Goal: Task Accomplishment & Management: Use online tool/utility

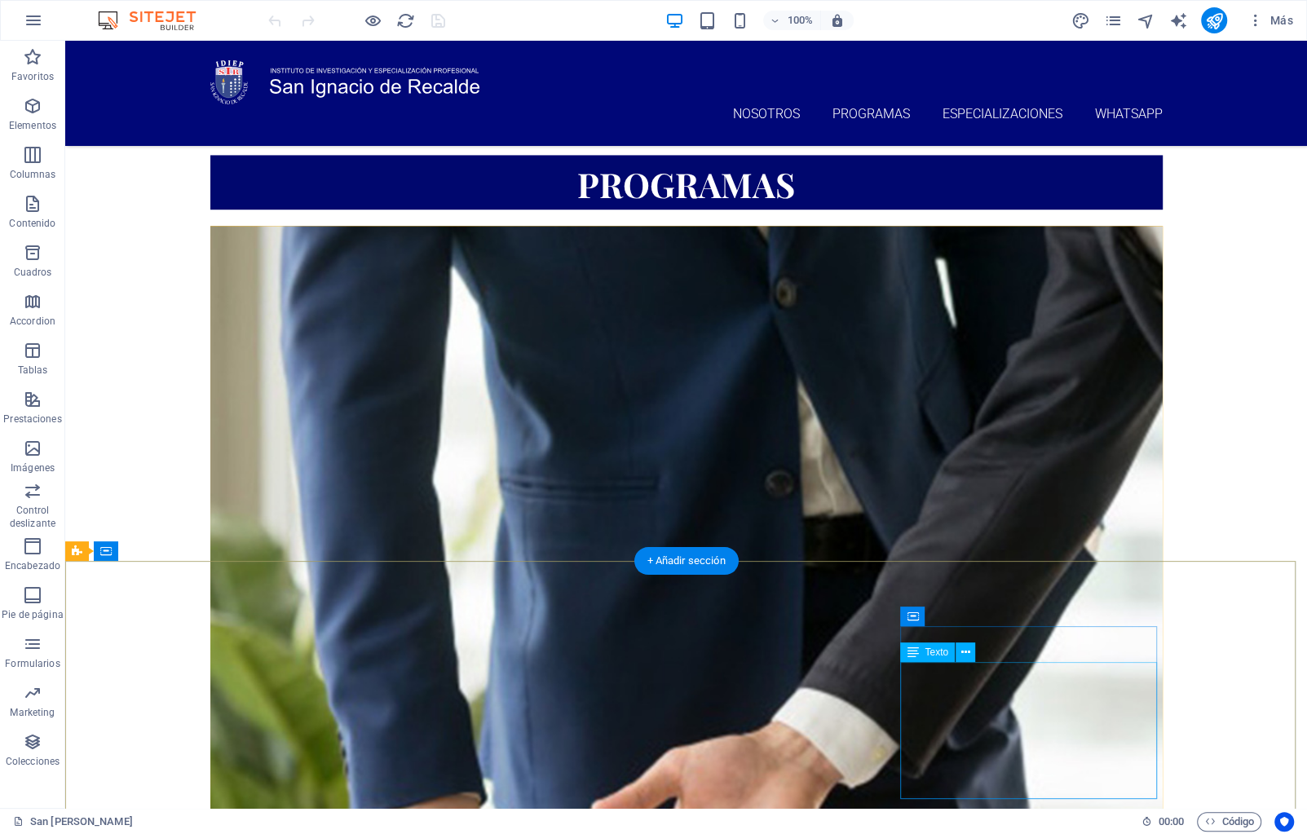
scroll to position [1093, 0]
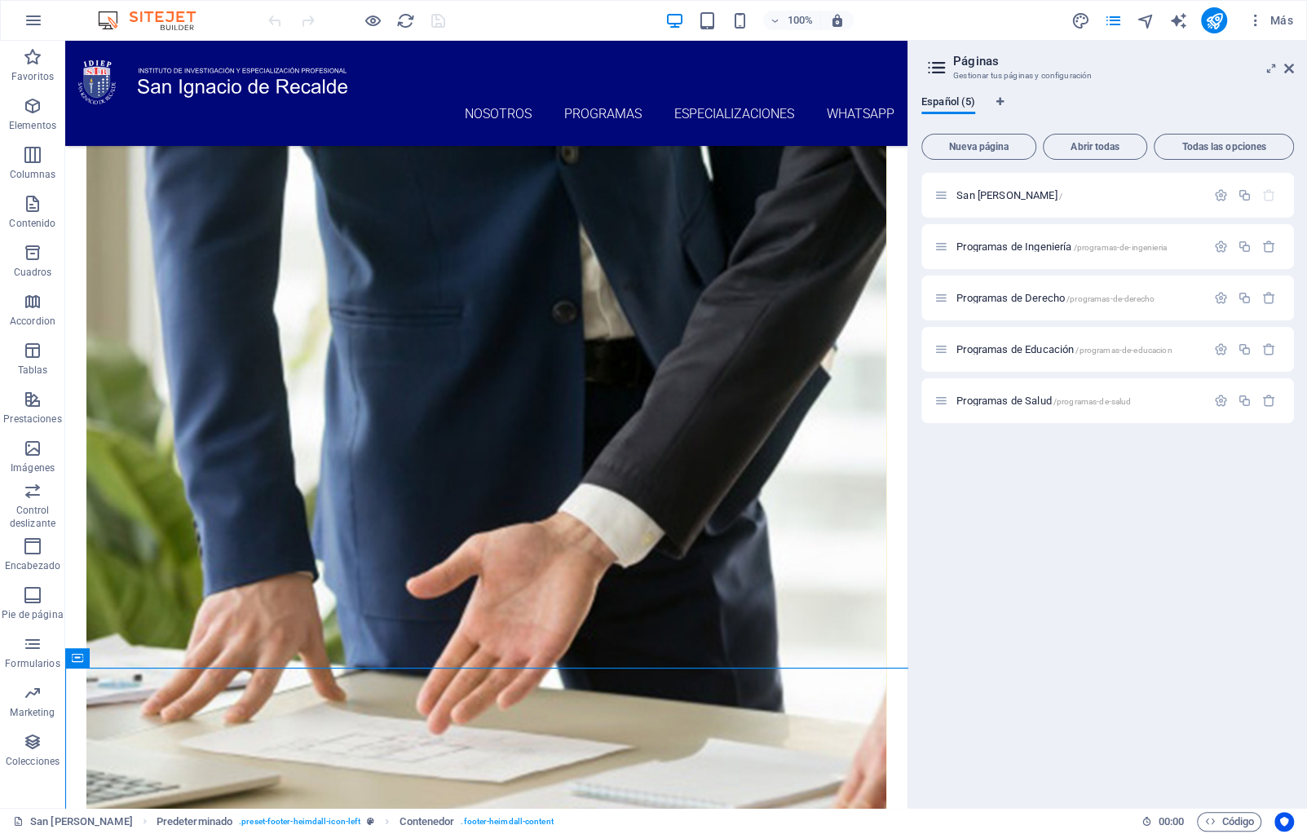
scroll to position [929, 0]
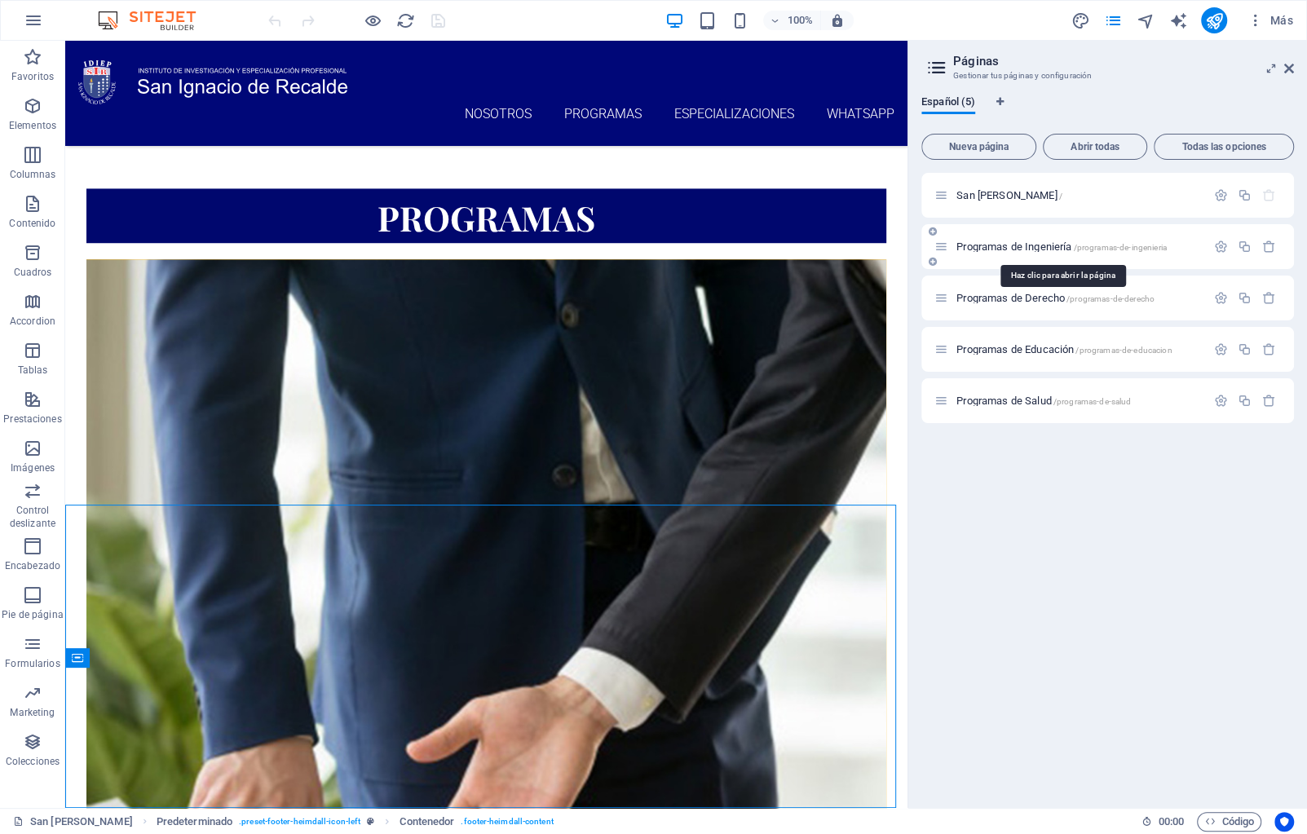
click at [1057, 248] on span "Programas de Ingeniería /programas-de-ingenieria" at bounding box center [1061, 246] width 210 height 12
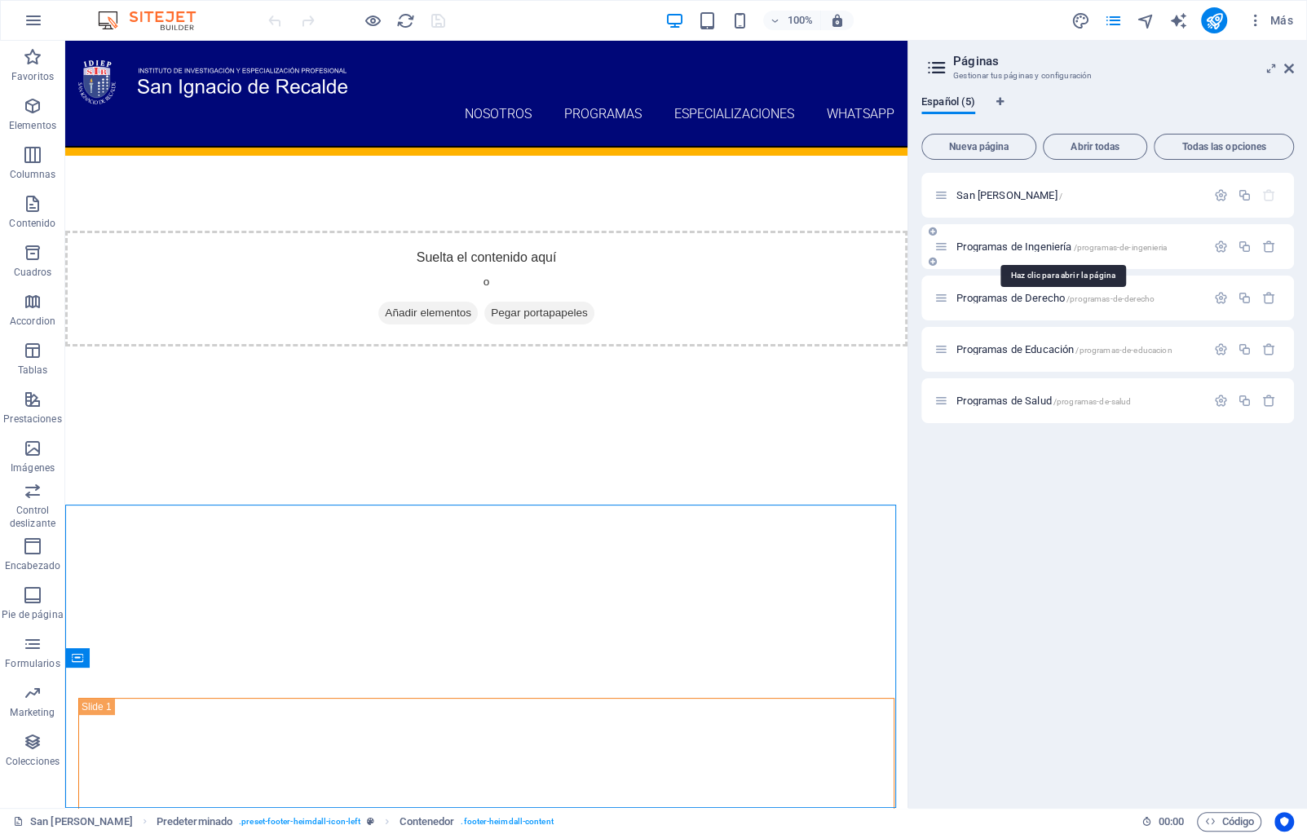
click at [1057, 248] on div "Programas de Ingeniería /programas-de-ingenieria" at bounding box center [1107, 246] width 373 height 45
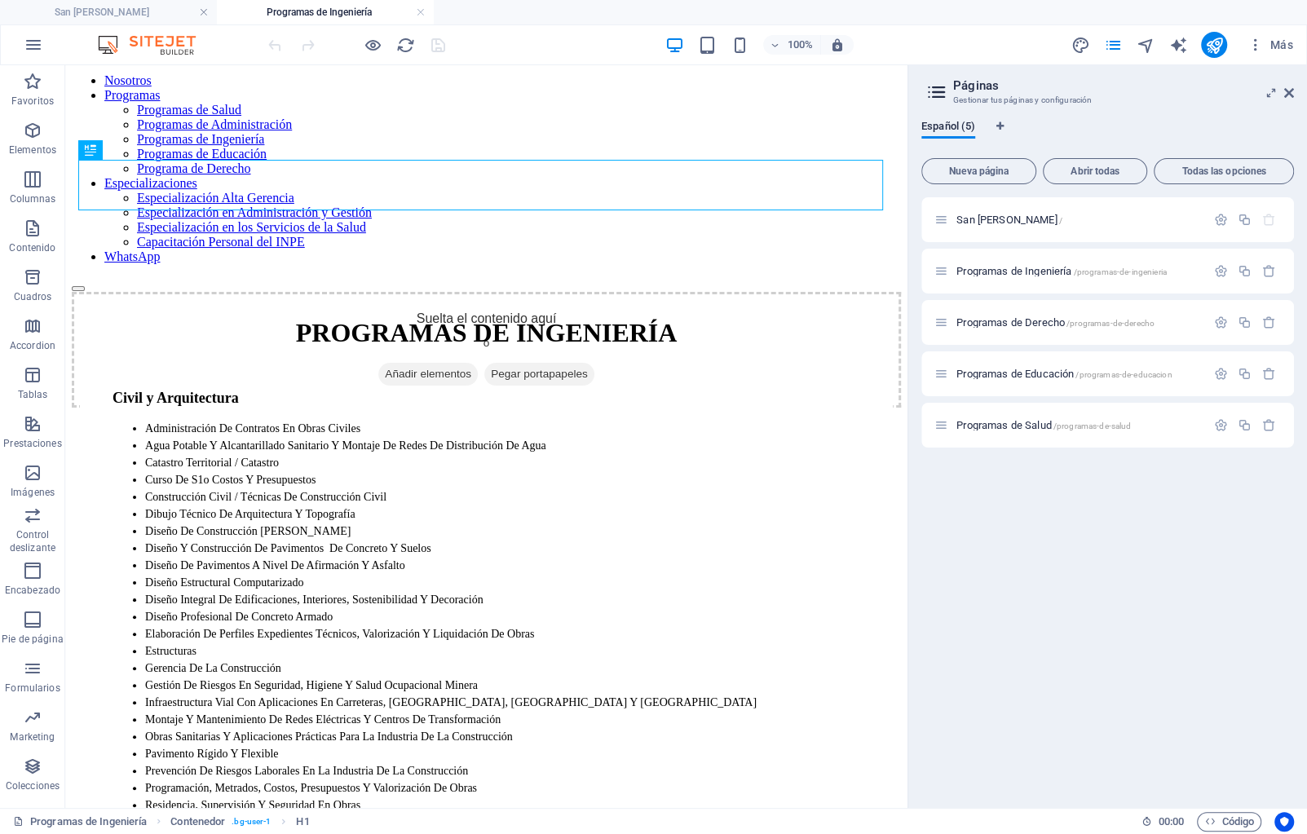
scroll to position [145, 0]
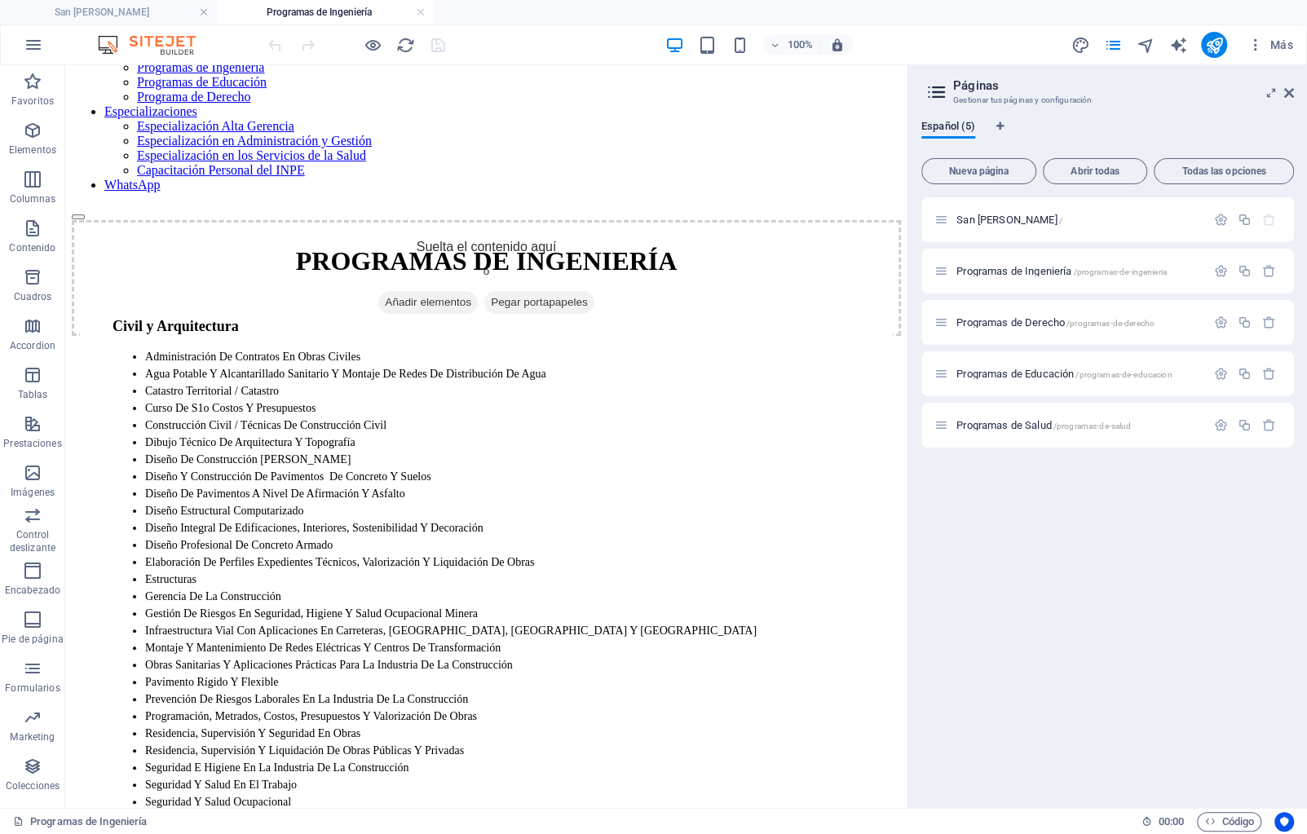
click at [883, 801] on html "Skip to main content Nosotros Programas Programas de Salud Programas de Adminis…" at bounding box center [486, 753] width 842 height 1666
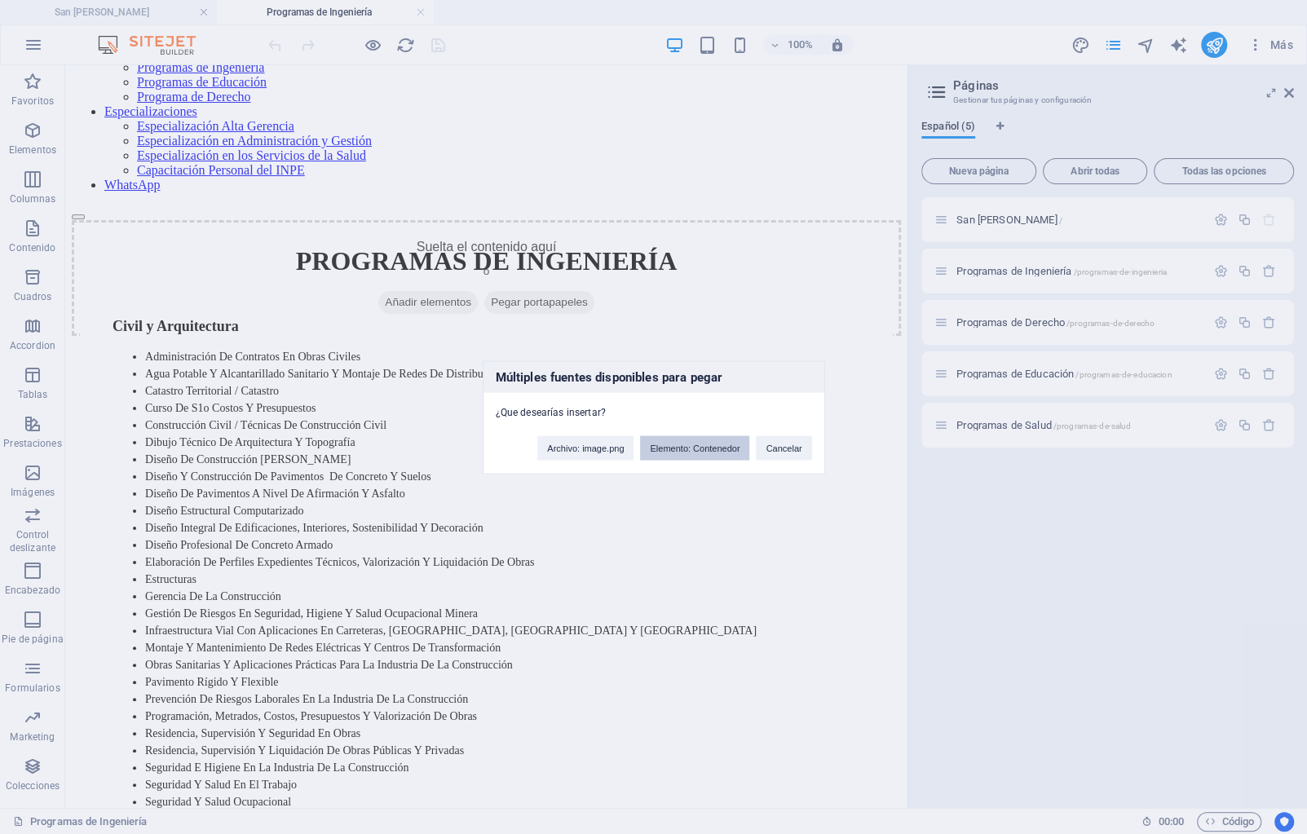
click at [652, 448] on button "Elemento: Contenedor" at bounding box center [694, 447] width 109 height 24
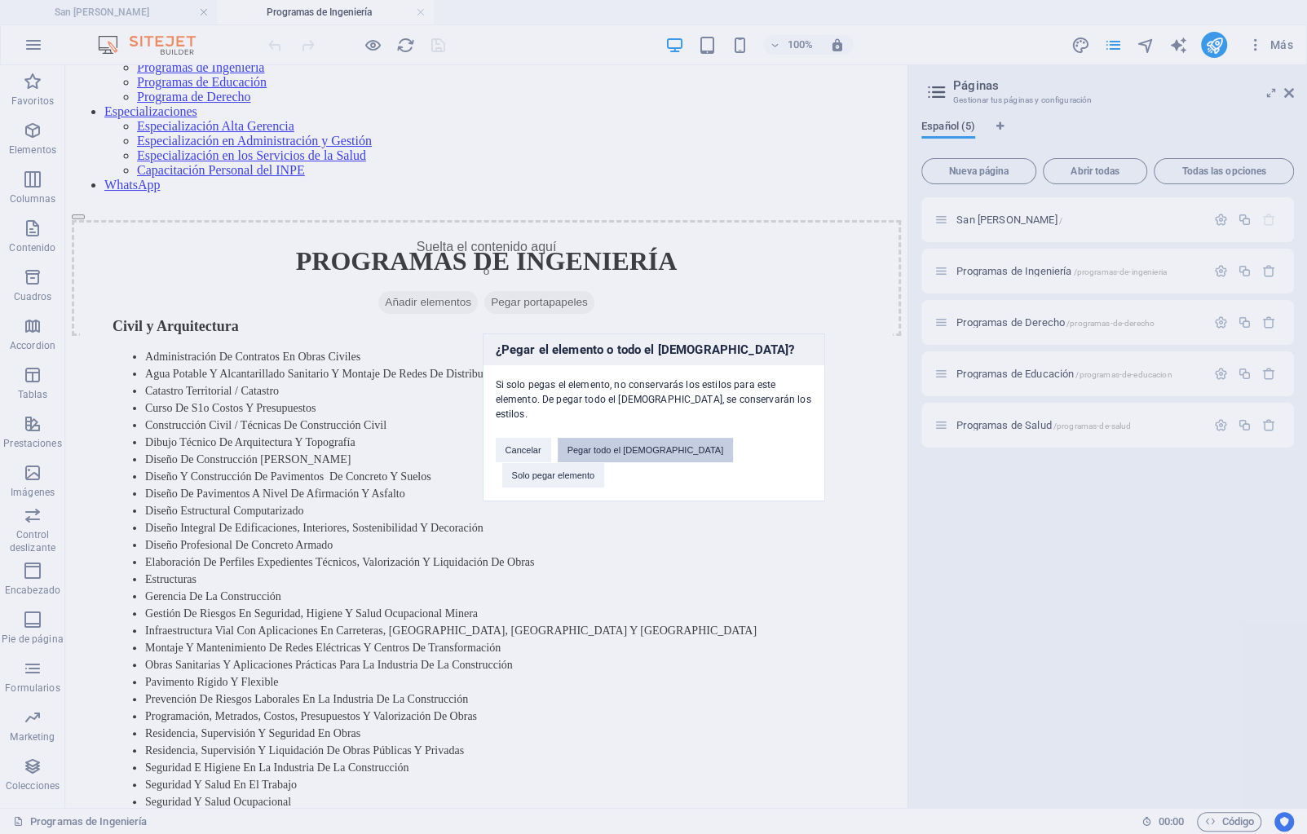
drag, startPoint x: 677, startPoint y: 458, endPoint x: 766, endPoint y: 539, distance: 120.6
click at [677, 458] on button "Pegar todo el preajuste" at bounding box center [646, 450] width 176 height 24
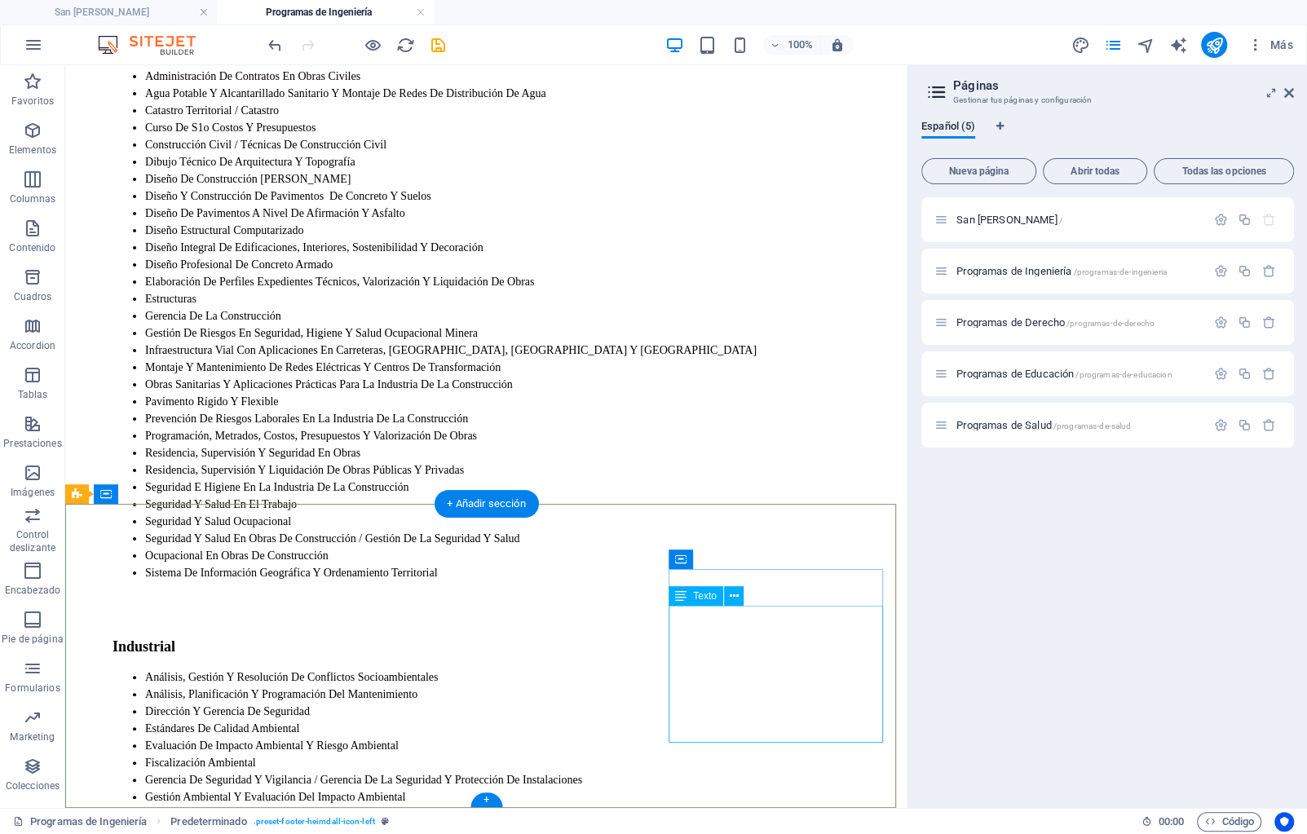
scroll to position [448, 0]
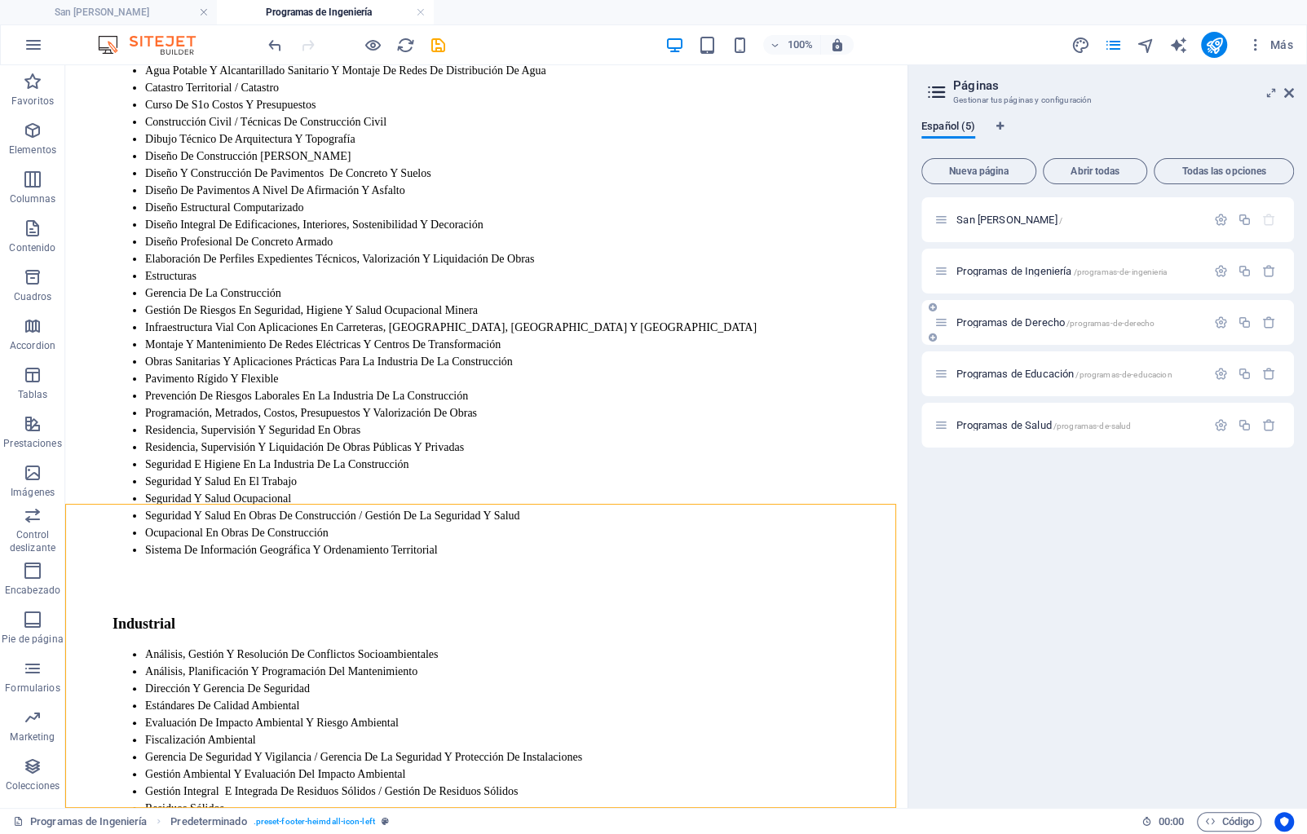
click at [1058, 320] on span "Programas de Derecho /programas-de-derecho" at bounding box center [1055, 322] width 198 height 12
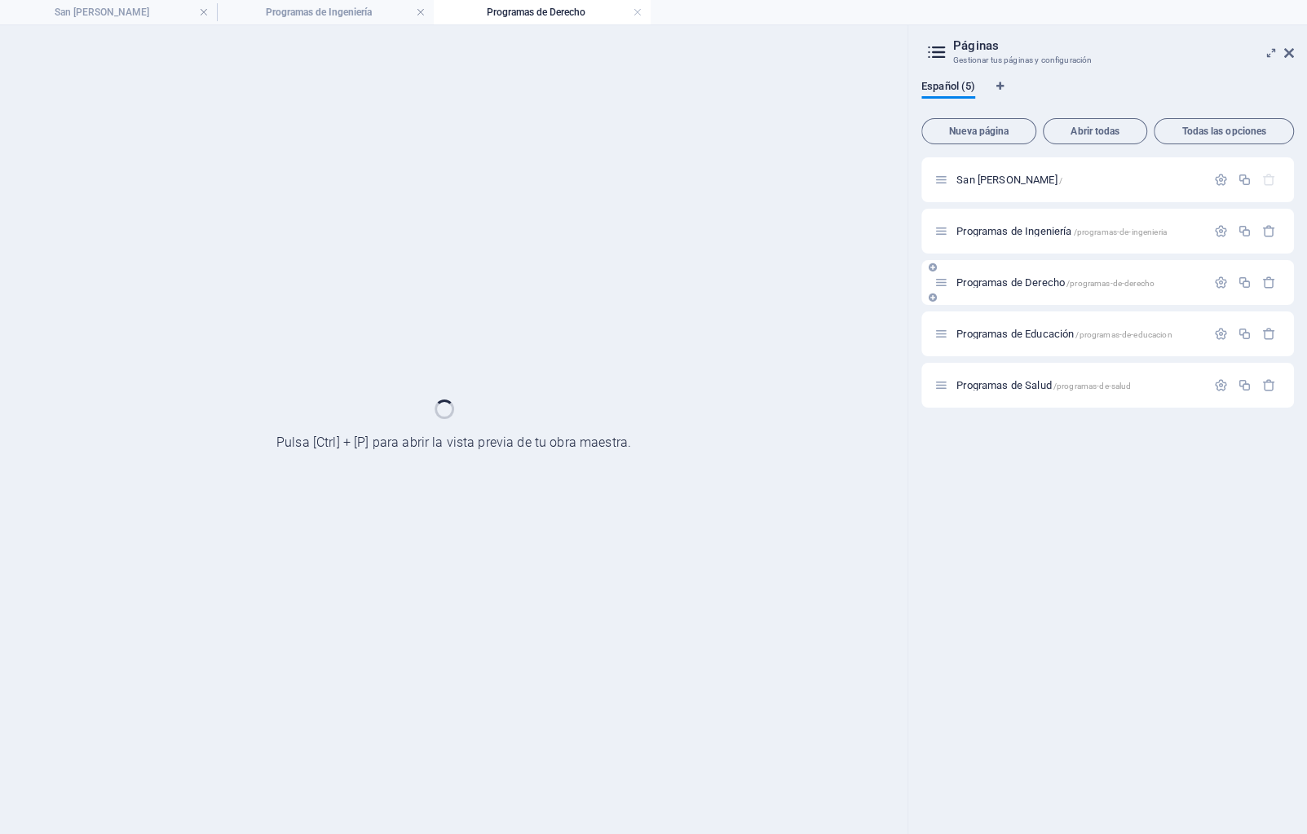
click at [1058, 320] on div "Programas de Educación /programas-de-educacion" at bounding box center [1107, 333] width 373 height 45
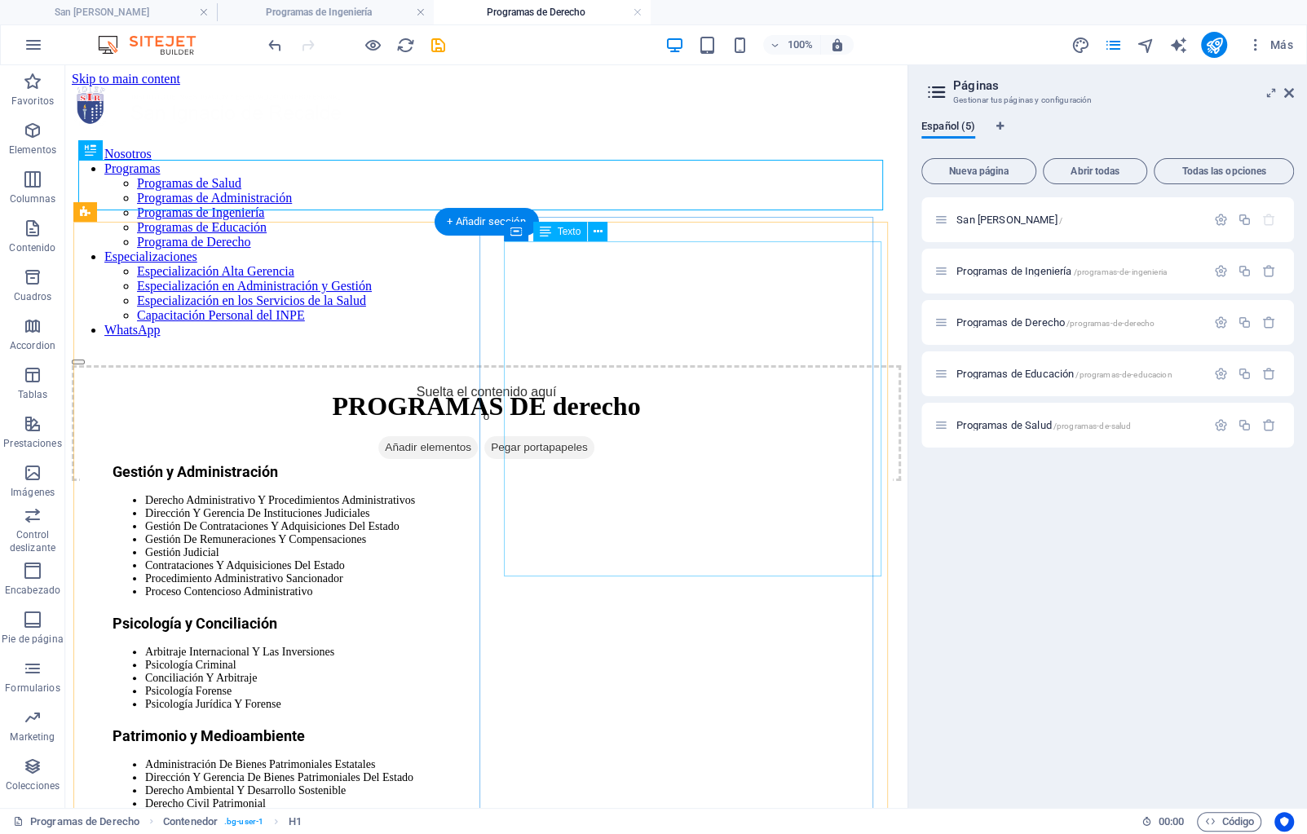
scroll to position [236, 0]
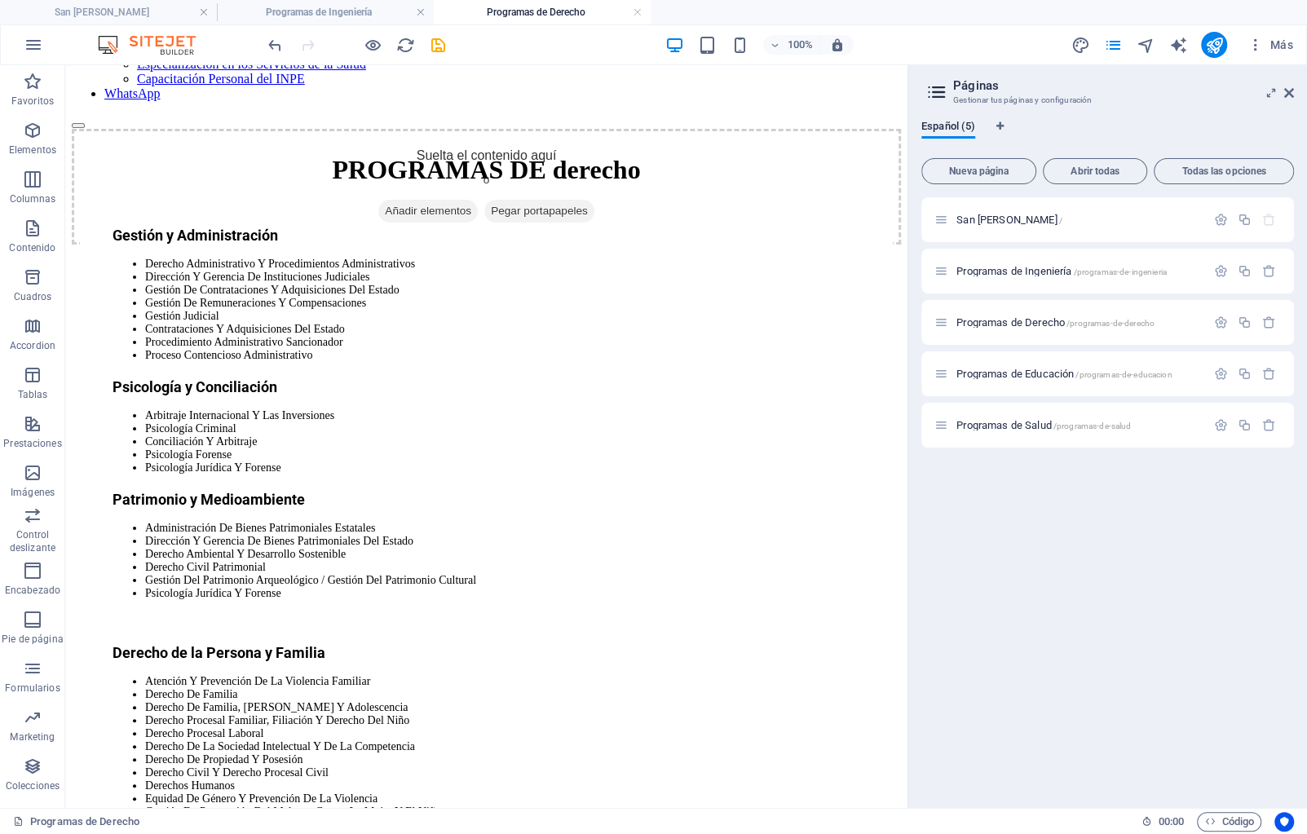
click at [892, 769] on div "Nosotros Programas Programas de Salud Programas de Administración Programas de …" at bounding box center [486, 701] width 829 height 1702
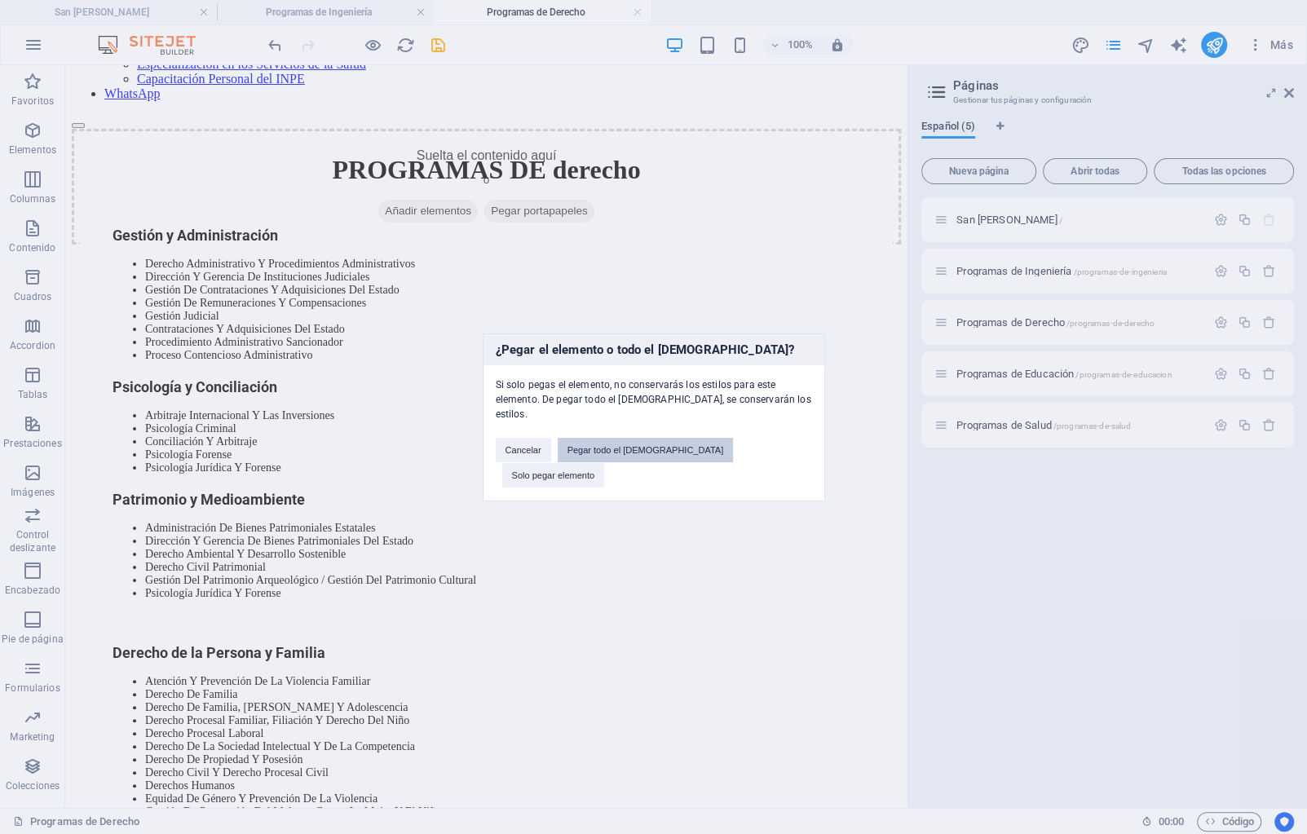
drag, startPoint x: 662, startPoint y: 460, endPoint x: 655, endPoint y: 408, distance: 51.9
click at [662, 460] on button "Pegar todo el preajuste" at bounding box center [646, 450] width 176 height 24
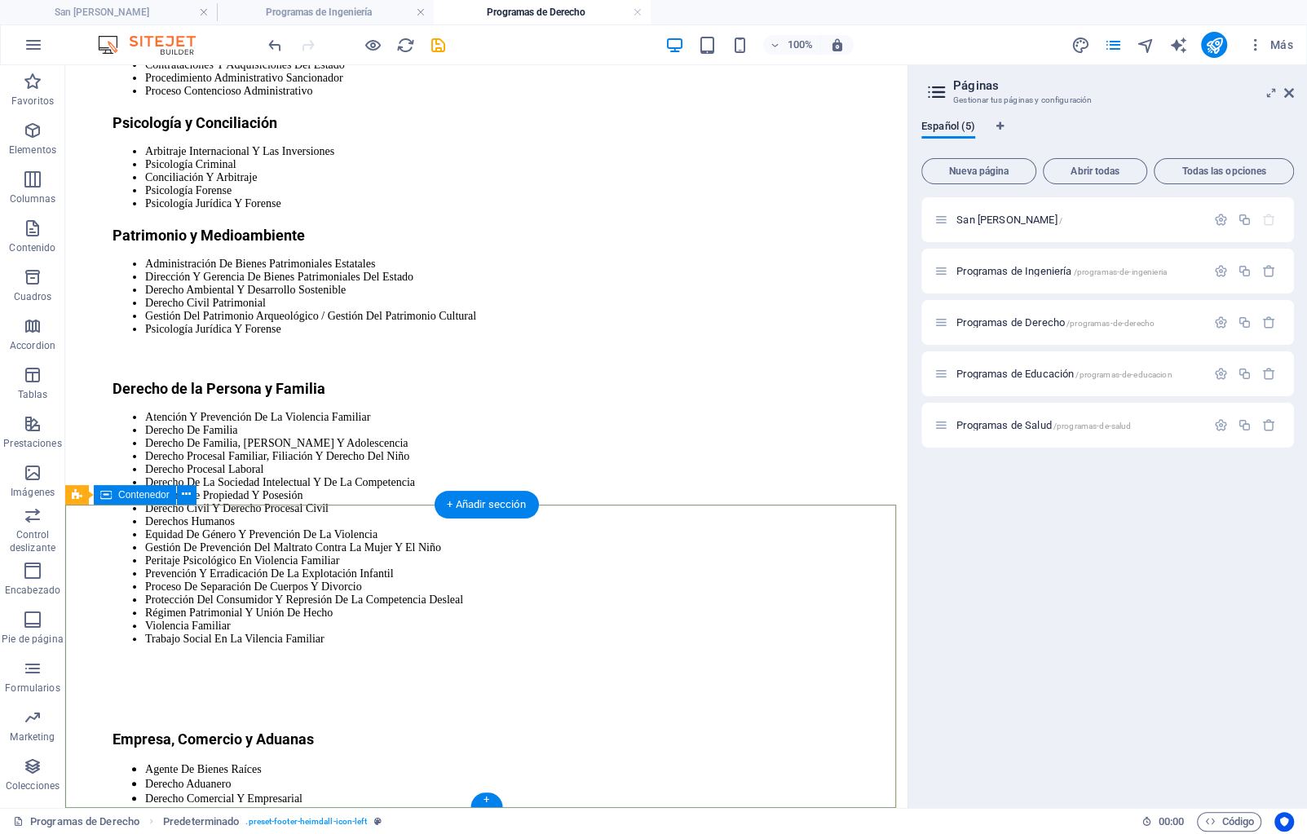
scroll to position [540, 0]
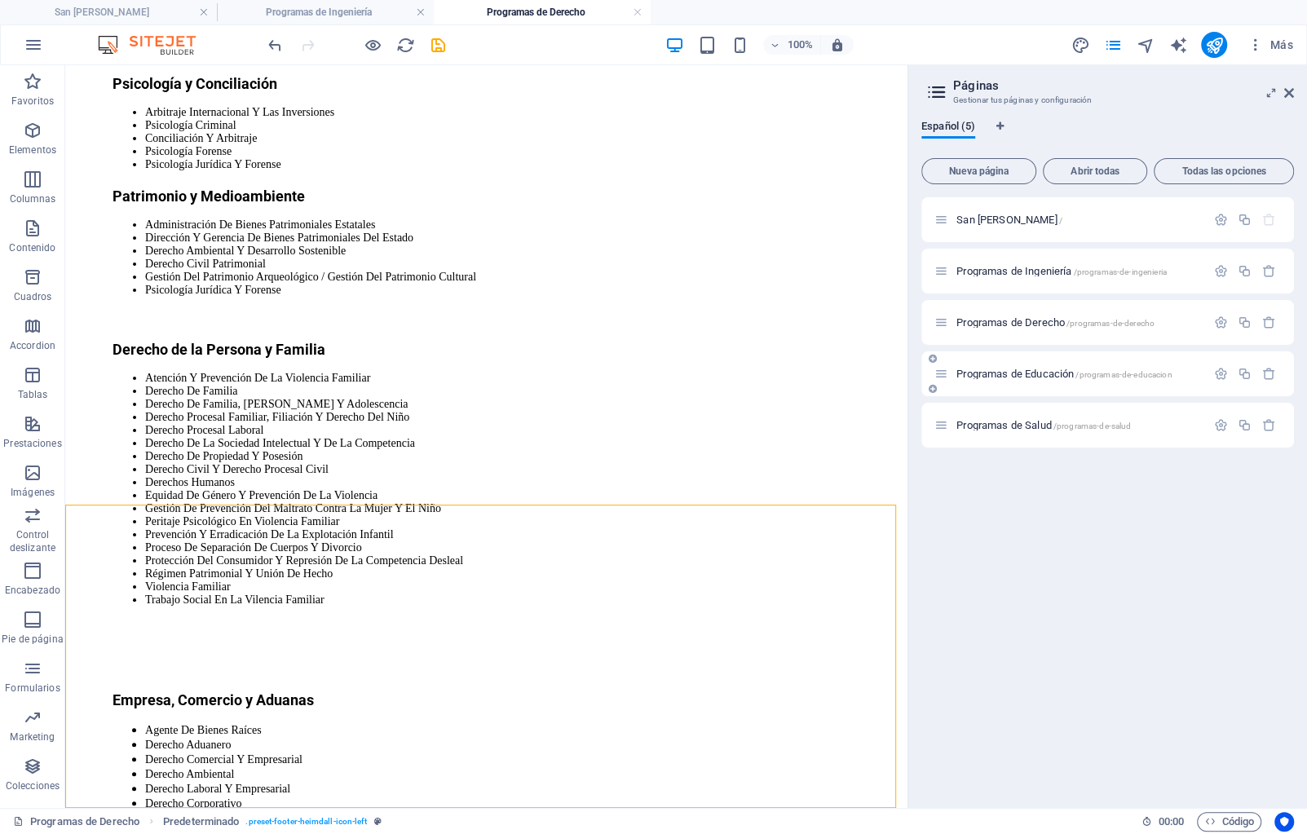
click at [1035, 367] on div "Programas de Educación /programas-de-educacion" at bounding box center [1069, 373] width 271 height 19
click at [1042, 374] on span "Programas de Educación /programas-de-educacion" at bounding box center [1063, 374] width 215 height 12
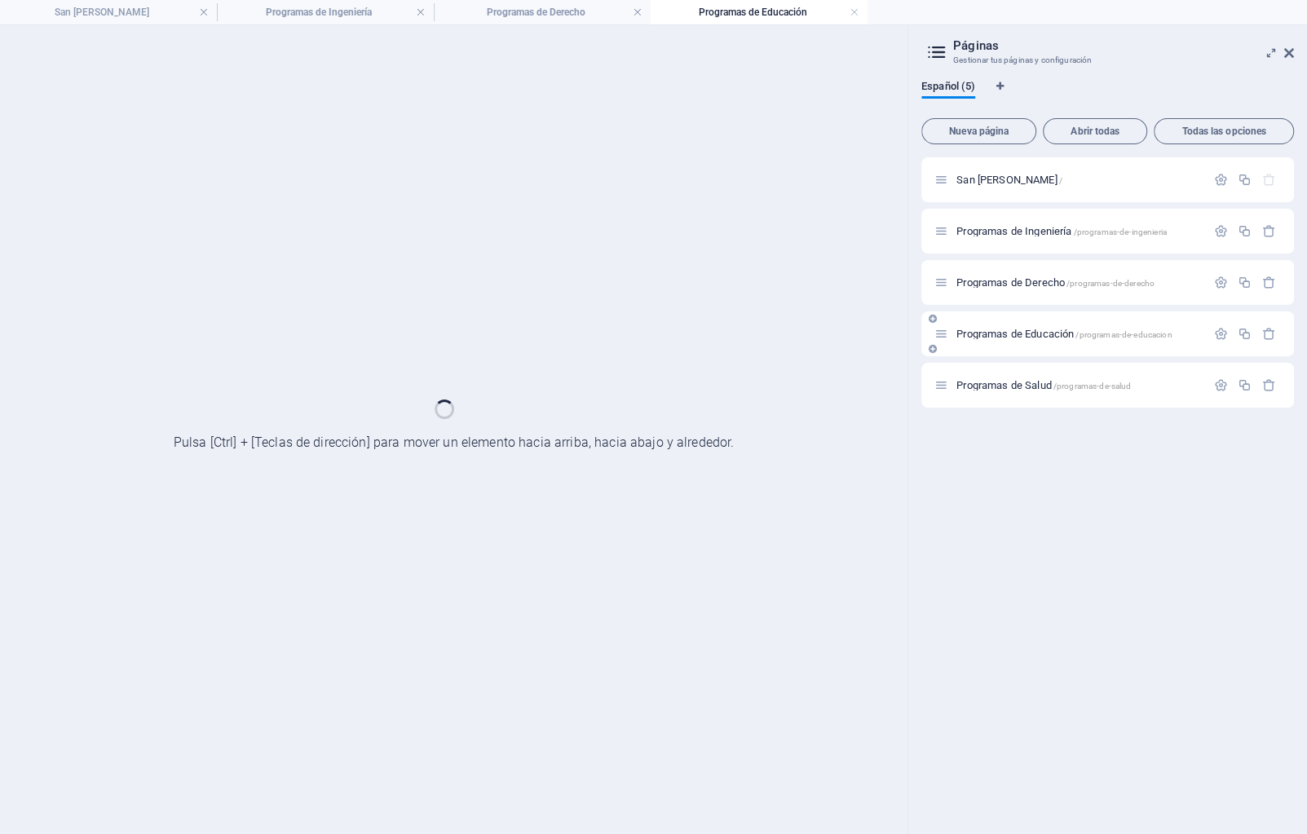
click at [1042, 374] on div "Programas de Salud /programas-de-salud" at bounding box center [1107, 385] width 373 height 45
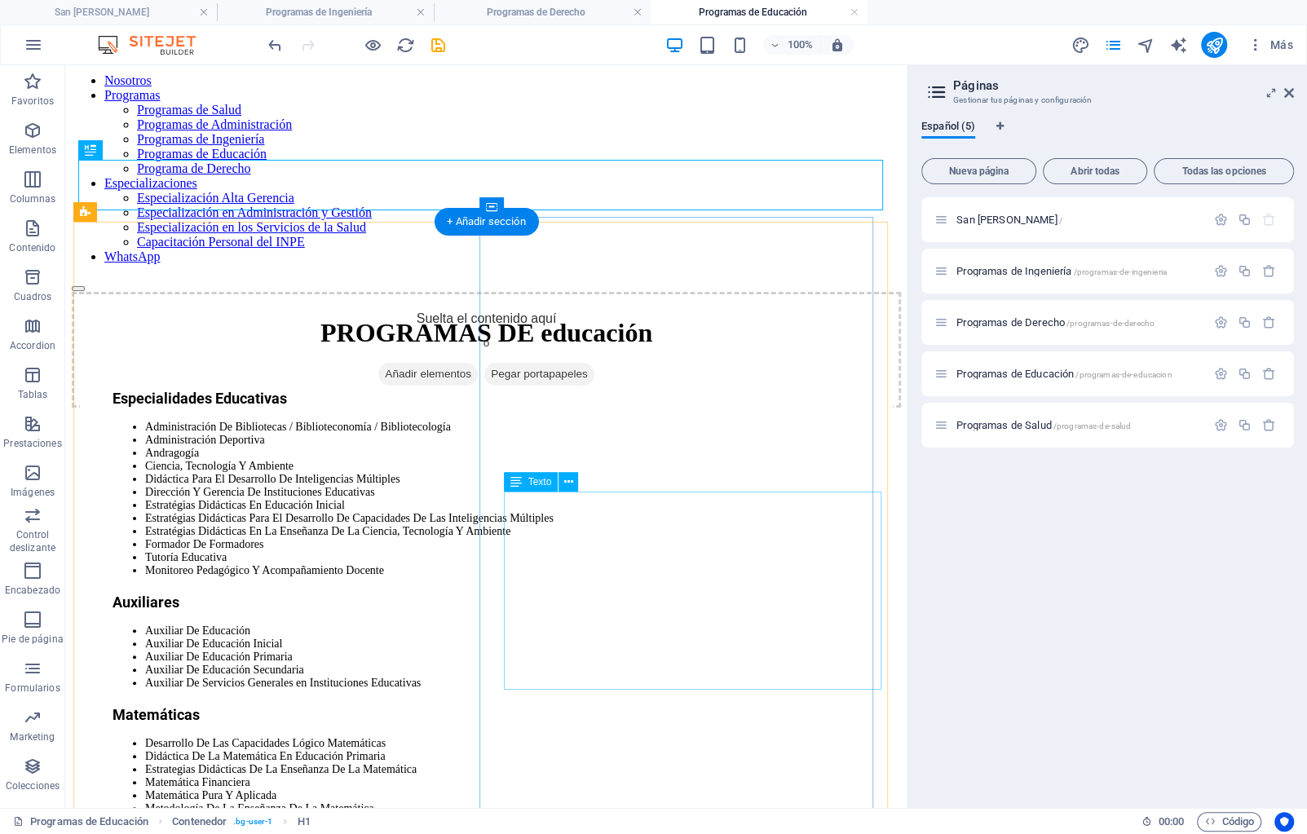
scroll to position [269, 0]
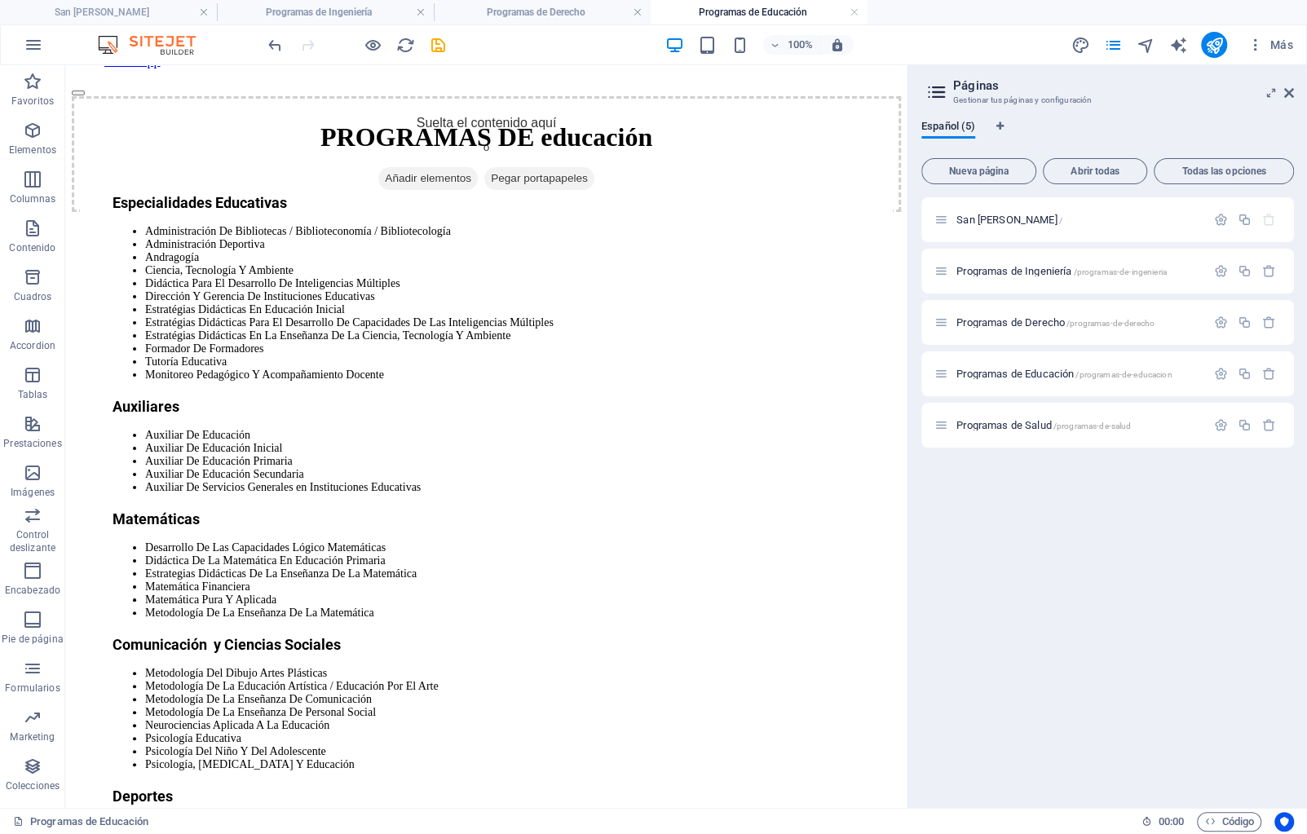
click at [891, 692] on div "Nosotros Programas Programas de Salud Programas de Administración Programas de …" at bounding box center [486, 658] width 829 height 1683
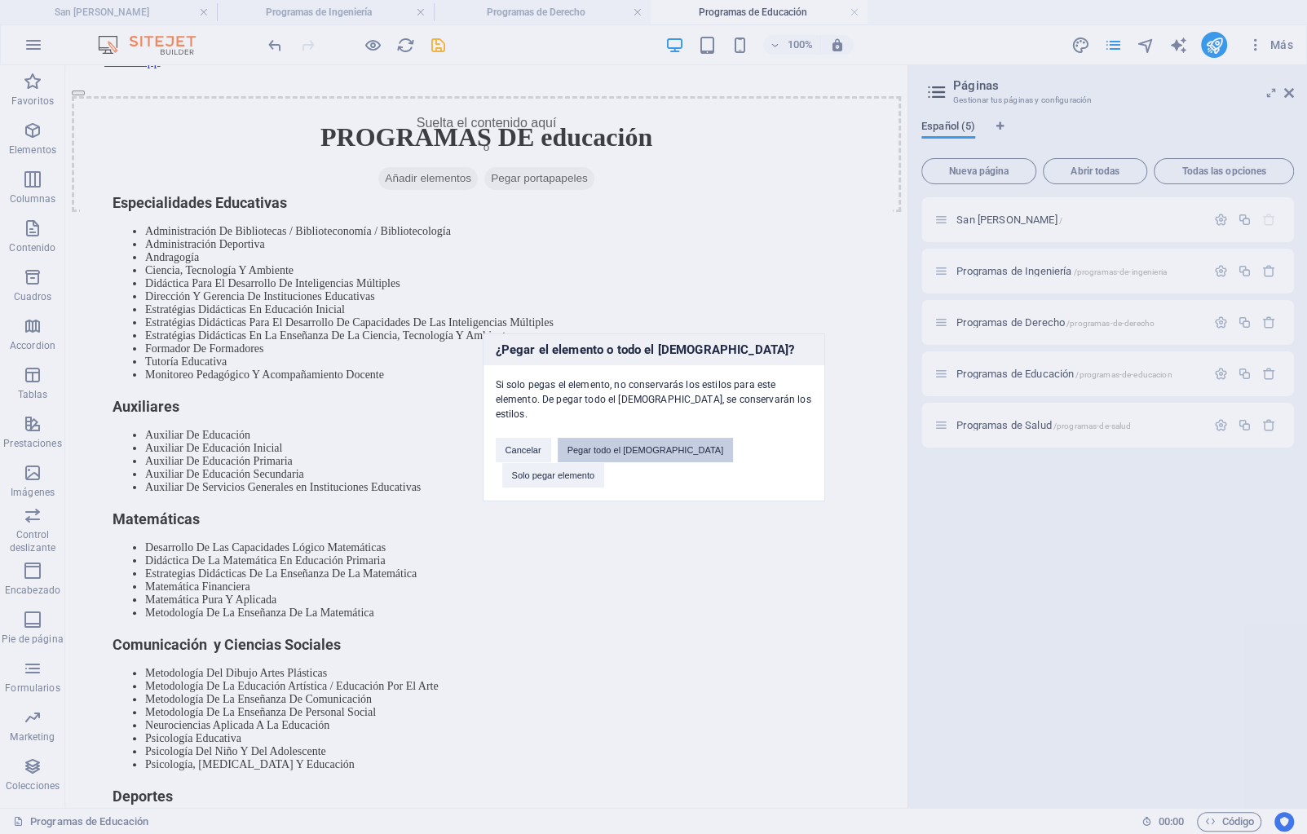
click at [690, 453] on button "Pegar todo el preajuste" at bounding box center [646, 450] width 176 height 24
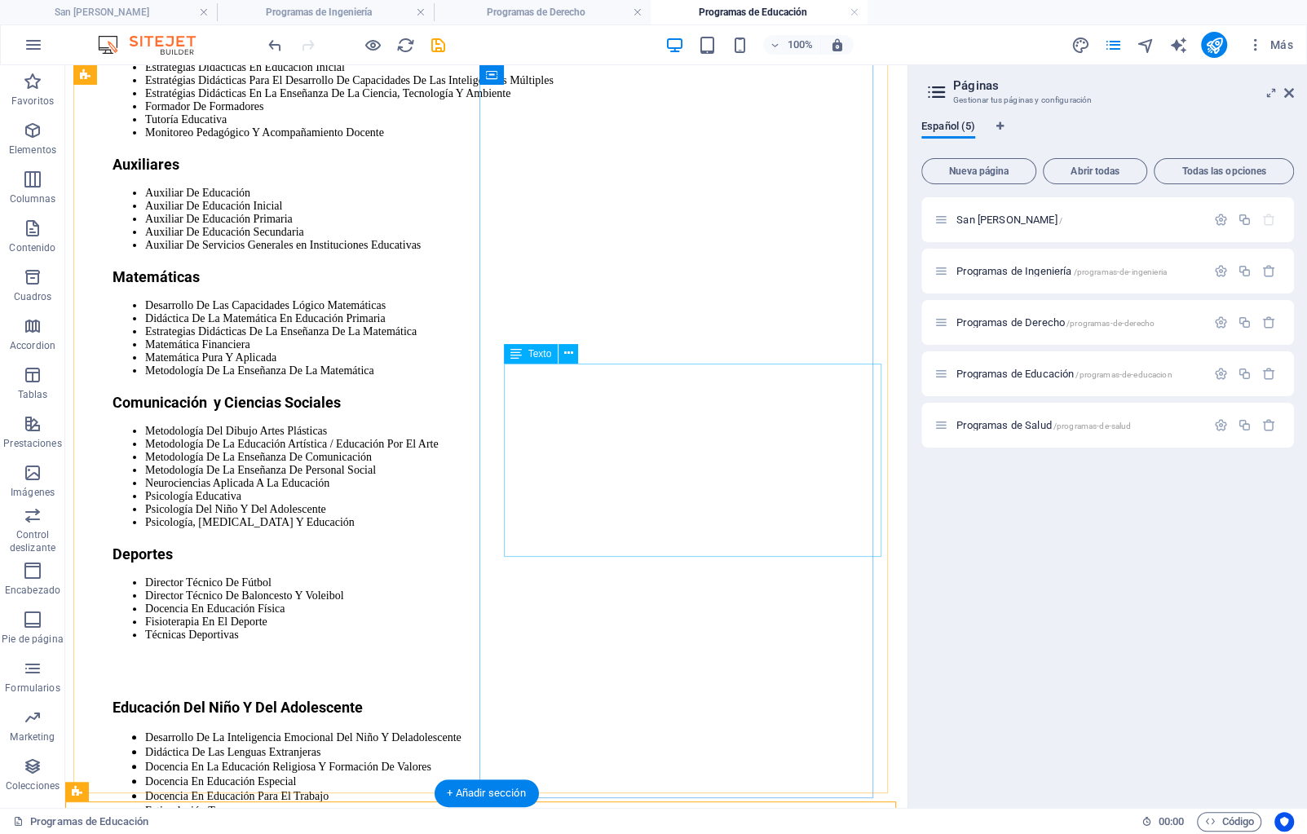
scroll to position [572, 0]
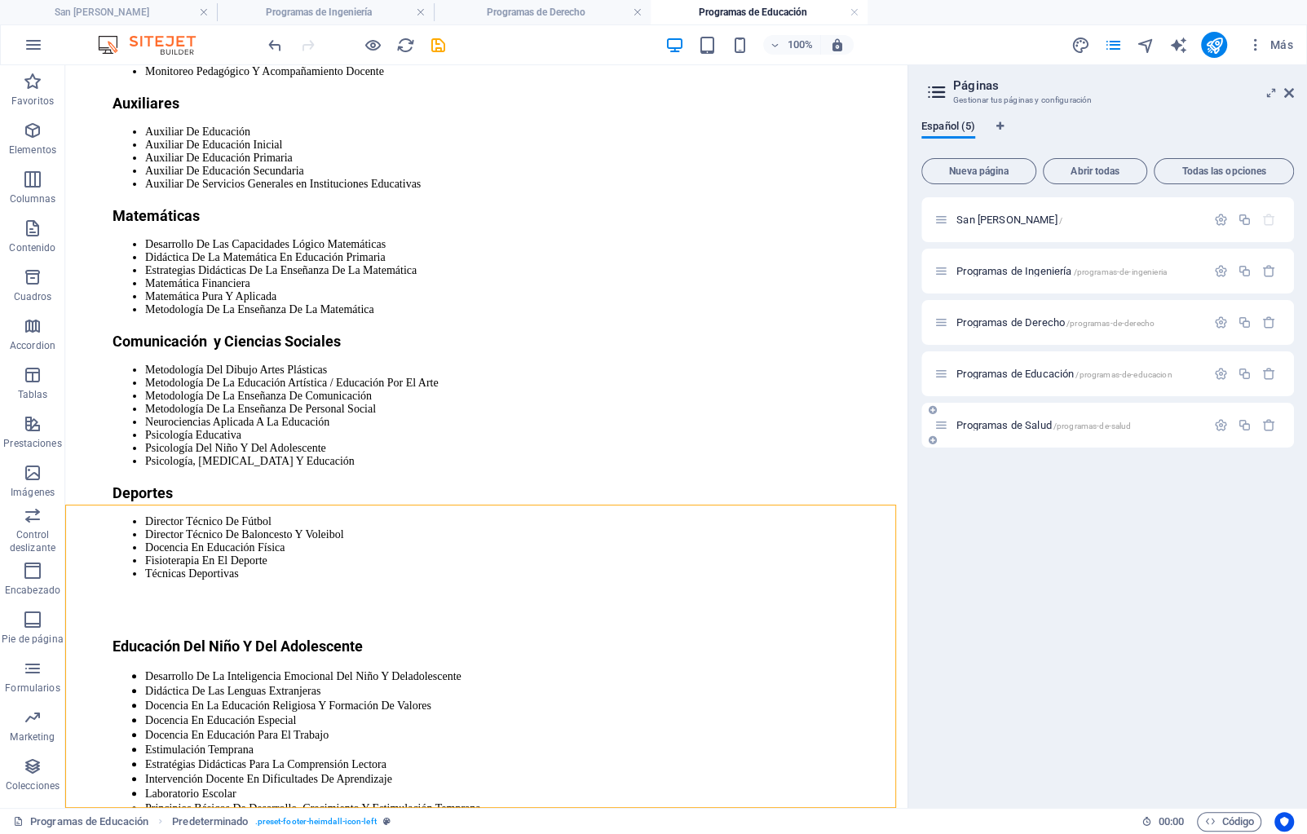
click at [1025, 424] on span "Programas de Salud /programas-de-salud" at bounding box center [1043, 425] width 174 height 12
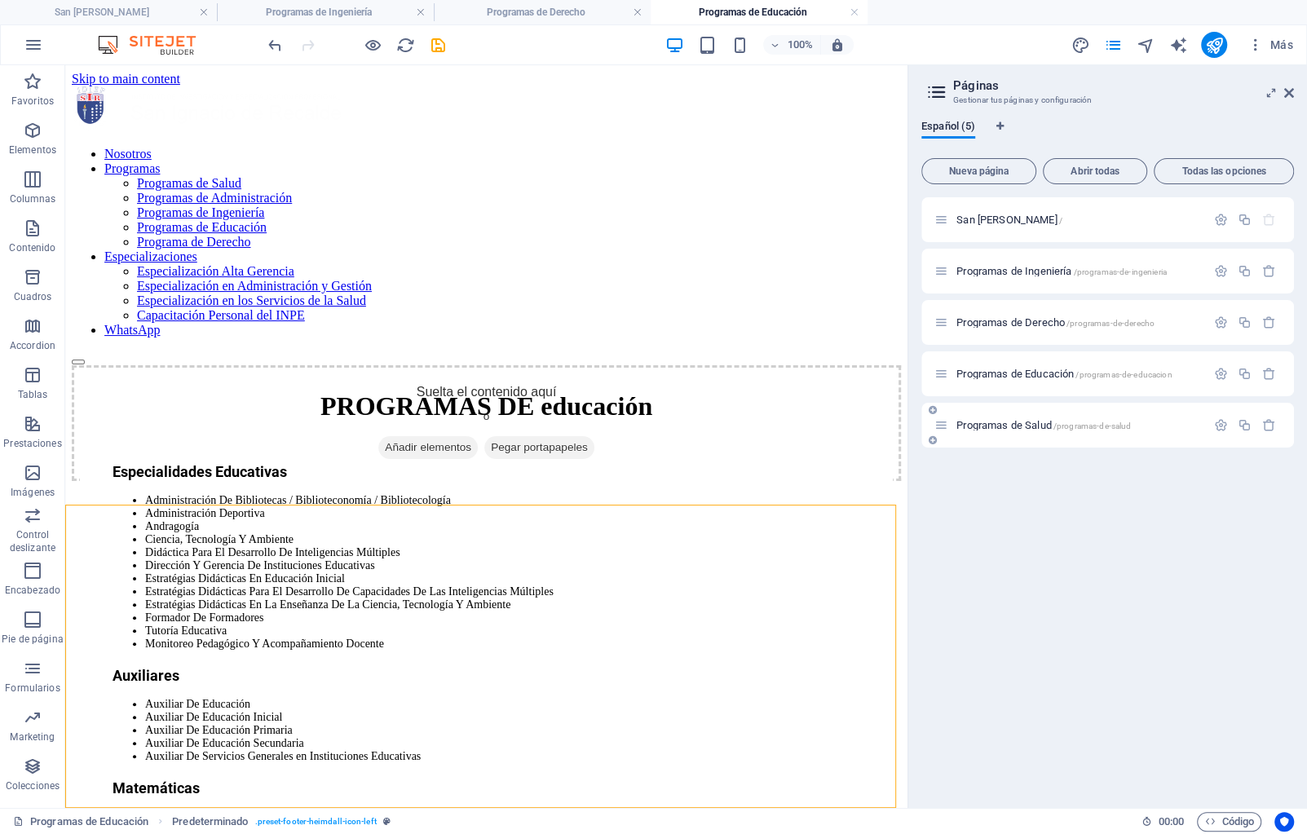
click at [1025, 424] on div "San Ignacio de Ricalde / Programas de Ingeniería /programas-de-ingenieria Progr…" at bounding box center [1107, 496] width 373 height 598
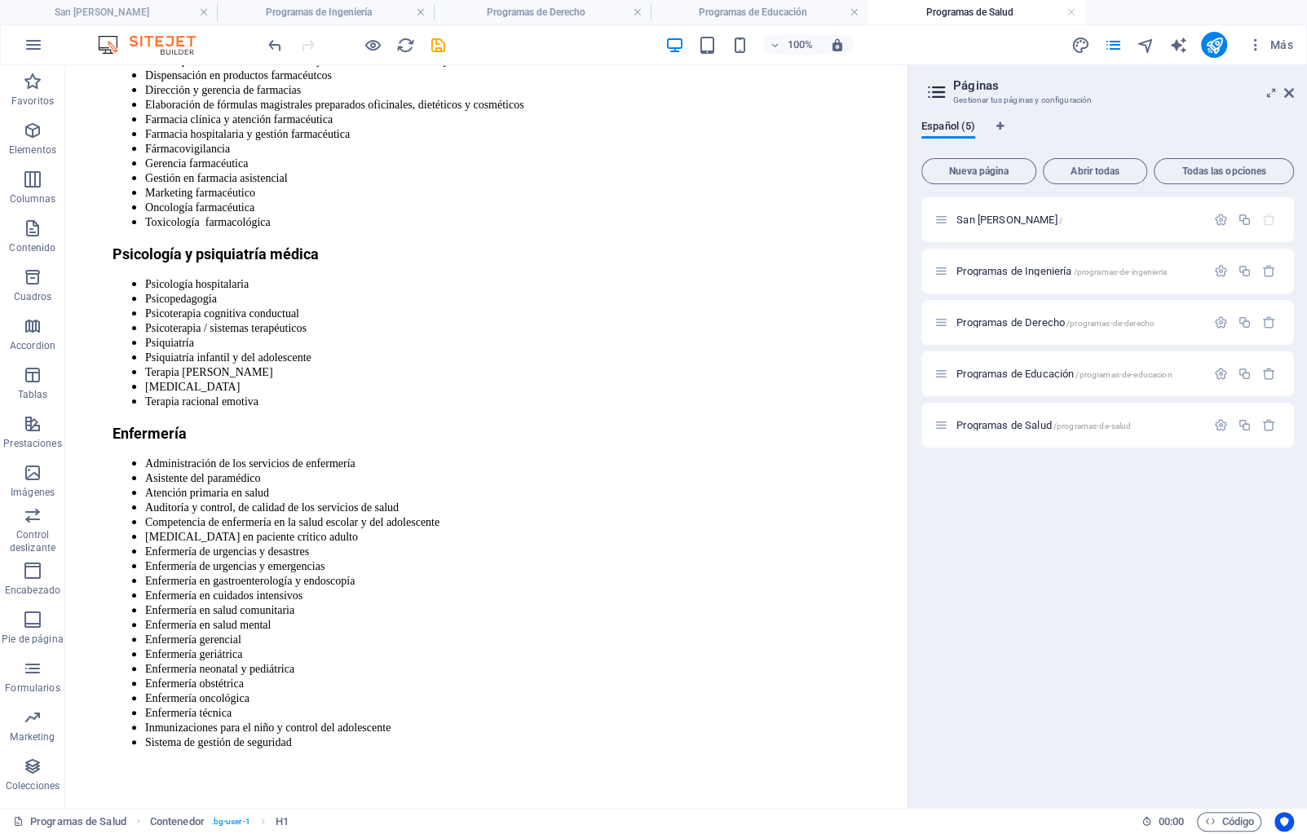
scroll to position [757, 0]
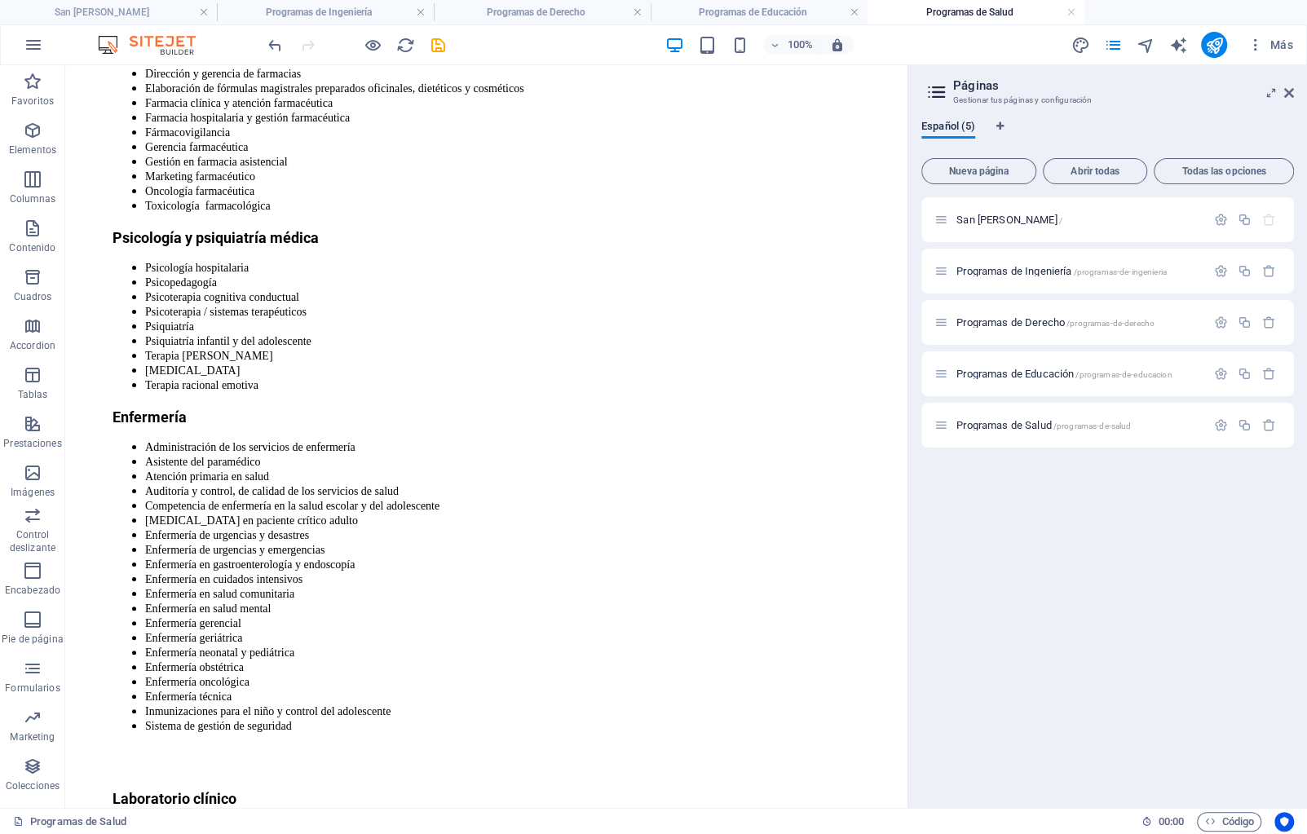
click at [891, 740] on div "Nosotros Programas Programas de Salud Programas de Administración Programas de …" at bounding box center [486, 451] width 829 height 2245
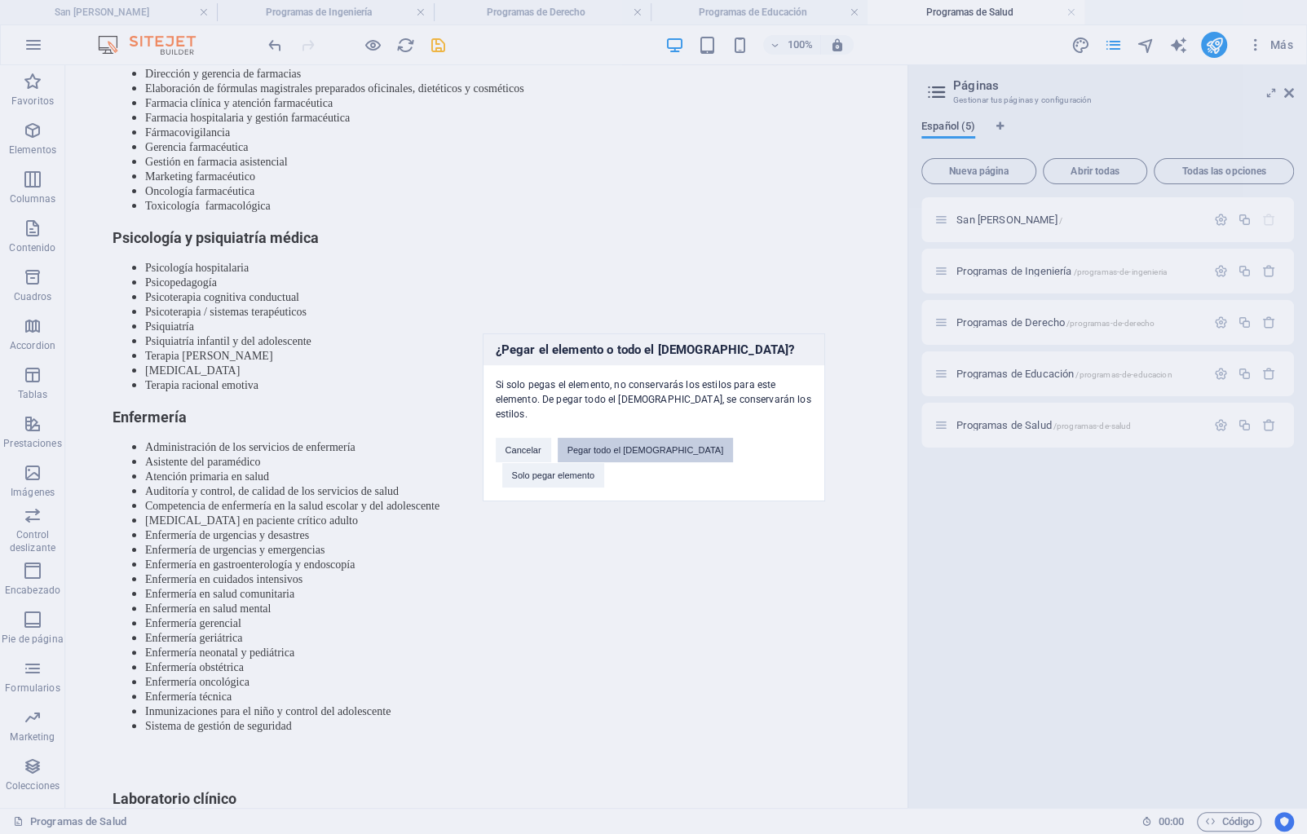
click at [645, 455] on button "Pegar todo el preajuste" at bounding box center [646, 450] width 176 height 24
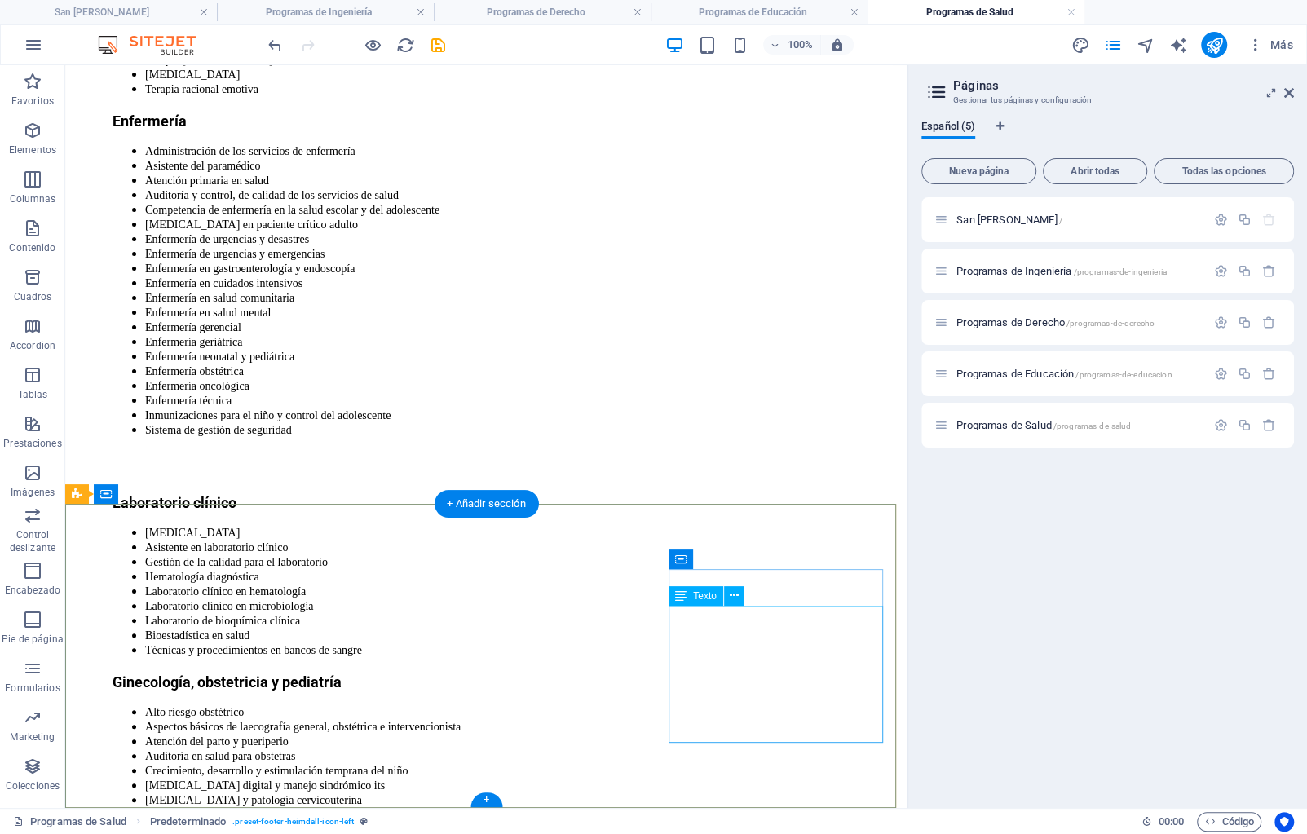
scroll to position [1061, 0]
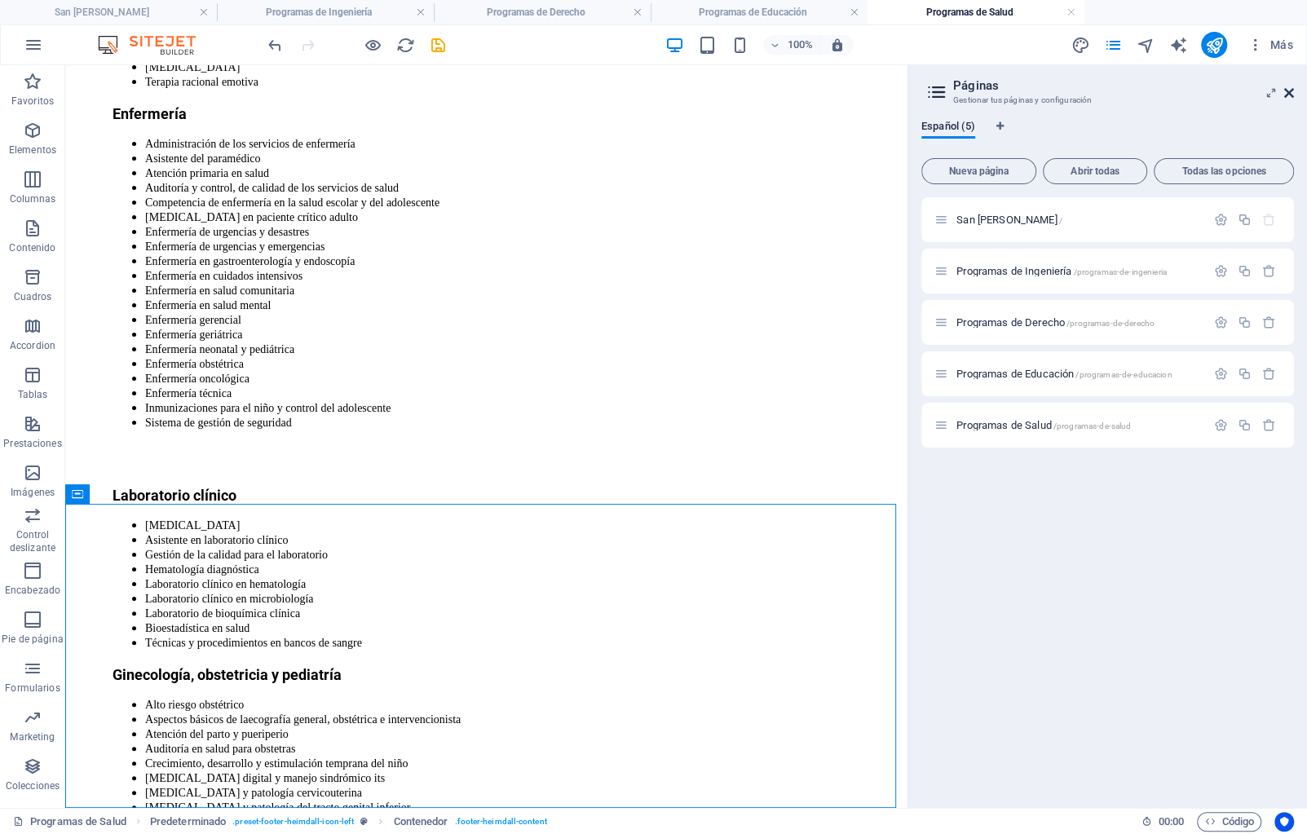
click at [1288, 99] on icon at bounding box center [1289, 92] width 10 height 13
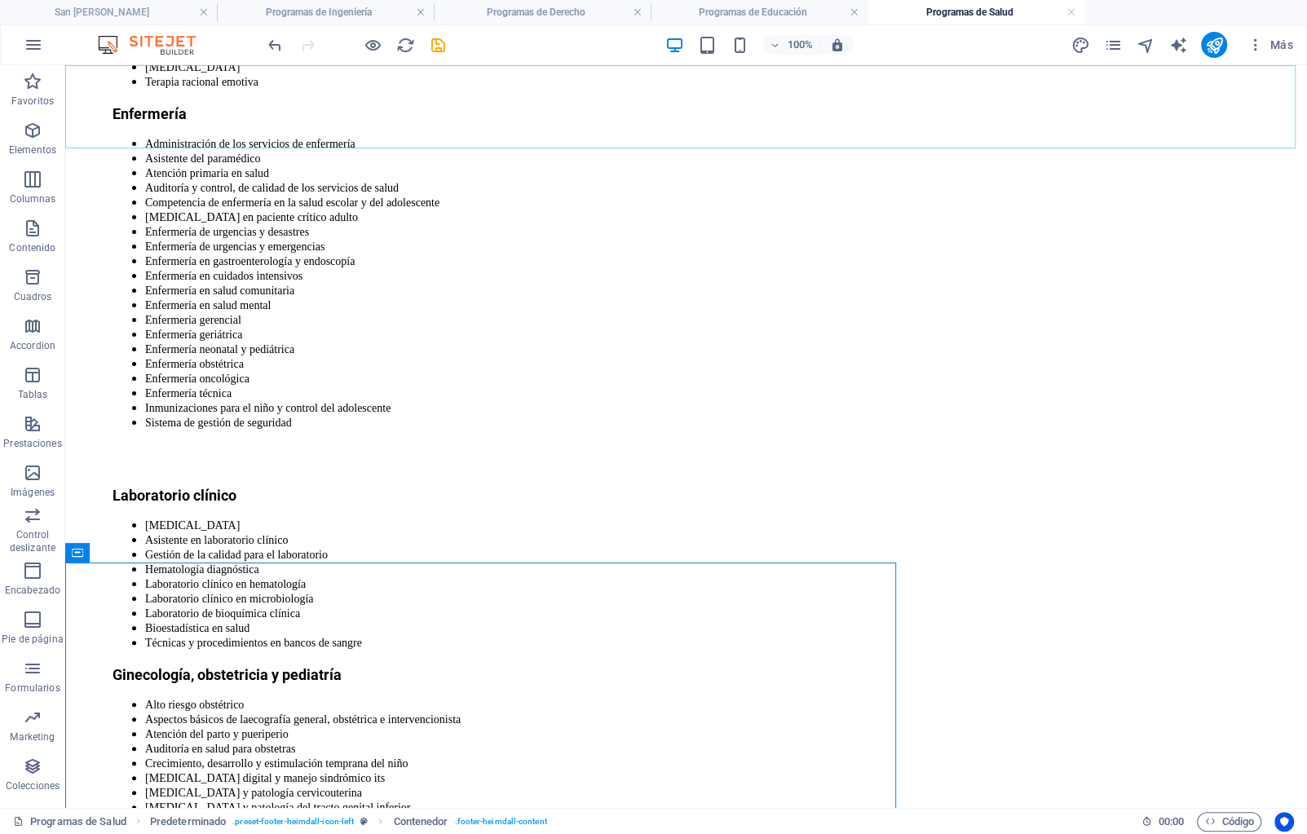
scroll to position [1003, 0]
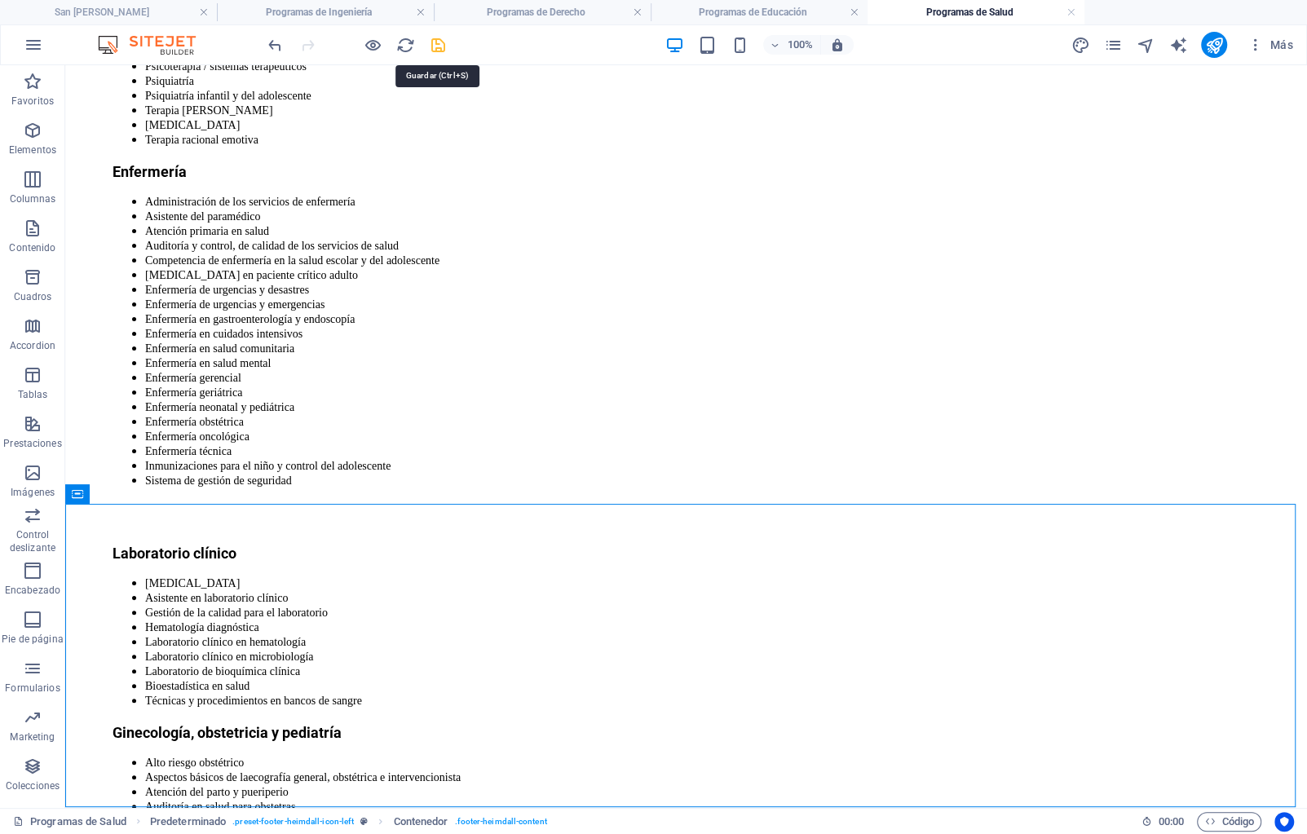
click at [435, 43] on icon "save" at bounding box center [438, 45] width 19 height 19
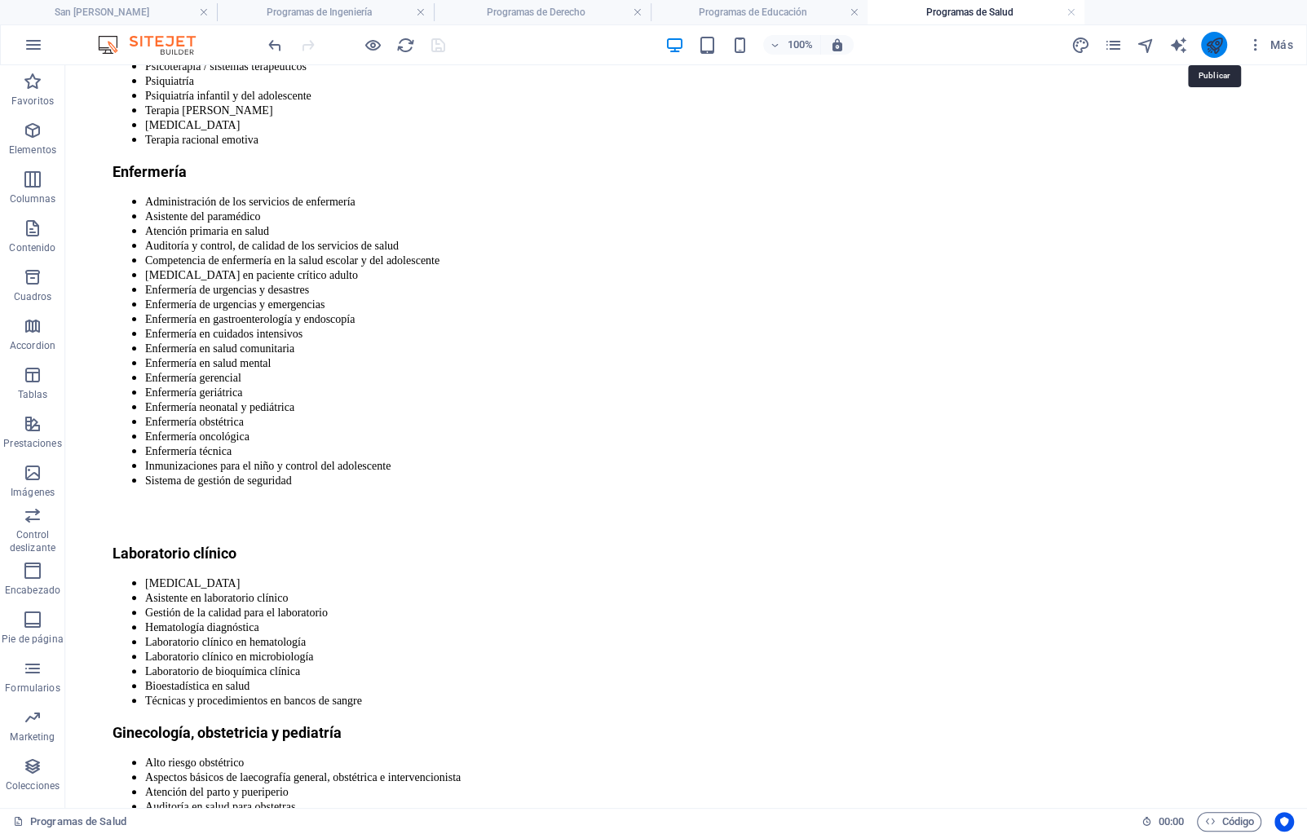
click at [1209, 44] on icon "publish" at bounding box center [1214, 45] width 19 height 19
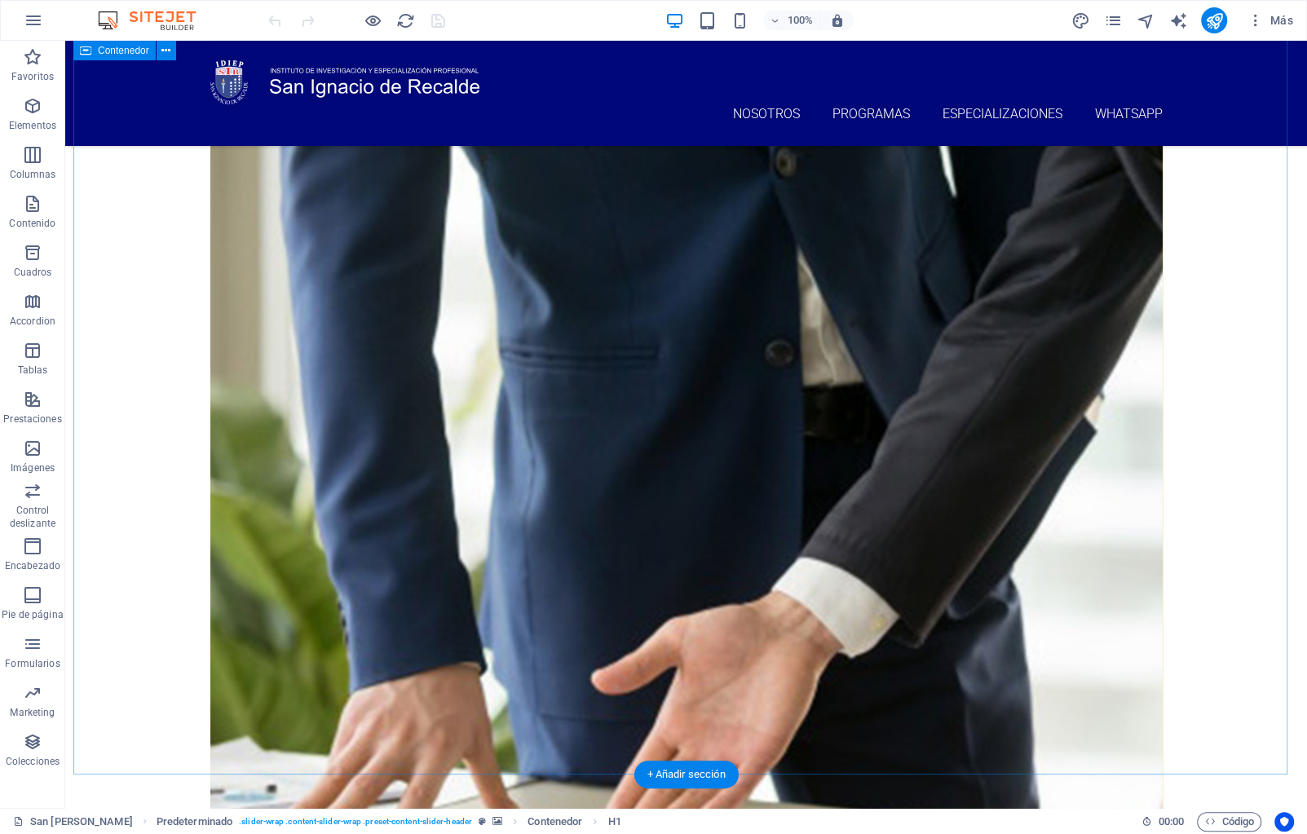
scroll to position [1093, 0]
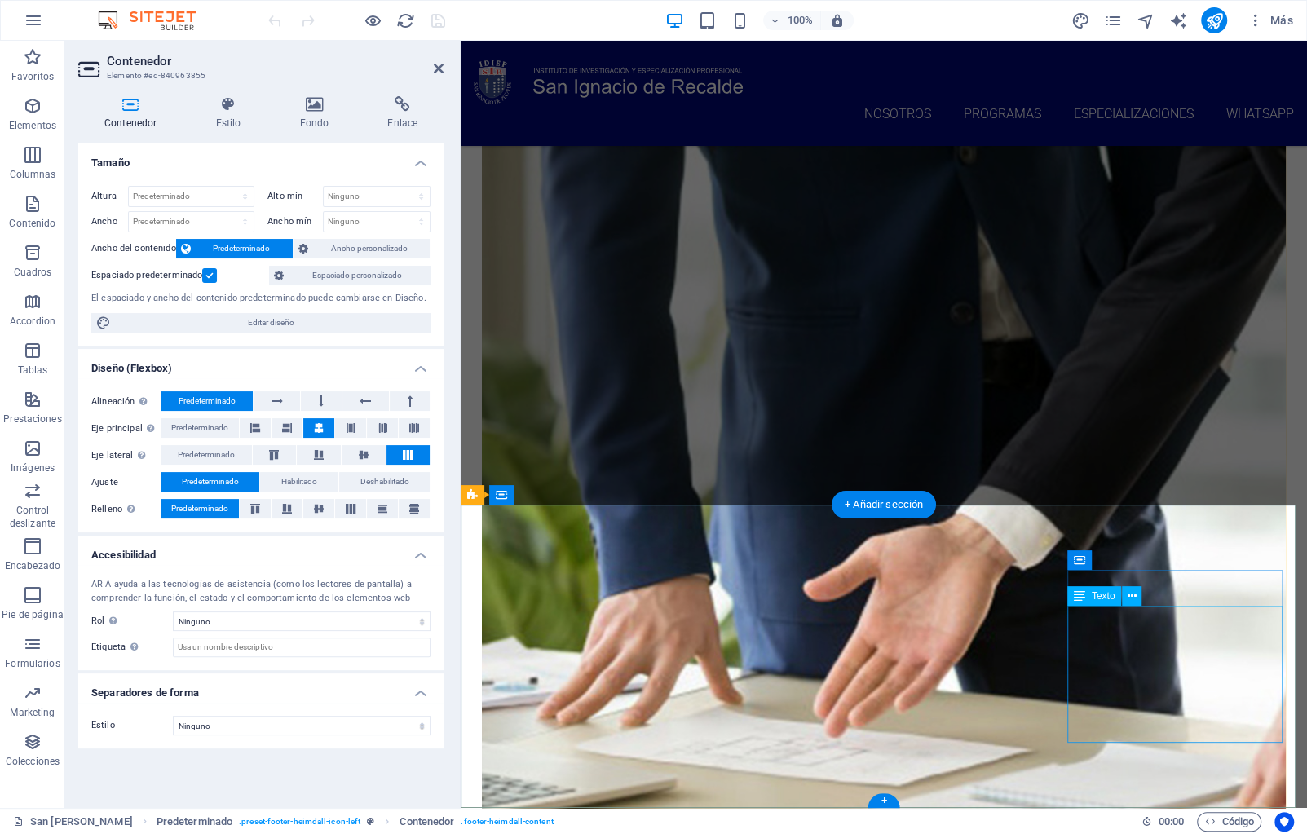
scroll to position [933, 0]
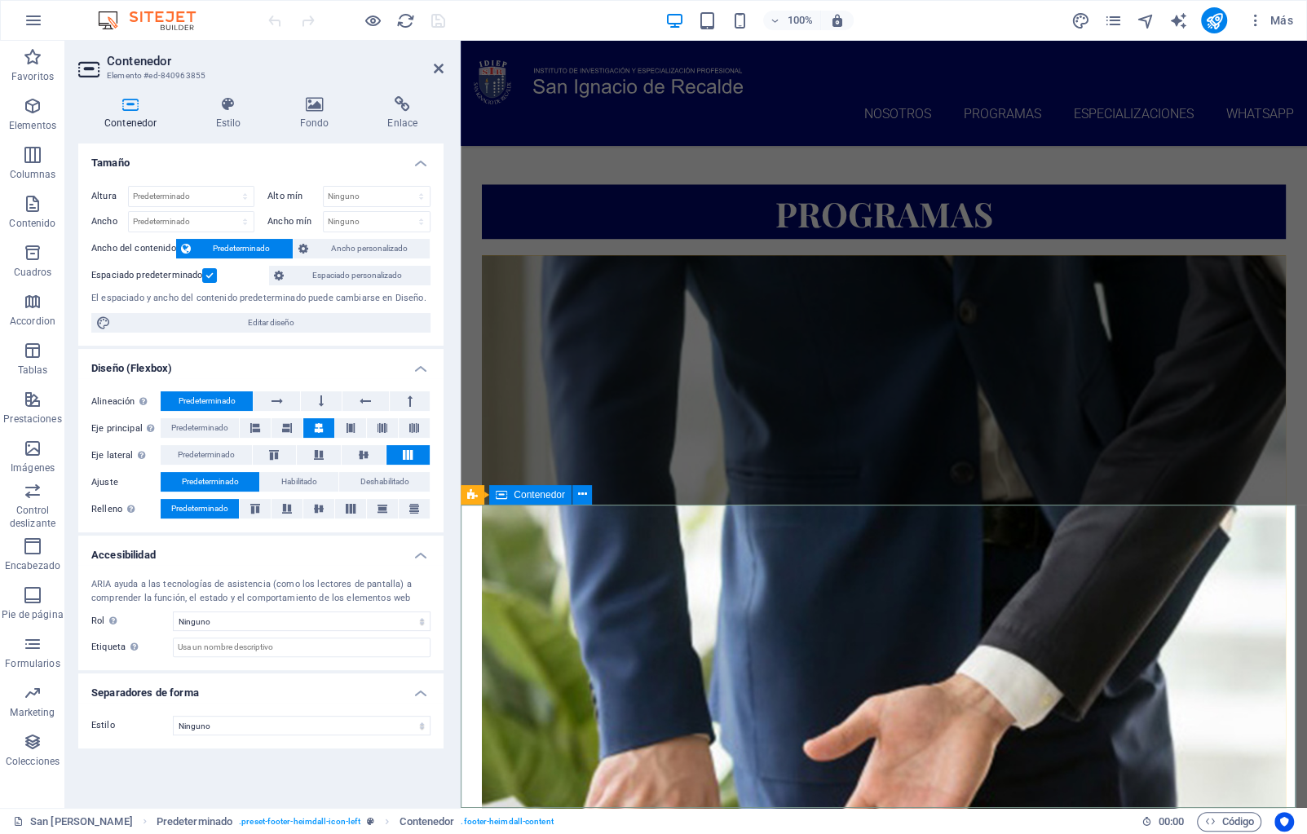
click at [434, 72] on icon at bounding box center [439, 68] width 10 height 13
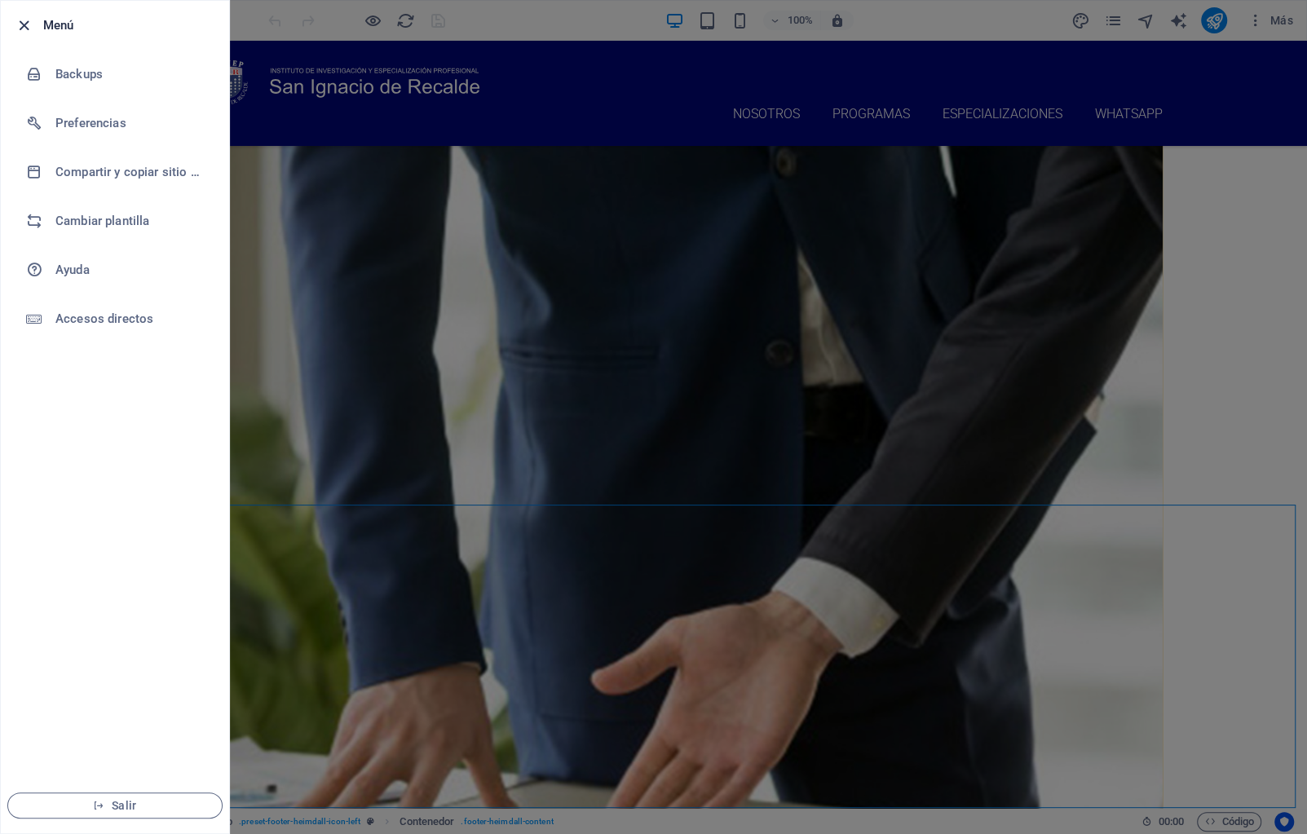
click at [32, 16] on icon "button" at bounding box center [24, 25] width 19 height 19
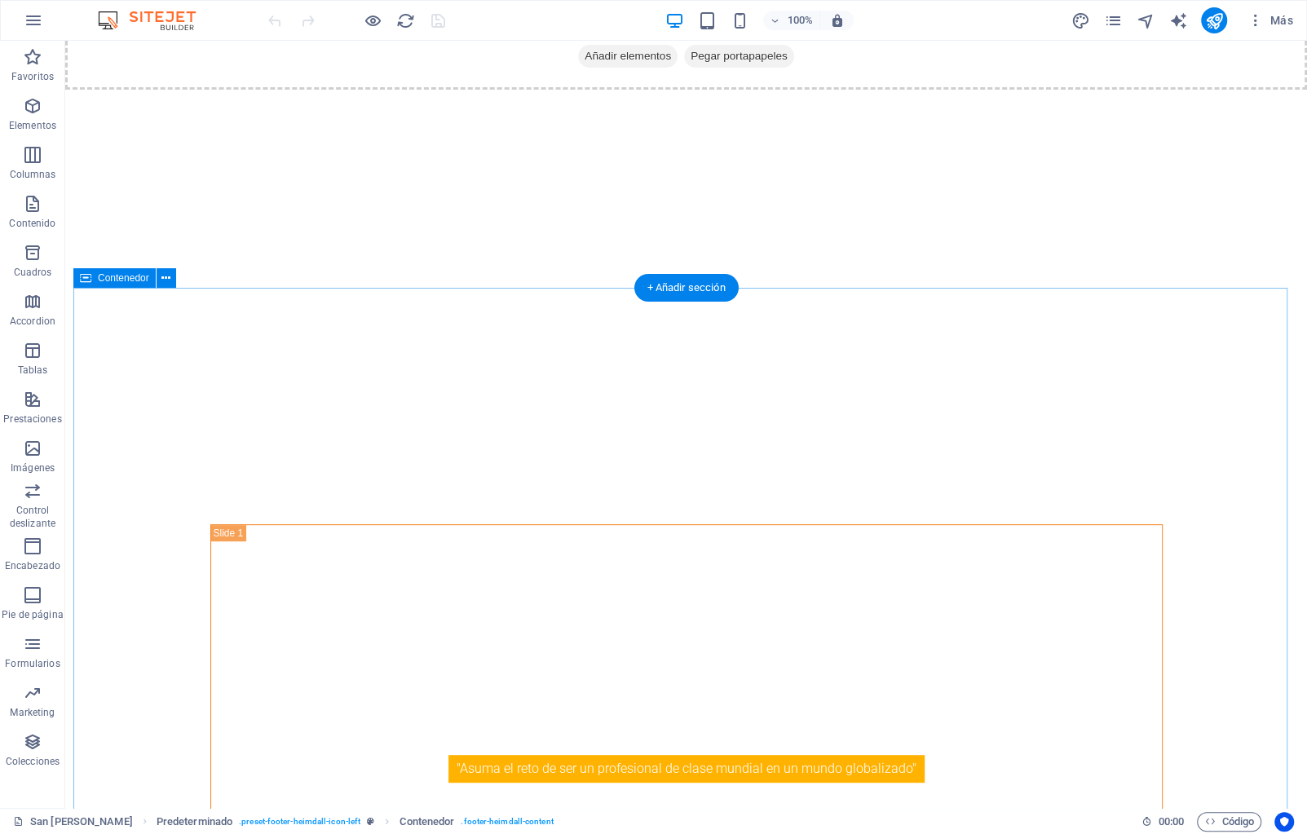
scroll to position [0, 0]
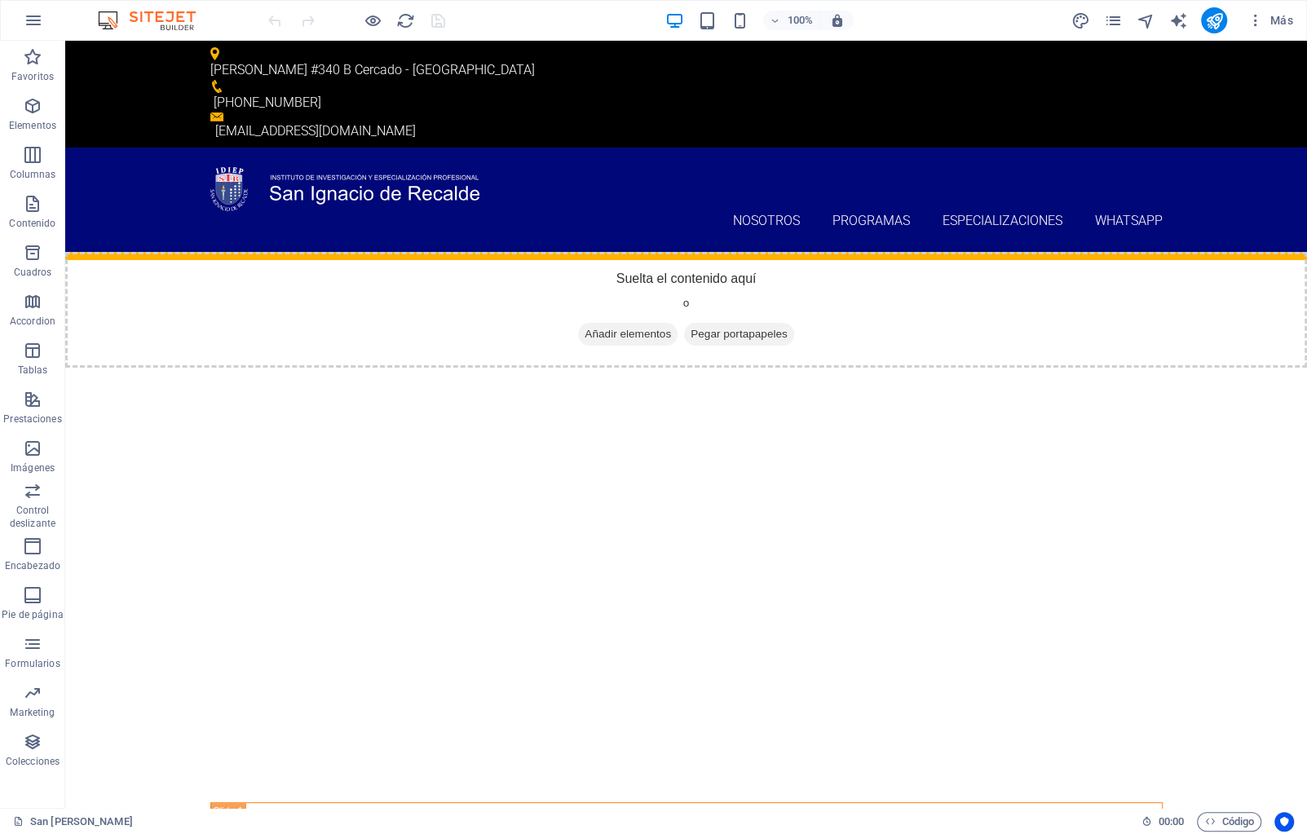
click at [35, 104] on icon "button" at bounding box center [33, 106] width 20 height 20
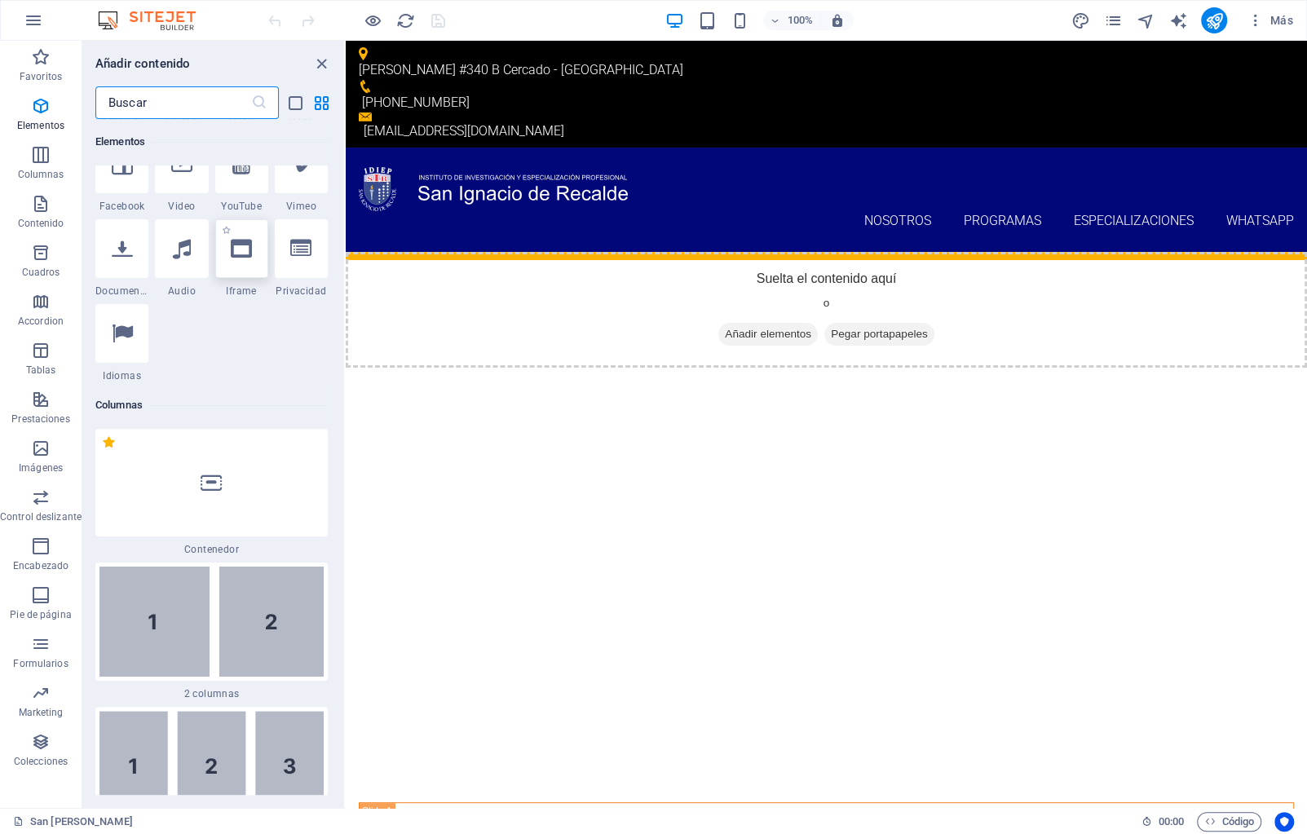
scroll to position [530, 0]
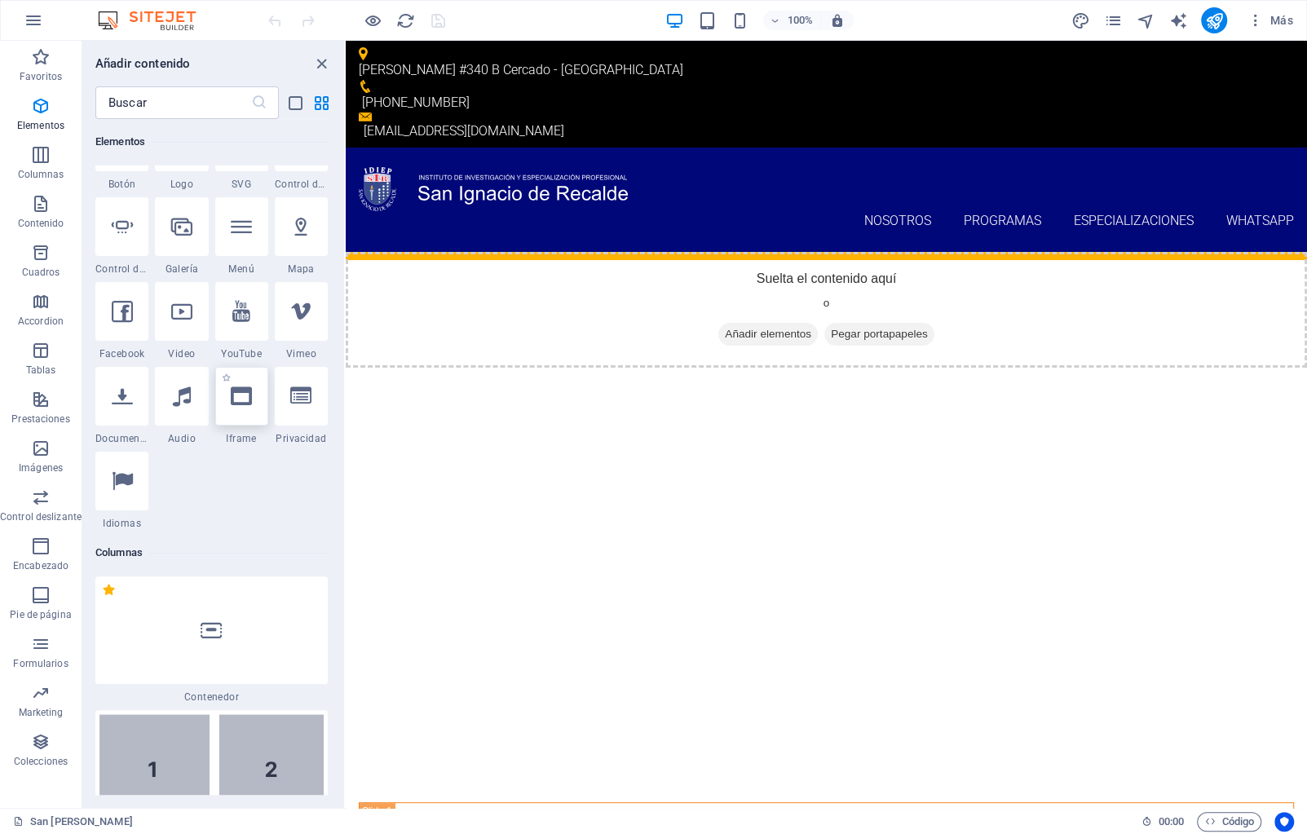
click at [246, 408] on div at bounding box center [241, 396] width 53 height 59
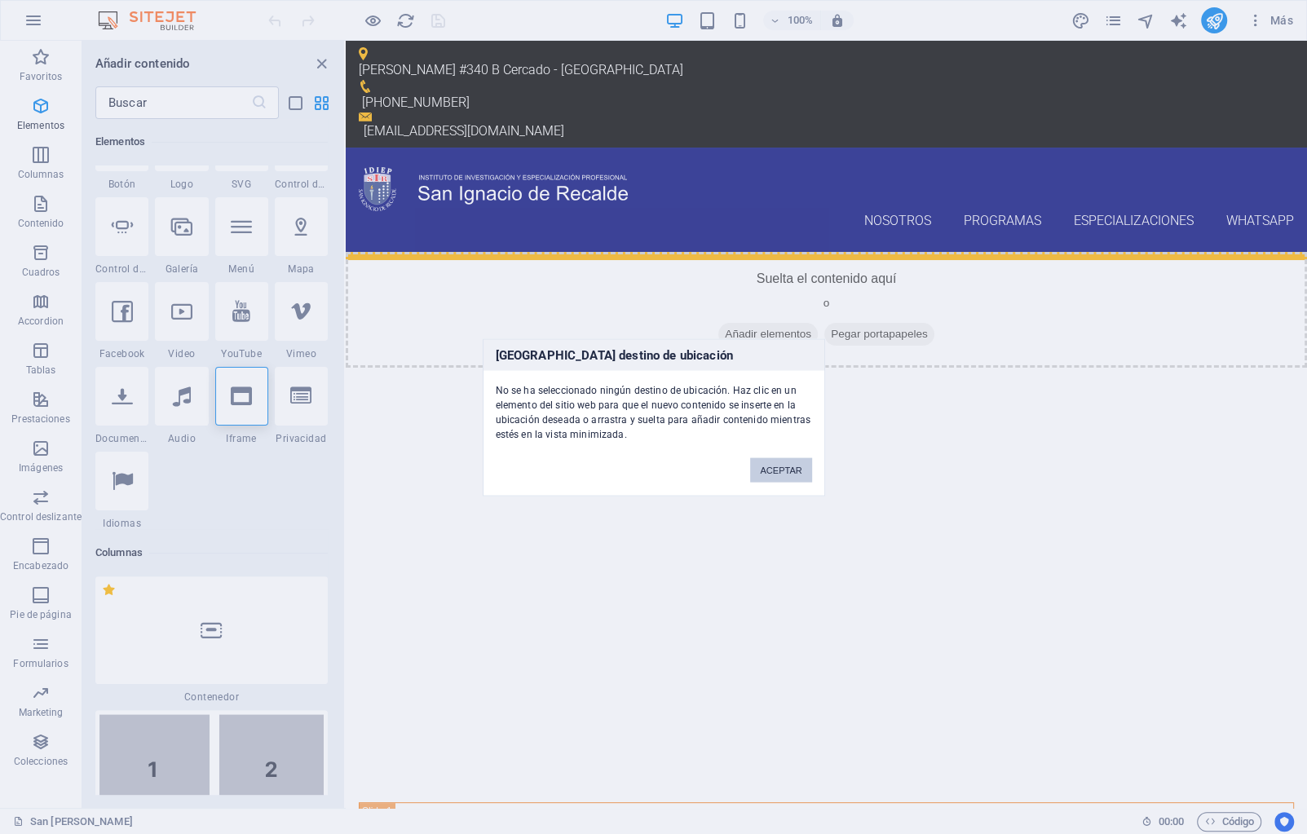
click at [765, 473] on button "ACEPTAR" at bounding box center [780, 469] width 61 height 24
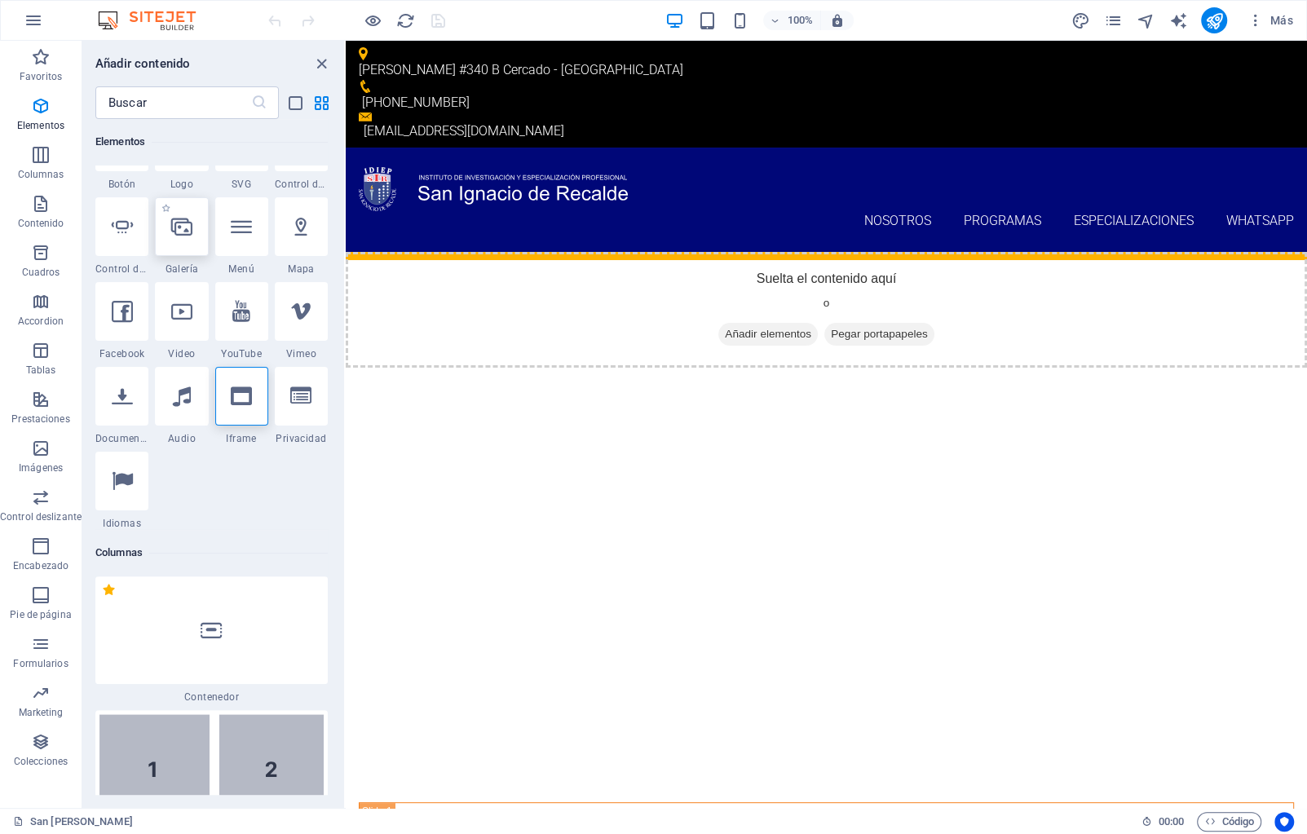
scroll to position [382, 0]
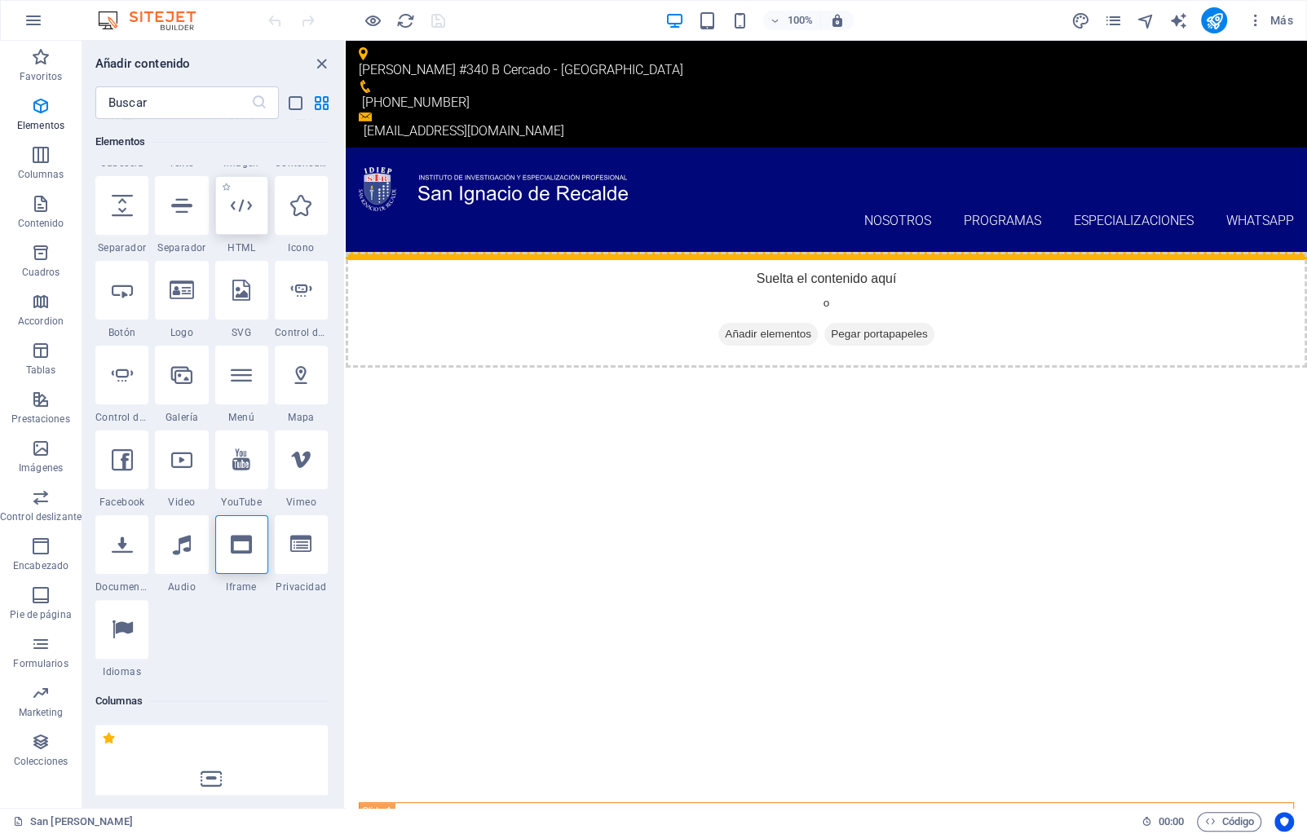
click at [238, 210] on icon at bounding box center [241, 205] width 21 height 21
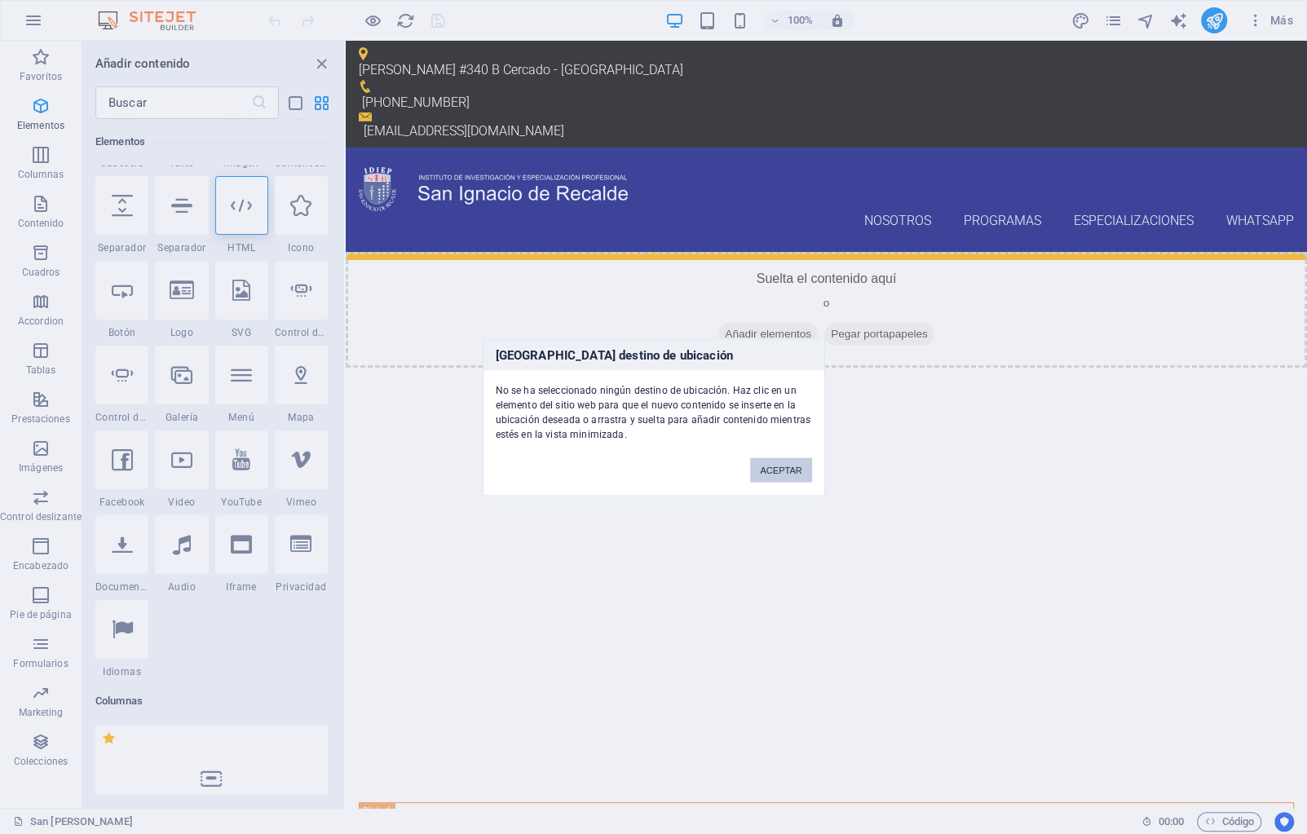
click at [790, 467] on button "ACEPTAR" at bounding box center [780, 469] width 61 height 24
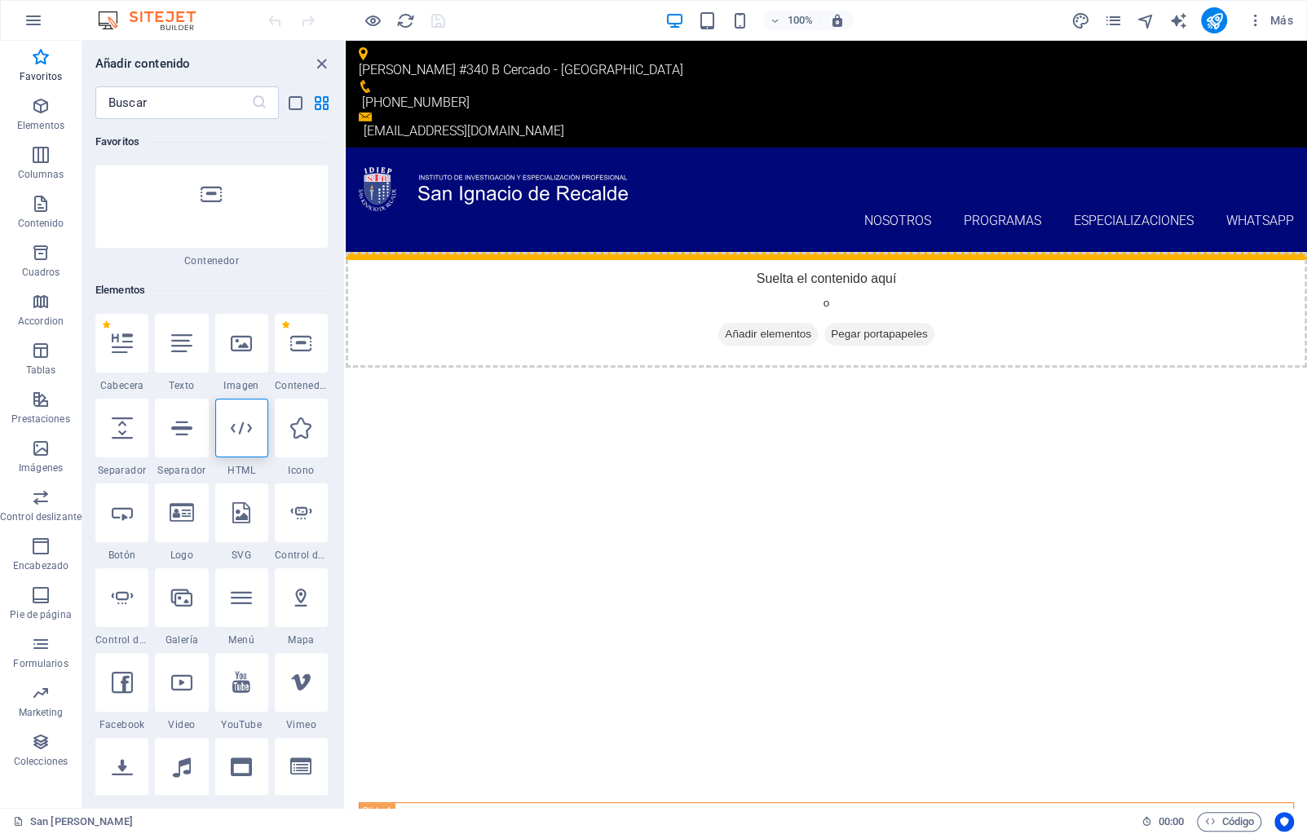
scroll to position [0, 0]
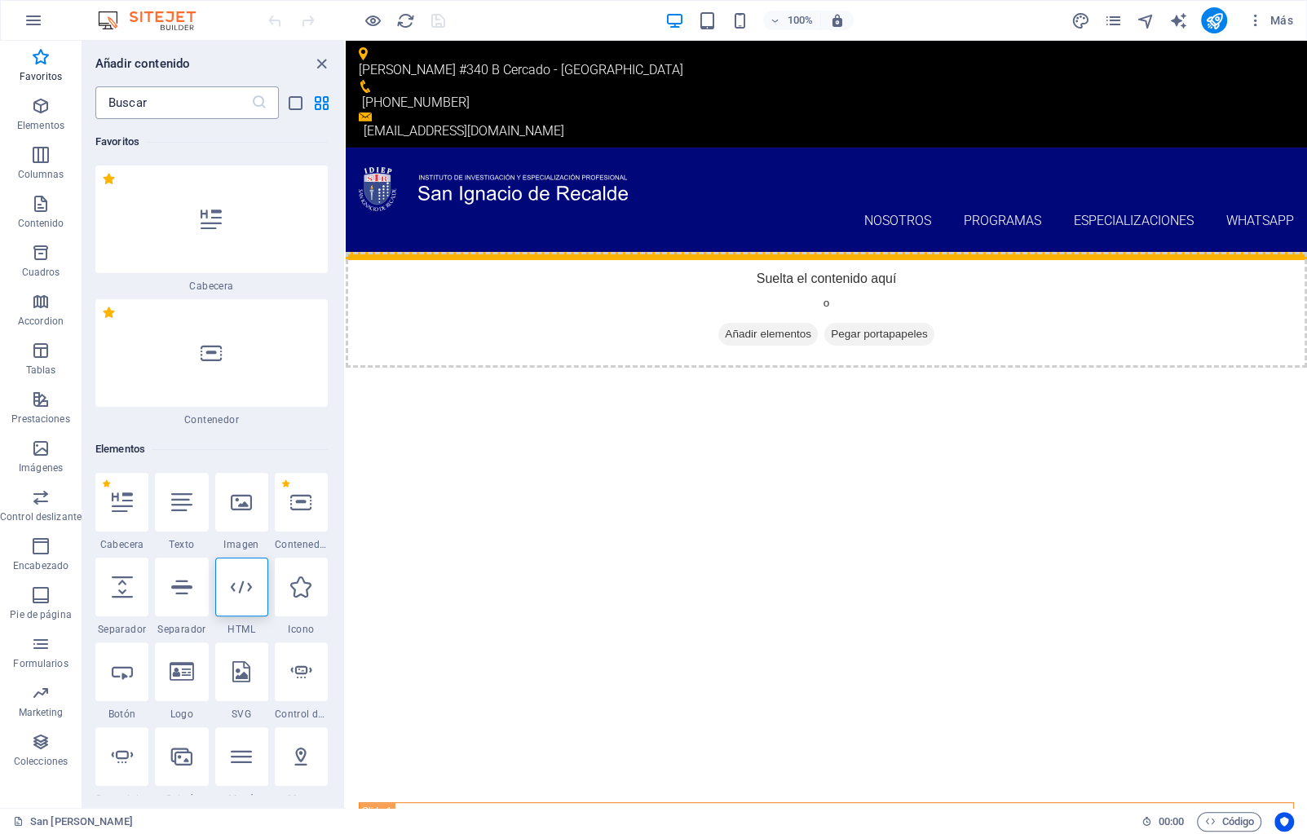
click at [167, 115] on input "text" at bounding box center [173, 102] width 156 height 33
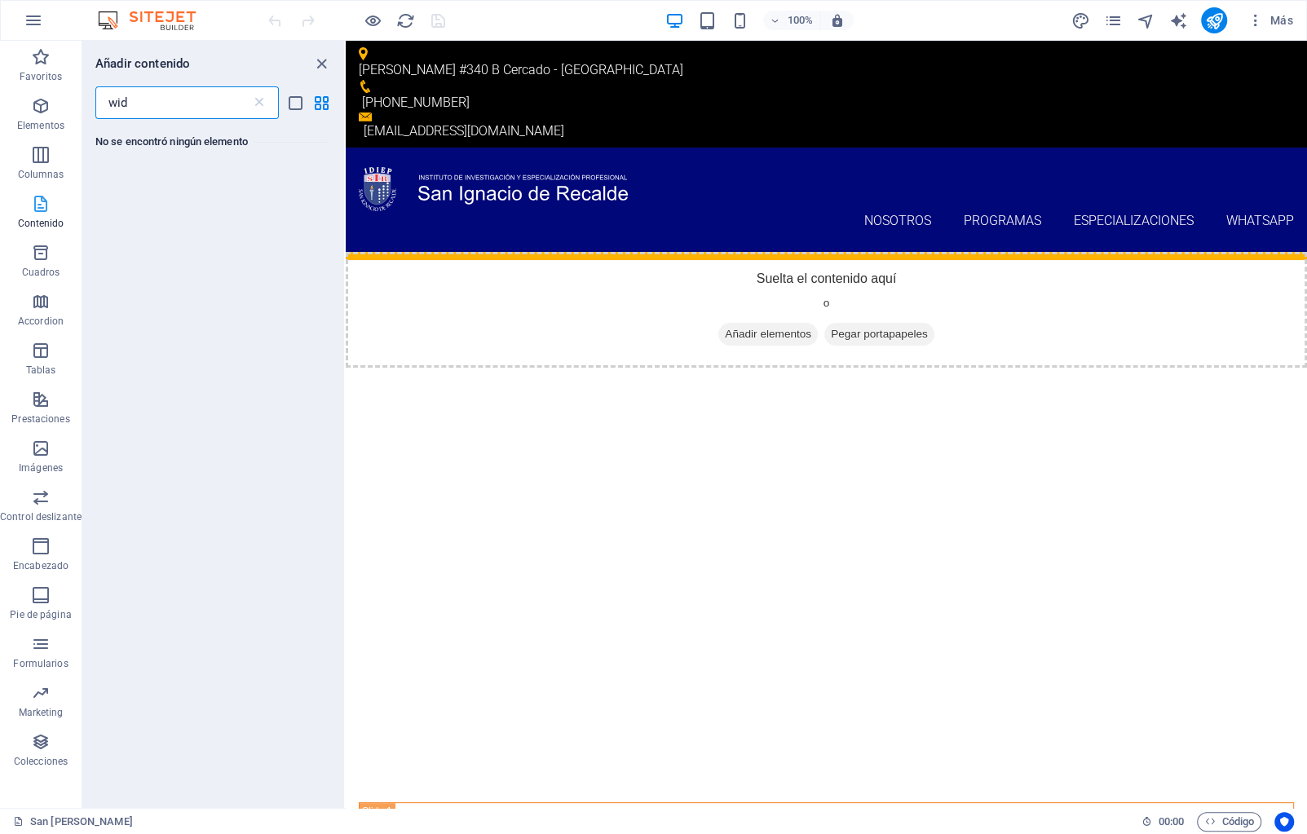
type input "wid"
click at [46, 207] on icon "button" at bounding box center [41, 204] width 20 height 20
click at [43, 157] on icon "button" at bounding box center [41, 155] width 20 height 20
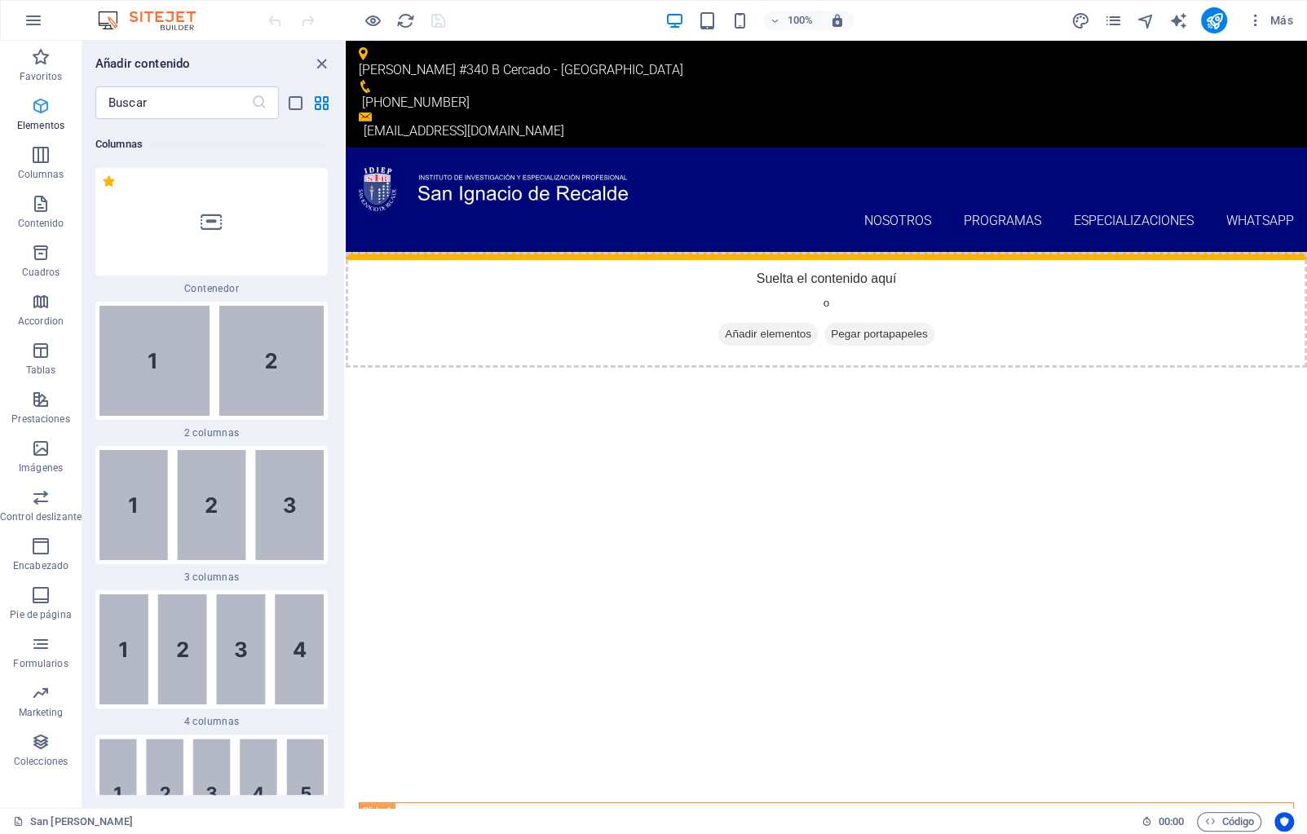
scroll to position [940, 0]
click at [38, 114] on icon "button" at bounding box center [41, 106] width 20 height 20
click at [302, 98] on icon "list-view" at bounding box center [295, 103] width 19 height 19
click at [298, 99] on icon "list-view" at bounding box center [295, 103] width 19 height 19
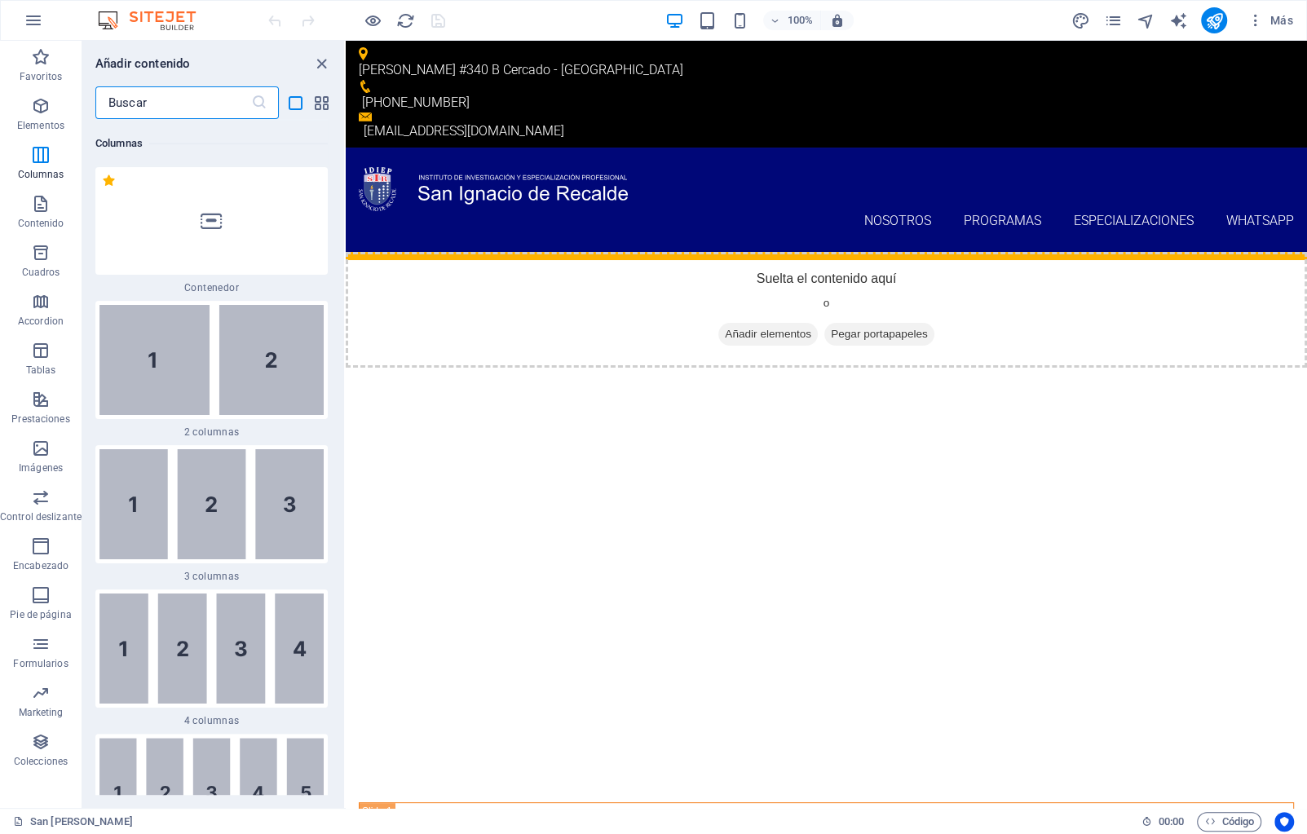
click at [161, 103] on input "text" at bounding box center [173, 102] width 156 height 33
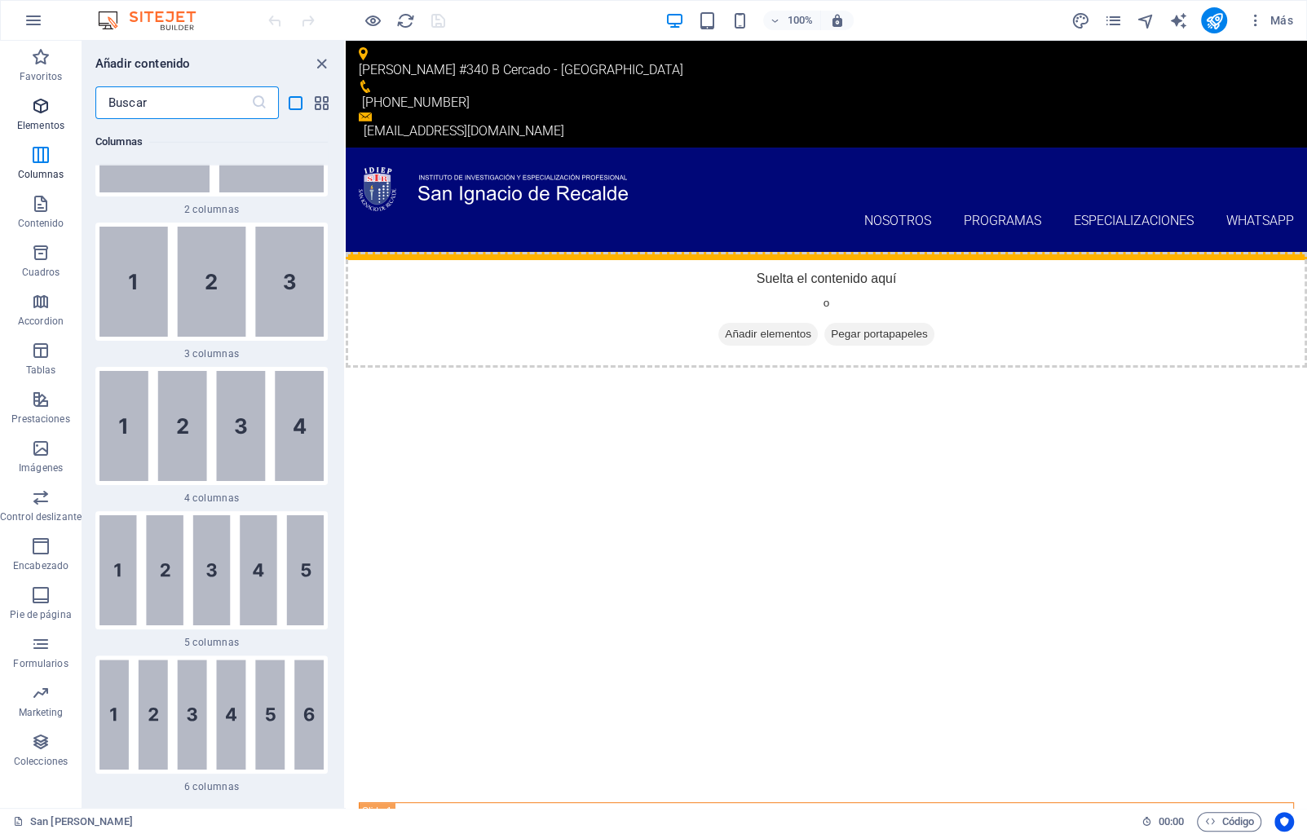
click at [36, 107] on icon "button" at bounding box center [41, 106] width 20 height 20
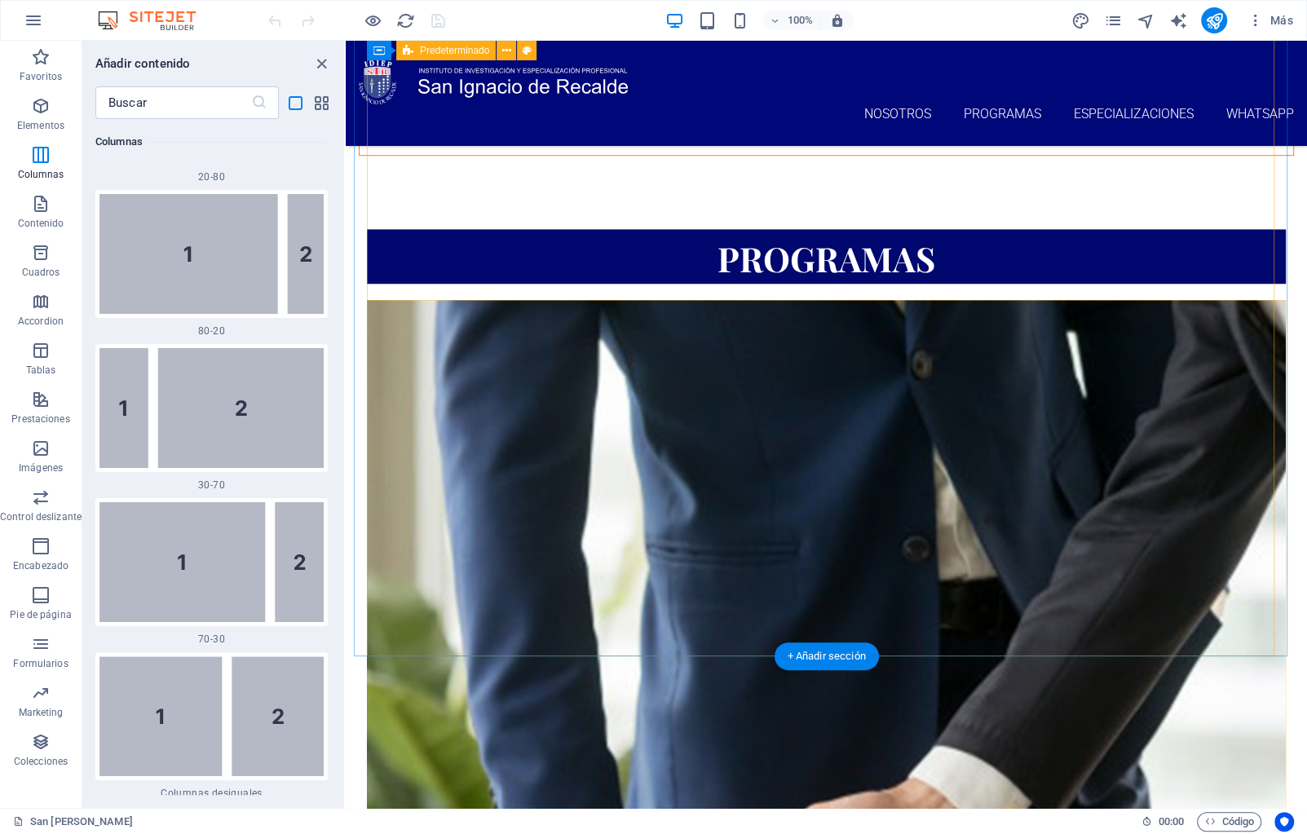
scroll to position [1049, 0]
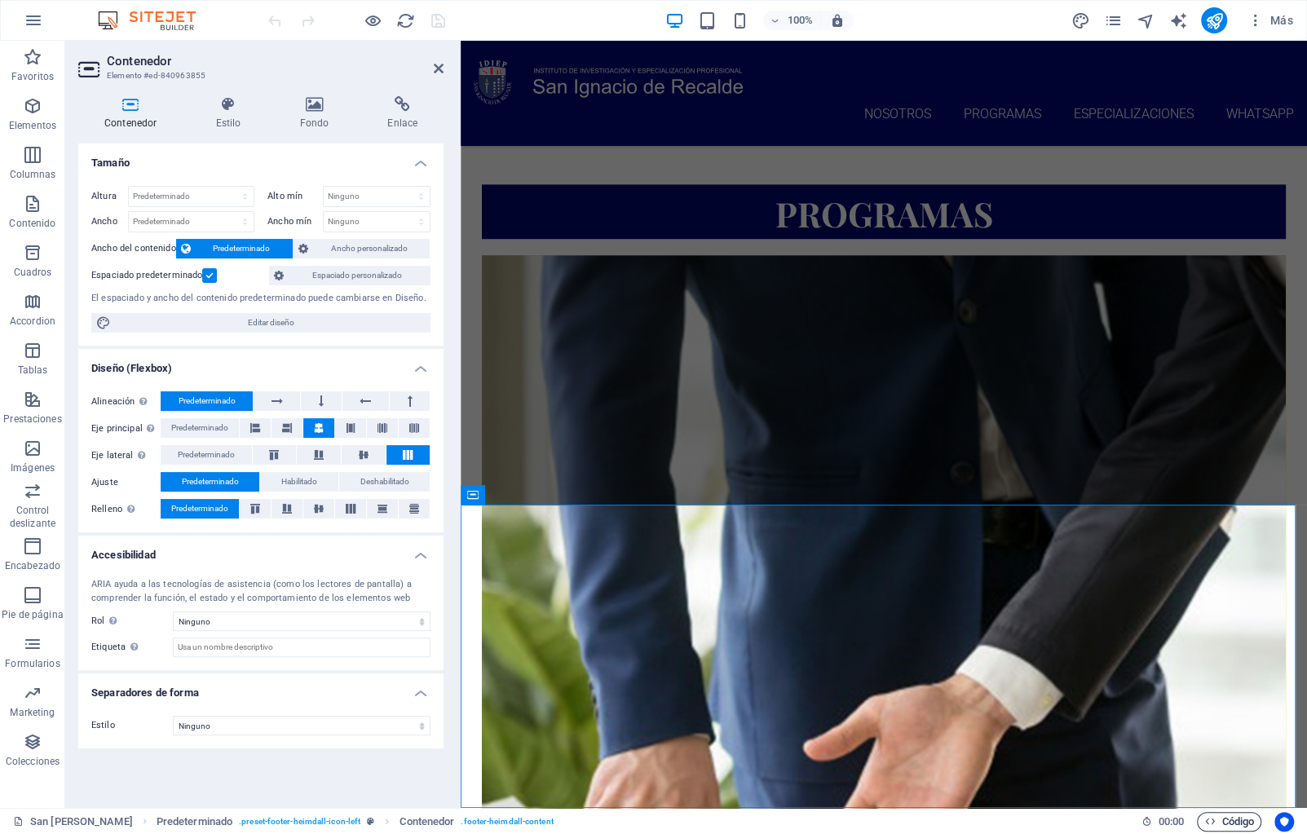
click at [1238, 818] on span "Código" at bounding box center [1229, 822] width 50 height 20
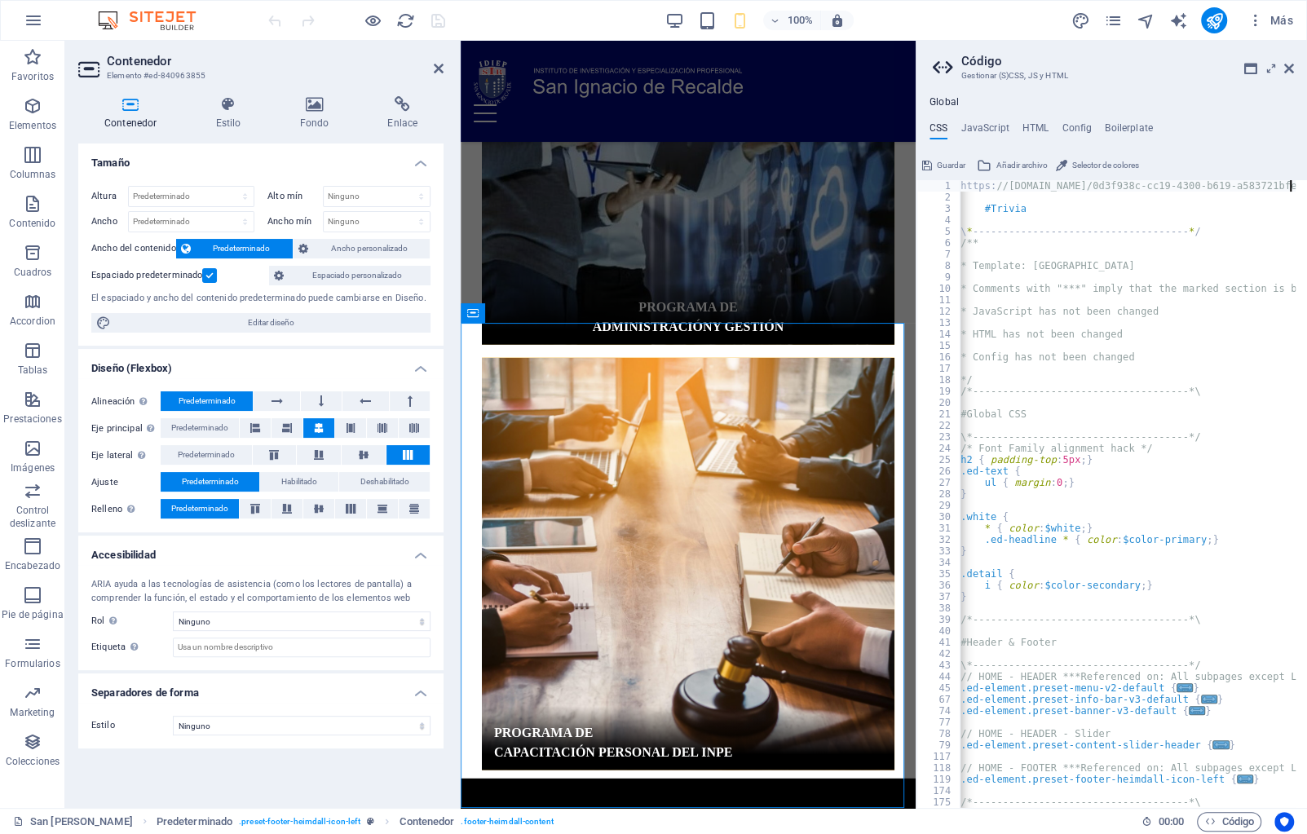
scroll to position [0, 0]
click at [1051, 417] on div "/*------------------------------------*\ #Trivia \*----------------------------…" at bounding box center [1208, 499] width 496 height 639
type textarea "#Global CSS"
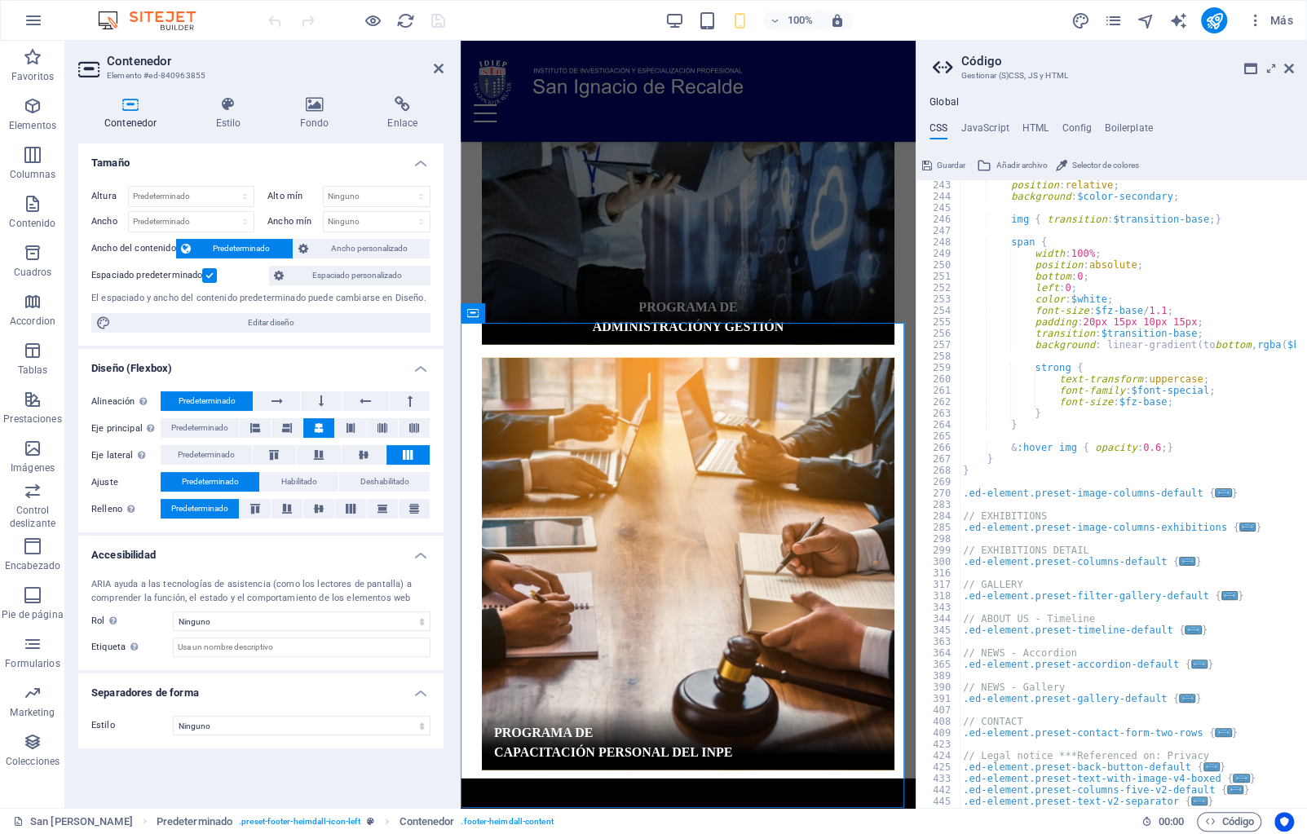
scroll to position [633, 0]
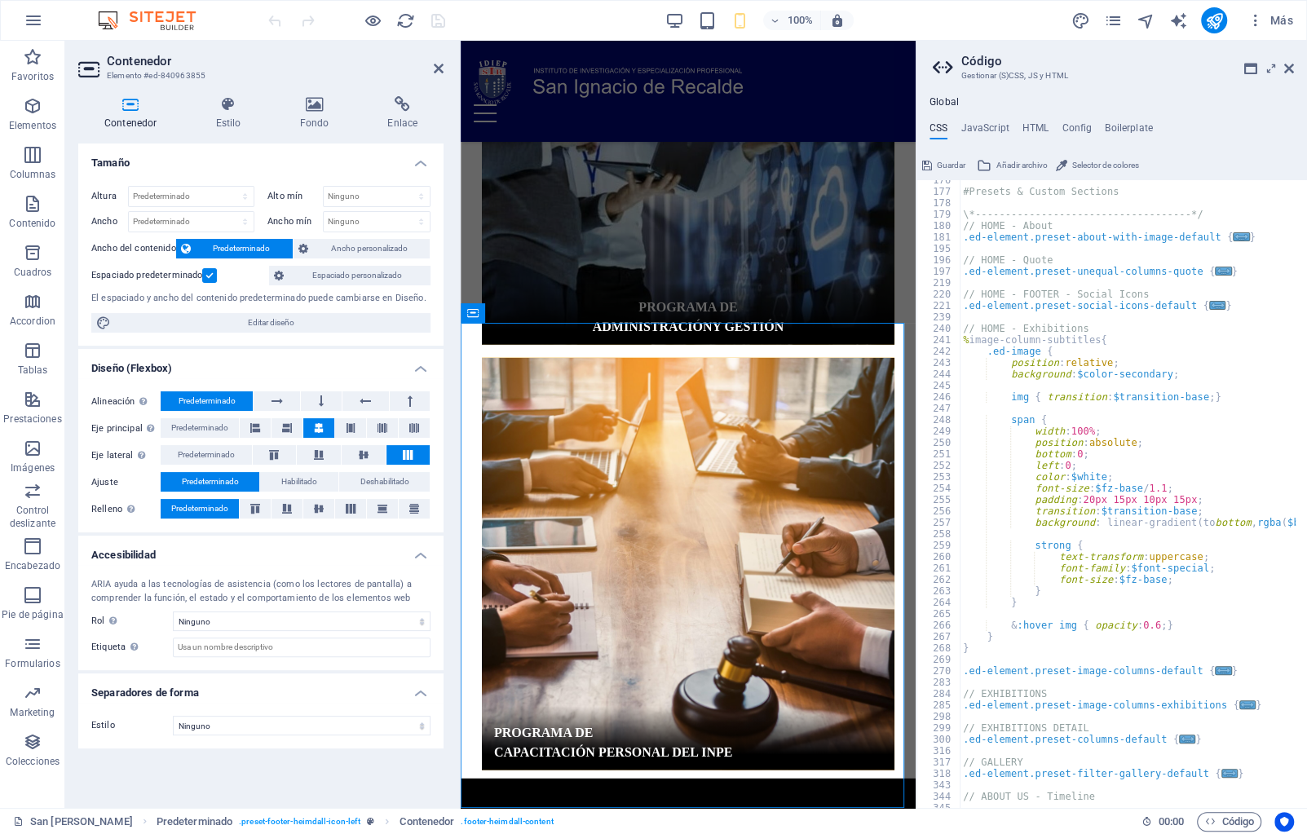
click at [971, 317] on div "#Presets & Custom Sections \*------------------------------------*/ // HOME - A…" at bounding box center [1208, 493] width 496 height 639
click at [1006, 647] on div "#Presets & Custom Sections \*------------------------------------*/ // HOME - A…" at bounding box center [1208, 493] width 496 height 639
type textarea "}"
click at [981, 658] on div "#Presets & Custom Sections \*------------------------------------*/ // HOME - A…" at bounding box center [1208, 493] width 496 height 639
click at [1011, 646] on div "#Presets & Custom Sections \*------------------------------------*/ // HOME - A…" at bounding box center [1208, 493] width 496 height 639
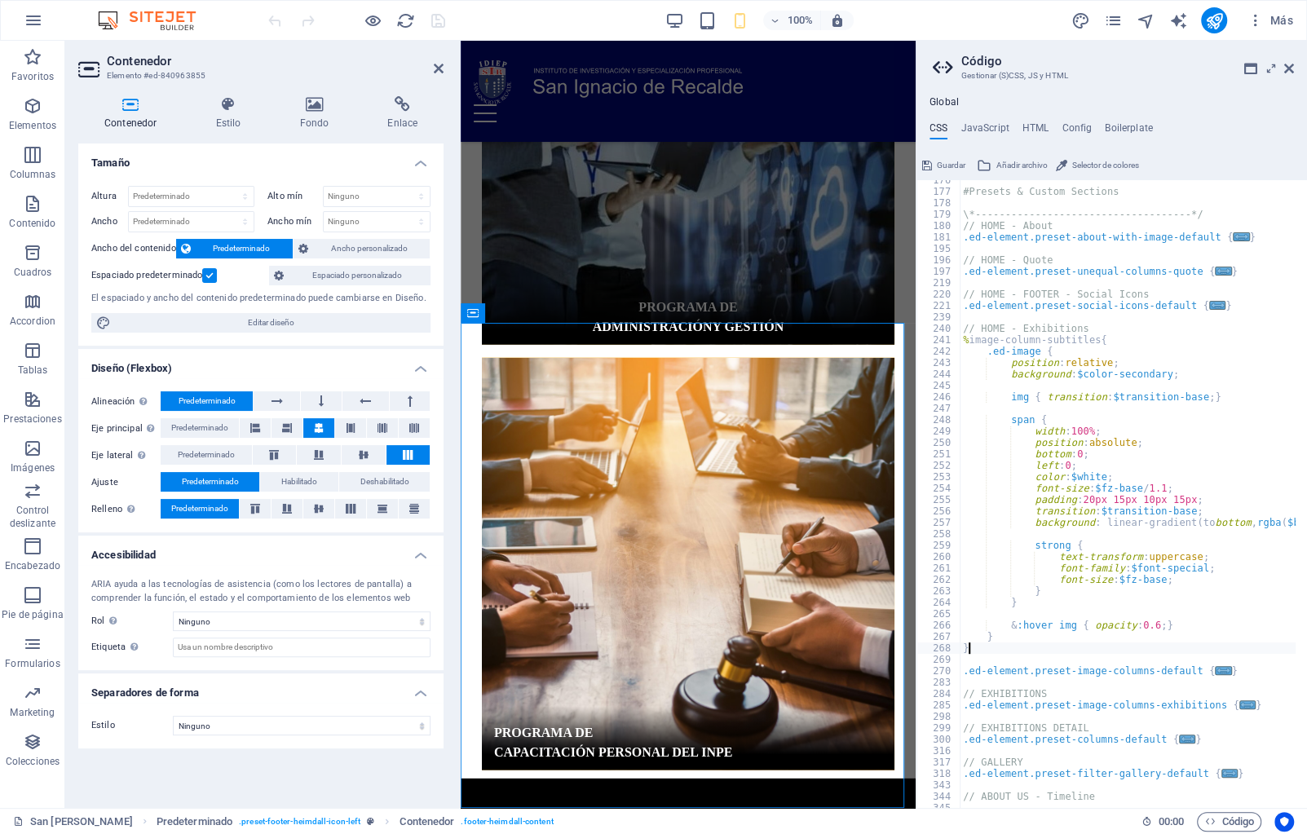
type textarea "}"
click at [981, 657] on div "#Presets & Custom Sections \*------------------------------------*/ // HOME - A…" at bounding box center [1208, 493] width 496 height 639
paste textarea "<div class="commonninja_component pid-7d4f37ab-c56f-4123-8c2a-bcbcf56ccaa8"></d…"
type textarea "<div class="commonninja_component pid-7d4f37ab-c56f-4123-8c2a-bcbcf56ccaa8"></d…"
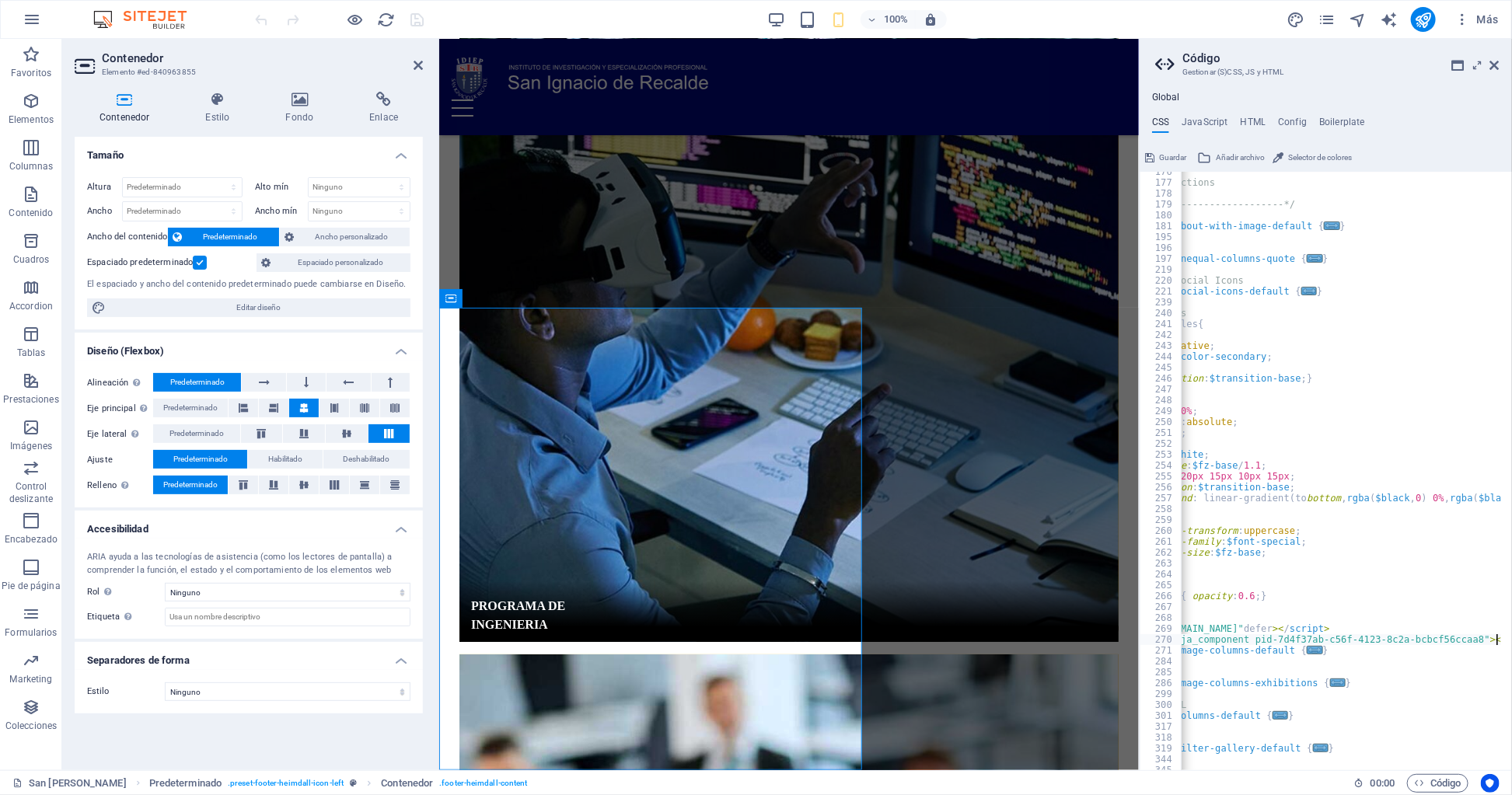
scroll to position [1428, 0]
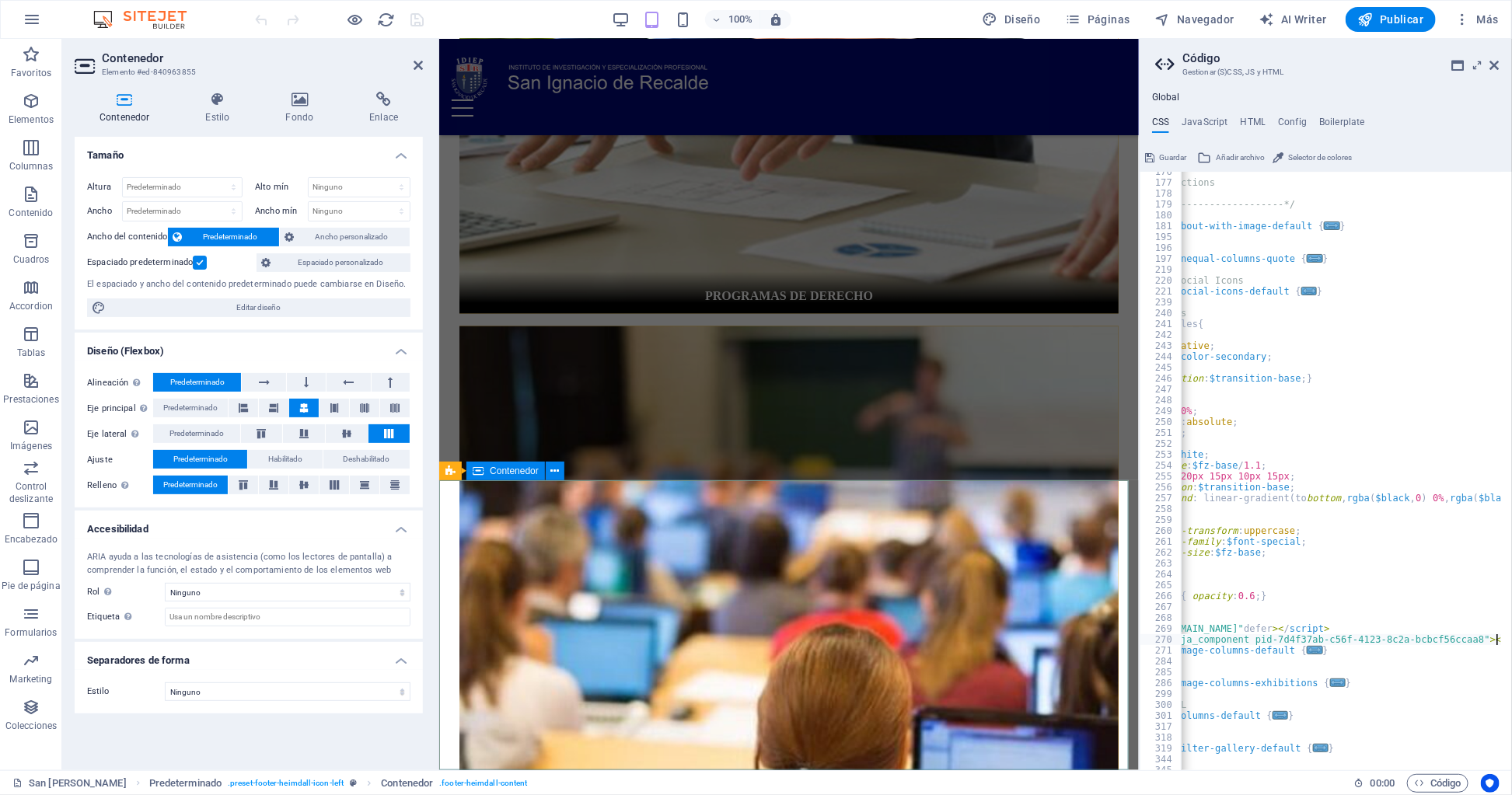
click at [1245, 641] on div at bounding box center [1503, 275] width 14 height 1415
click at [1215, 637] on div "#Presets & Custom Sections \*------------------------------------*/ // HOME - A…" at bounding box center [1299, 470] width 473 height 609
click at [1245, 638] on div at bounding box center [1503, 275] width 14 height 1415
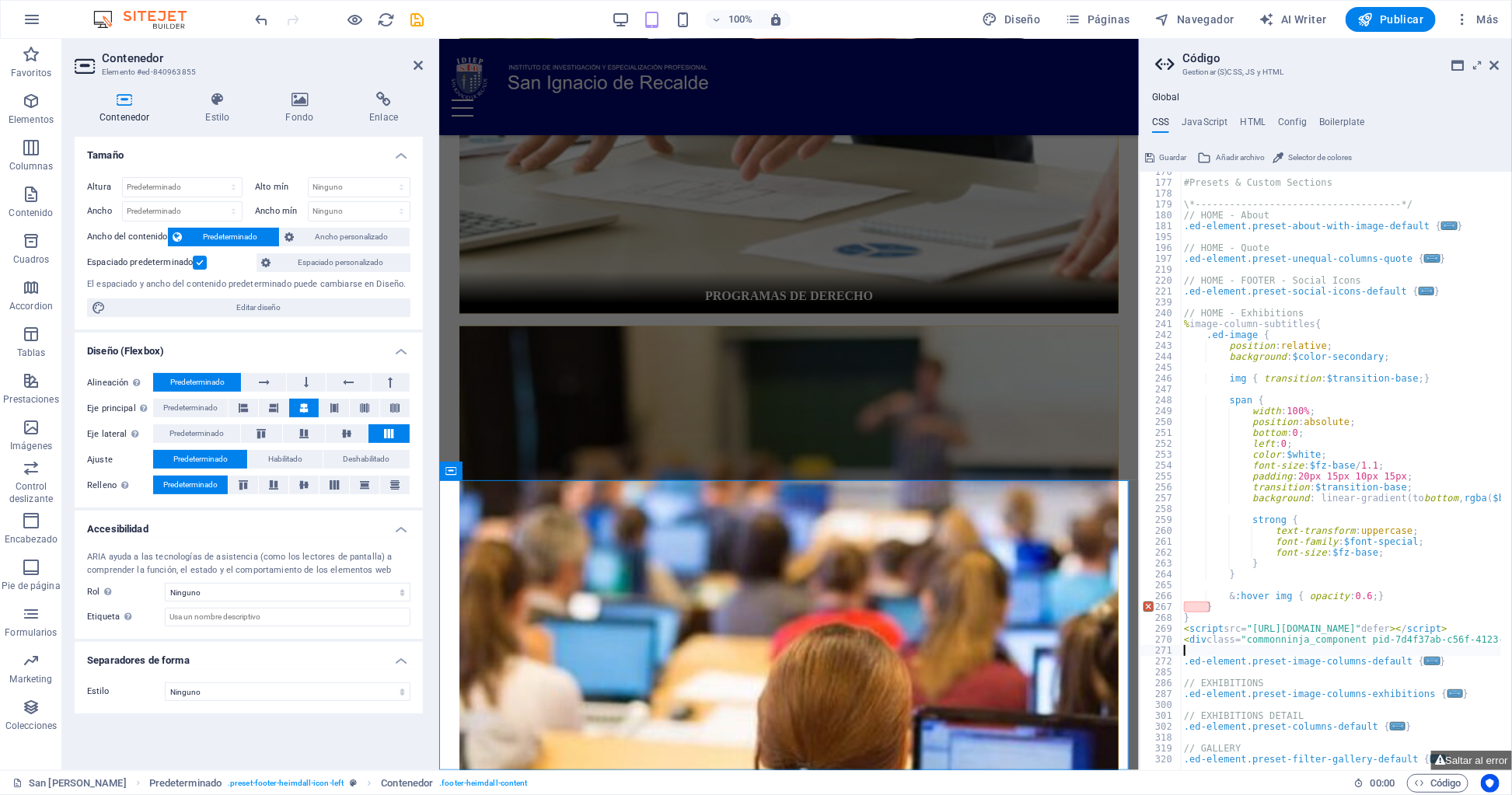
type textarea "<div class="commonninja_component pid-7d4f37ab-c56f-4123-8c2a-bcbcf56ccaa8"></d…"
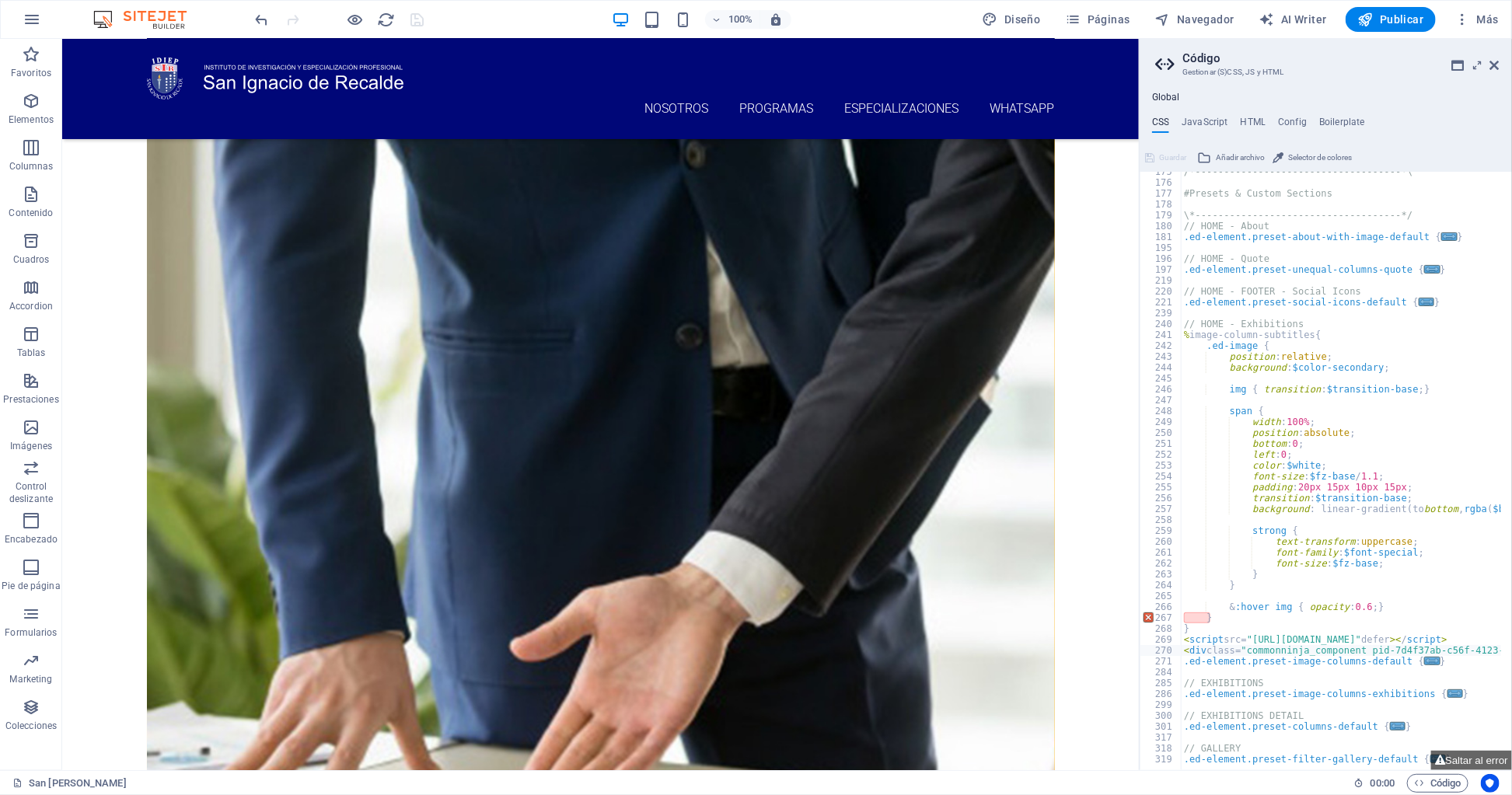
scroll to position [635, 0]
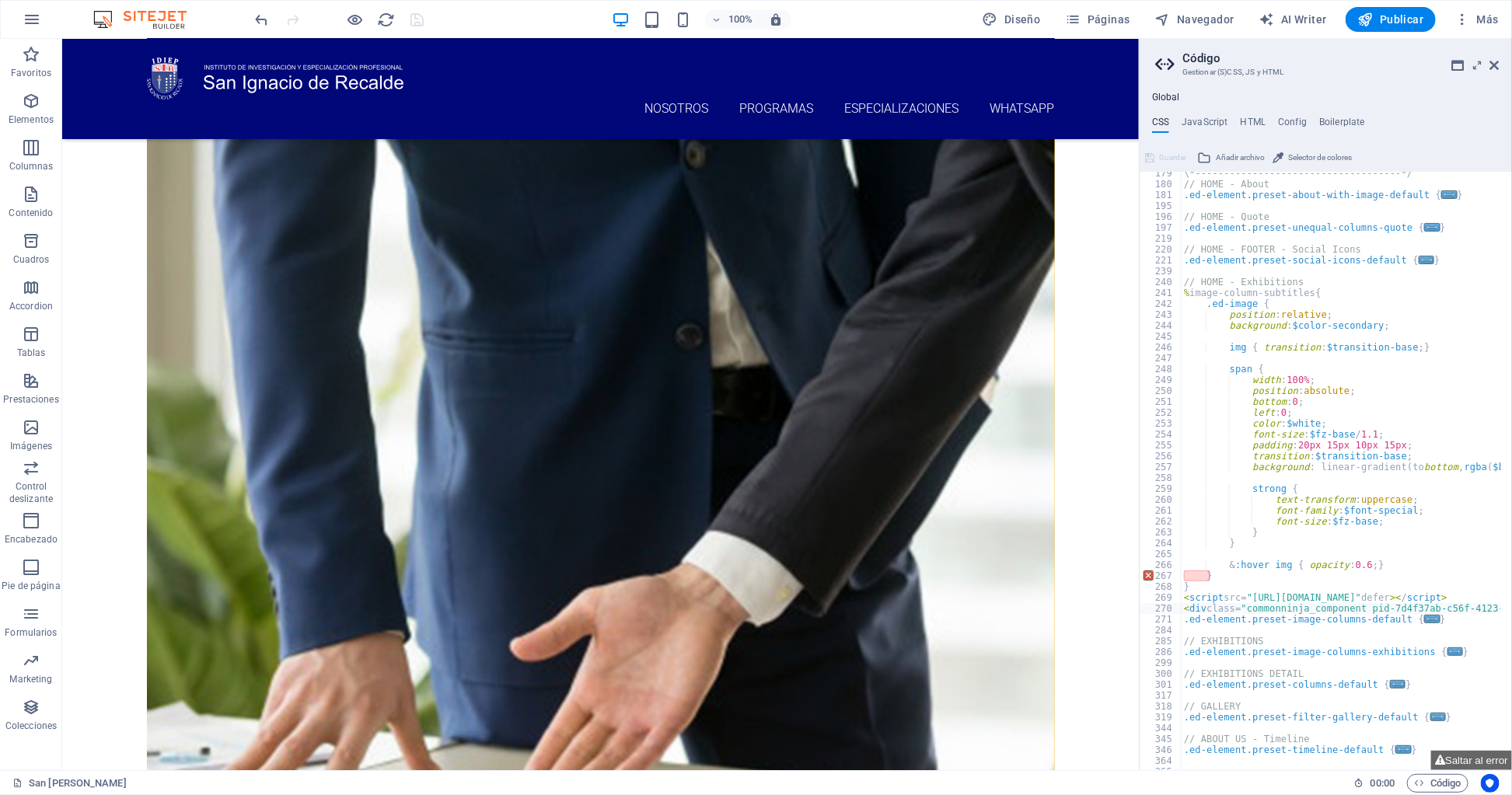
click at [1215, 582] on div "\*------------------------------------*/ // HOME - About .ed-element.preset-abo…" at bounding box center [1417, 472] width 473 height 609
type textarea "}"
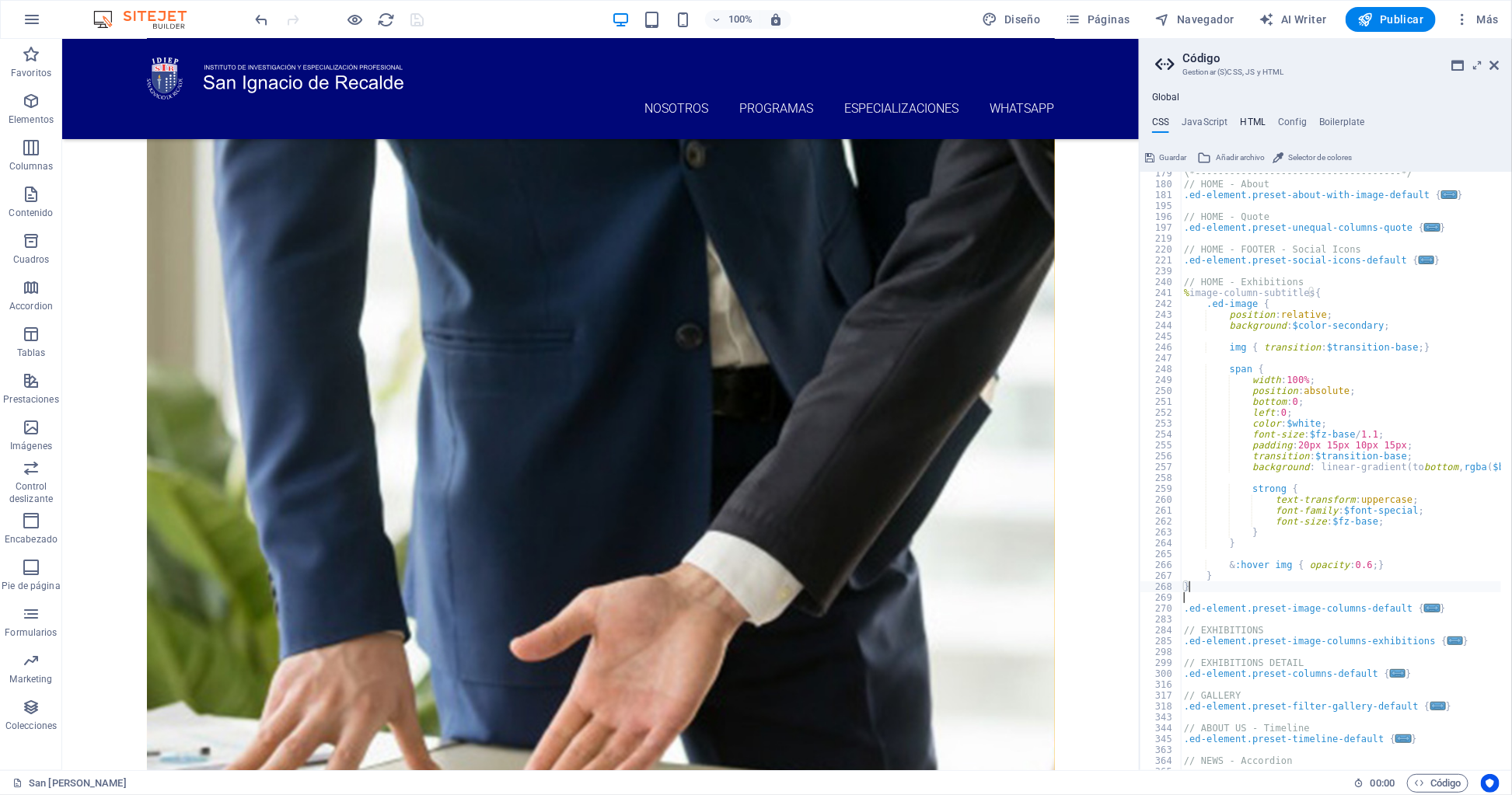
click at [1245, 121] on h4 "HTML" at bounding box center [1253, 125] width 26 height 17
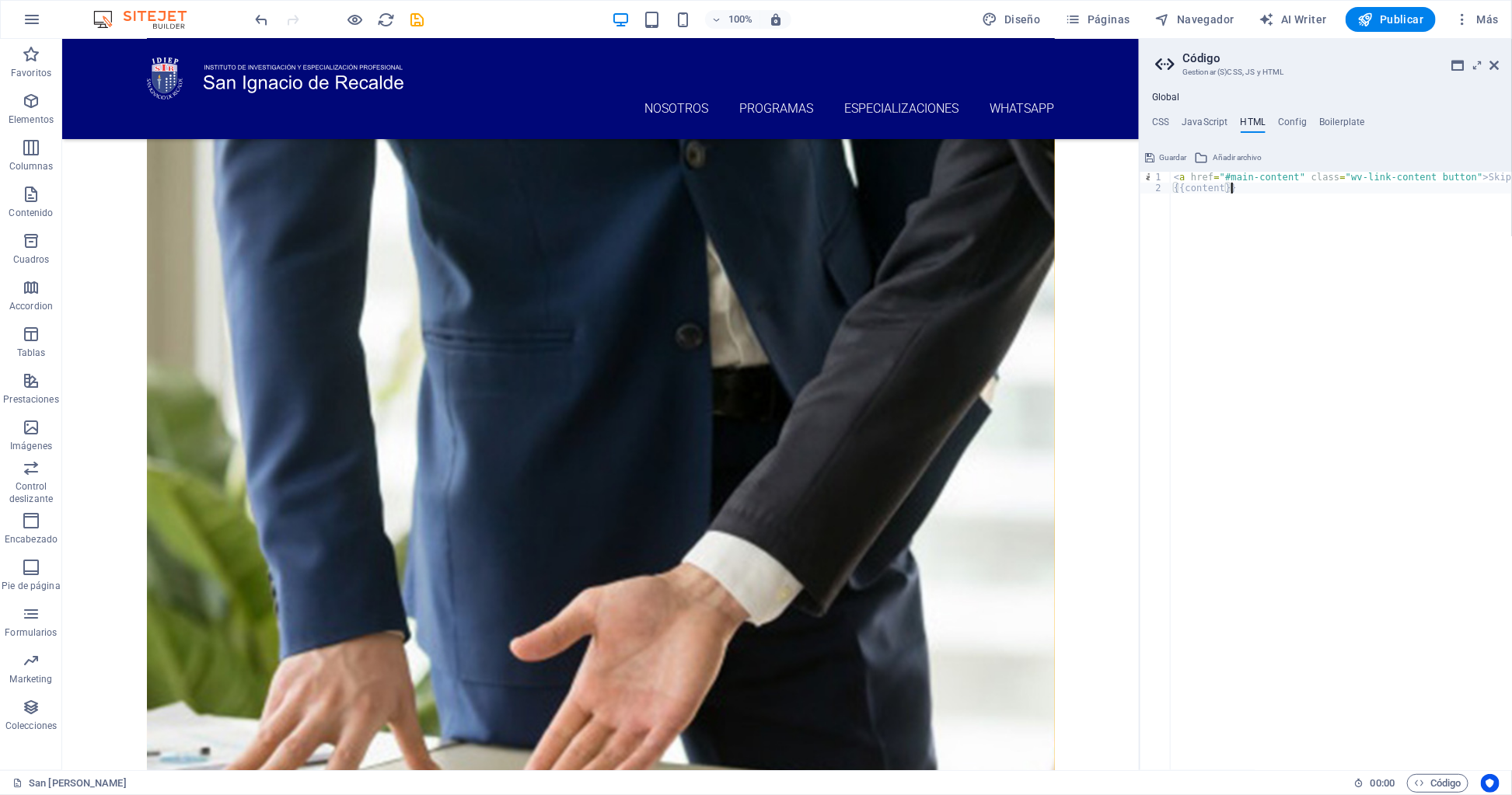
click at [1243, 231] on div "< a href = "#main-content" class = "wv-link-content button" > Skip to main cont…" at bounding box center [1380, 476] width 419 height 609
drag, startPoint x: 1217, startPoint y: 189, endPoint x: 1187, endPoint y: 194, distance: 30.4
click at [1187, 194] on div "< a href = "#main-content" class = "wv-link-content button" > Skip to main cont…" at bounding box center [1380, 476] width 419 height 609
click at [1191, 192] on div "< a href = "#main-content" class = "wv-link-content button" > Skip to main cont…" at bounding box center [1380, 476] width 419 height 609
drag, startPoint x: 1187, startPoint y: 191, endPoint x: 1218, endPoint y: 189, distance: 31.1
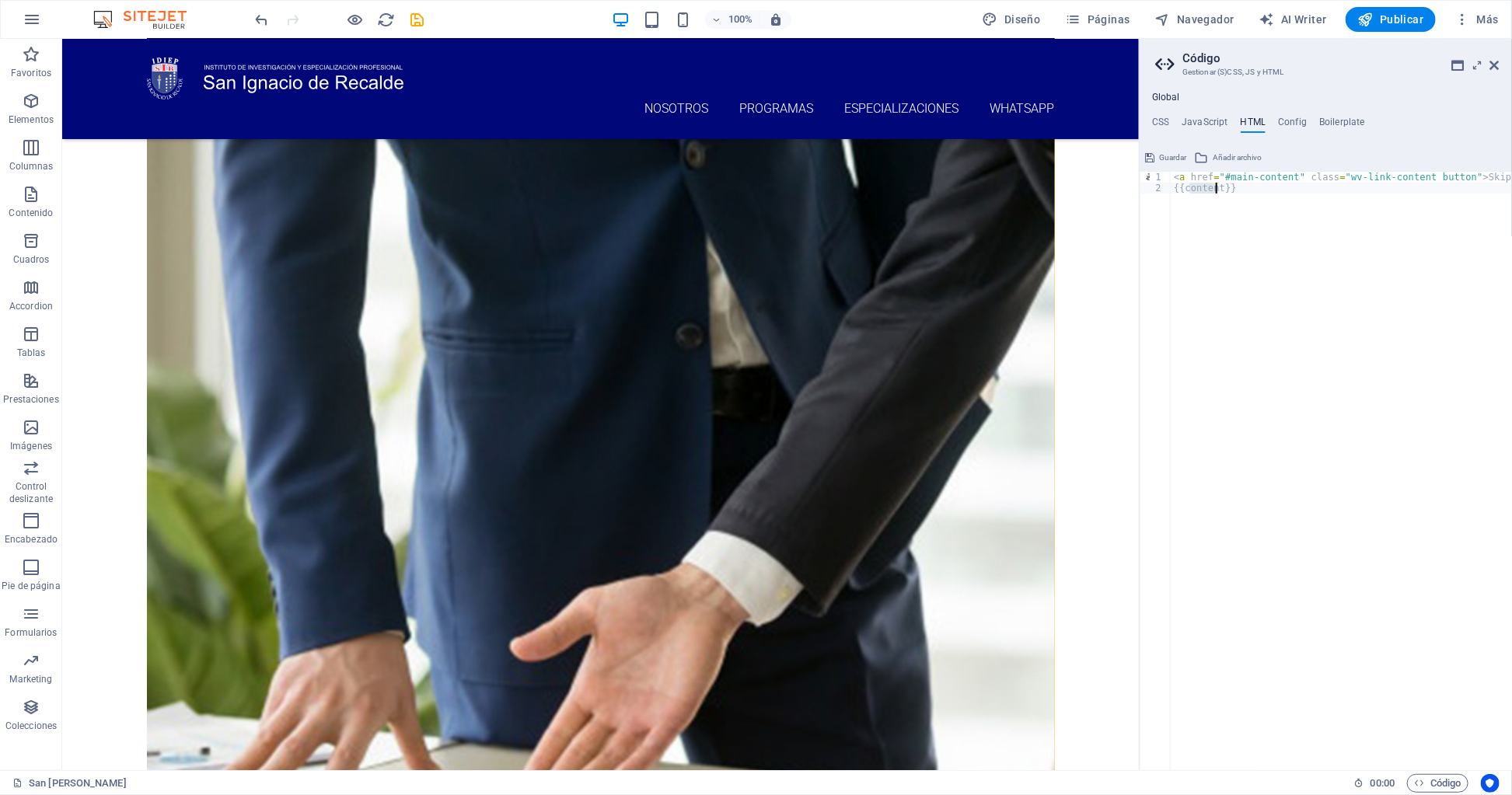
click at [1218, 189] on div "< a href = "#main-content" class = "wv-link-content button" > Skip to main cont…" at bounding box center [1380, 476] width 419 height 609
type textarea "<a href="#main-content" class="wv-link-content button">Skip to main content</a>"
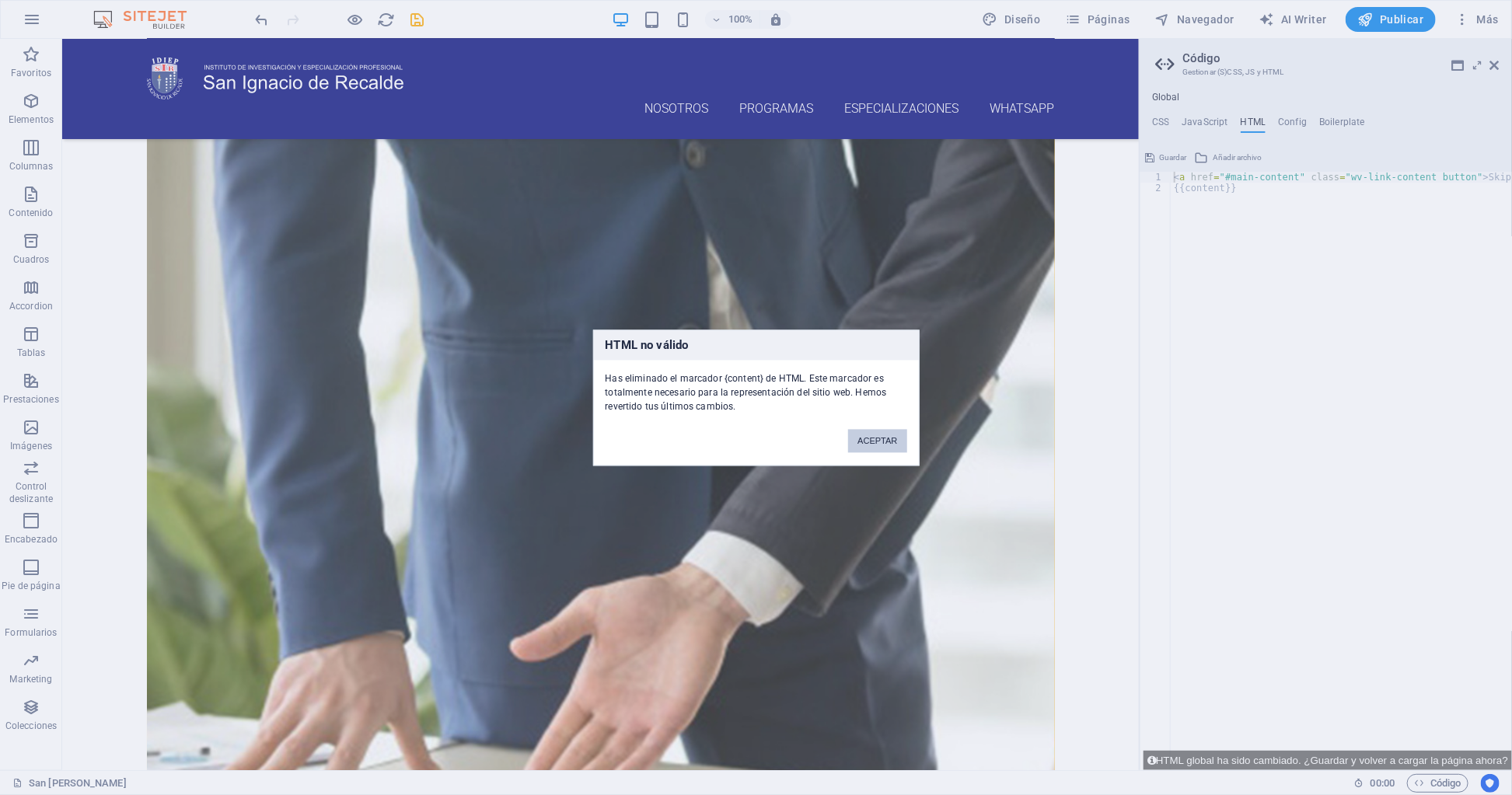
click at [886, 440] on button "ACEPTAR" at bounding box center [876, 440] width 58 height 23
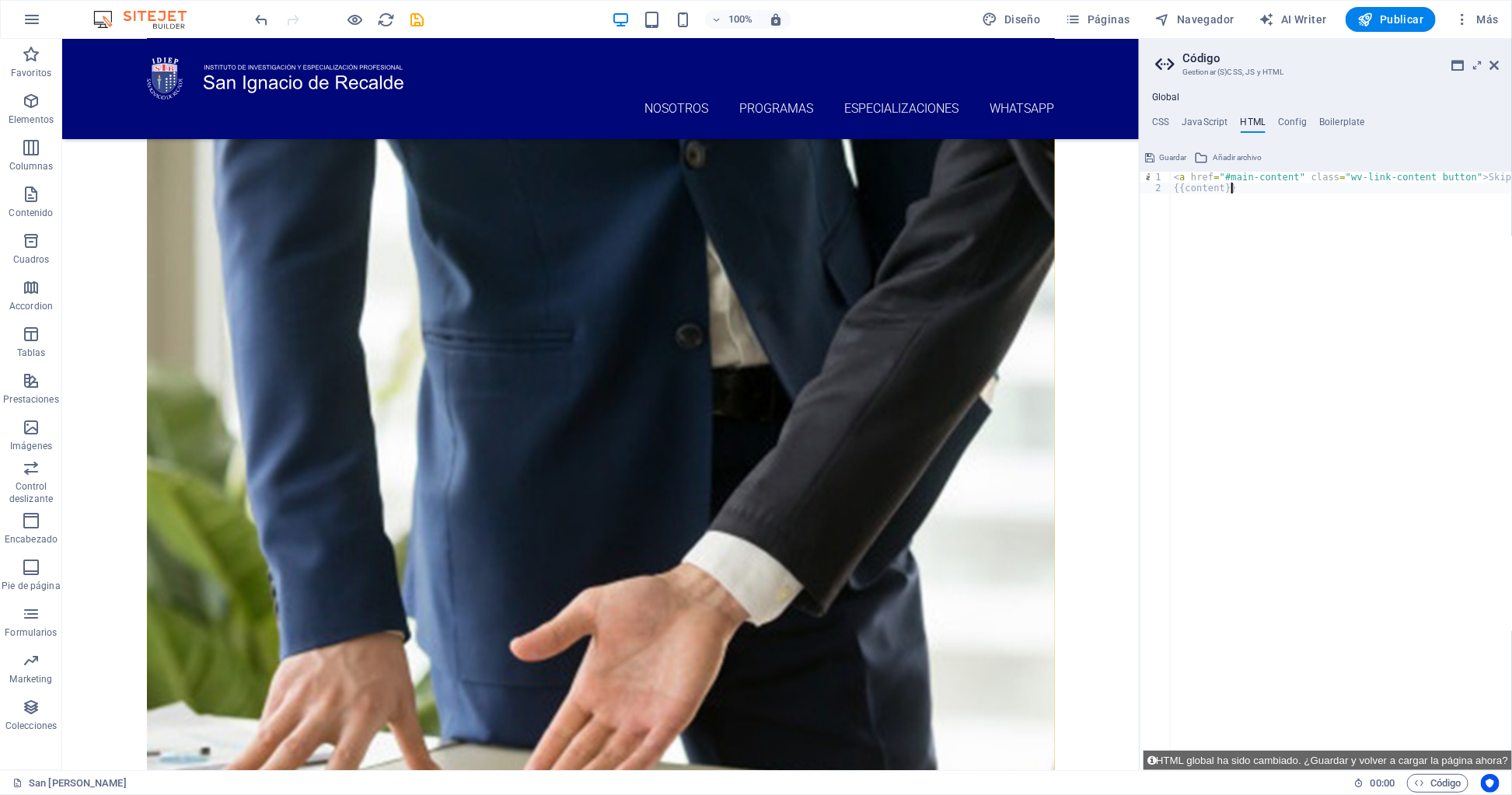
click at [1197, 194] on div "< a href = "#main-content" class = "wv-link-content button" > Skip to main cont…" at bounding box center [1380, 476] width 419 height 609
paste textarea "<div class="commonninja_component pid-7d4f37ab-c56f-4123-8c2a-bcbcf56ccaa8"></d…"
type textarea "<div class="commonninja_component pid-7d4f37ab-c56f-4123-8c2a-bcbcf56ccaa8"></d…"
click at [1174, 179] on div "< a href = "#main-content" class = "wv-link-content button" > Skip to main cont…" at bounding box center [1418, 476] width 494 height 609
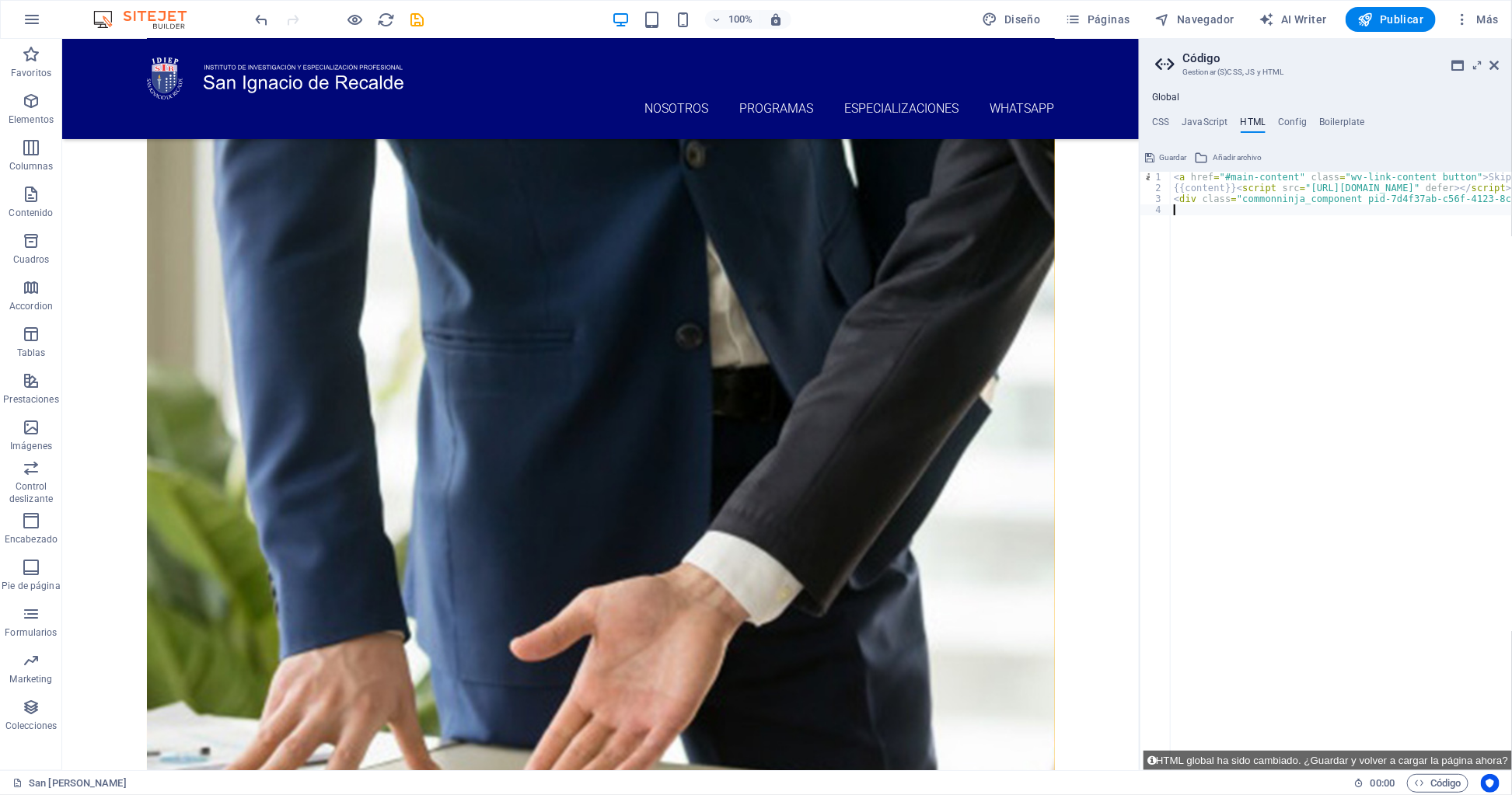
type textarea "<a href="#main-content" class="wv-link-content button">Skip to main content</a>"
click at [1245, 311] on div "< a href = "#main-content" class = "wv-link-content button" > Skip to main cont…" at bounding box center [1418, 476] width 494 height 609
click at [1245, 655] on div "< a href = "#main-content" class = "wv-link-content button" > Skip to main cont…" at bounding box center [1418, 476] width 494 height 609
click at [1180, 161] on span "Guardar" at bounding box center [1172, 158] width 28 height 19
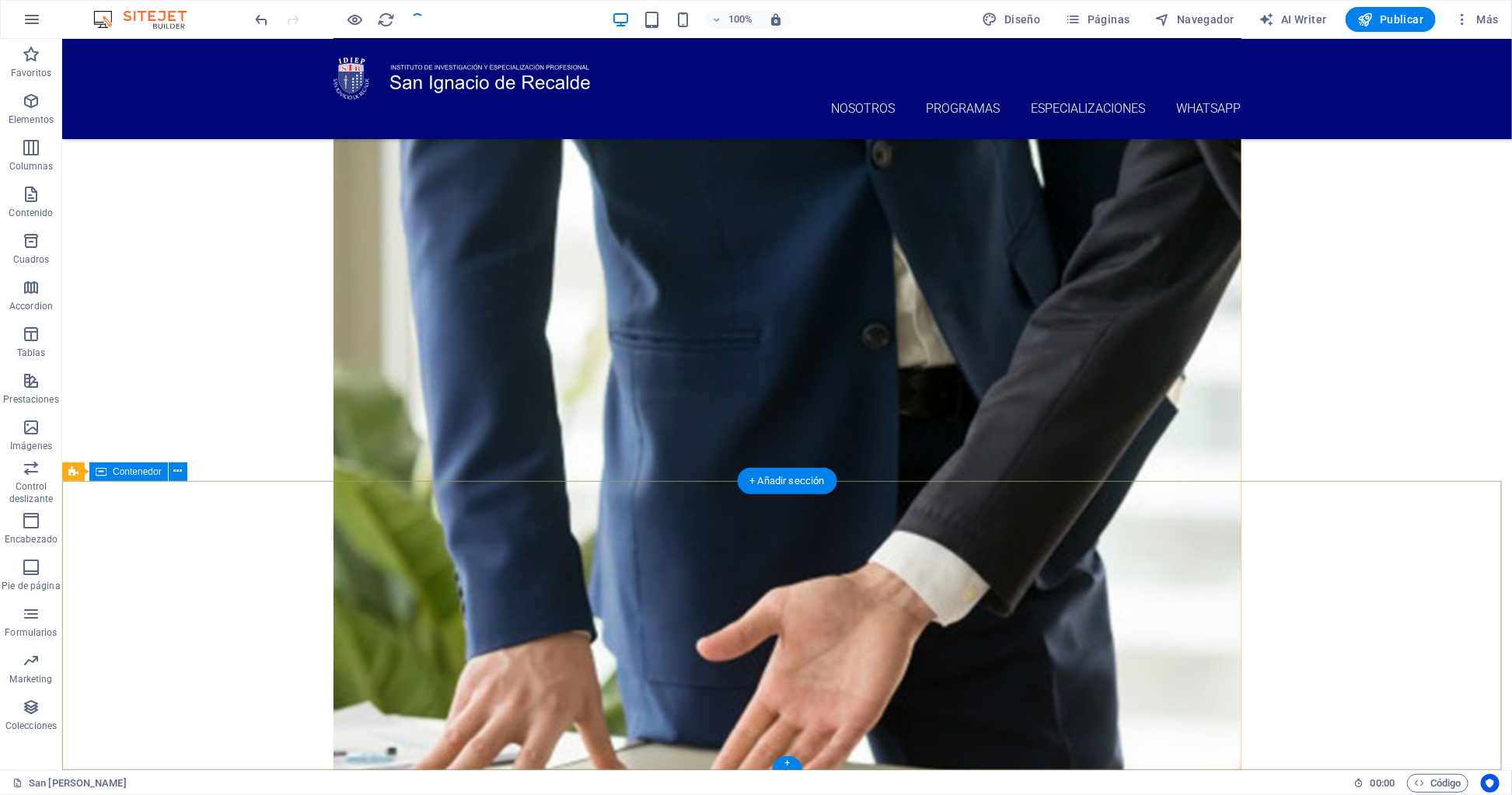
drag, startPoint x: 1374, startPoint y: 596, endPoint x: 1495, endPoint y: 831, distance: 264.3
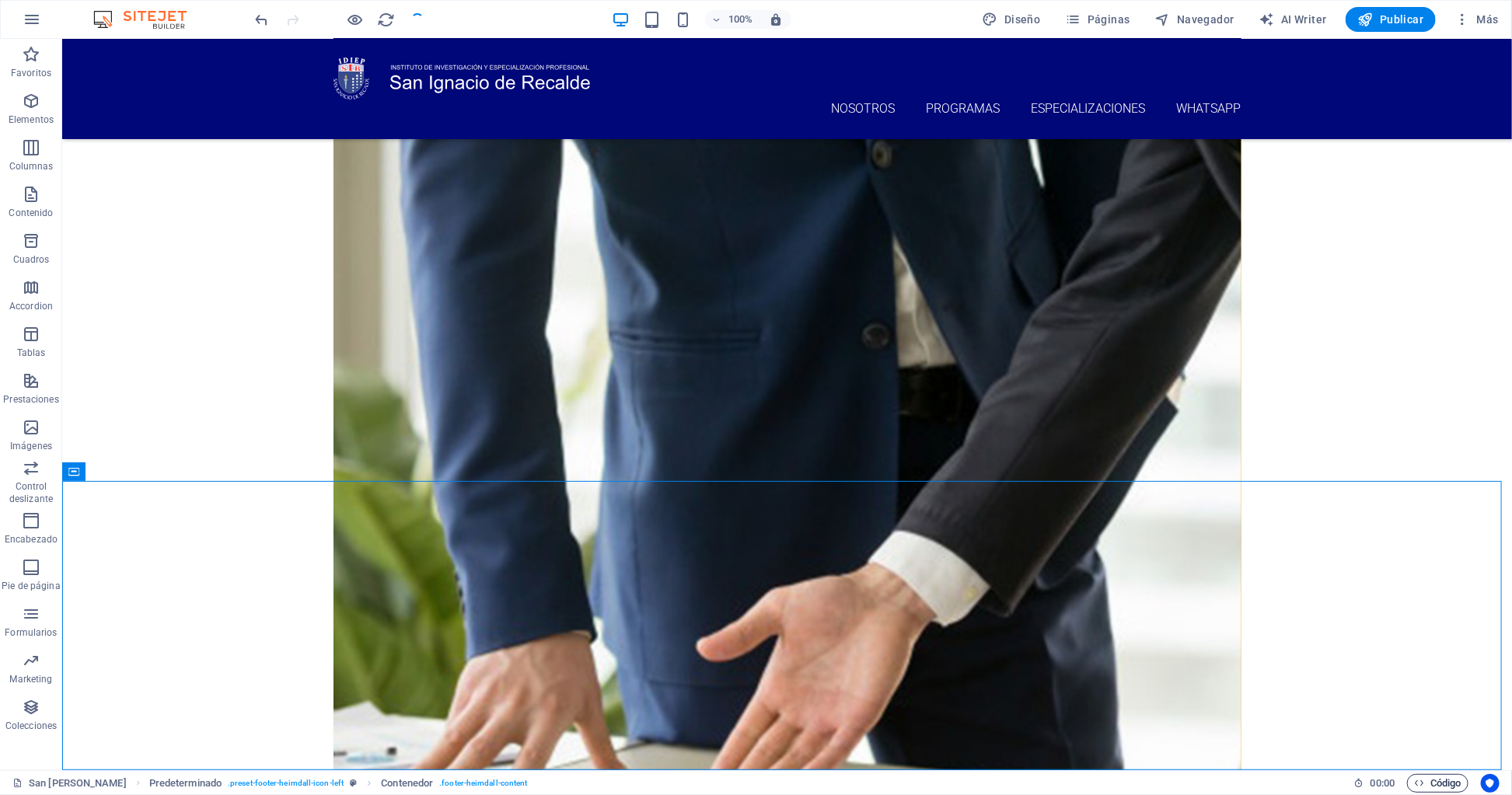
click at [1245, 783] on span "Código" at bounding box center [1438, 784] width 48 height 19
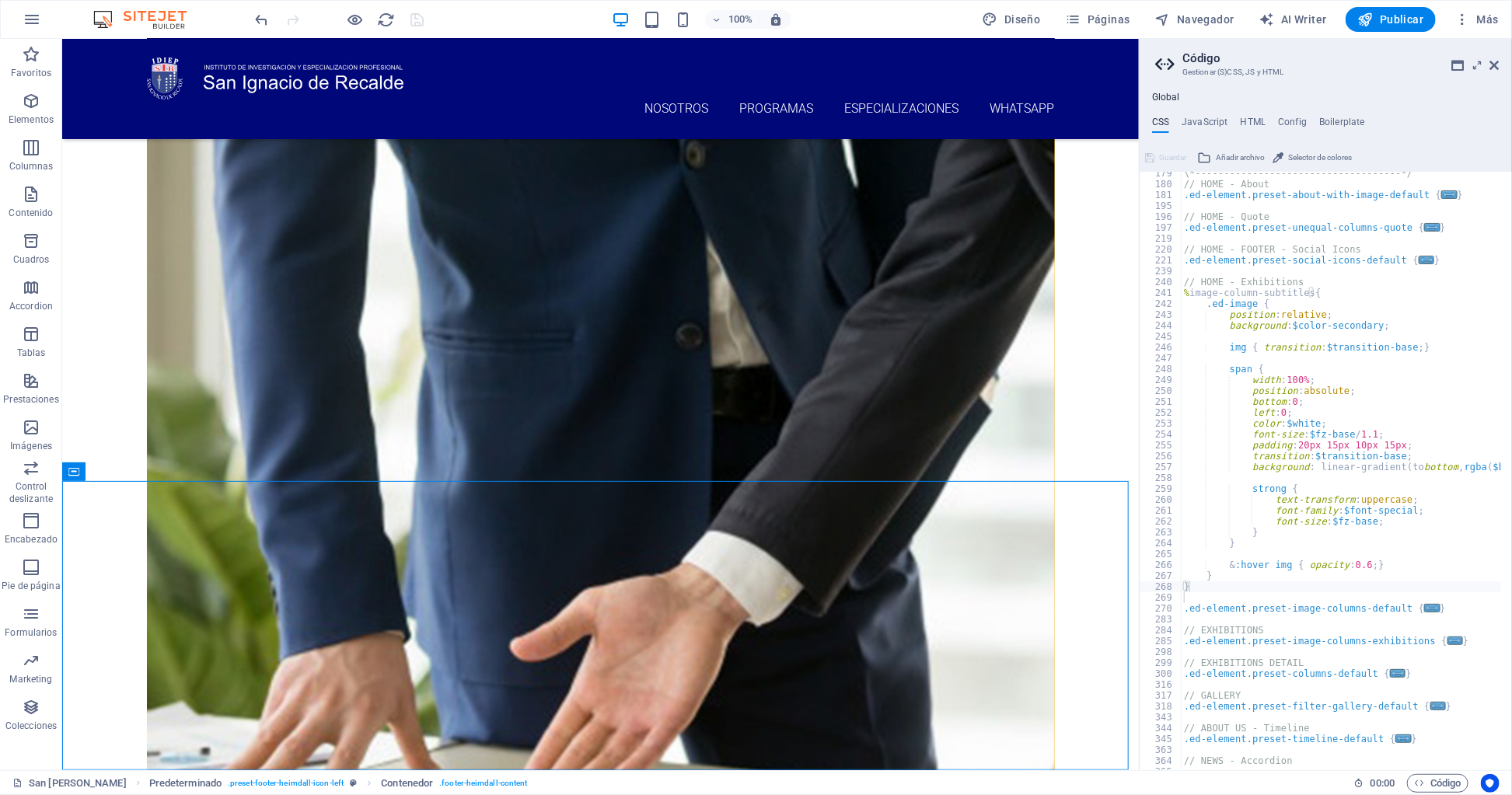
click at [1231, 124] on ul "CSS JavaScript HTML Config Boilerplate" at bounding box center [1325, 125] width 372 height 17
click at [1245, 121] on h4 "HTML" at bounding box center [1253, 125] width 26 height 17
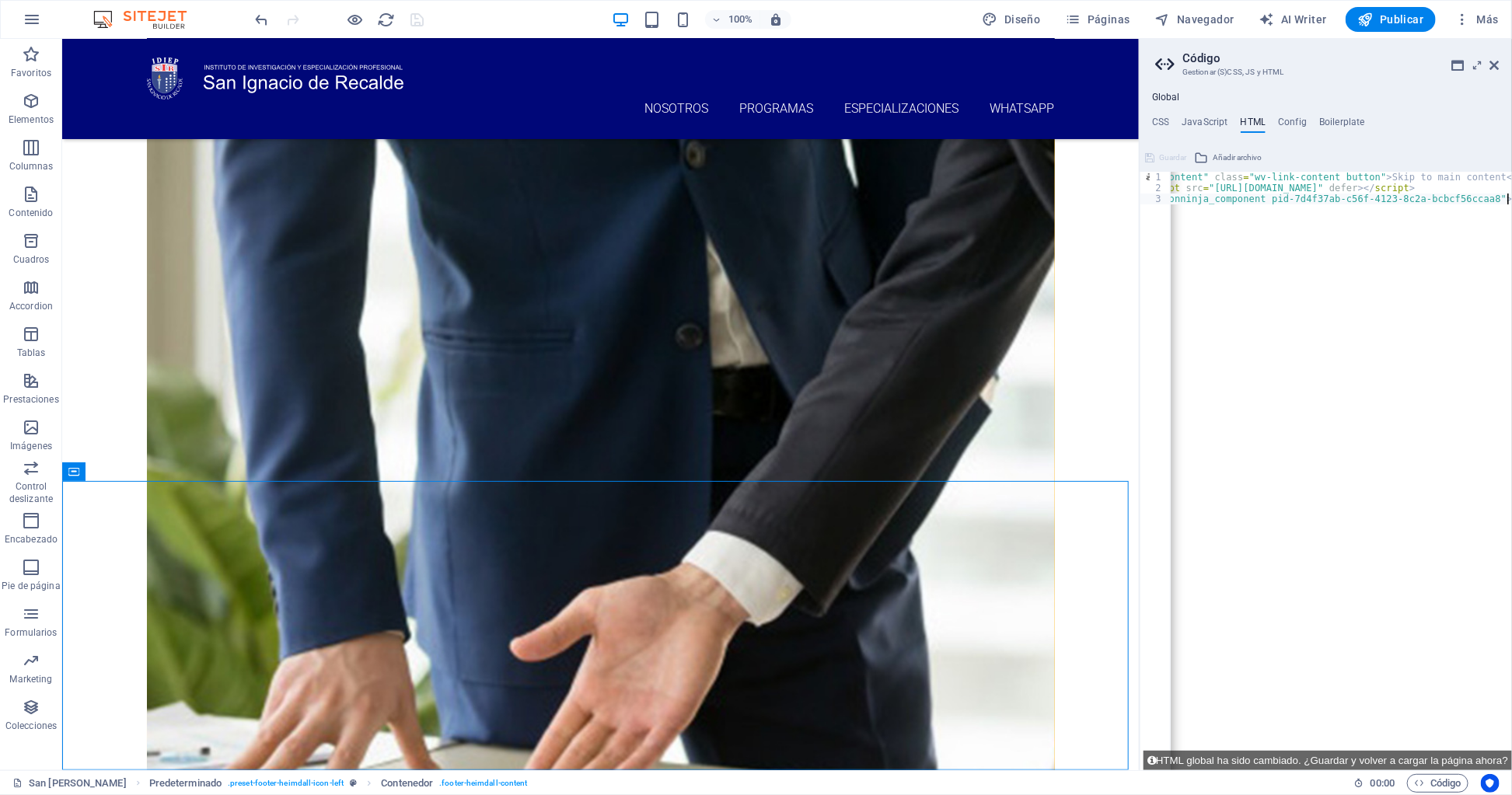
type textarea "{{content}}"
click at [1245, 234] on div "< a href = "#main-content" class = "wv-link-content button" > Skip to main cont…" at bounding box center [1319, 476] width 419 height 609
click at [1220, 184] on div "< a href = "#main-content" class = "wv-link-content button" > Skip to main cont…" at bounding box center [1319, 476] width 419 height 609
drag, startPoint x: 1264, startPoint y: 244, endPoint x: 1328, endPoint y: 275, distance: 71.1
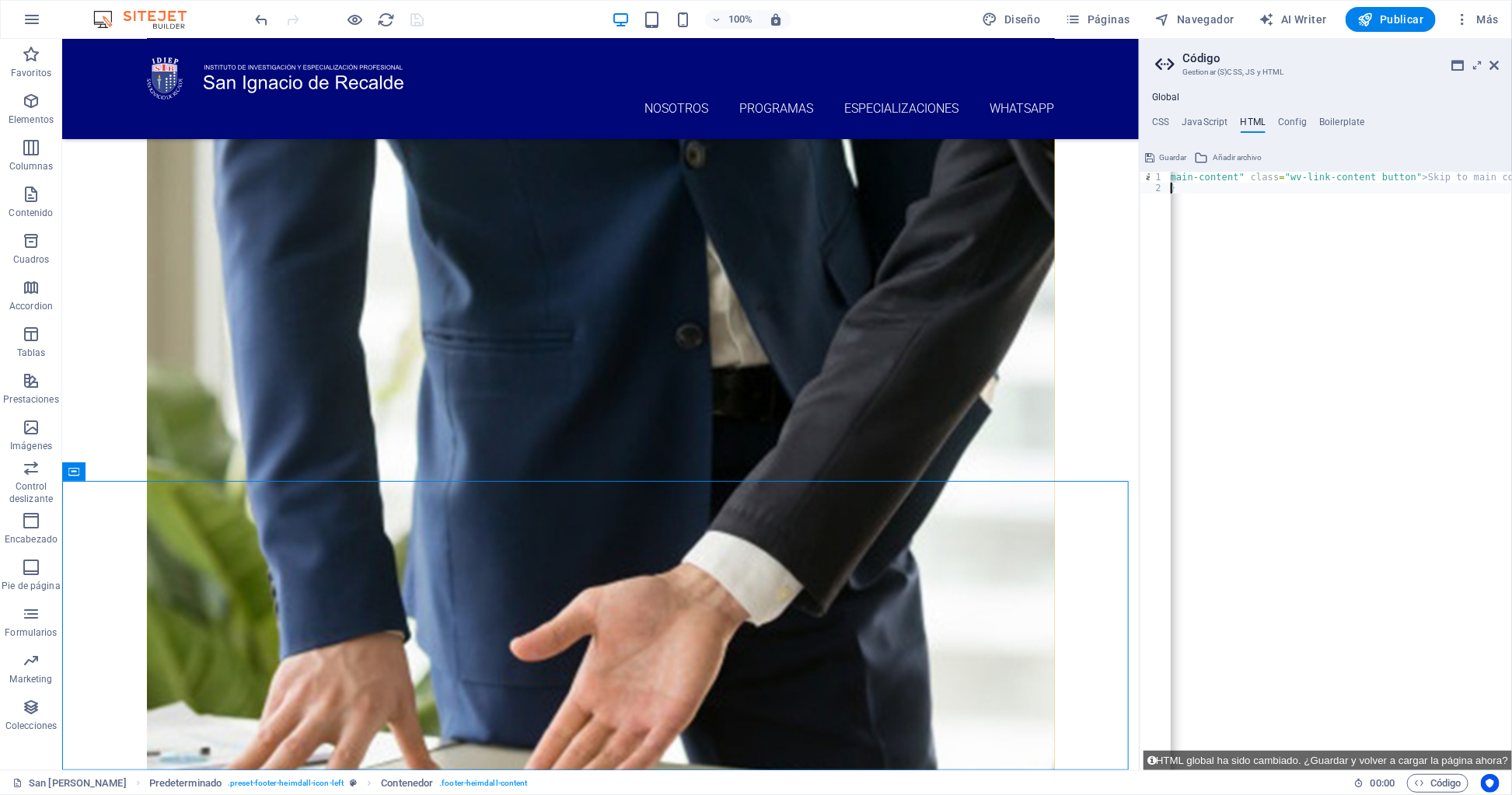
click at [1245, 245] on div "< a href = "#main-content" class = "wv-link-content button" > Skip to main cont…" at bounding box center [1319, 476] width 419 height 609
click at [1245, 297] on div "< a href = "#main-content" class = "wv-link-content button" > Skip to main cont…" at bounding box center [1319, 476] width 419 height 609
click at [1245, 711] on div "< a href = "#main-content" class = "wv-link-content button" > Skip to main cont…" at bounding box center [1319, 476] width 419 height 609
click at [1169, 153] on span "Guardar" at bounding box center [1172, 158] width 28 height 19
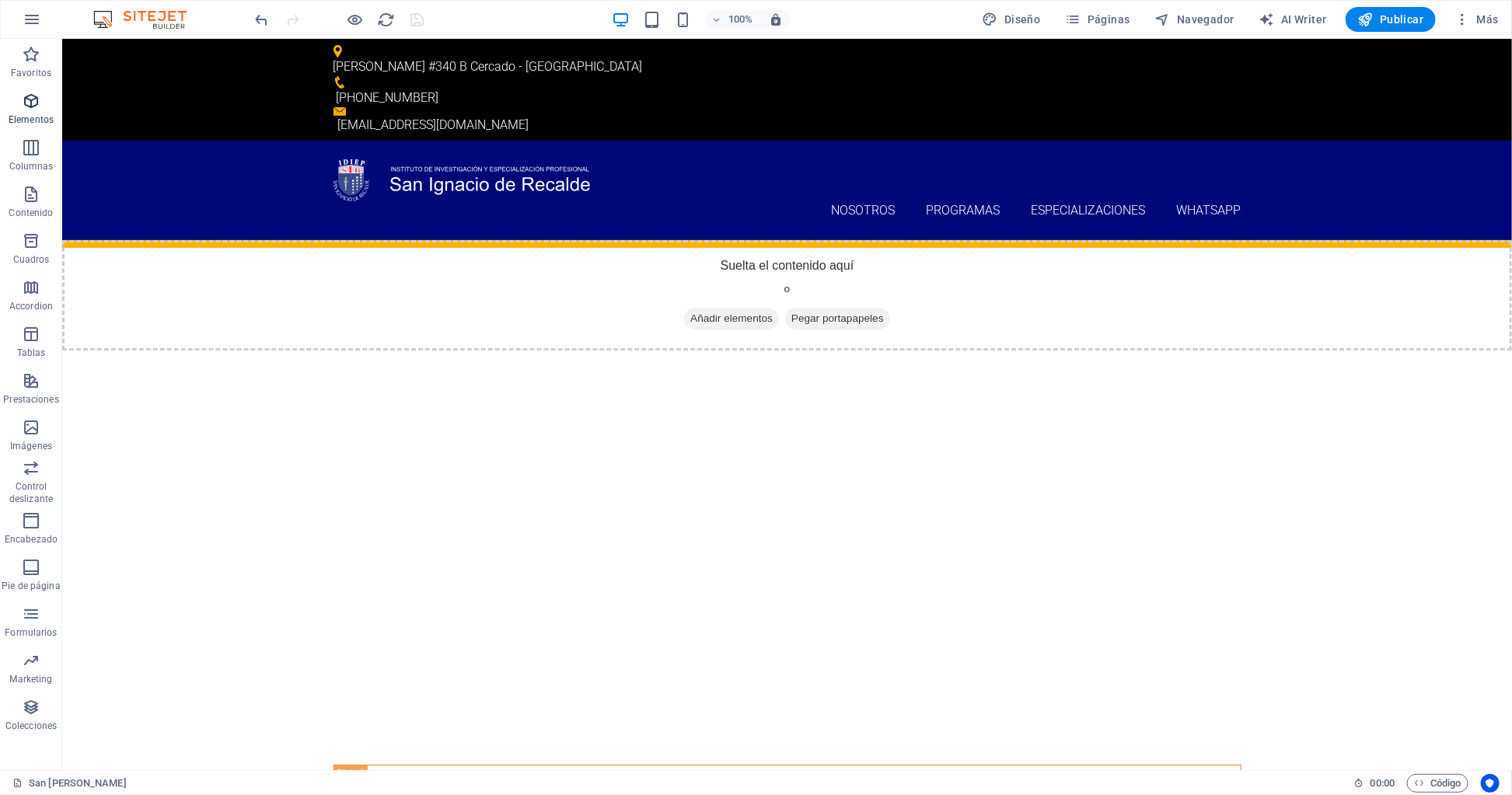
click at [24, 107] on icon "button" at bounding box center [31, 101] width 19 height 19
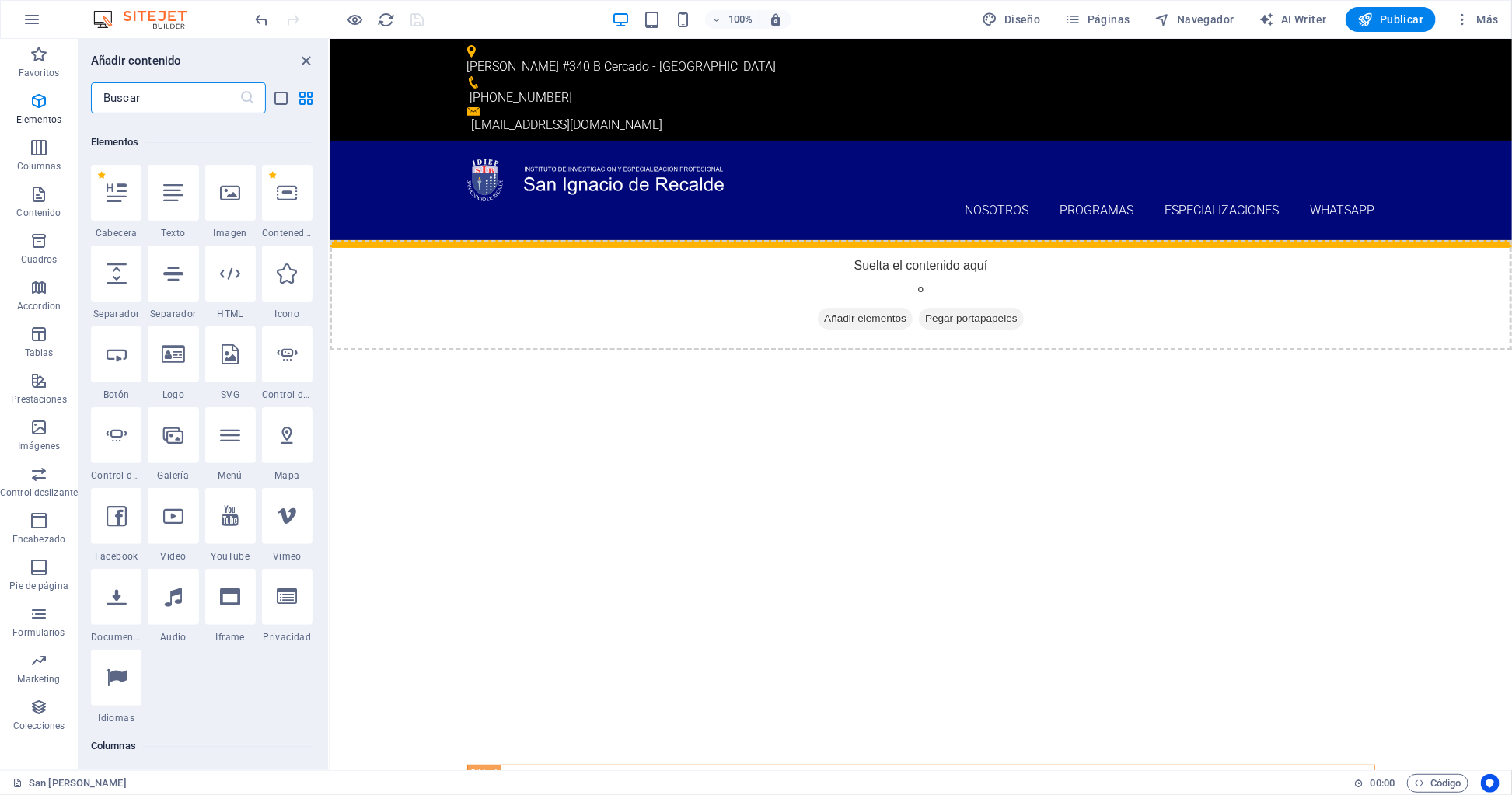
scroll to position [293, 0]
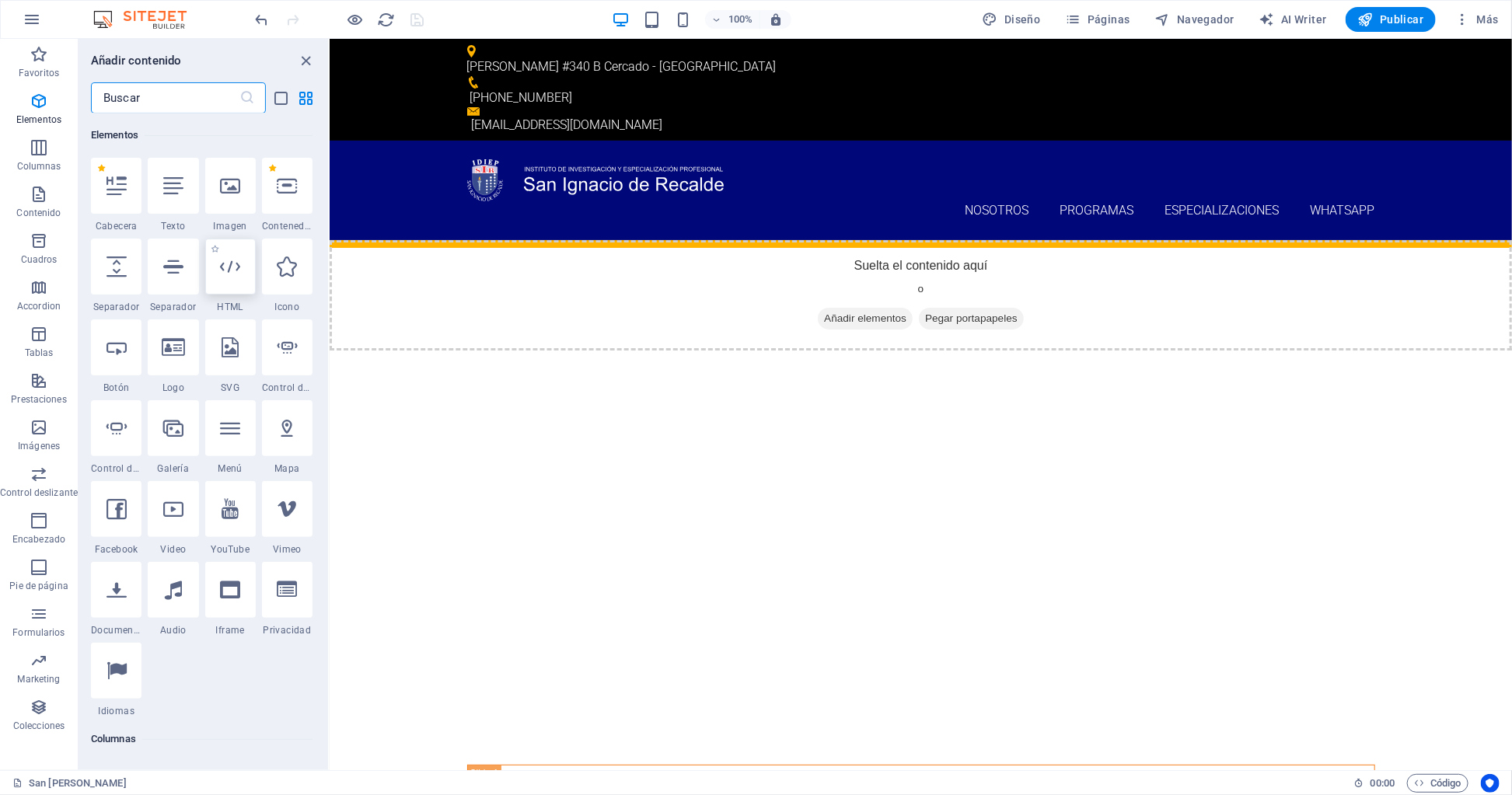
click at [220, 264] on icon at bounding box center [230, 266] width 20 height 20
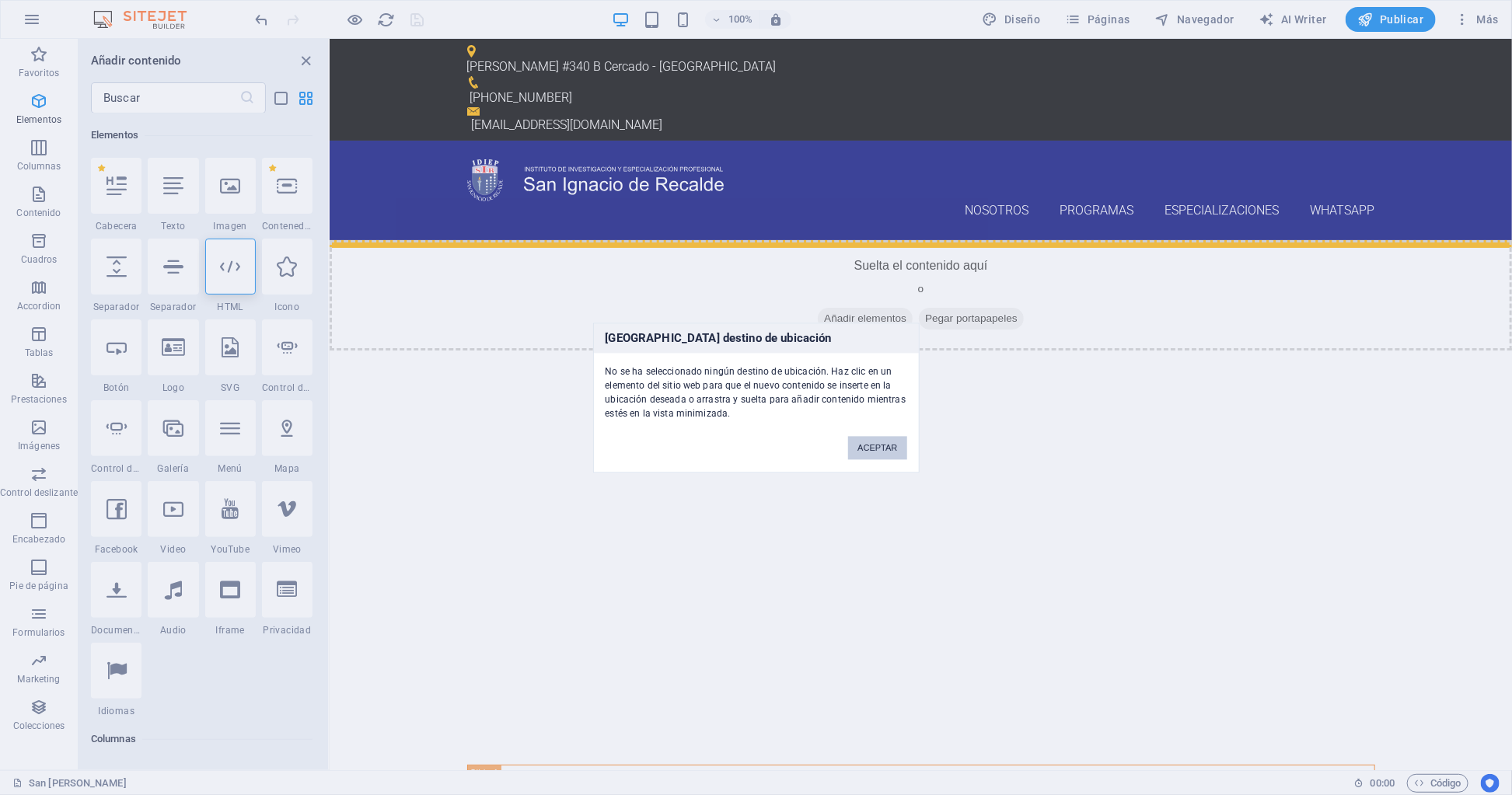
click at [882, 443] on button "ACEPTAR" at bounding box center [876, 447] width 58 height 23
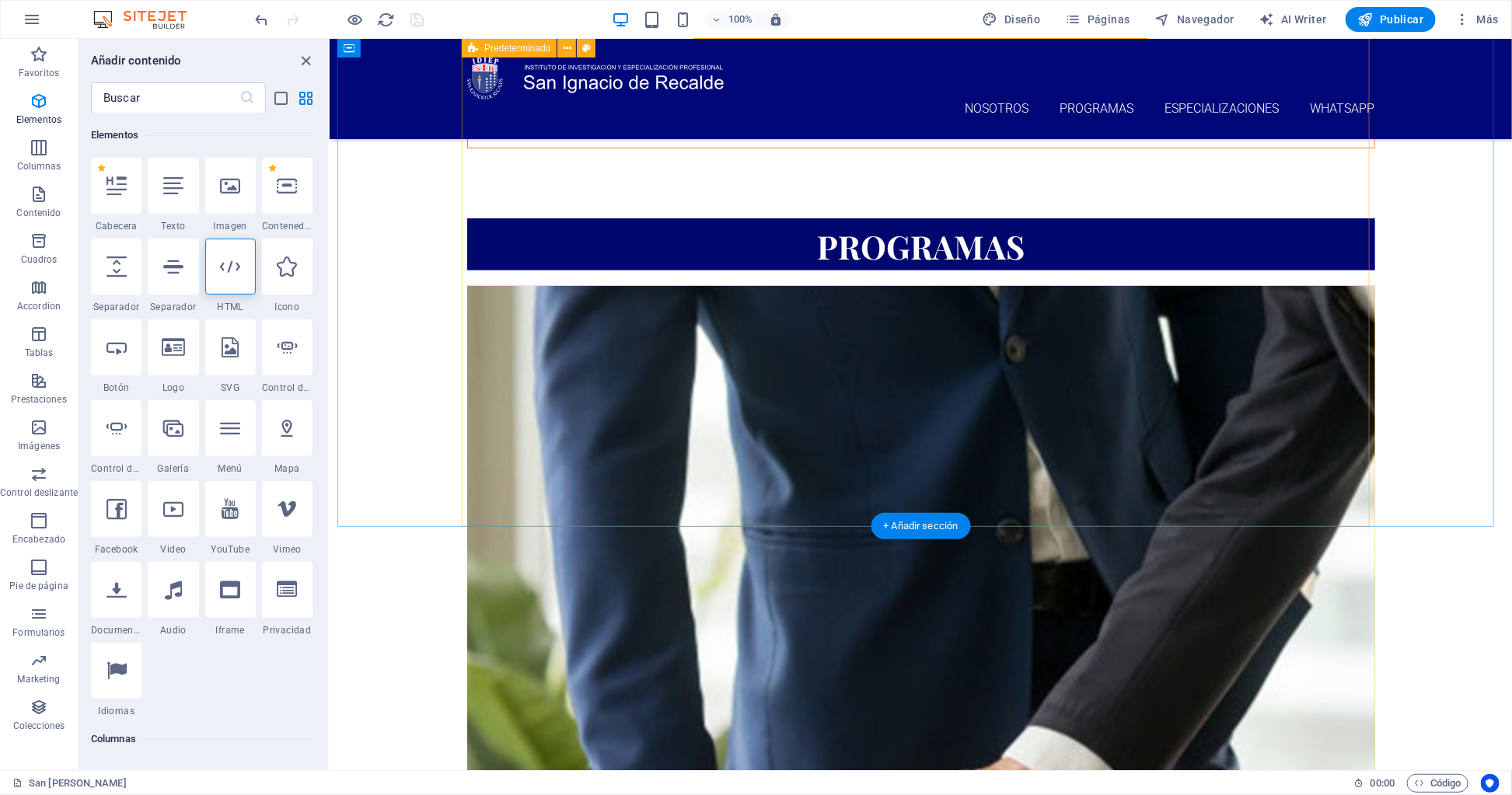
scroll to position [1042, 0]
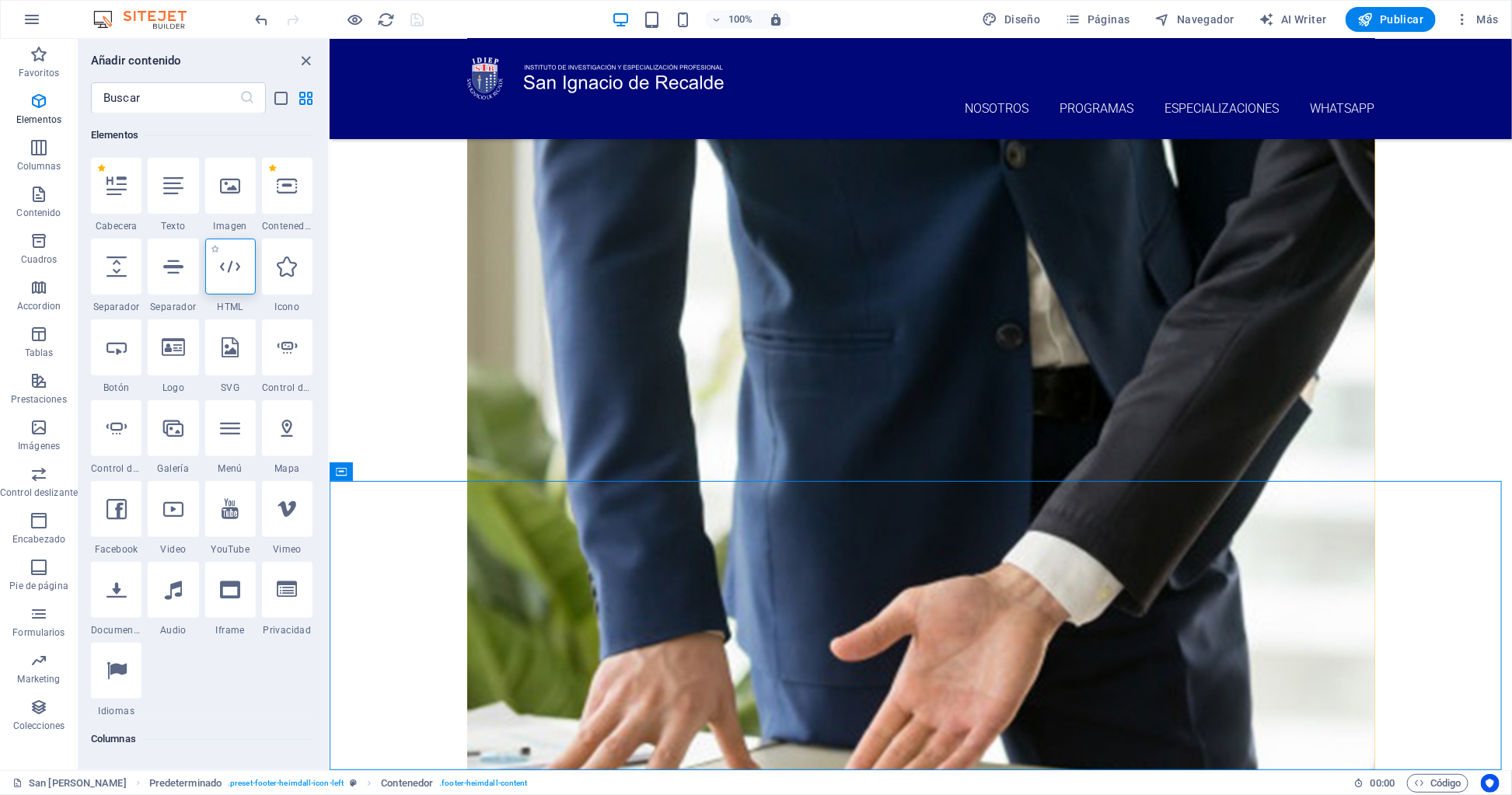
click at [226, 274] on icon at bounding box center [230, 266] width 20 height 20
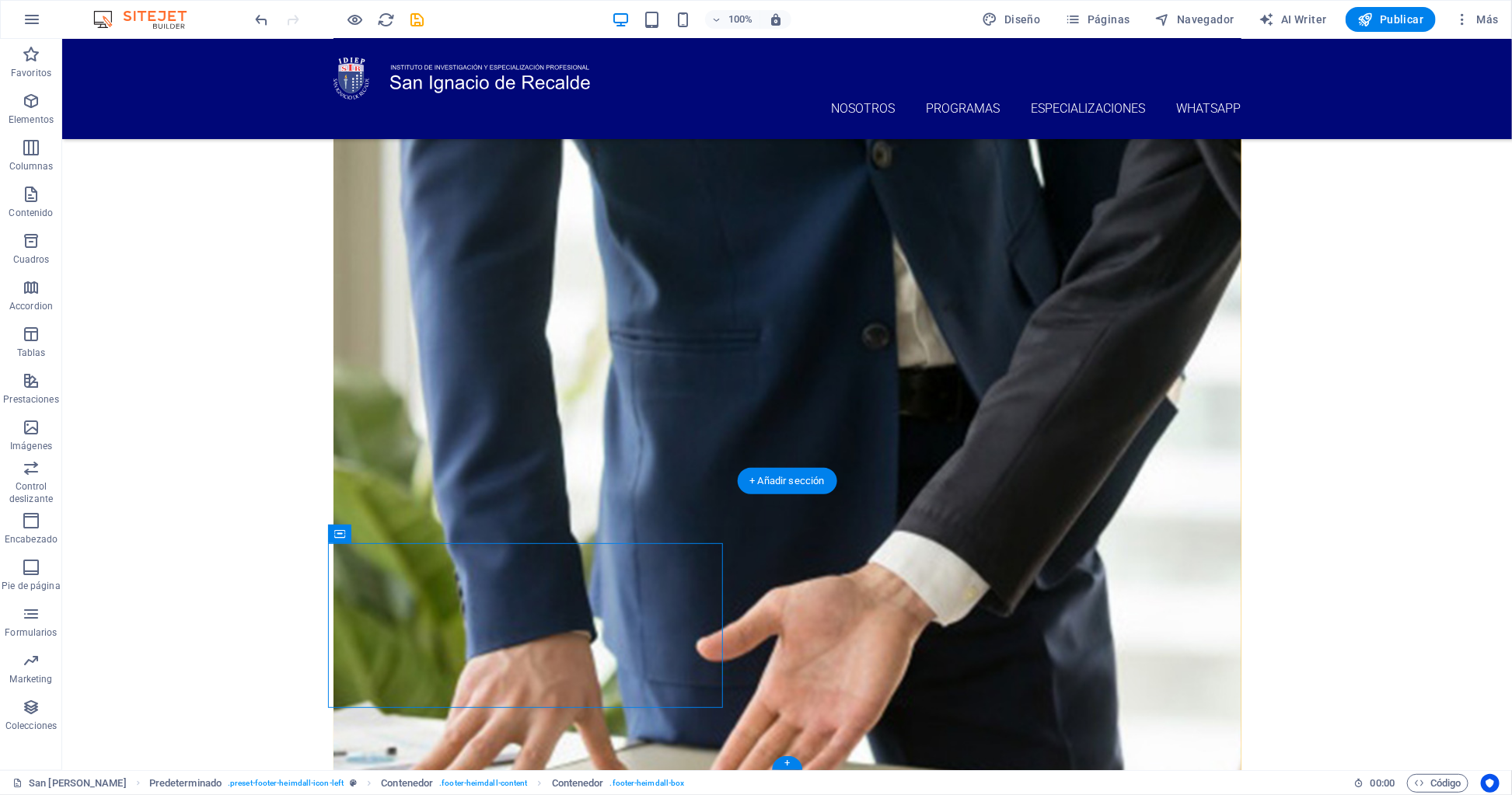
drag, startPoint x: 590, startPoint y: 570, endPoint x: 445, endPoint y: 600, distance: 148.1
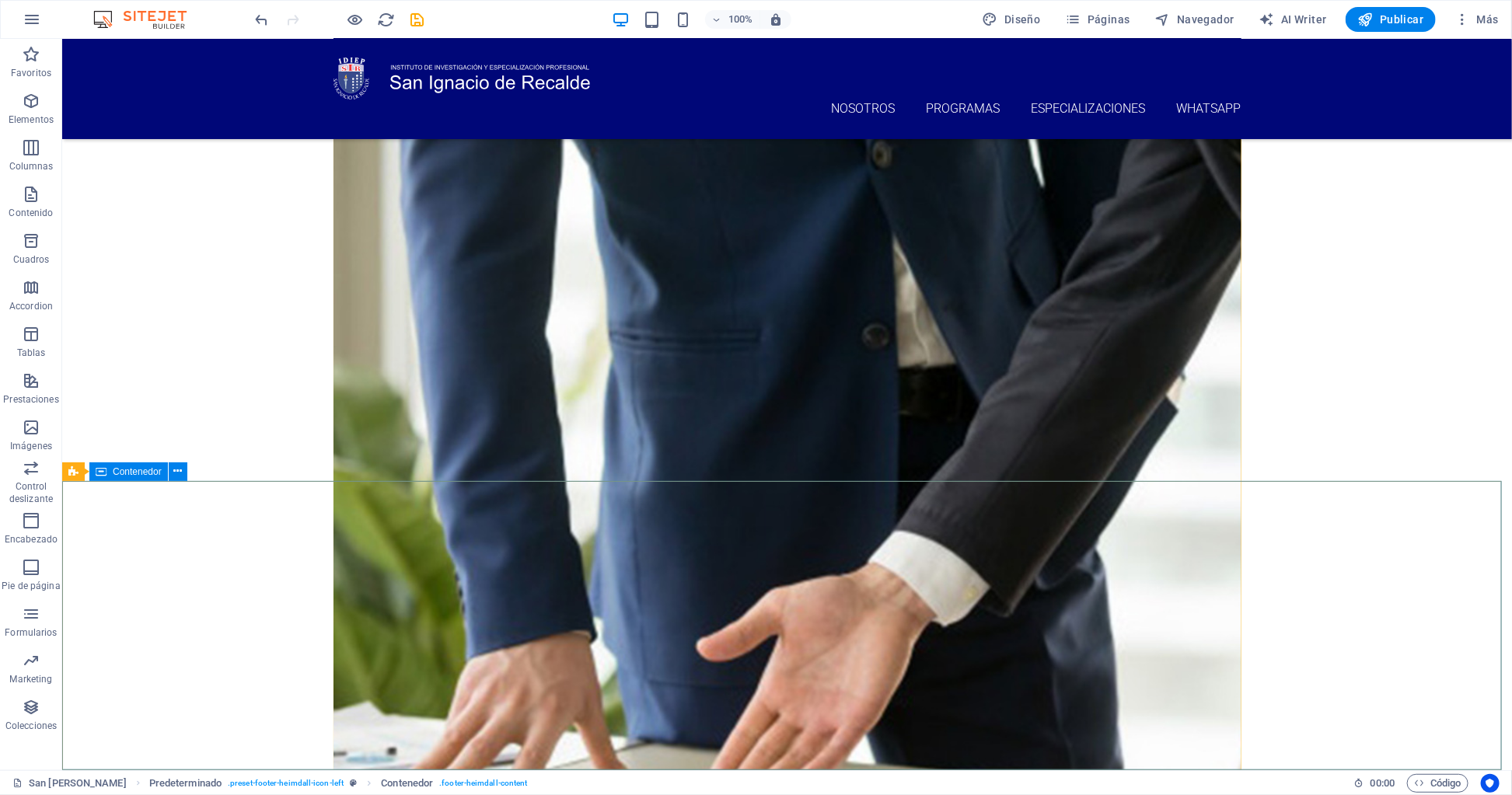
click at [141, 474] on span "Contenedor" at bounding box center [136, 472] width 49 height 10
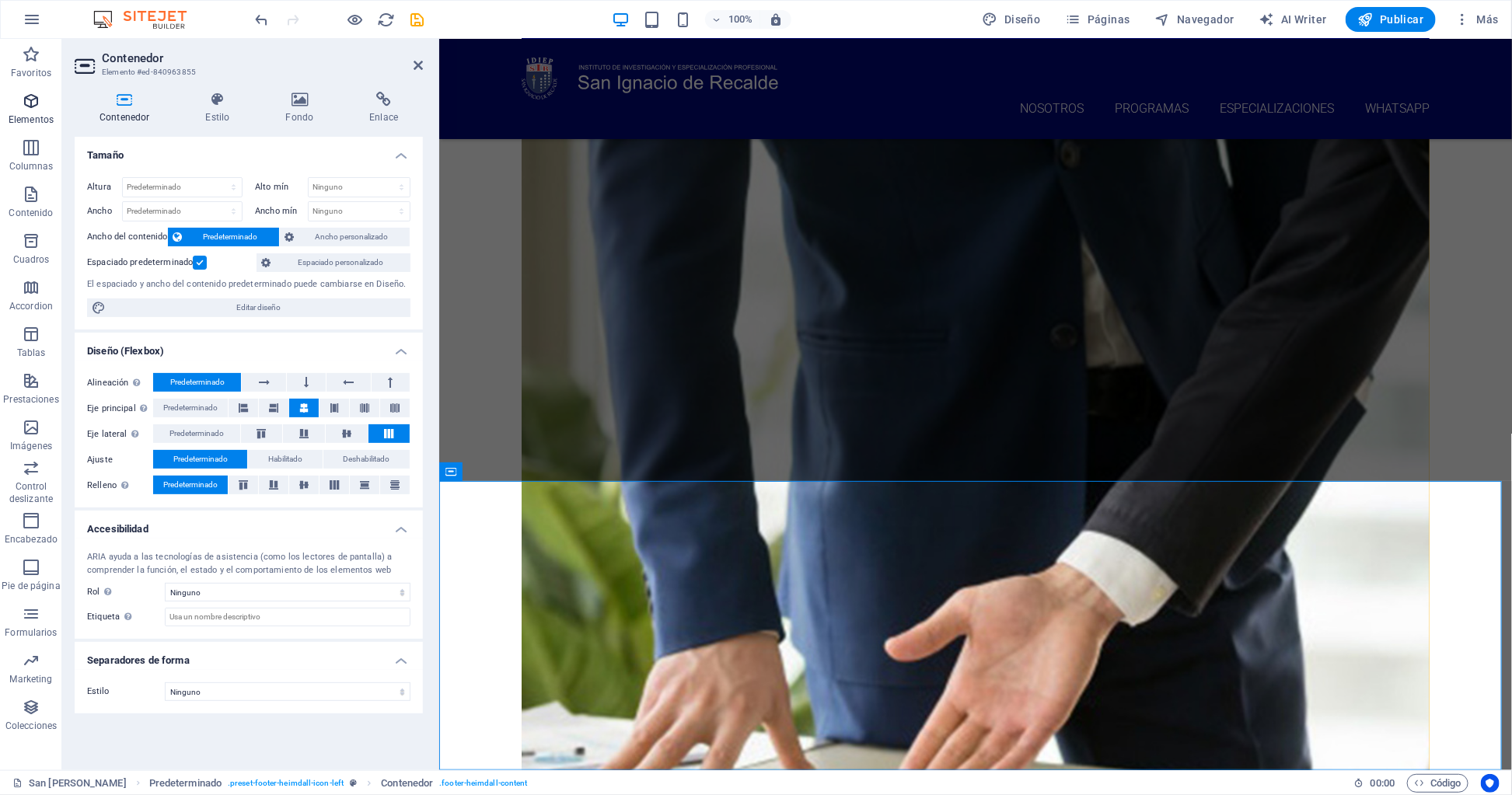
click at [27, 115] on p "Elementos" at bounding box center [31, 119] width 45 height 12
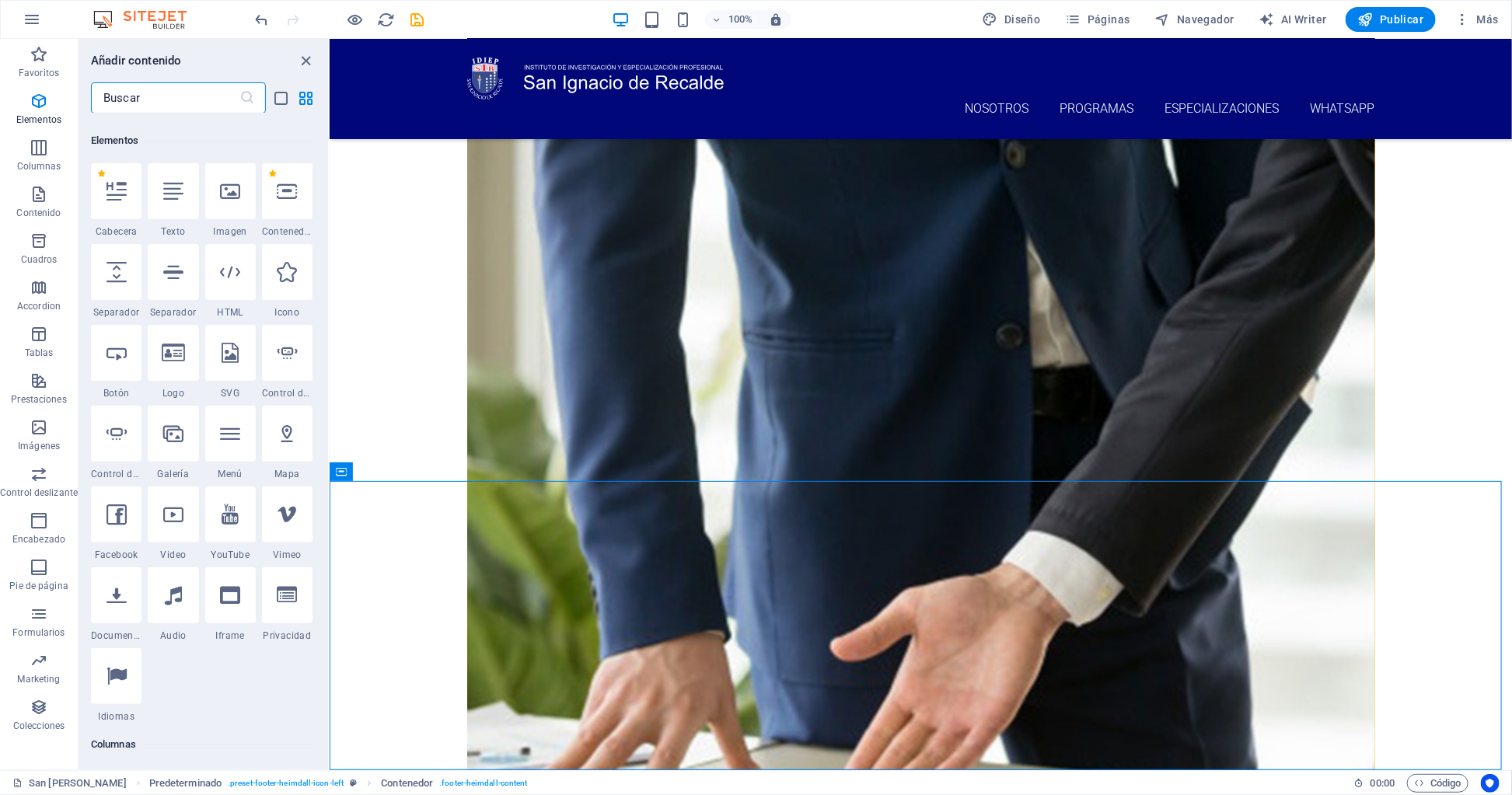
scroll to position [293, 0]
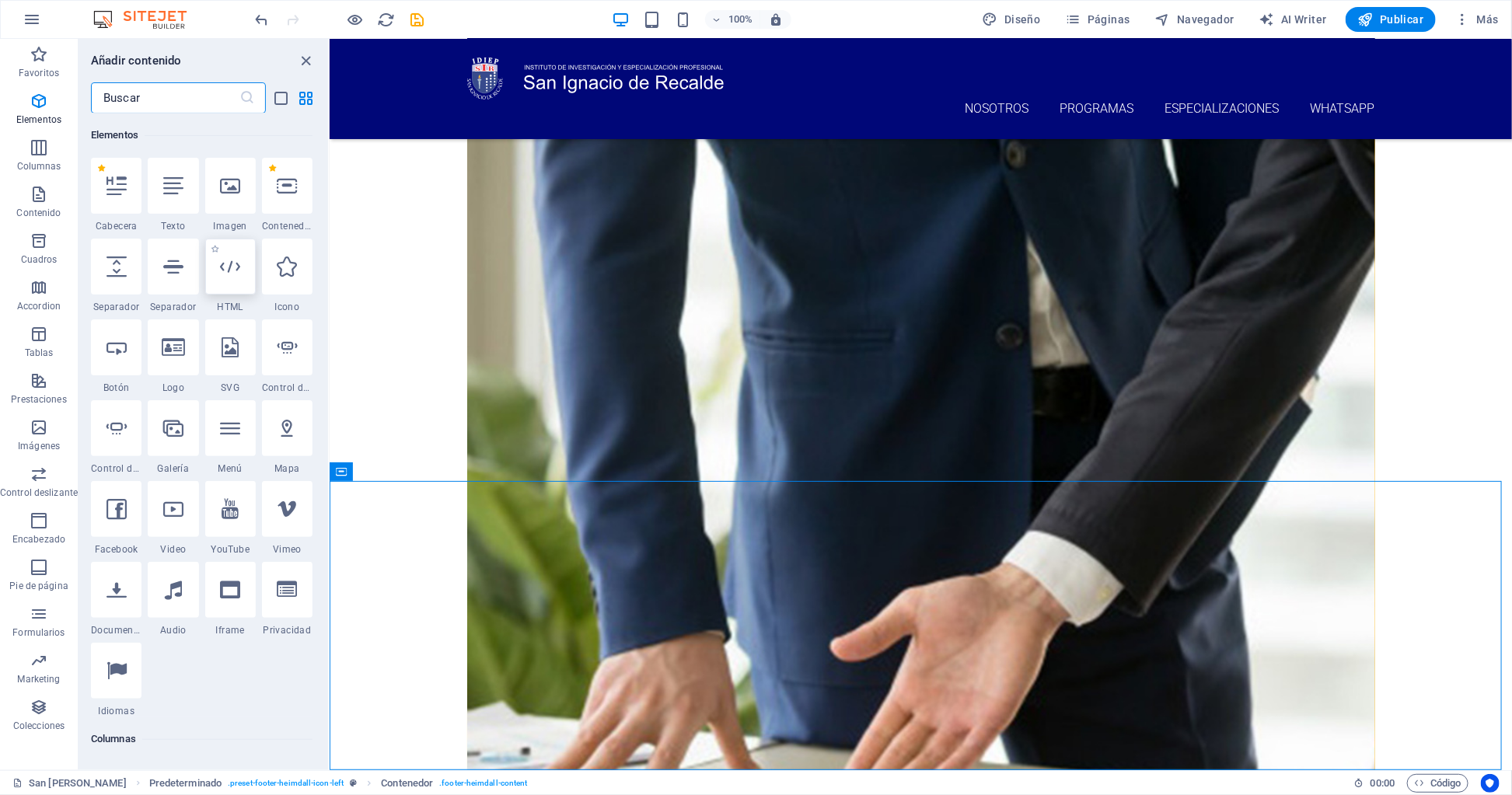
click at [239, 264] on icon at bounding box center [230, 266] width 20 height 20
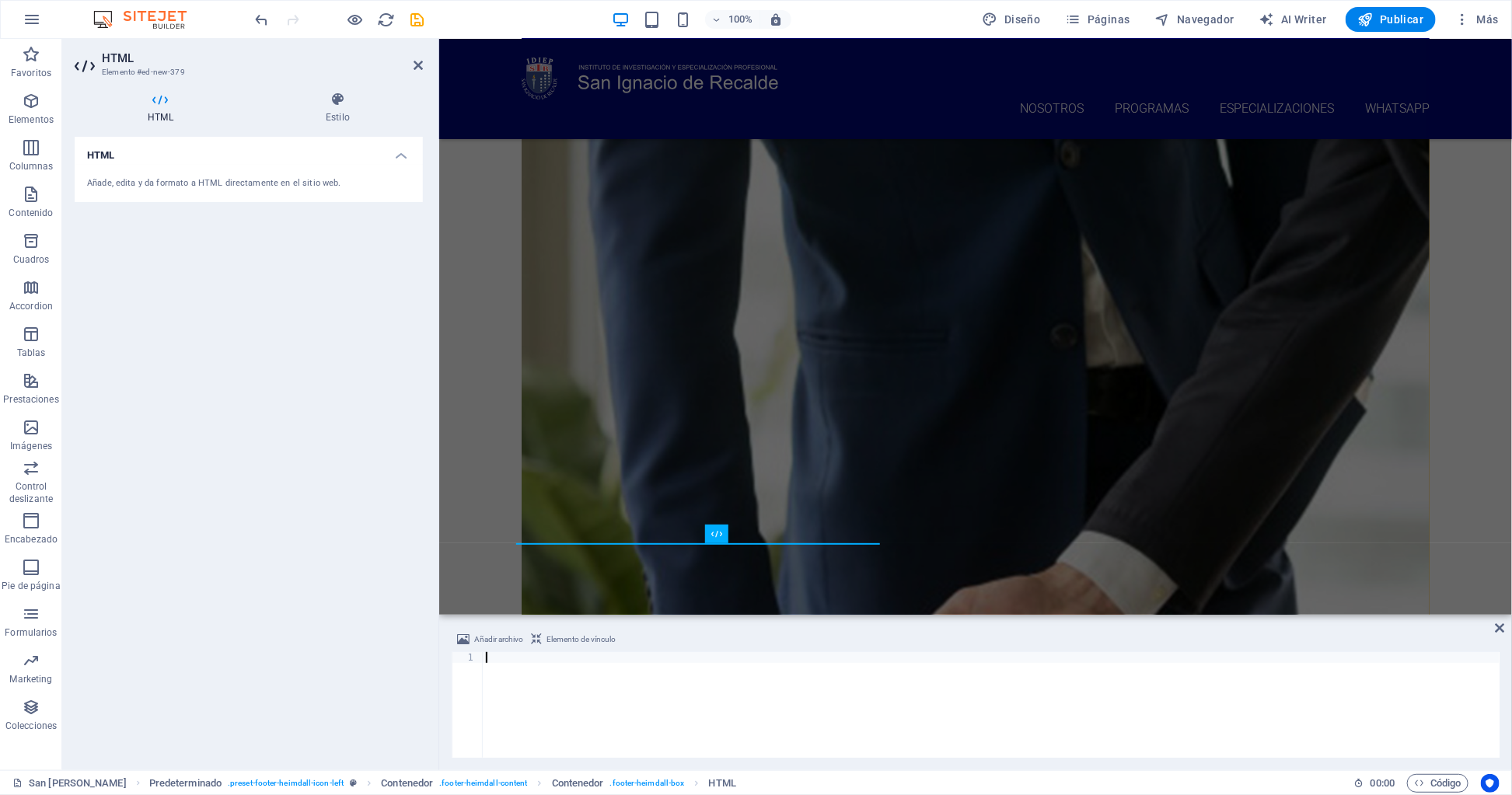
type textarea "<div class="commonninja_component pid-7d4f37ab-c56f-4123-8c2a-bcbcf56ccaa8"></d…"
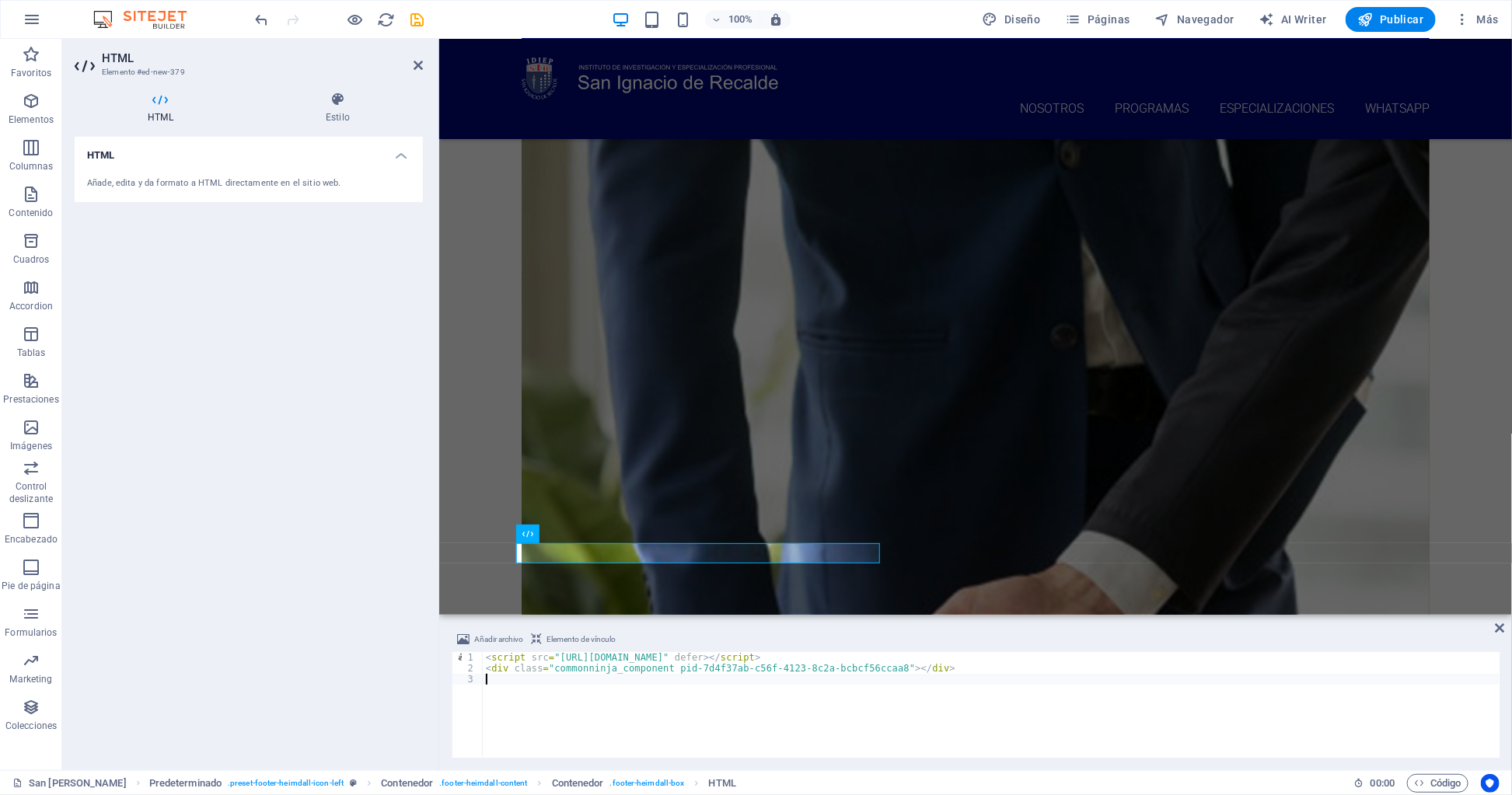
type textarea "<div class="commonninja_component pid-7d4f37ab-c56f-4123-8c2a-bcbcf56ccaa8"></d…"
drag, startPoint x: 1018, startPoint y: 713, endPoint x: 1024, endPoint y: 738, distance: 25.7
click at [1017, 715] on div "< script src = "https://cdn.commoninja.com/sdk/latest/commonninja.js" defer > <…" at bounding box center [991, 716] width 1016 height 128
click at [1245, 780] on span "Código" at bounding box center [1438, 784] width 48 height 19
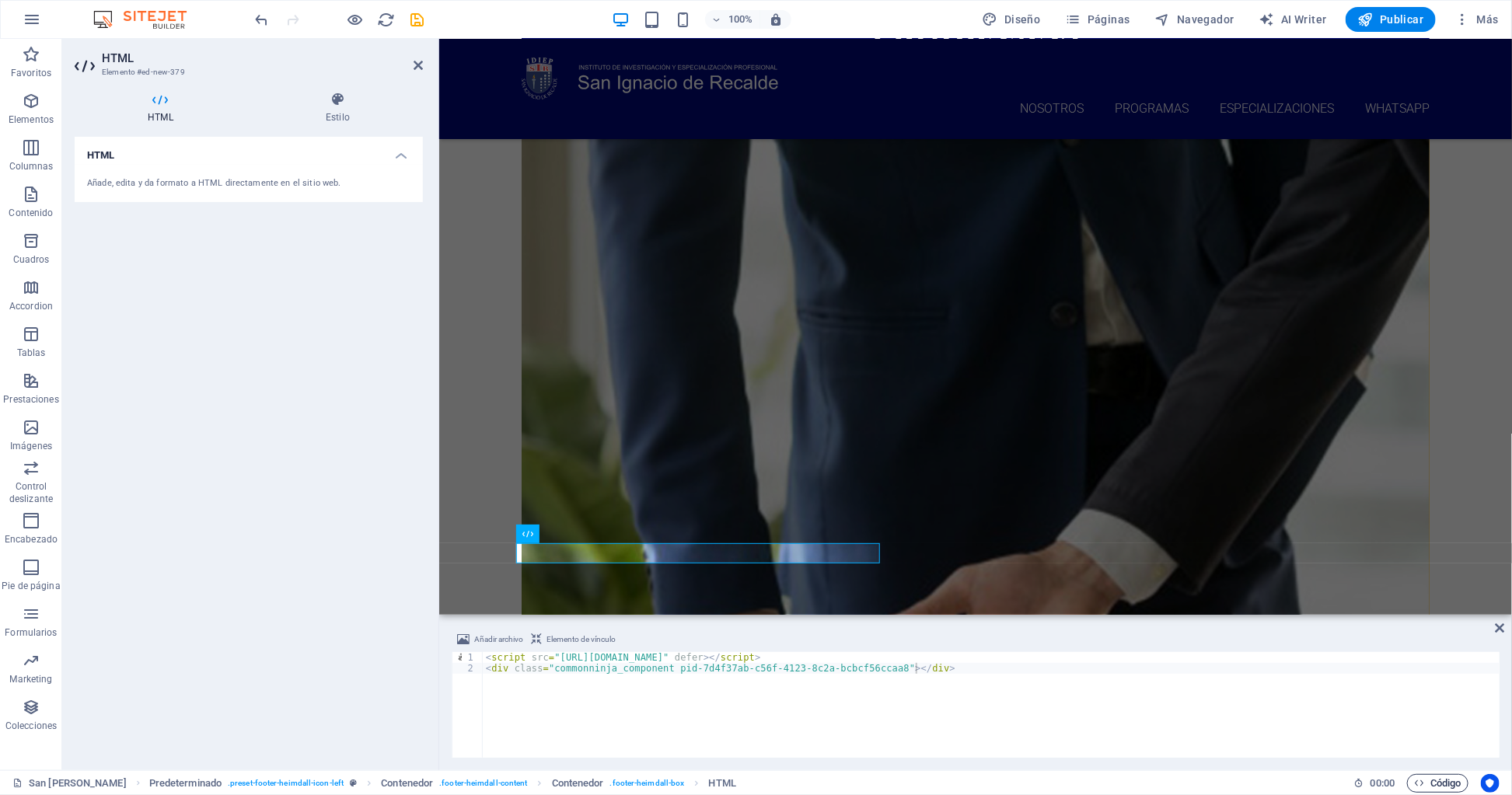
scroll to position [1583, 0]
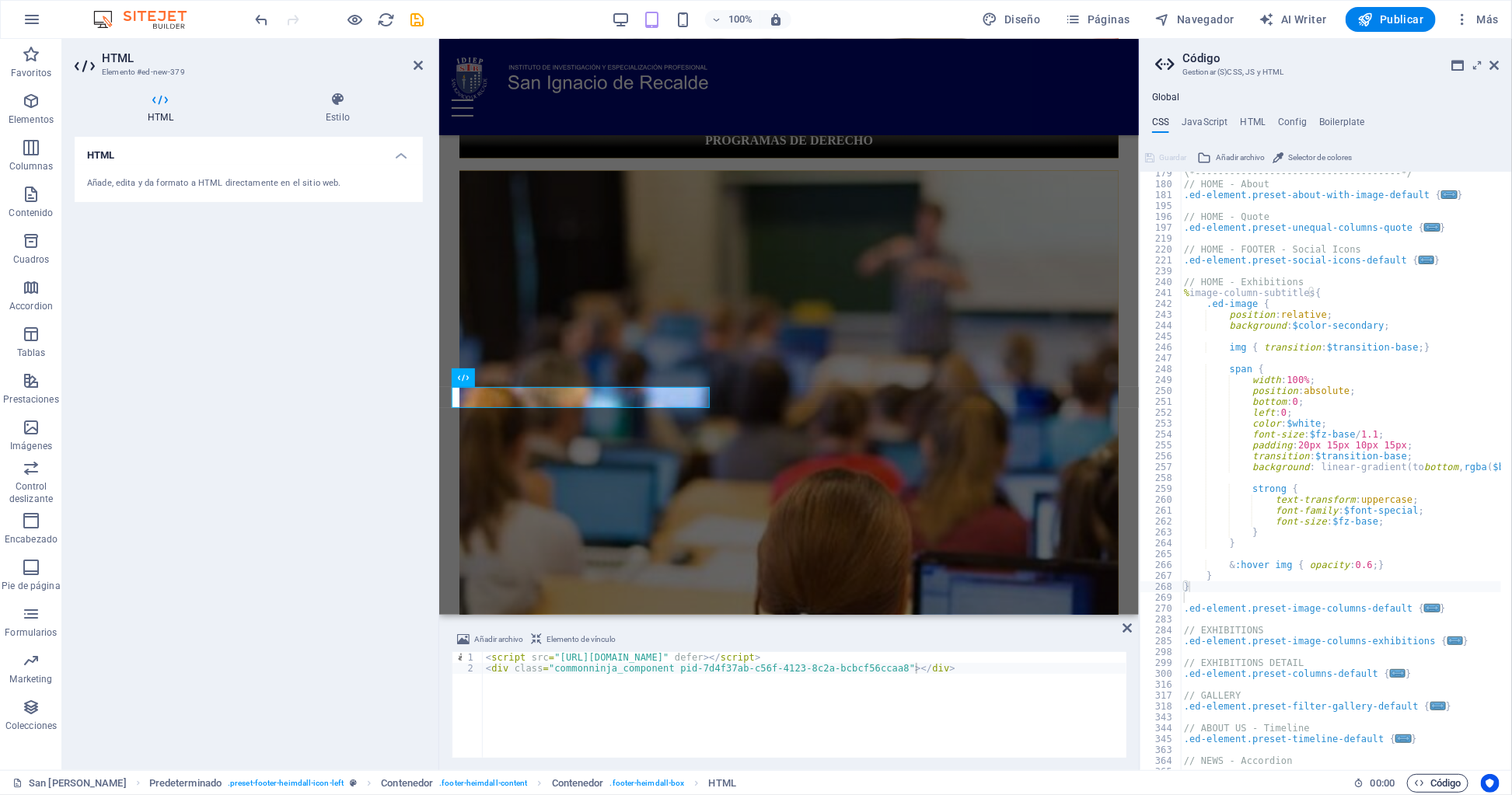
click at [1245, 780] on span "Código" at bounding box center [1438, 784] width 48 height 19
click at [347, 181] on div "Añade, edita y da formato a HTML directamente en el sitio web." at bounding box center [248, 184] width 323 height 13
click at [172, 192] on div "Añade, edita y da formato a HTML directamente en el sitio web." at bounding box center [248, 184] width 348 height 38
click at [161, 185] on div "Añade, edita y da formato a HTML directamente en el sitio web." at bounding box center [248, 184] width 323 height 13
click at [398, 160] on h4 "HTML" at bounding box center [248, 150] width 348 height 28
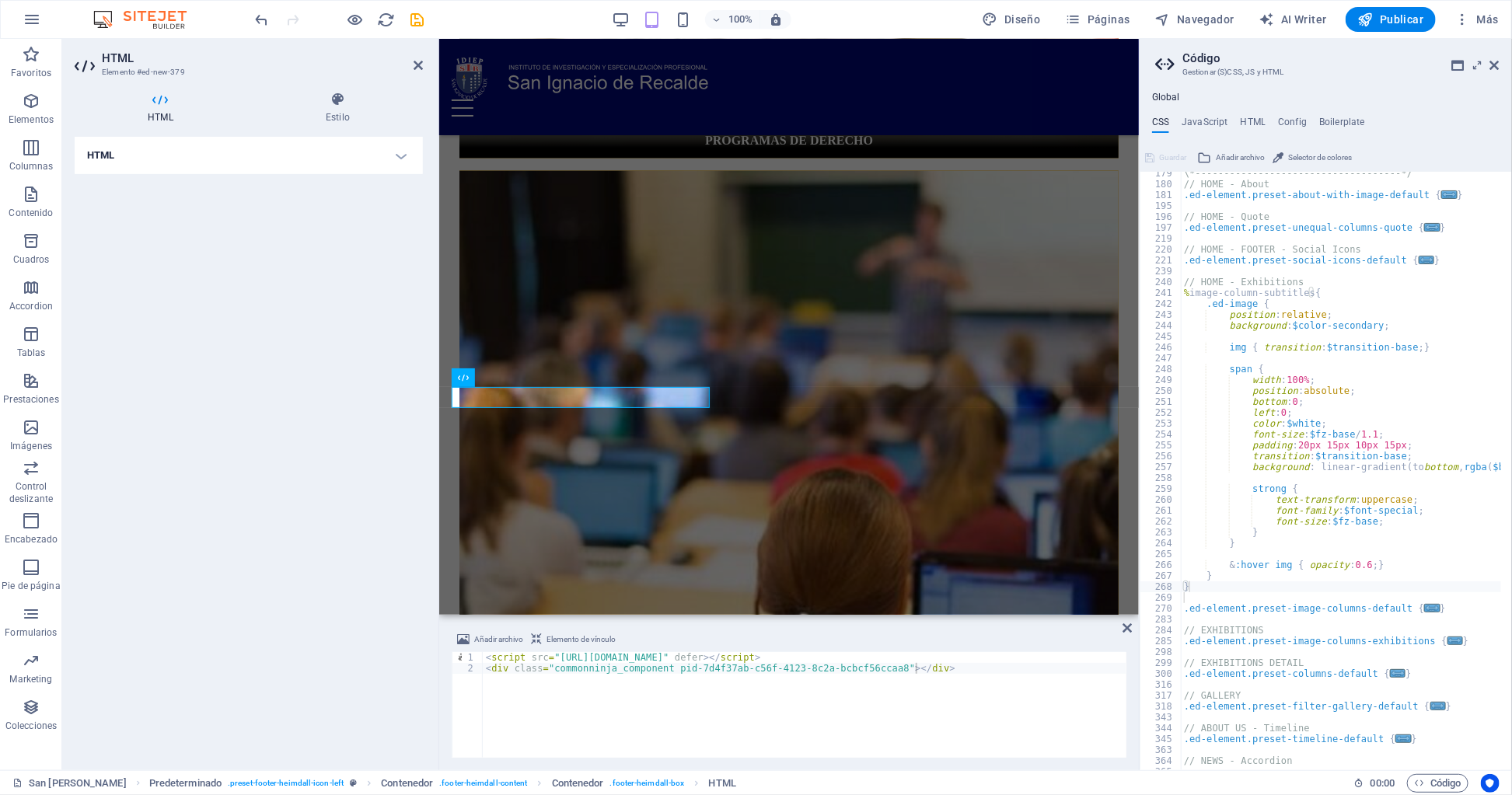
click at [401, 158] on h4 "HTML" at bounding box center [248, 154] width 348 height 37
click at [463, 380] on icon at bounding box center [462, 377] width 10 height 19
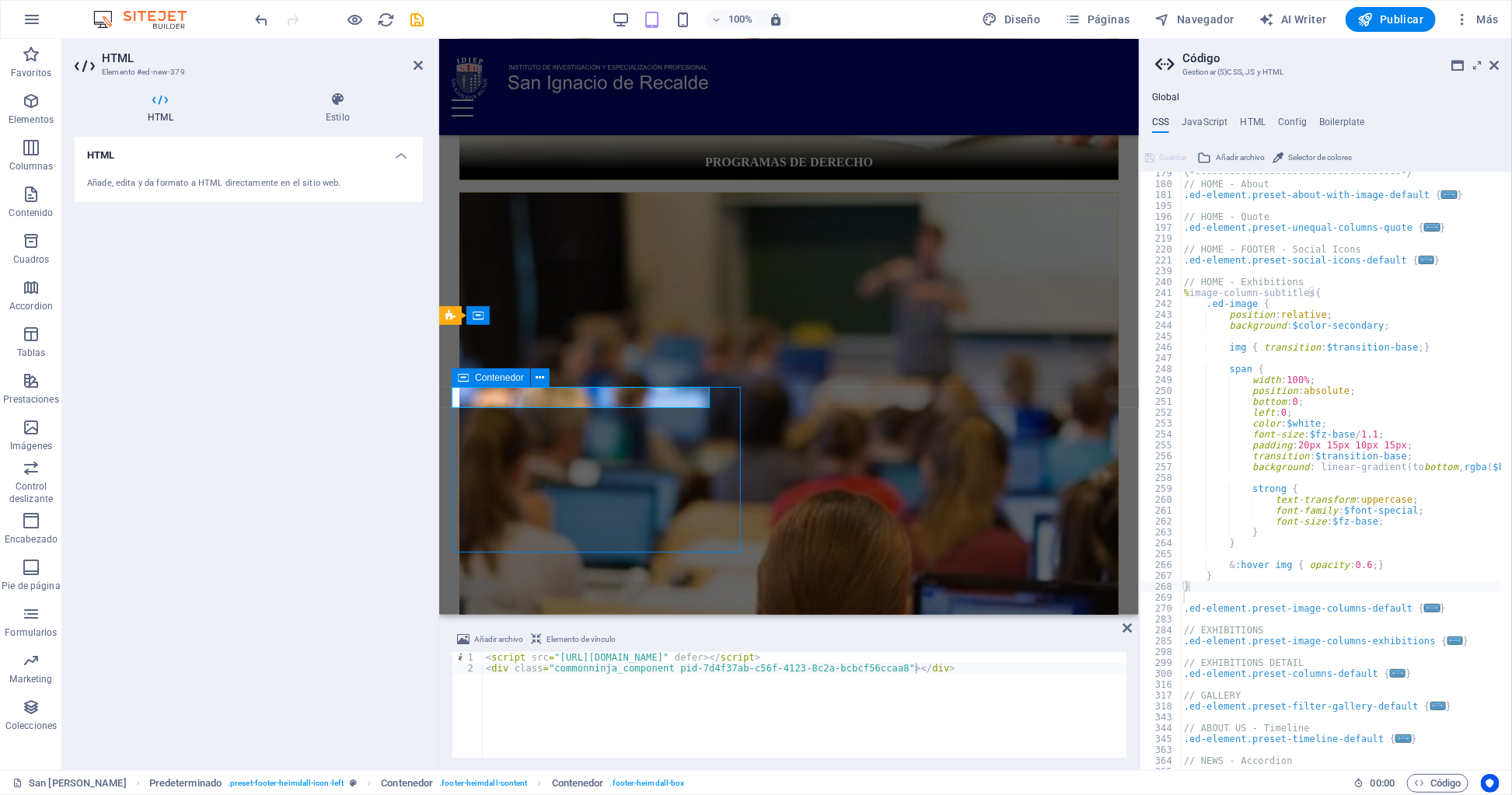
scroll to position [1042, 0]
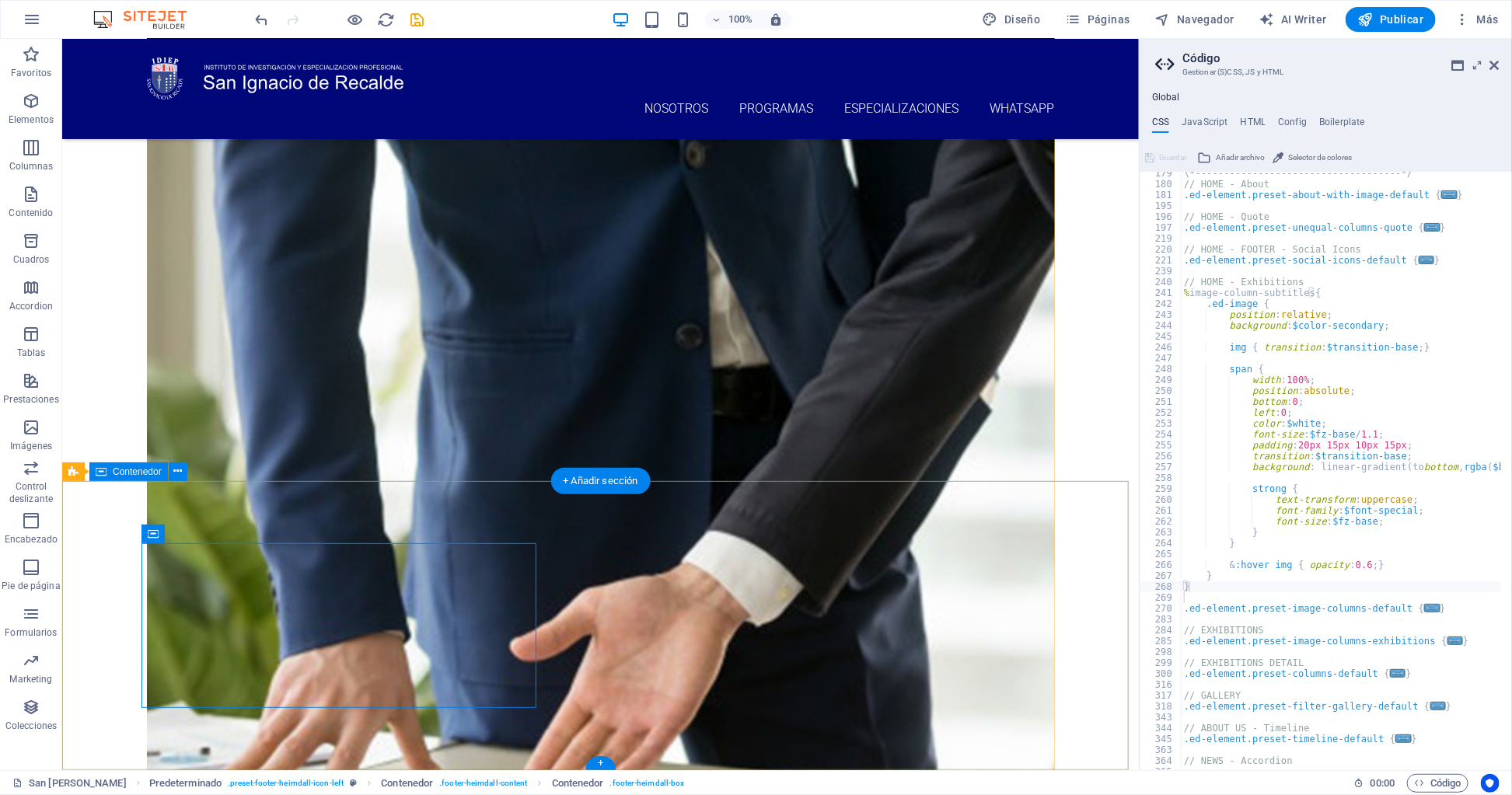
drag, startPoint x: 154, startPoint y: 551, endPoint x: 923, endPoint y: 703, distance: 783.9
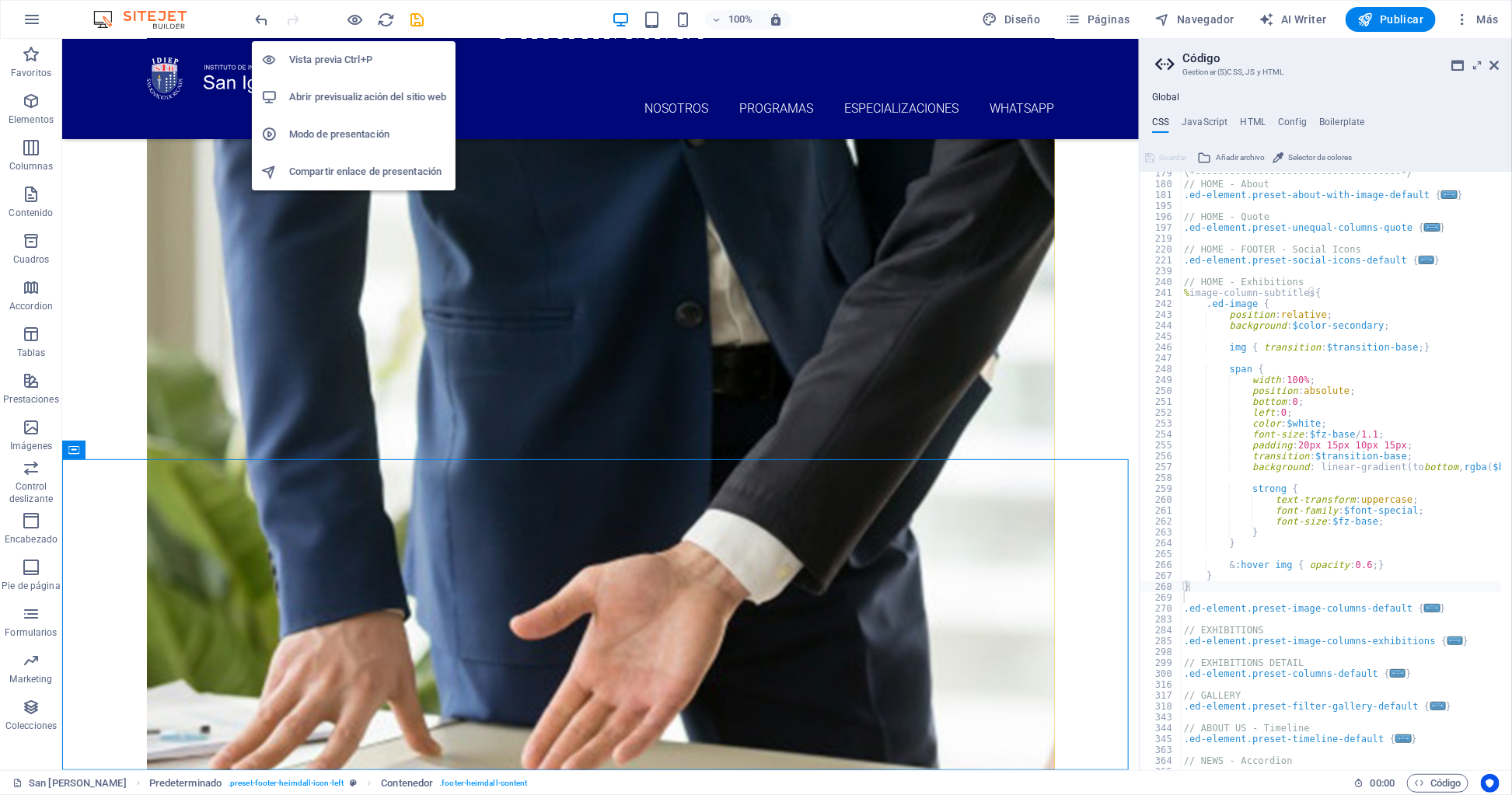
click at [357, 15] on icon "button" at bounding box center [356, 19] width 18 height 18
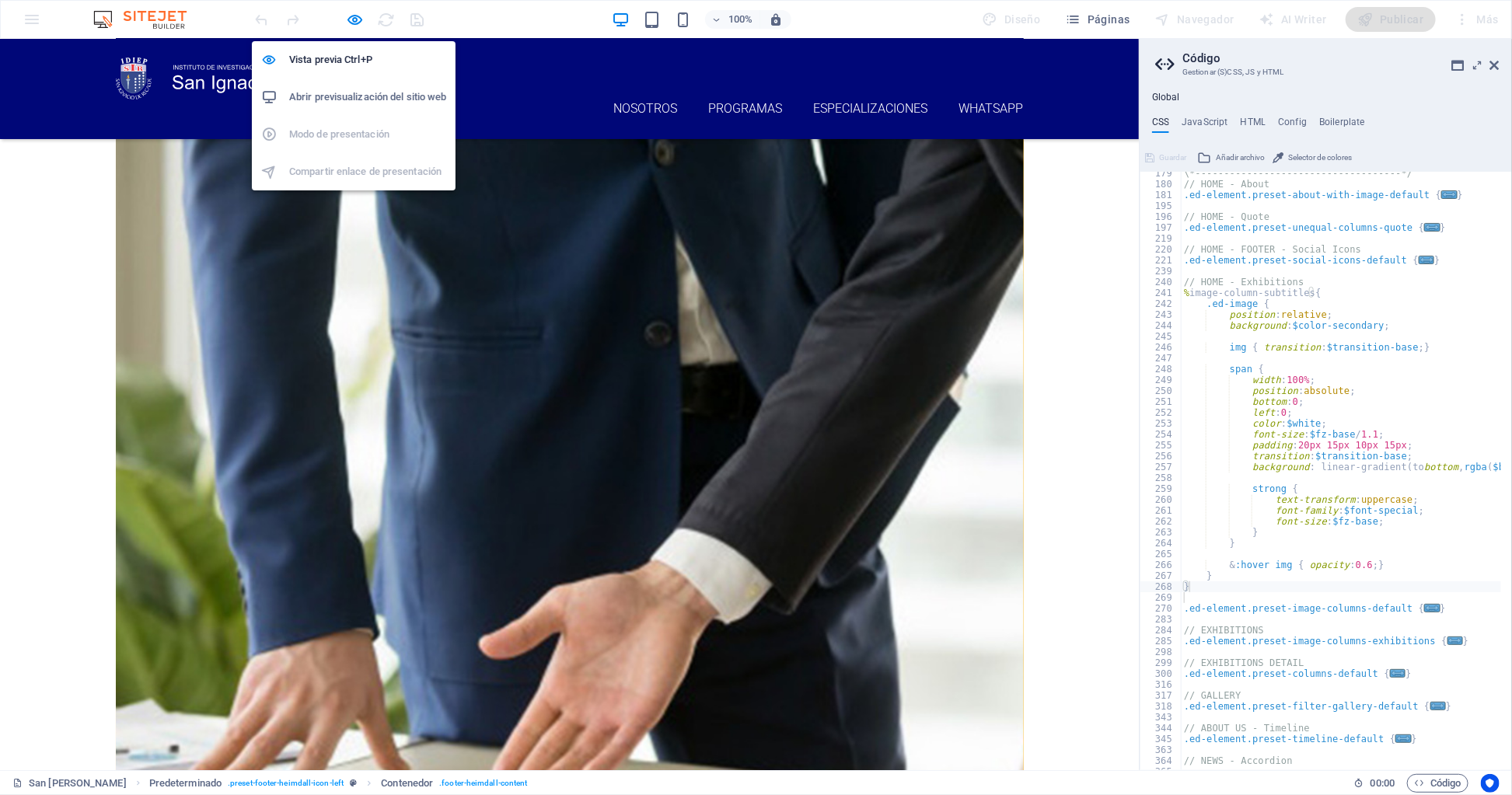
drag, startPoint x: 357, startPoint y: 19, endPoint x: 374, endPoint y: 18, distance: 17.0
click at [357, 19] on icon "button" at bounding box center [356, 19] width 18 height 18
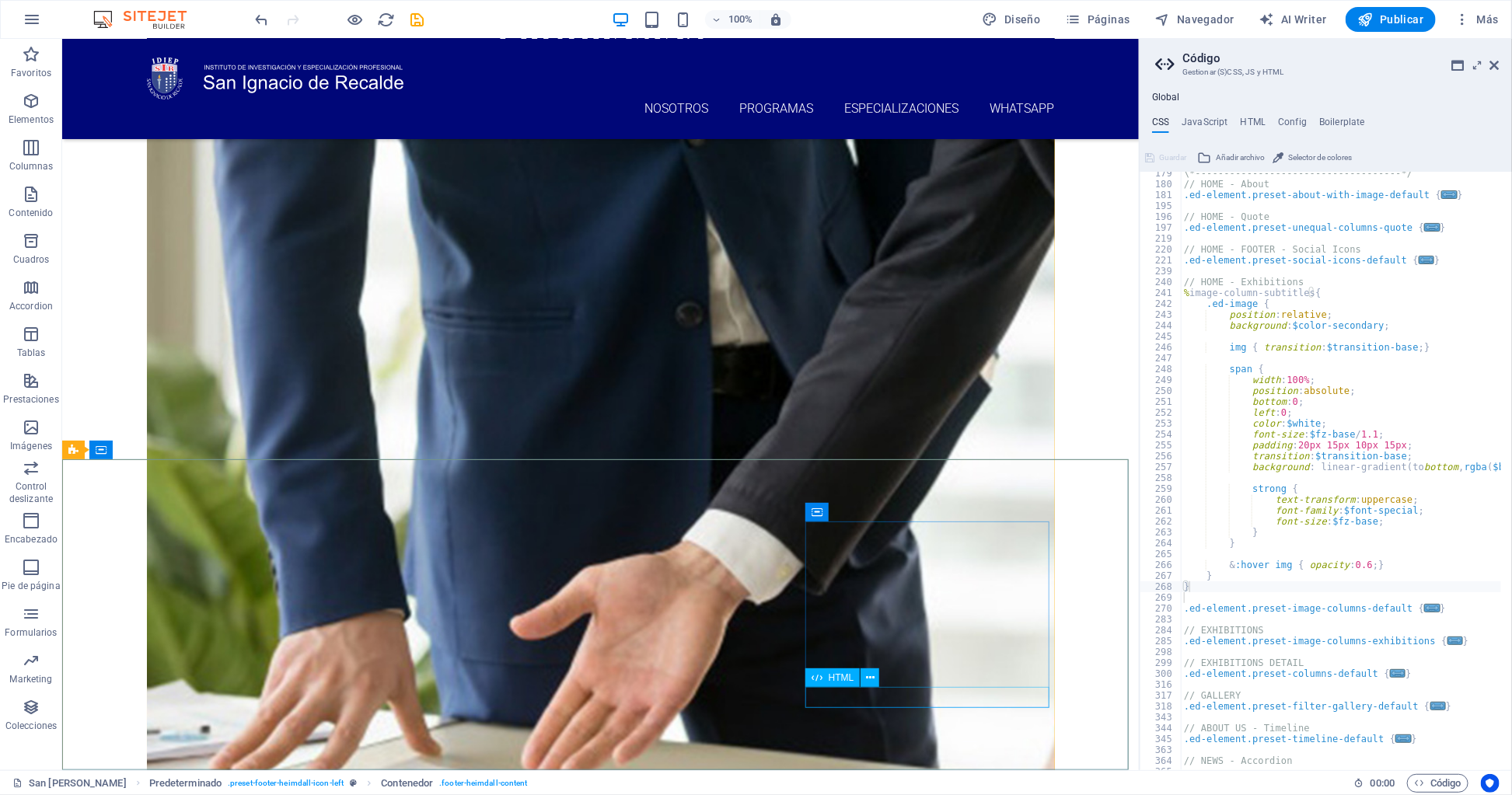
click at [828, 675] on span "HTML" at bounding box center [841, 678] width 26 height 10
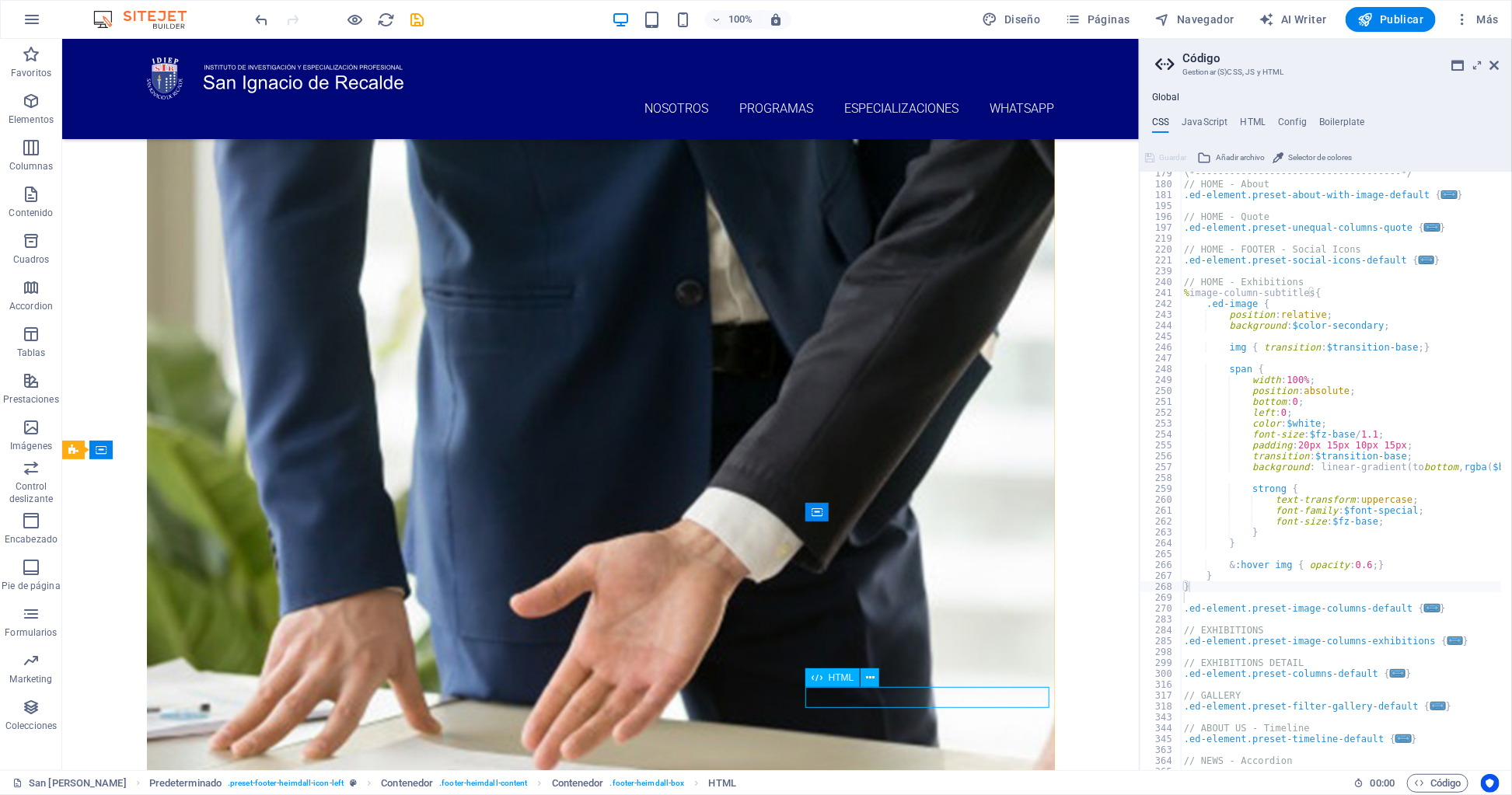
scroll to position [1583, 0]
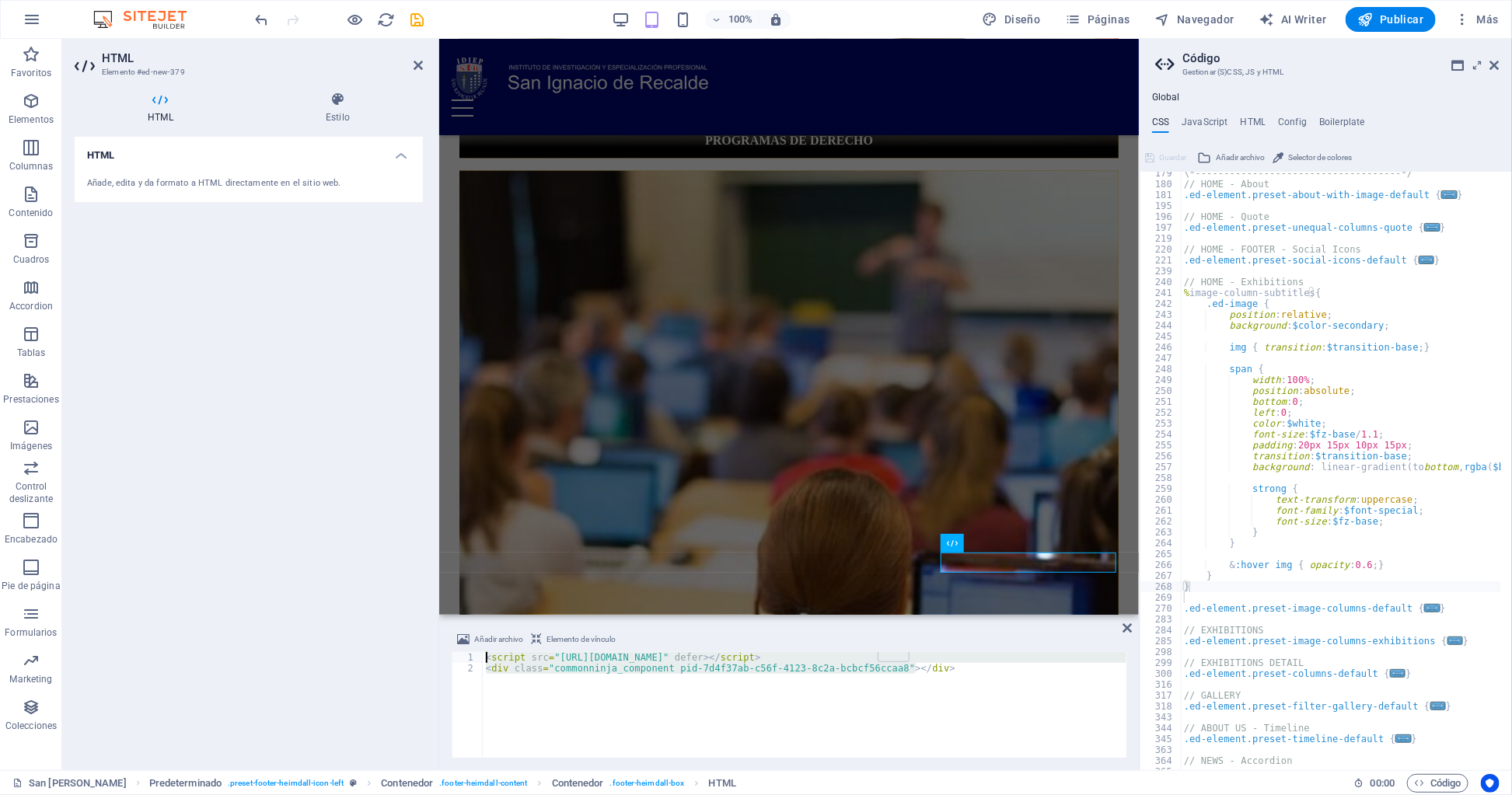
drag, startPoint x: 871, startPoint y: 668, endPoint x: 370, endPoint y: 651, distance: 501.3
click at [370, 651] on div "HTML Elemento #ed-new-379 HTML Estilo HTML Añade, edita y da formato a HTML dir…" at bounding box center [600, 404] width 1076 height 731
click at [935, 669] on div "< script src = "https://cdn.commoninja.com/sdk/latest/commonninja.js" defer > <…" at bounding box center [804, 704] width 644 height 106
click at [952, 540] on icon at bounding box center [951, 543] width 10 height 19
click at [550, 641] on span "Elemento de vínculo" at bounding box center [581, 640] width 70 height 19
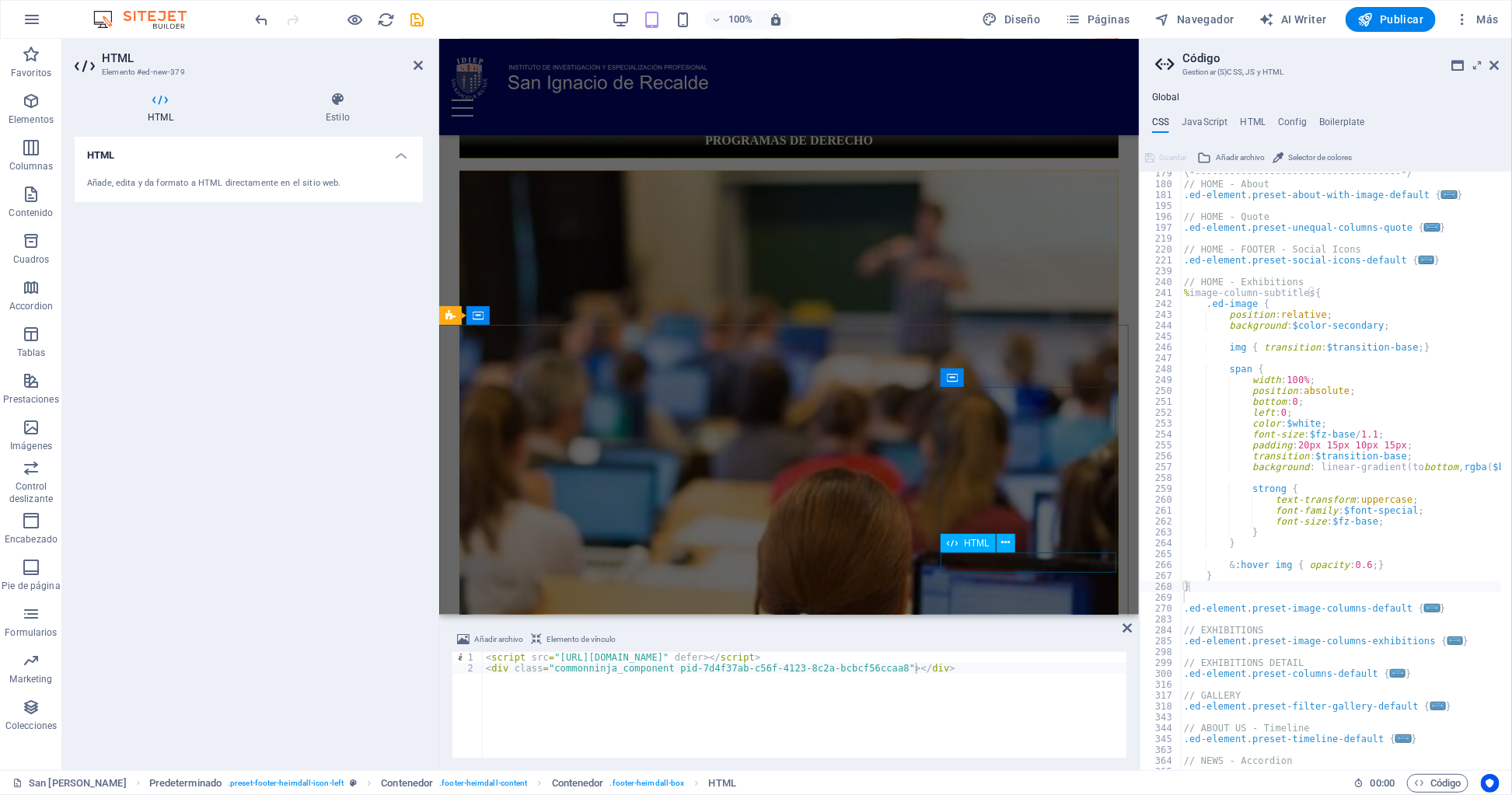
click at [962, 544] on div "HTML" at bounding box center [968, 543] width 55 height 19
type textarea "<div class="commonninja_component pid-7d4f37ab-c56f-4123-8c2a-bcbcf56ccaa8"></d…"
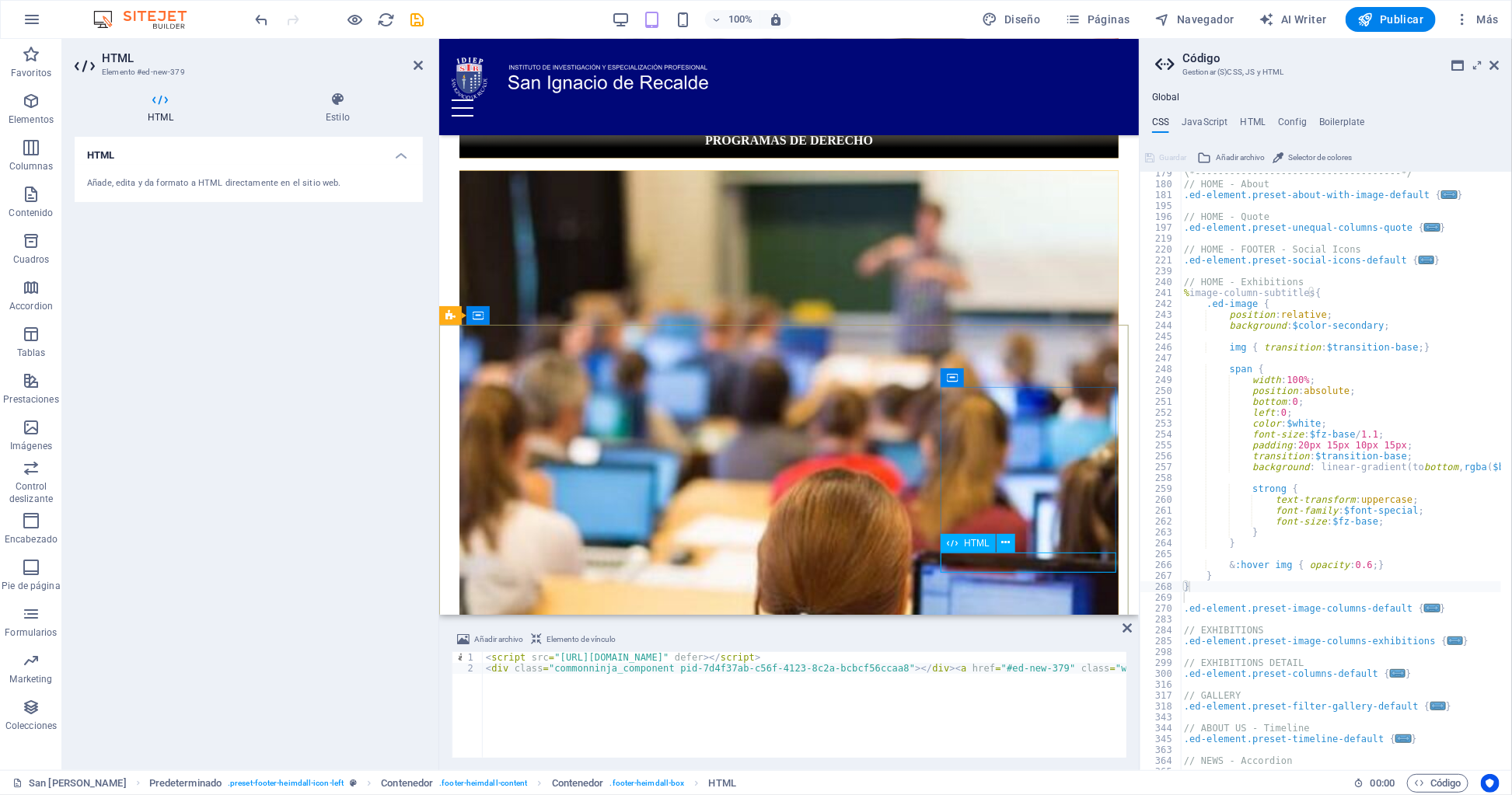
click at [962, 544] on div "HTML" at bounding box center [968, 543] width 55 height 19
click at [379, 162] on h4 "HTML" at bounding box center [248, 150] width 348 height 28
click at [379, 162] on h4 "HTML" at bounding box center [248, 154] width 348 height 37
click at [1245, 123] on h4 "HTML" at bounding box center [1253, 125] width 26 height 17
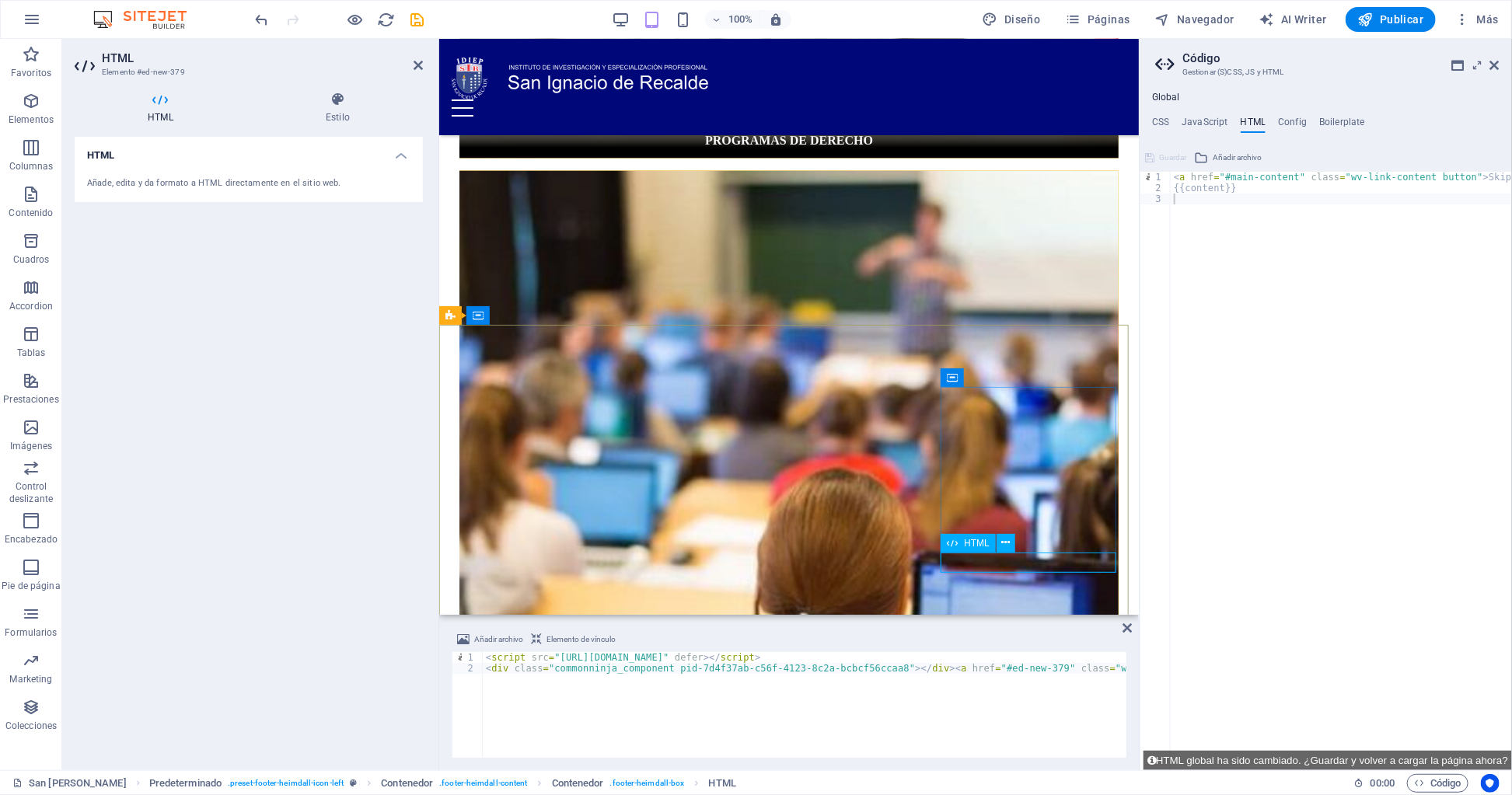
click at [954, 539] on icon at bounding box center [951, 543] width 10 height 19
click at [10, 111] on span "Elementos" at bounding box center [31, 110] width 62 height 37
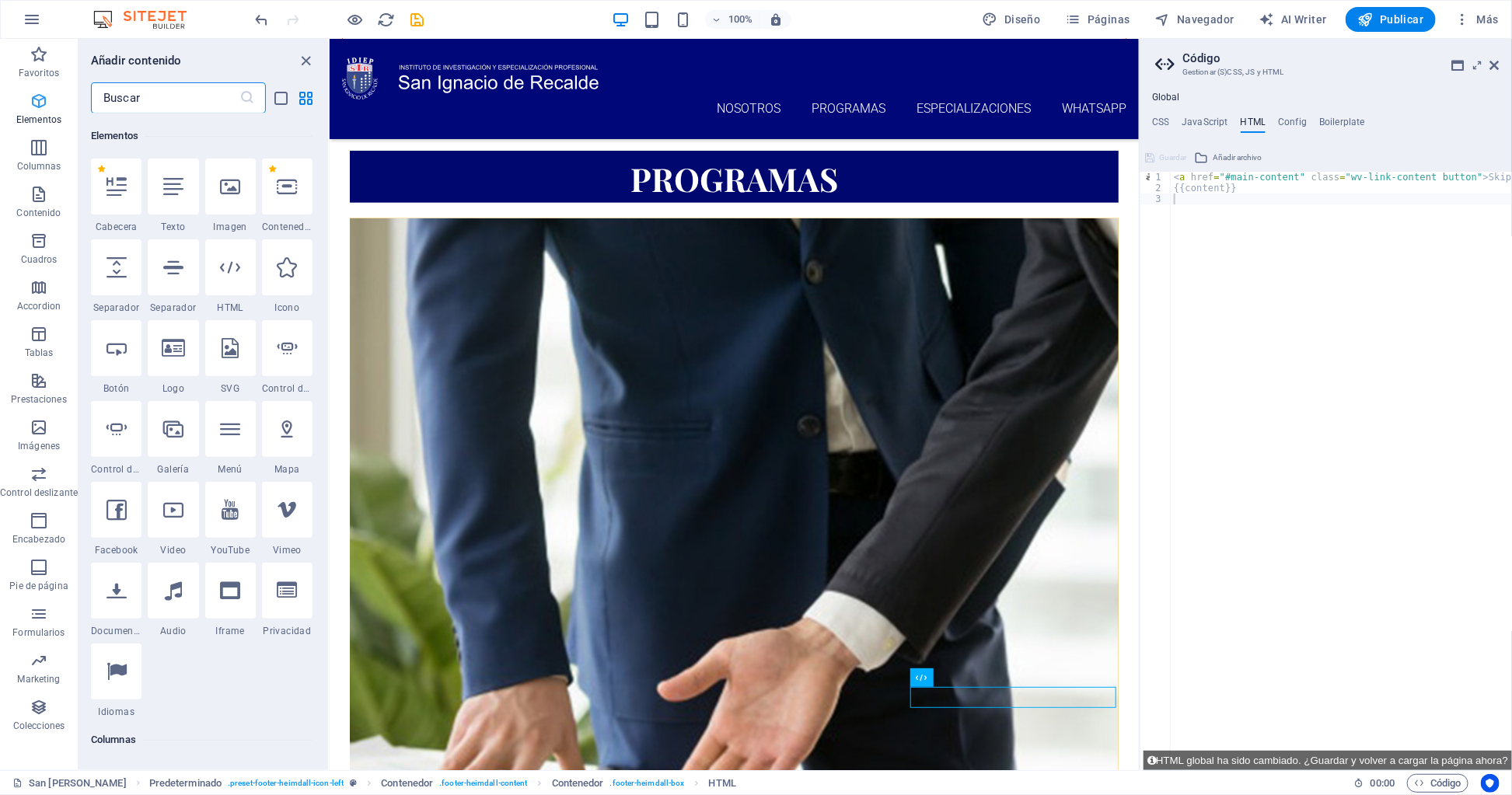
scroll to position [293, 0]
click at [918, 675] on icon at bounding box center [921, 678] width 10 height 19
click at [933, 674] on span "HTML" at bounding box center [946, 678] width 26 height 10
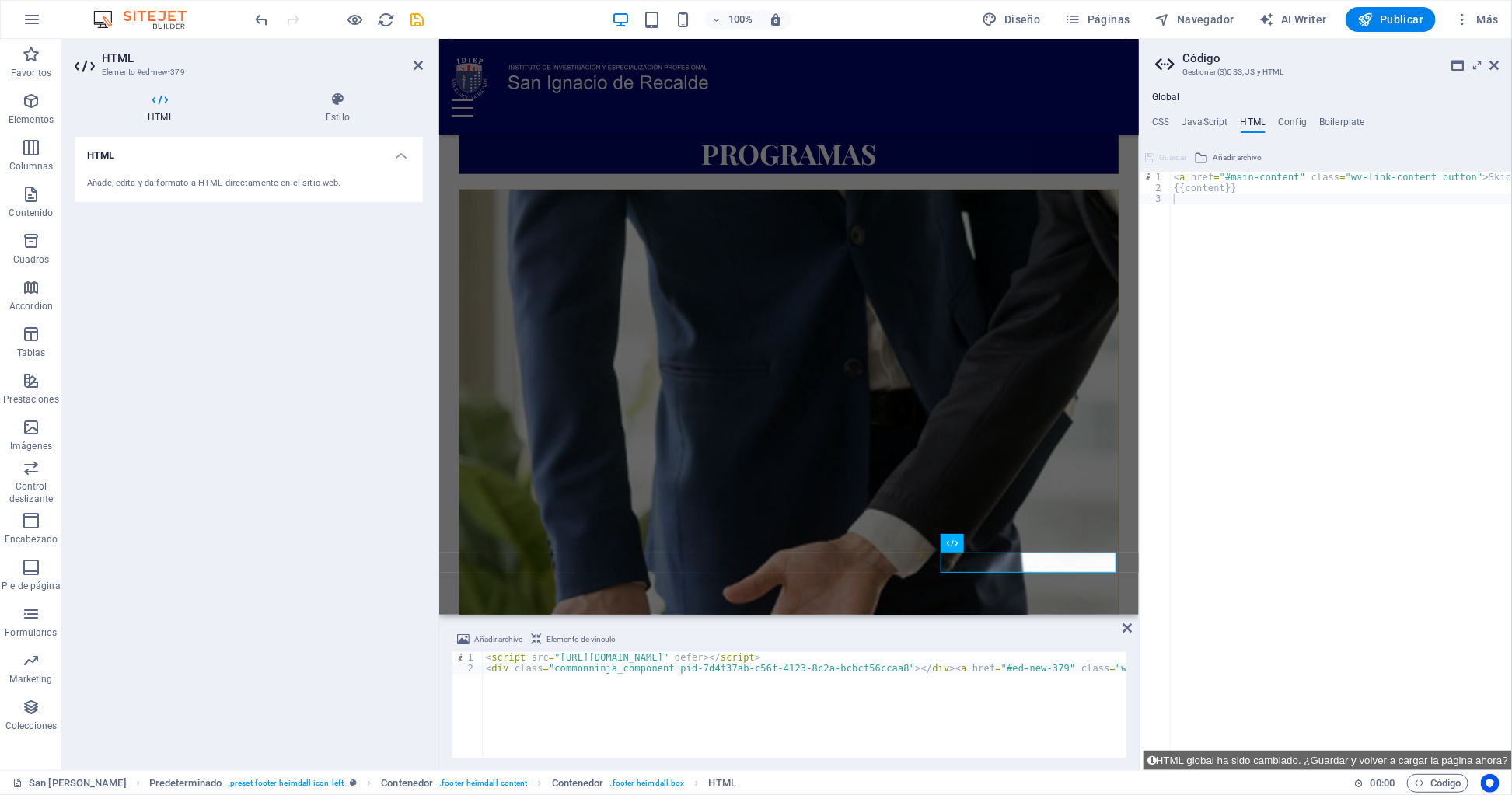
scroll to position [1583, 0]
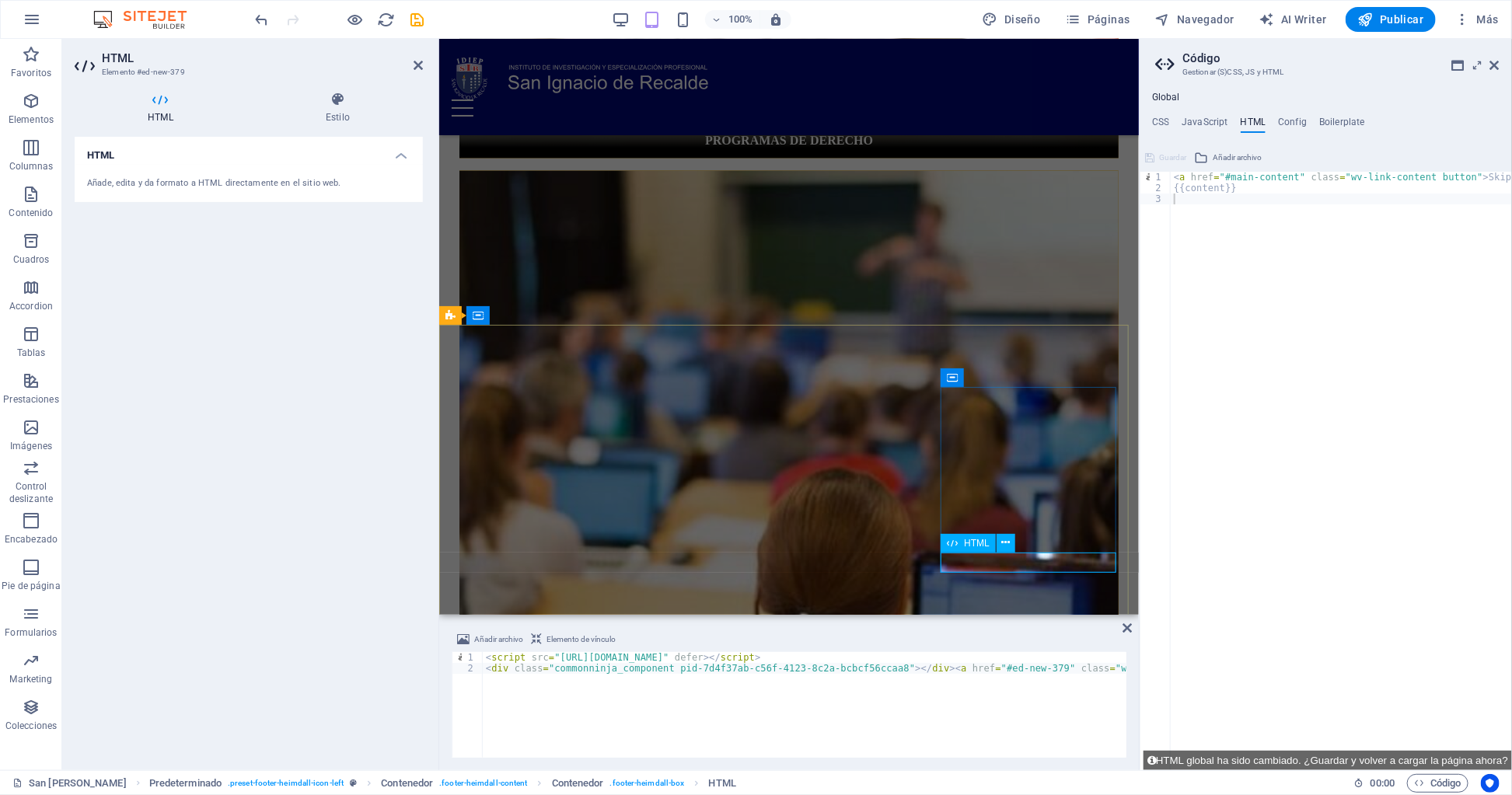
click at [966, 540] on span "HTML" at bounding box center [976, 543] width 26 height 10
click at [1130, 632] on icon at bounding box center [1127, 627] width 10 height 12
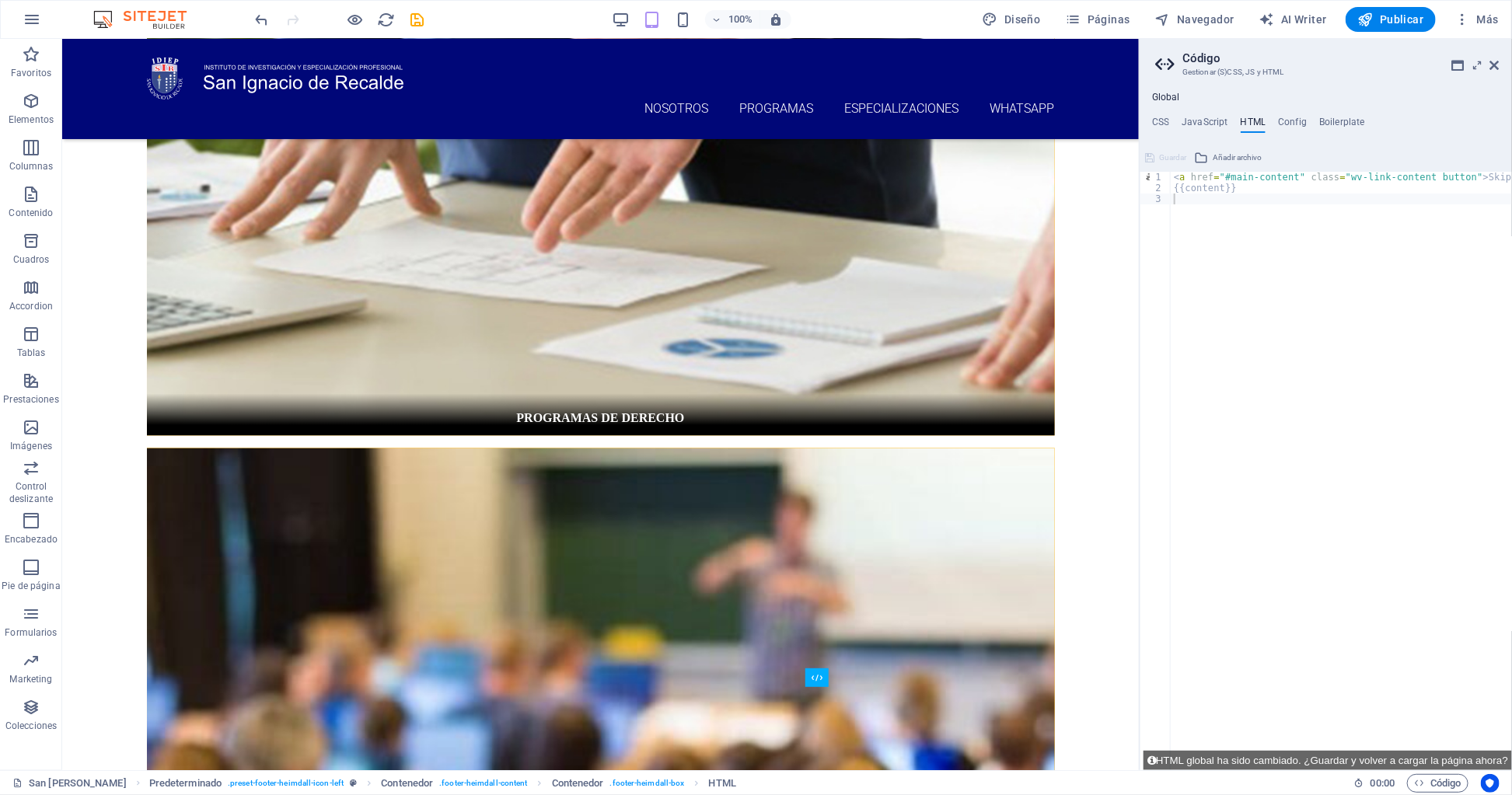
scroll to position [1064, 0]
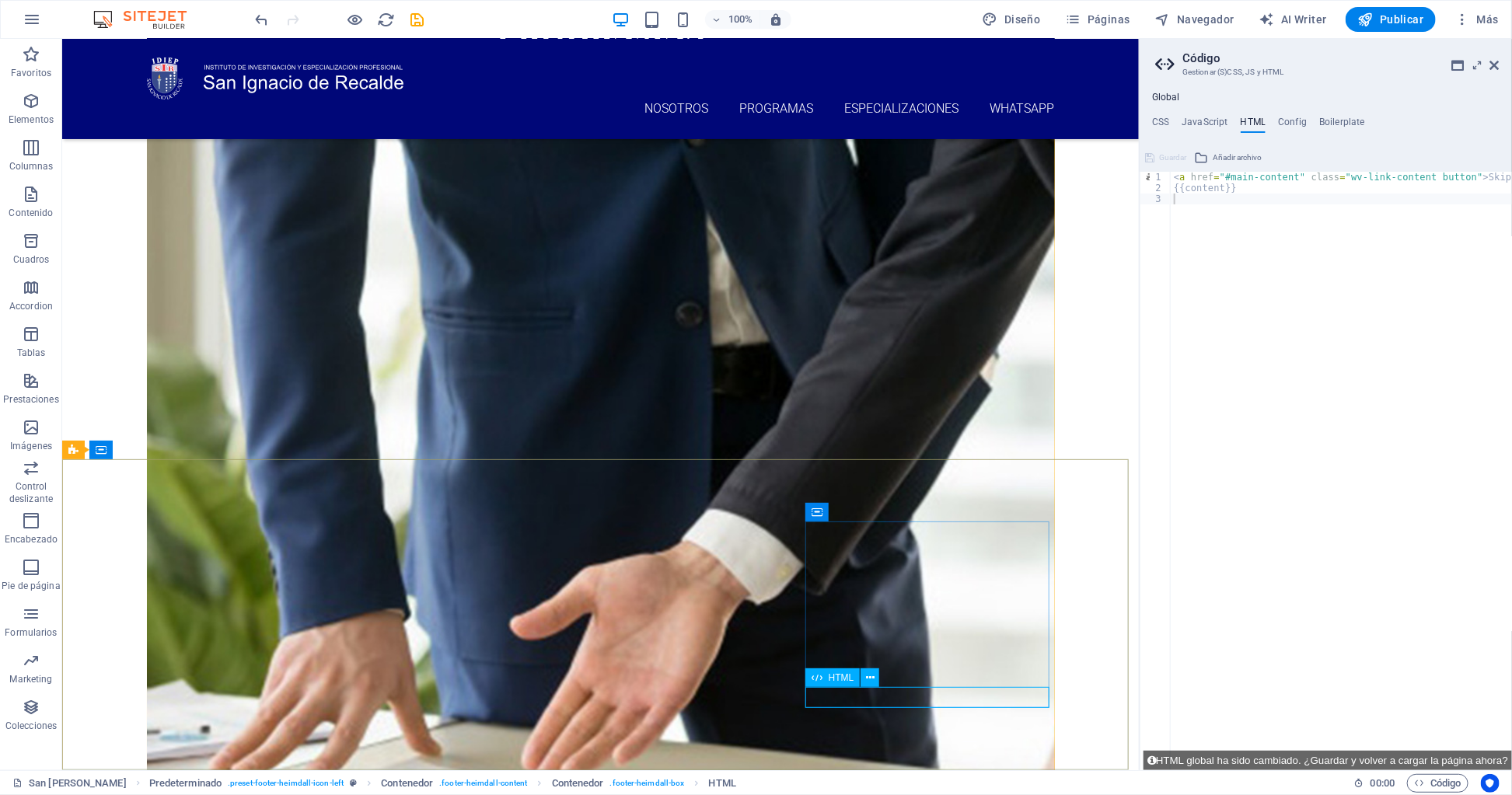
click at [818, 677] on icon at bounding box center [816, 678] width 10 height 19
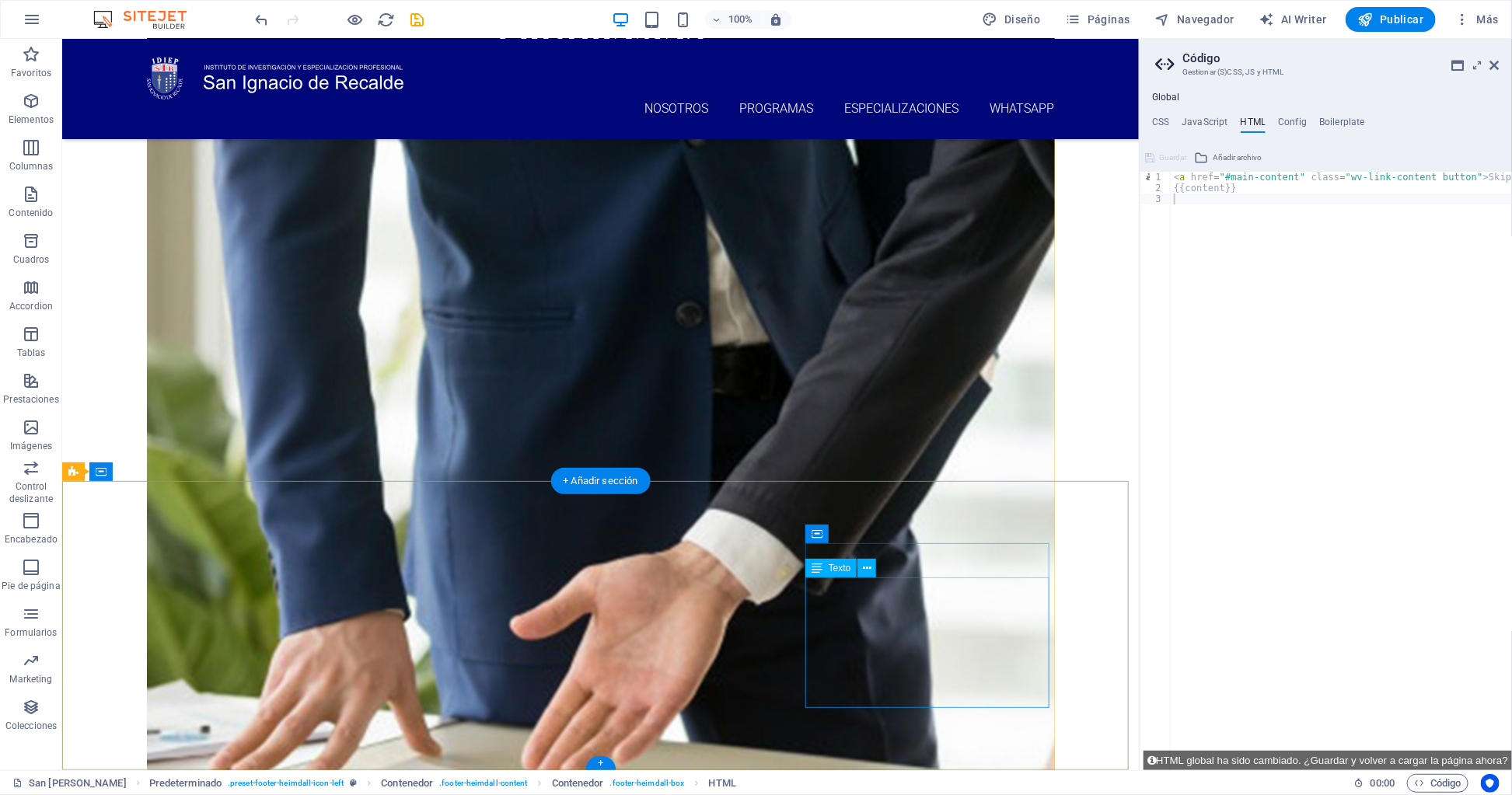
scroll to position [1042, 0]
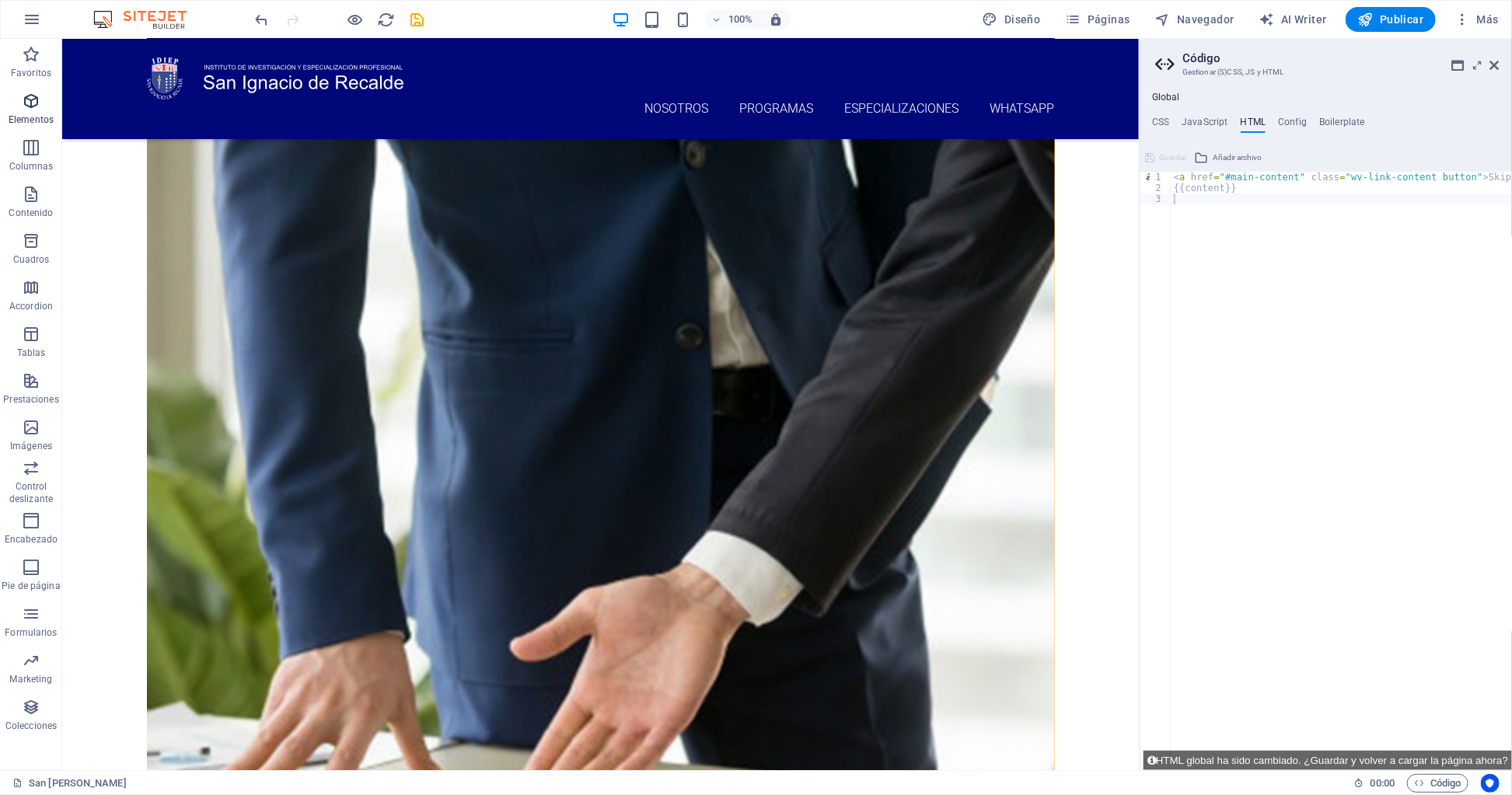
click at [43, 109] on span "Elementos" at bounding box center [31, 110] width 62 height 37
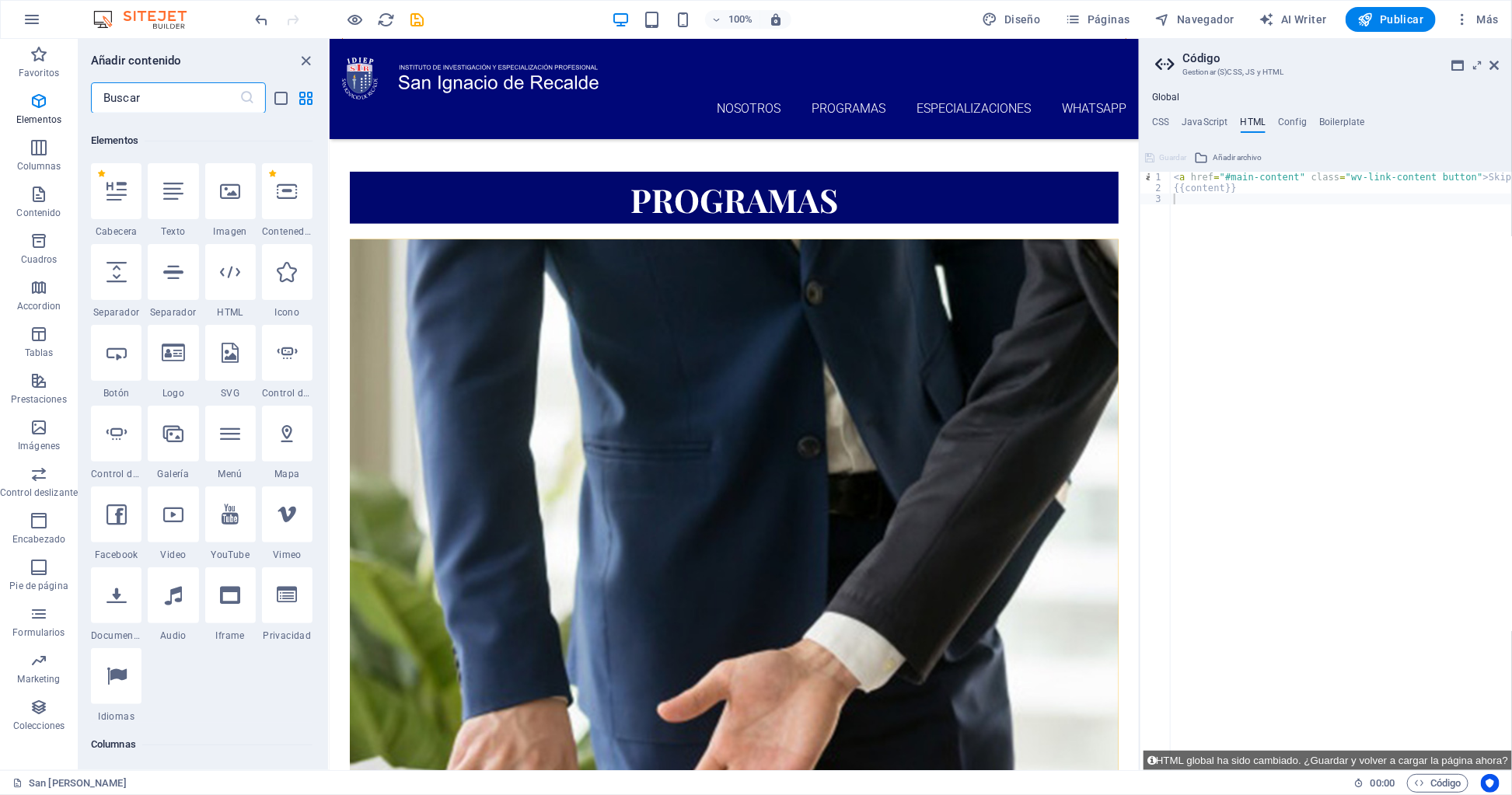
scroll to position [293, 0]
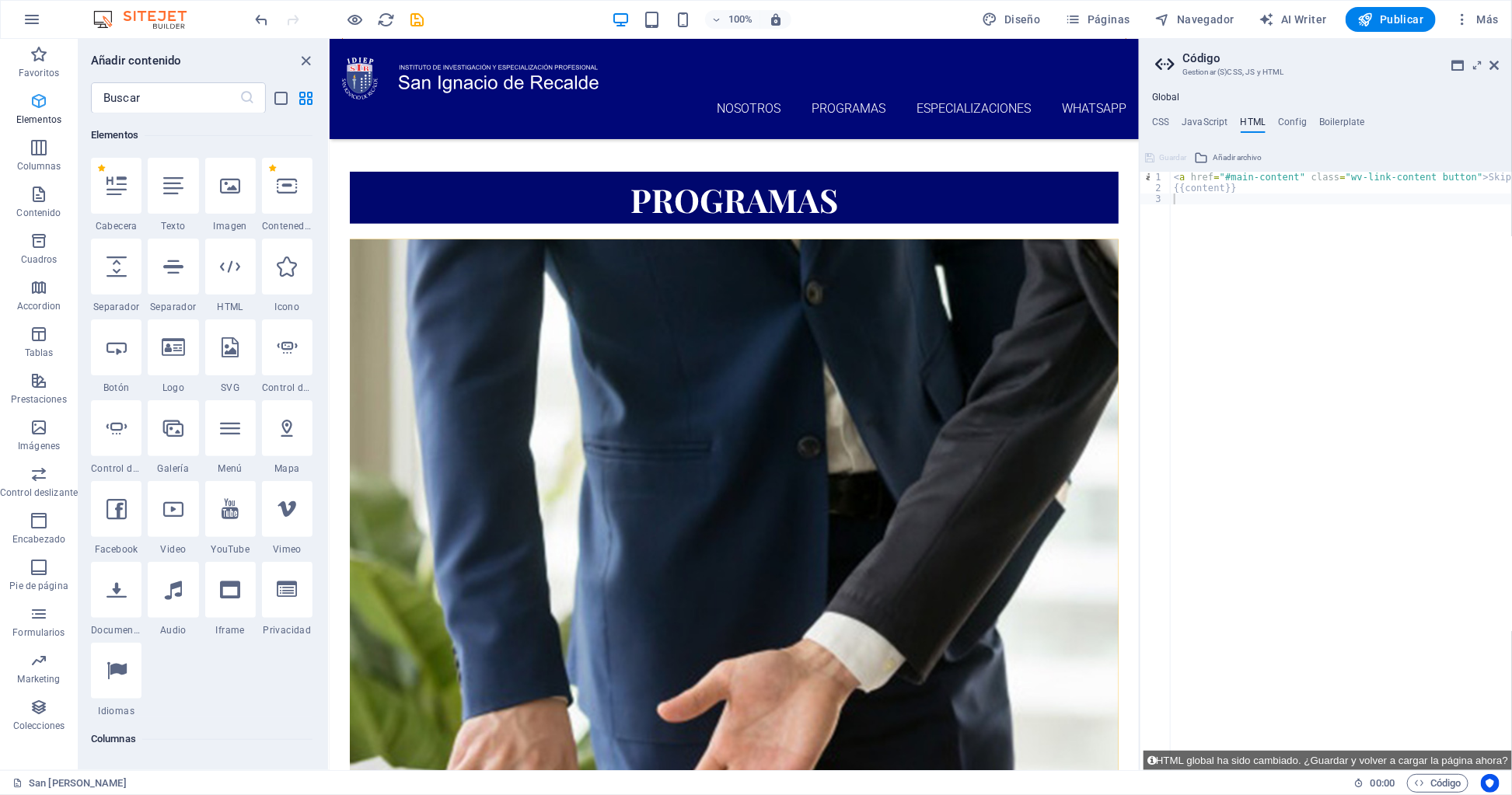
click at [50, 109] on span "Elementos" at bounding box center [39, 110] width 78 height 37
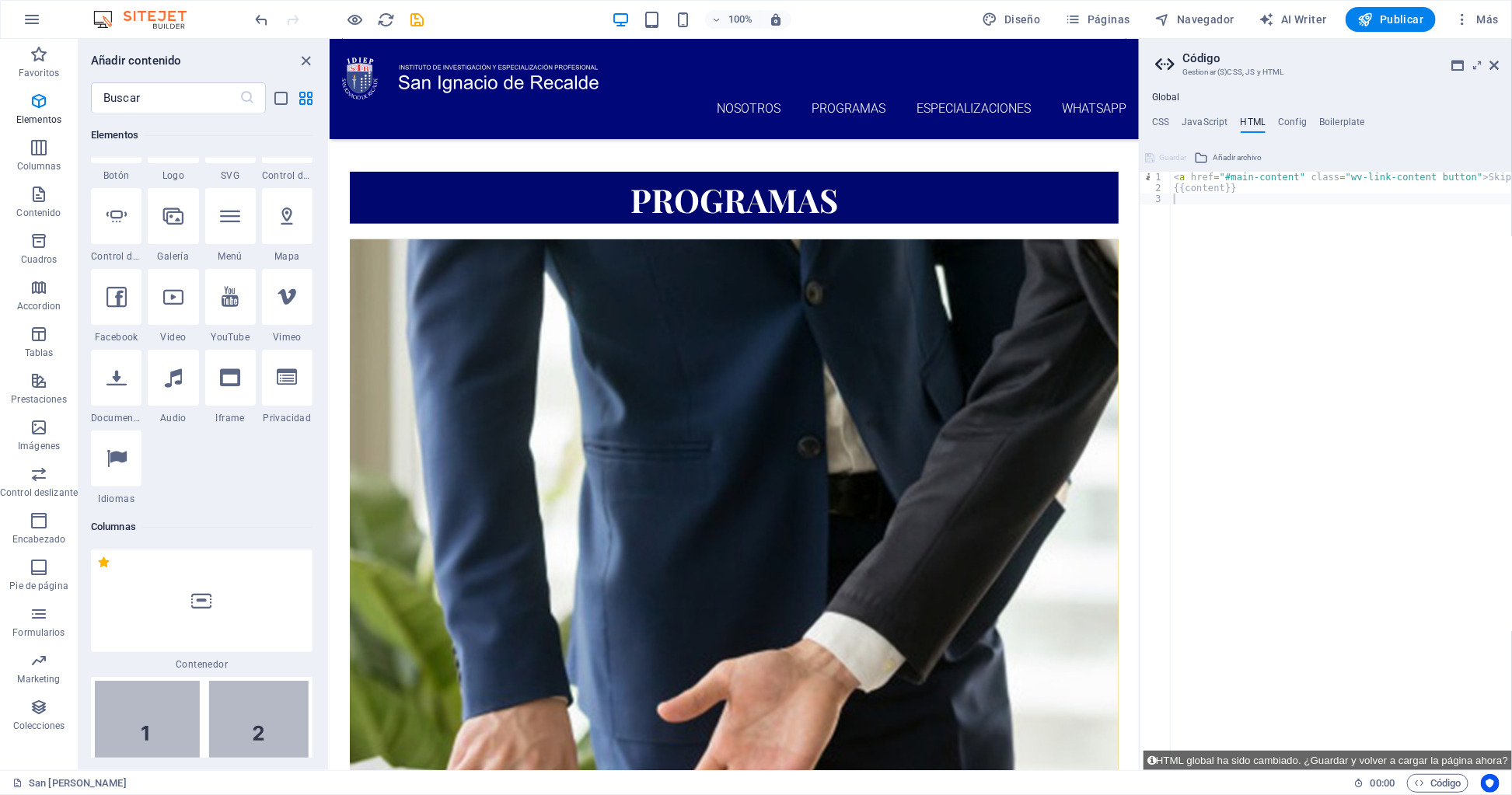
scroll to position [435, 0]
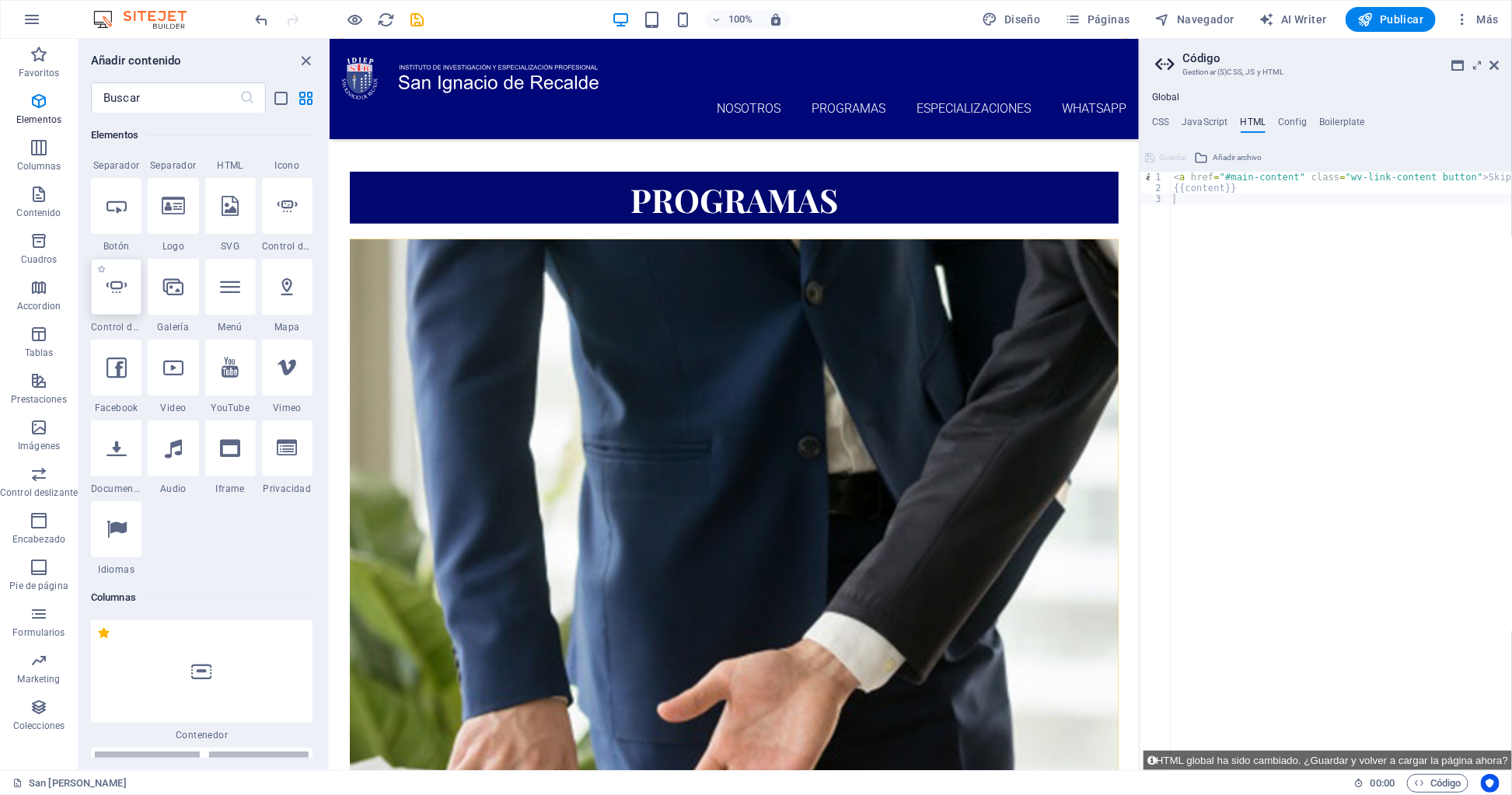
click at [115, 276] on icon at bounding box center [116, 286] width 20 height 20
click at [114, 276] on icon at bounding box center [116, 286] width 20 height 20
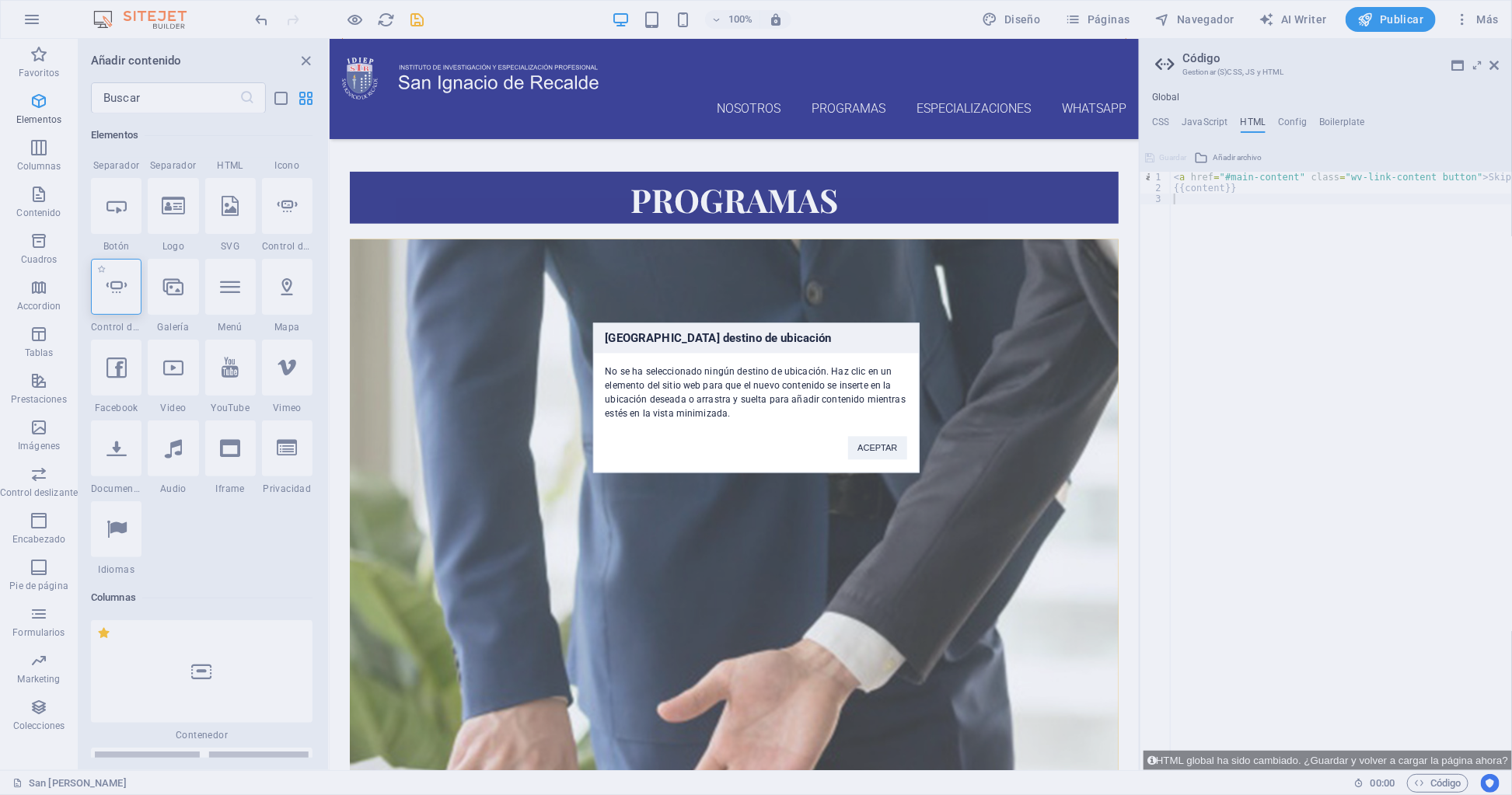
click at [114, 275] on div "Ningún destino de ubicación No se ha seleccionado ningún destino de ubicación. …" at bounding box center [756, 398] width 1512 height 795
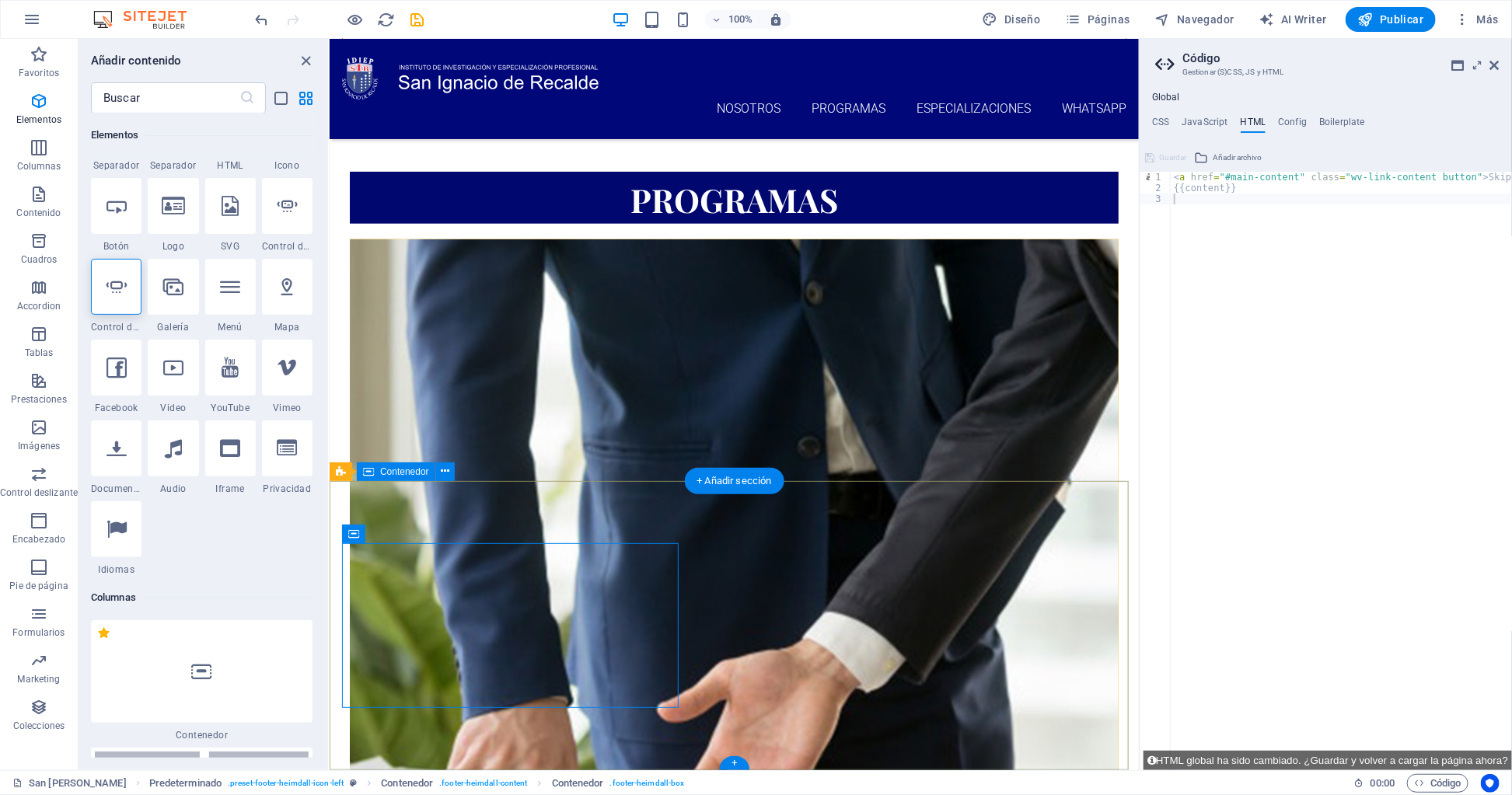
click at [112, 284] on icon at bounding box center [116, 286] width 20 height 20
select select "ms"
select select "s"
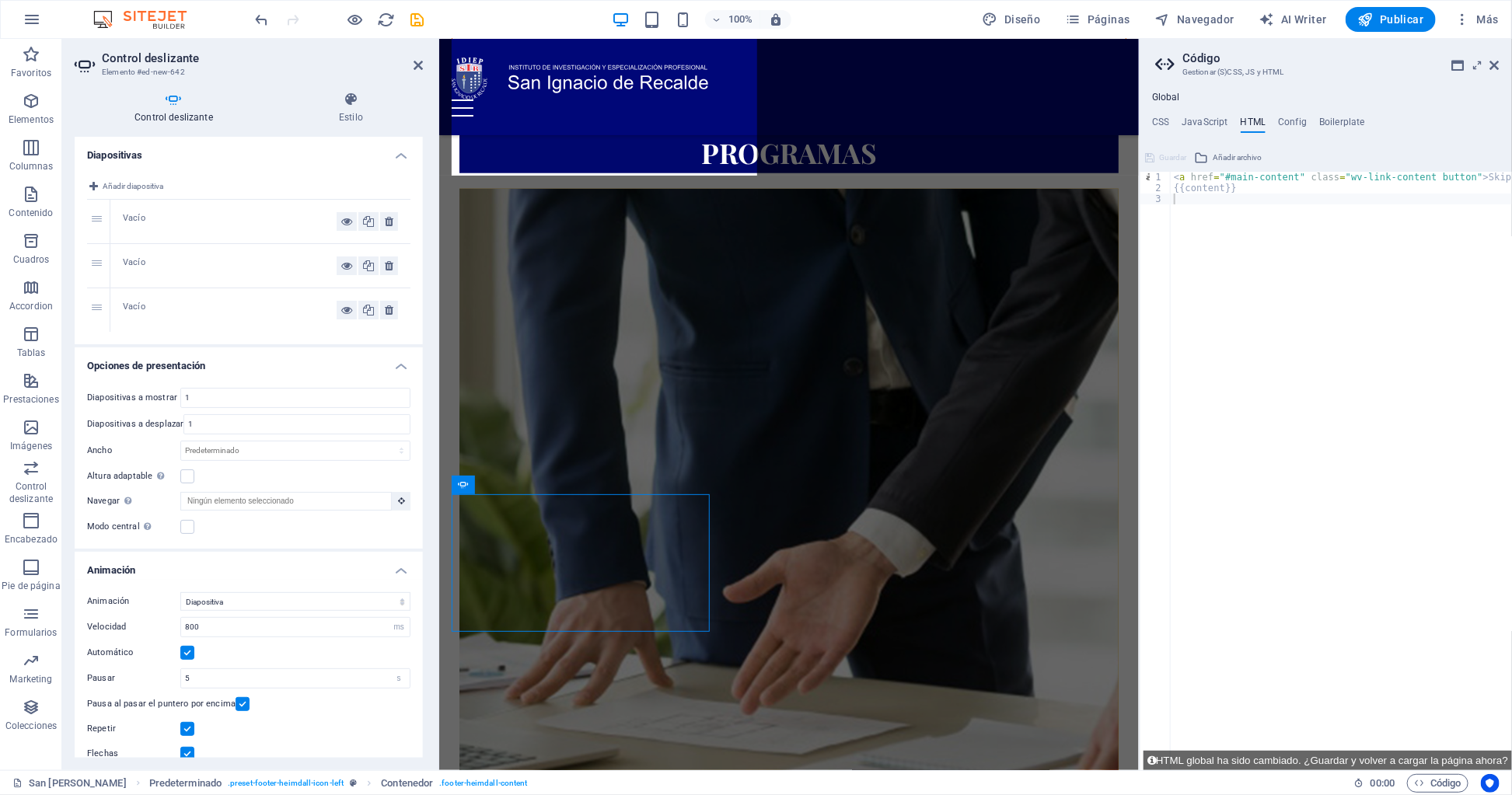
scroll to position [1477, 0]
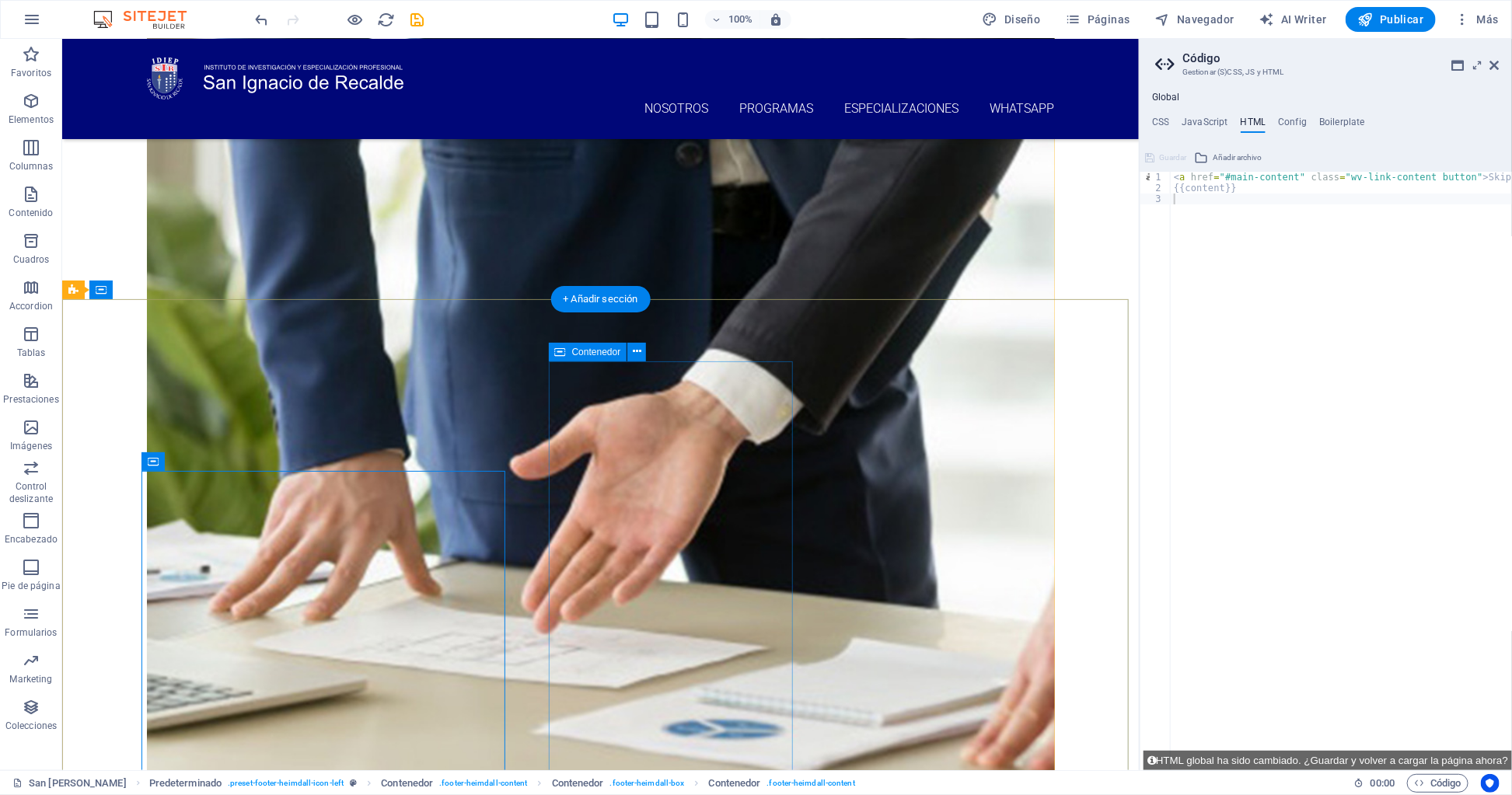
scroll to position [1063, 0]
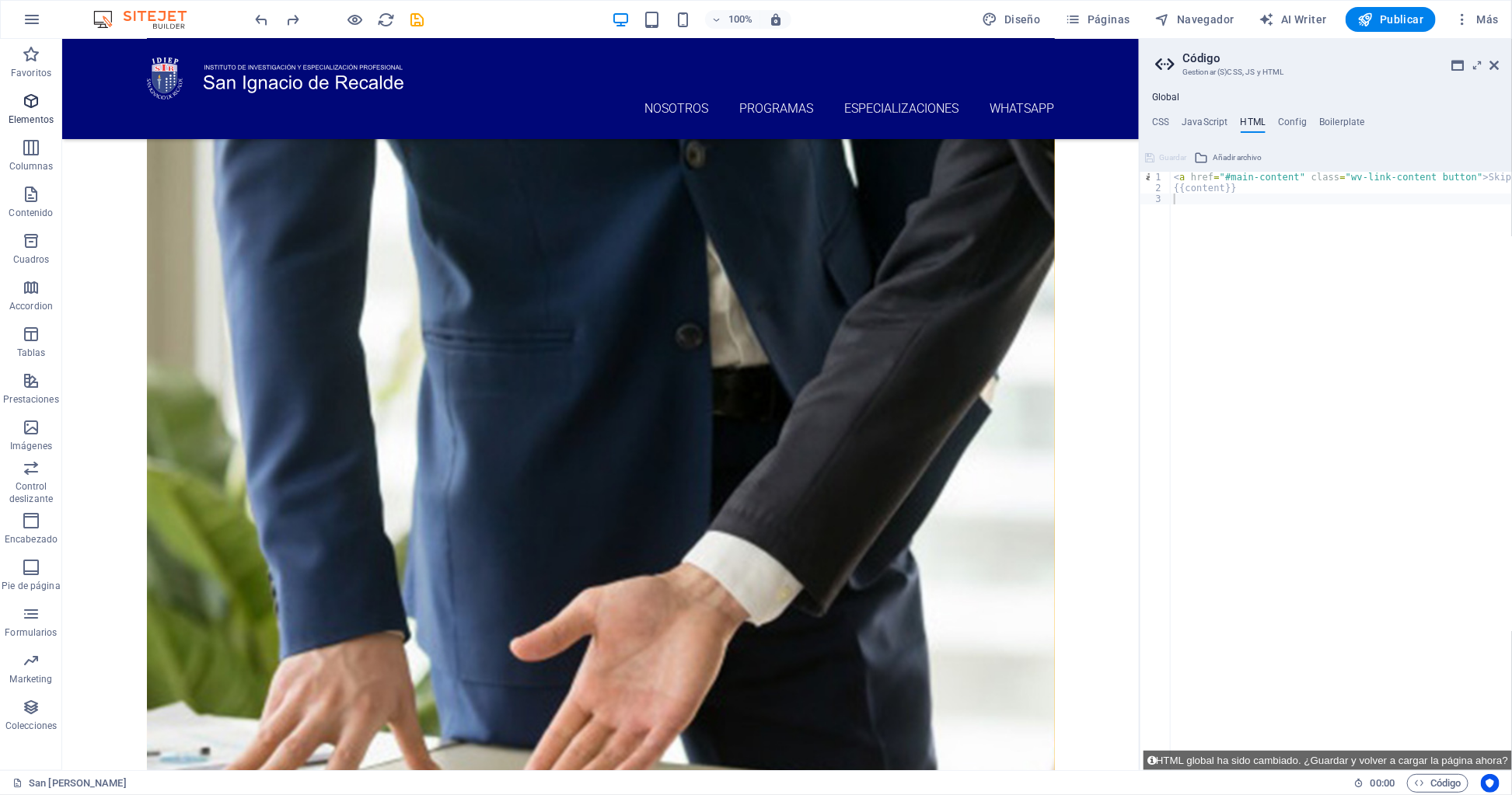
click at [36, 89] on button "Elementos" at bounding box center [31, 109] width 62 height 47
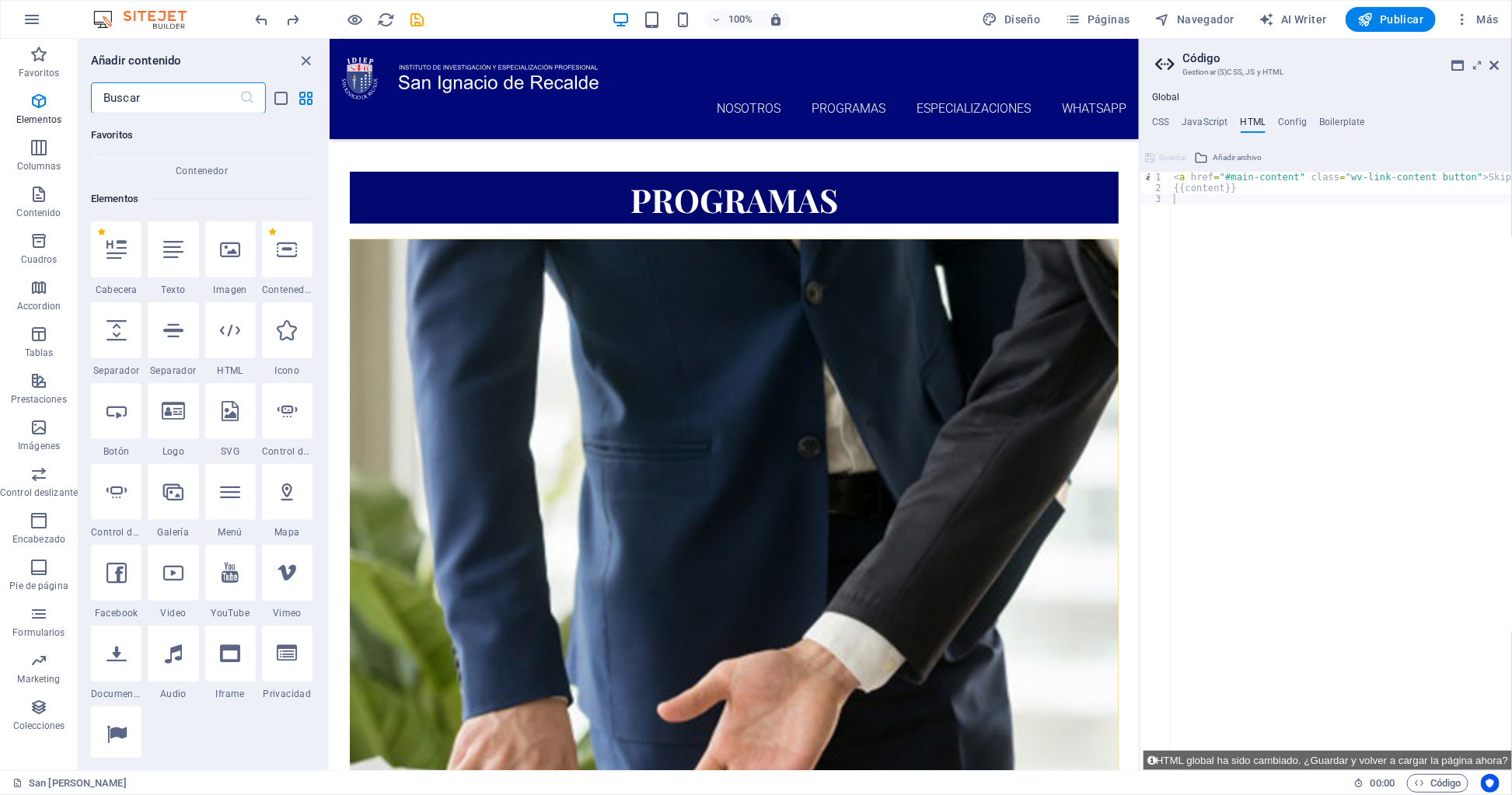
scroll to position [293, 0]
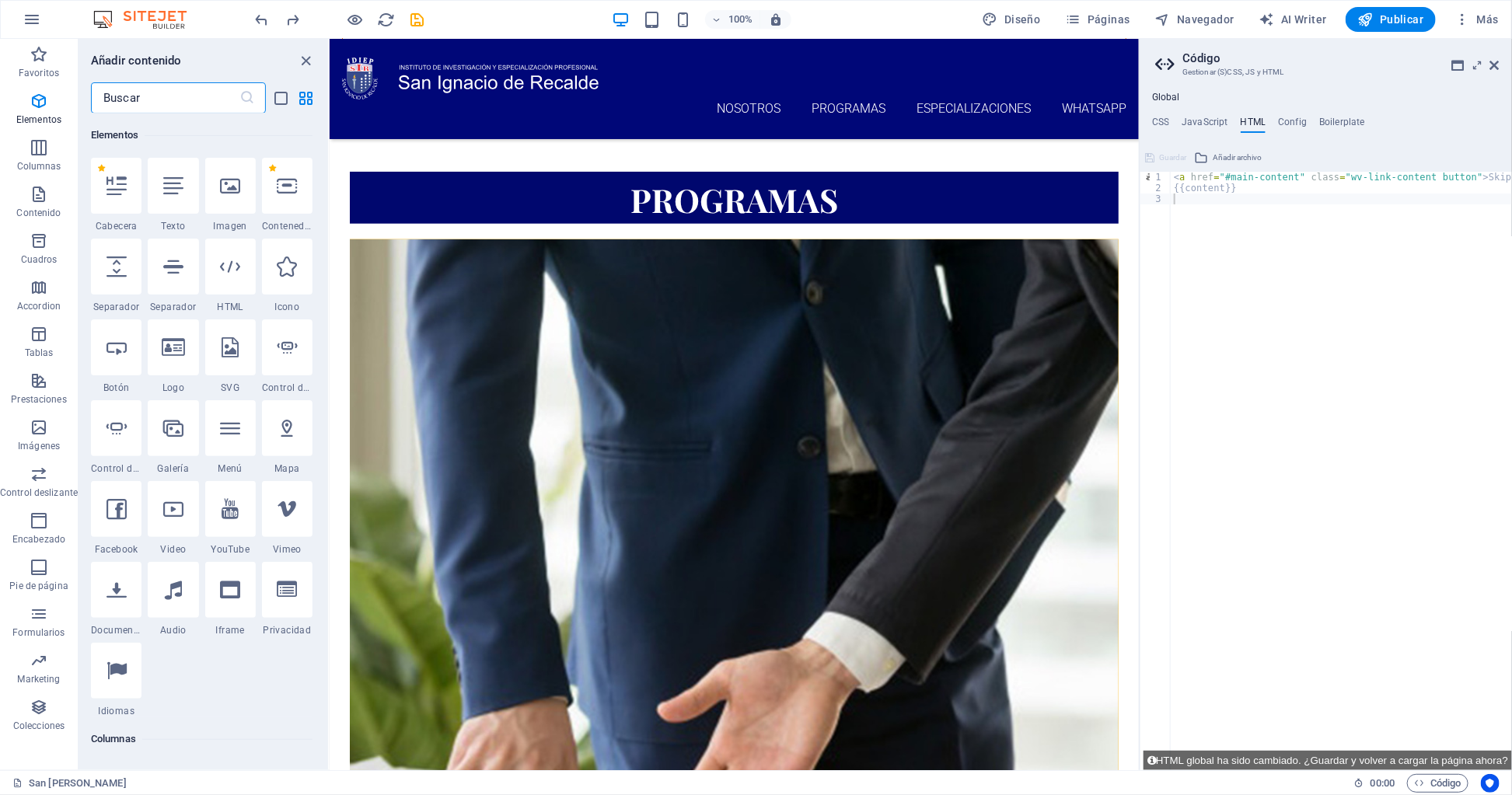
click at [191, 100] on input "text" at bounding box center [165, 97] width 149 height 31
click at [279, 99] on icon "list-view" at bounding box center [281, 98] width 18 height 18
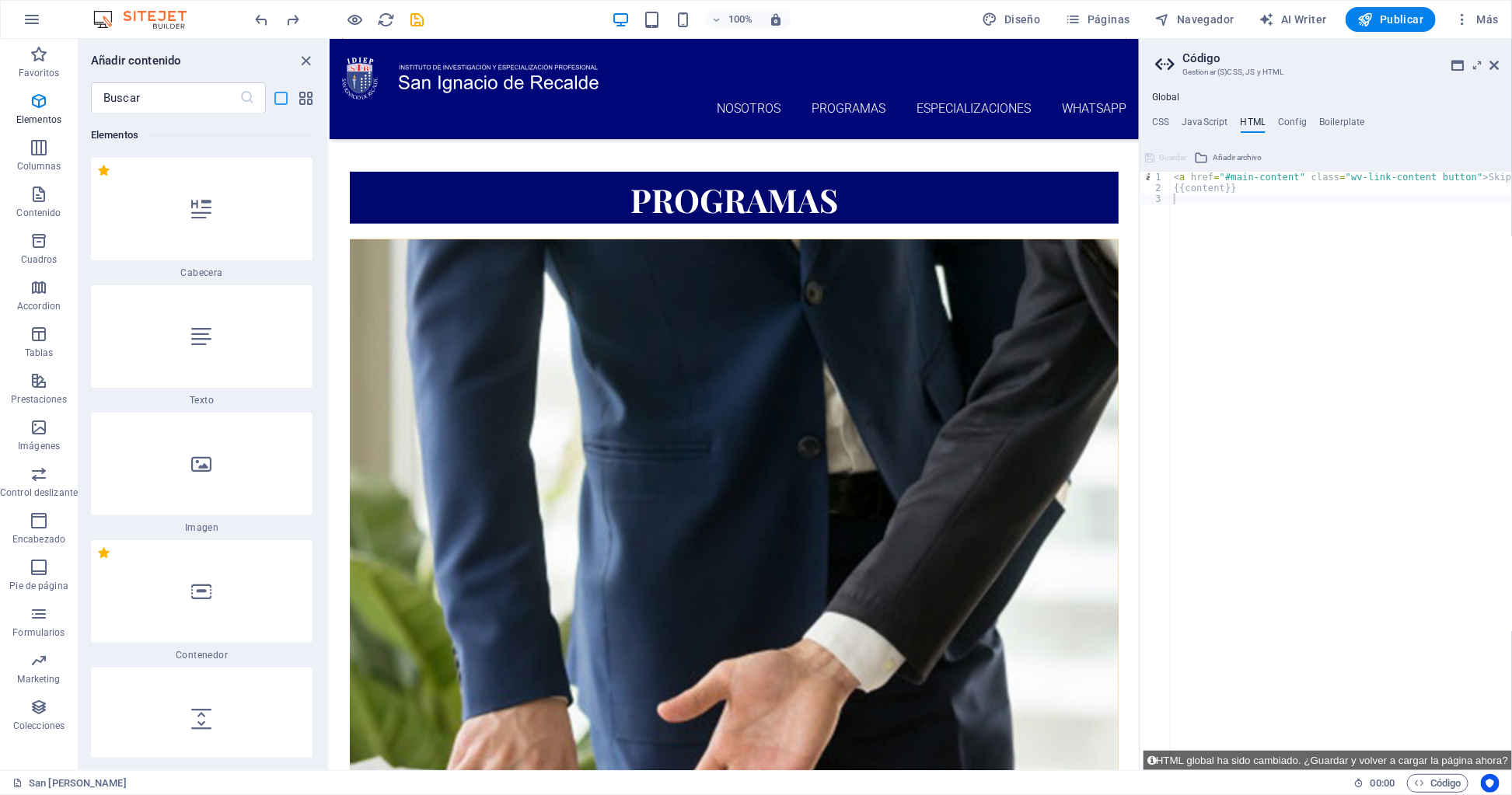
click at [282, 98] on icon "list-view" at bounding box center [281, 98] width 18 height 18
click at [205, 99] on input "text" at bounding box center [165, 97] width 149 height 31
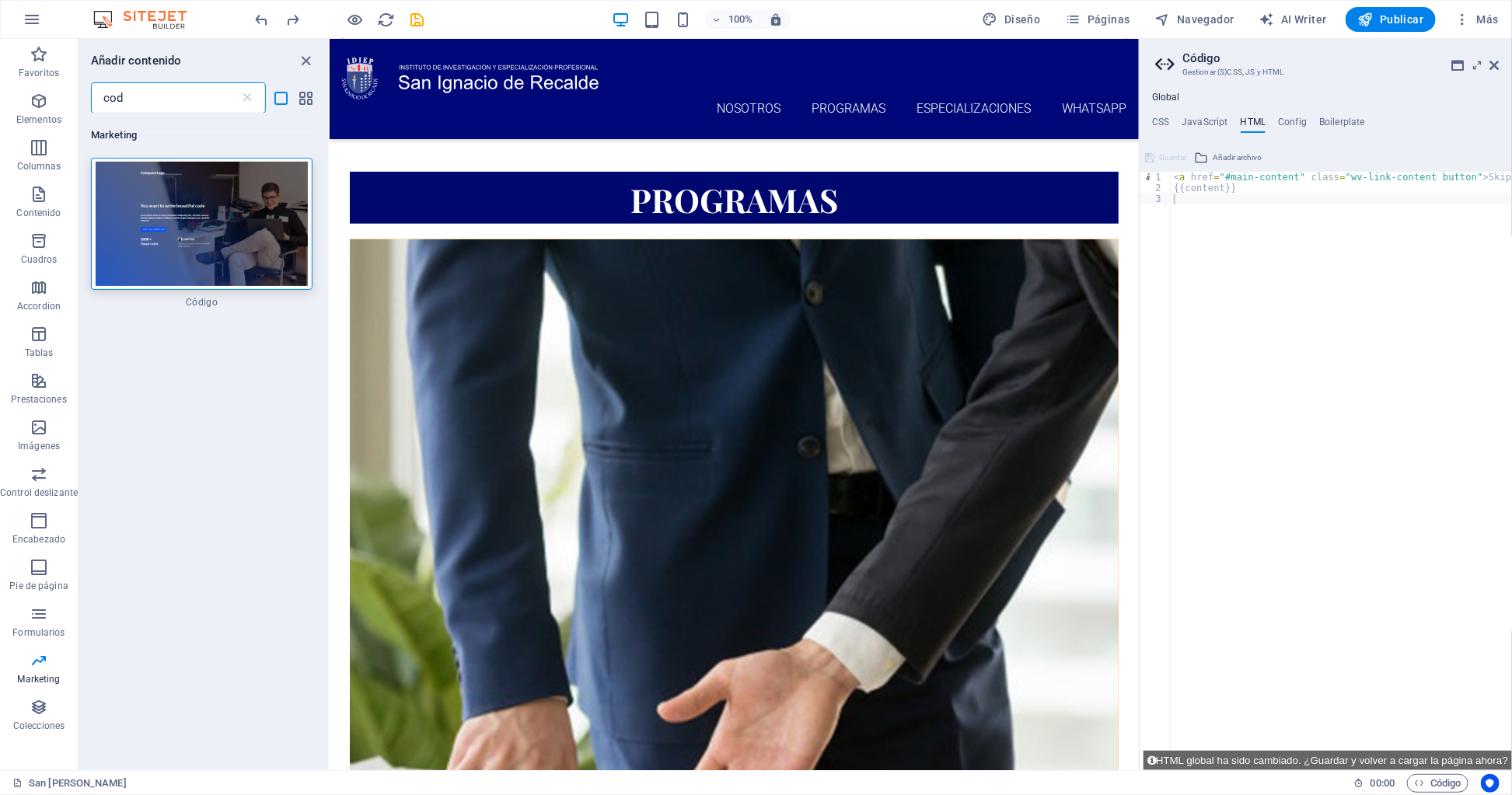
scroll to position [0, 0]
type input "cod"
click at [172, 278] on img at bounding box center [201, 224] width 214 height 124
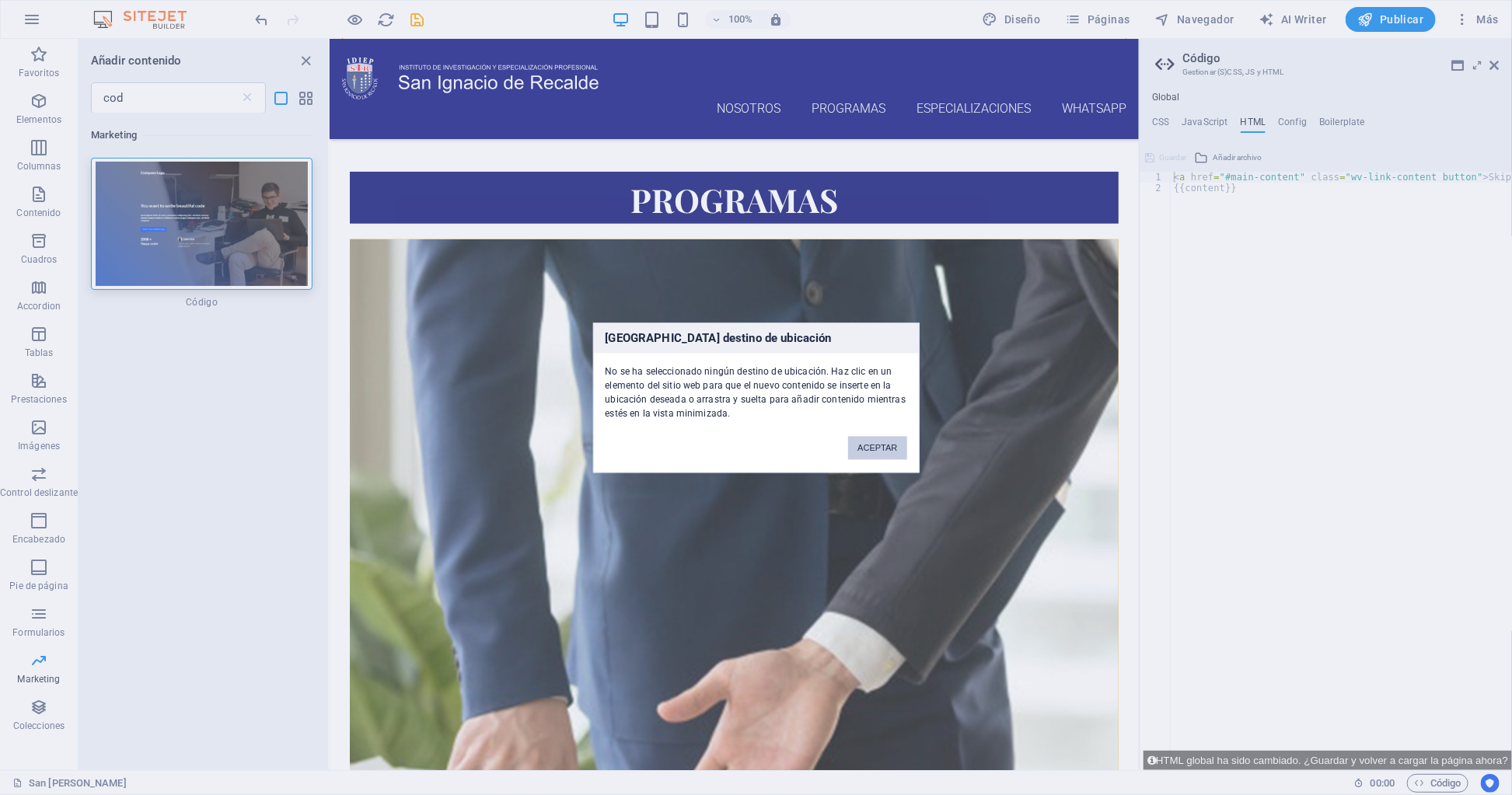
click at [901, 445] on button "ACEPTAR" at bounding box center [876, 447] width 58 height 23
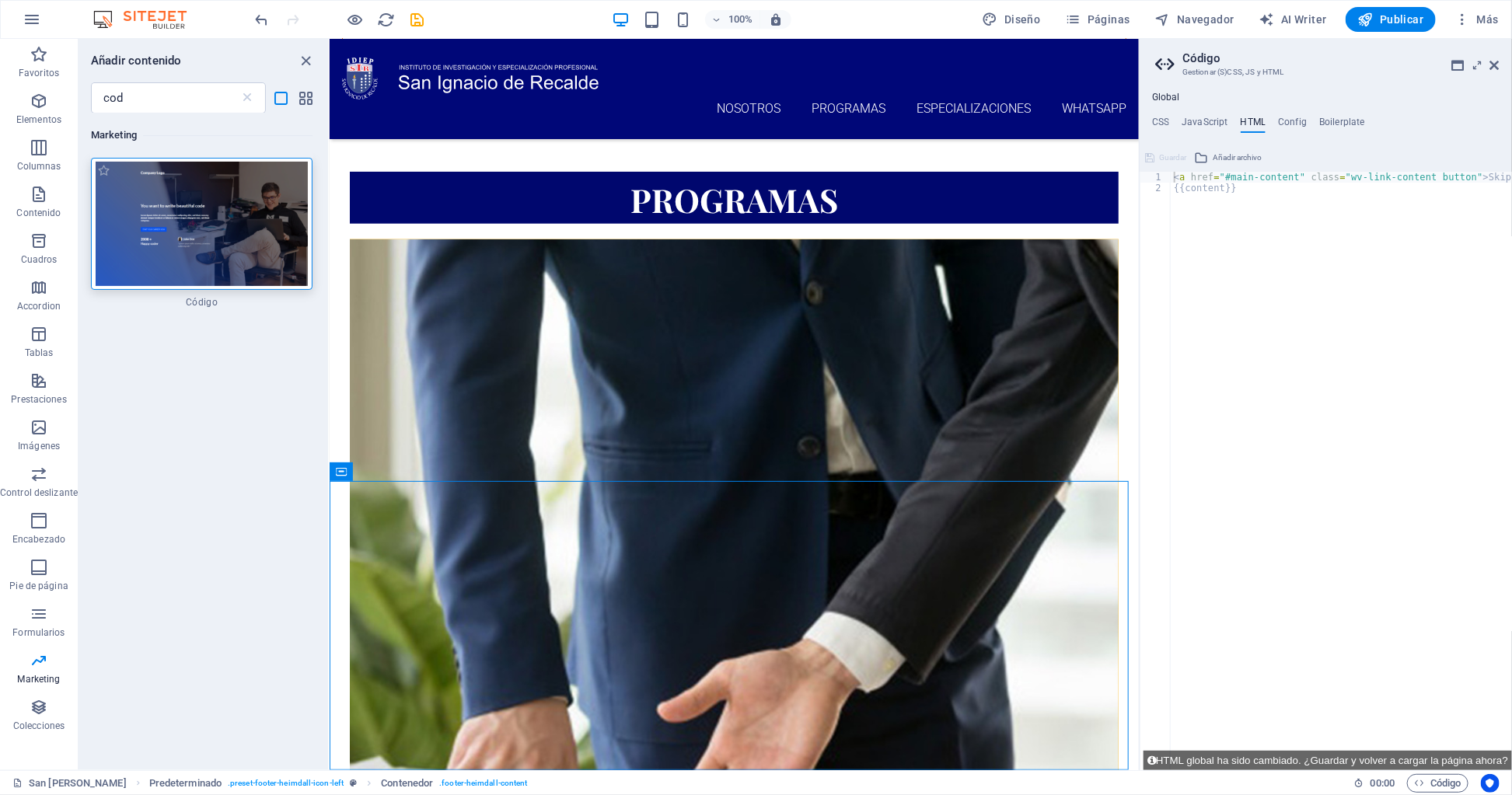
click at [235, 213] on img at bounding box center [201, 224] width 214 height 124
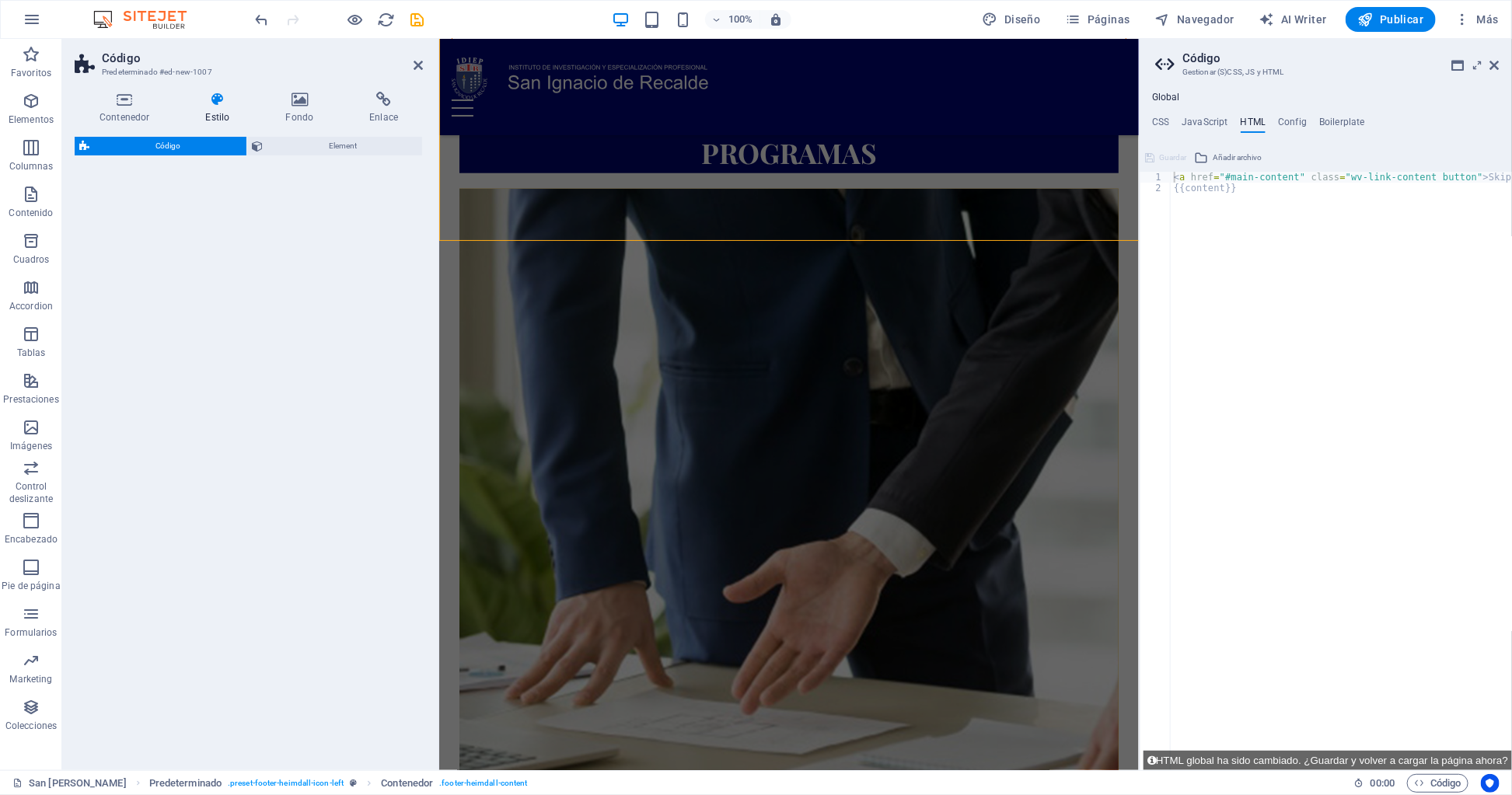
select select "%"
select select "rem"
select select "px"
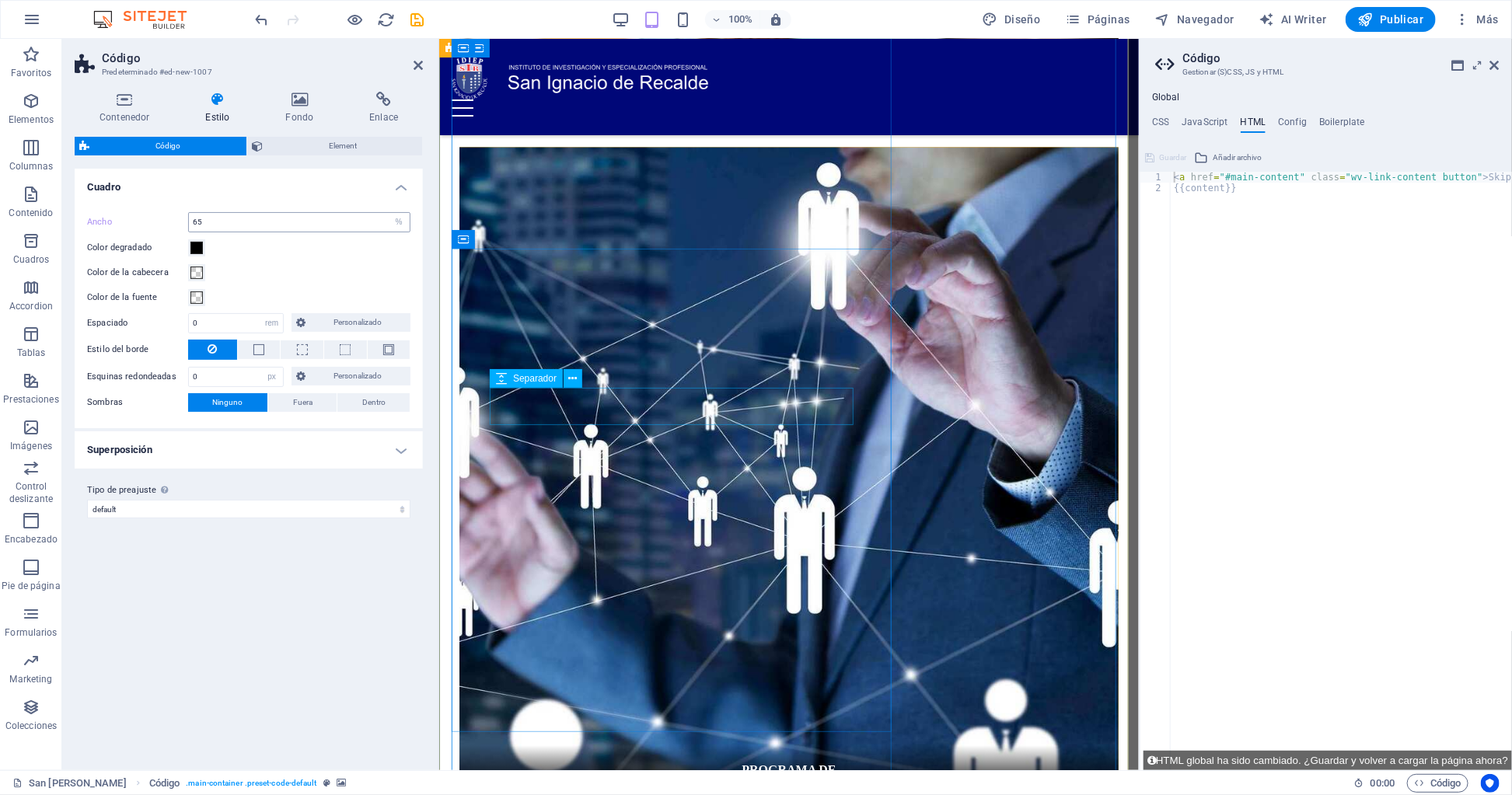
scroll to position [1042, 0]
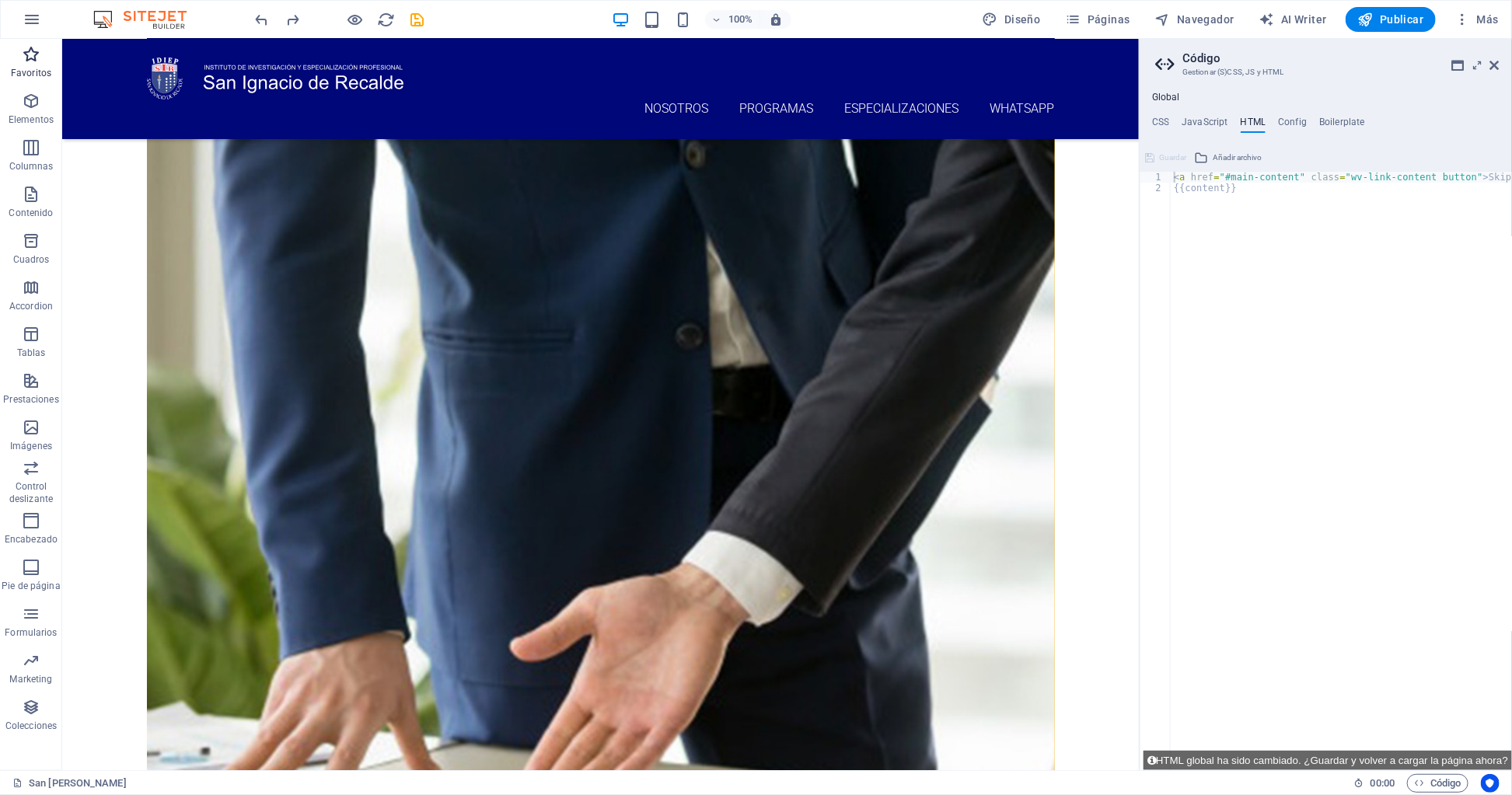
click at [39, 52] on icon "button" at bounding box center [31, 54] width 19 height 19
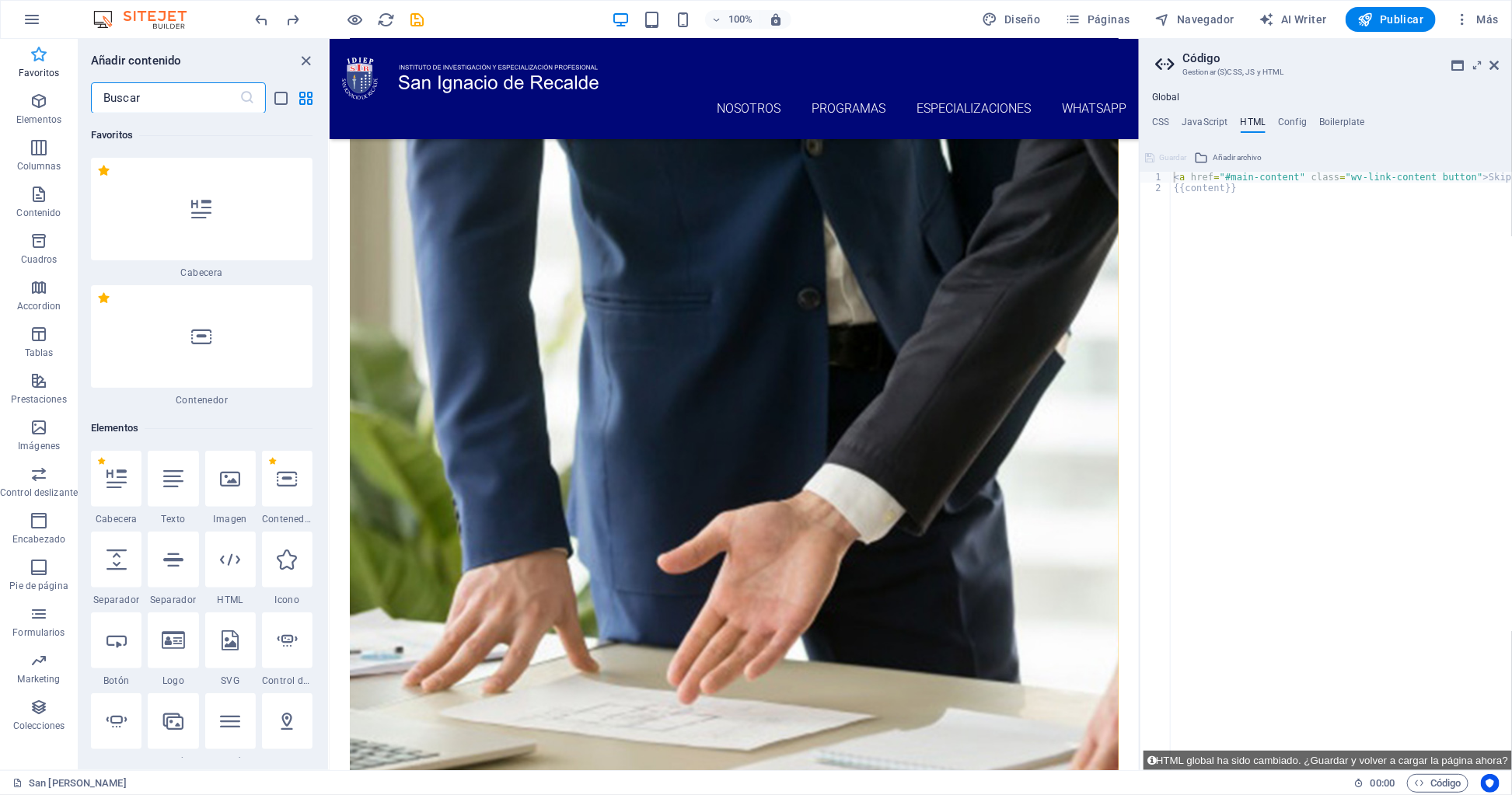
scroll to position [894, 0]
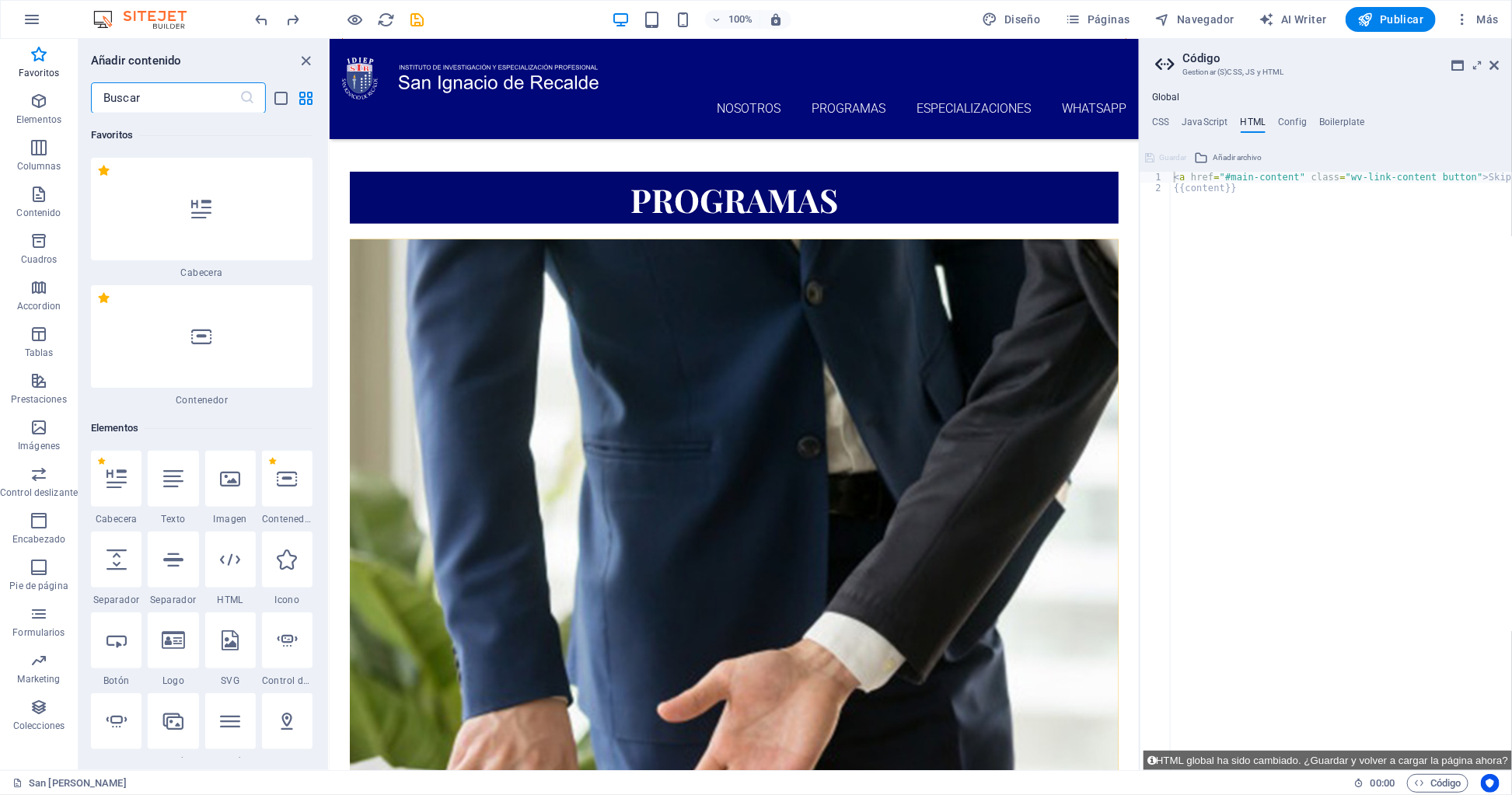
click at [157, 106] on input "text" at bounding box center [165, 97] width 149 height 31
click at [19, 92] on span "Elementos" at bounding box center [39, 110] width 78 height 37
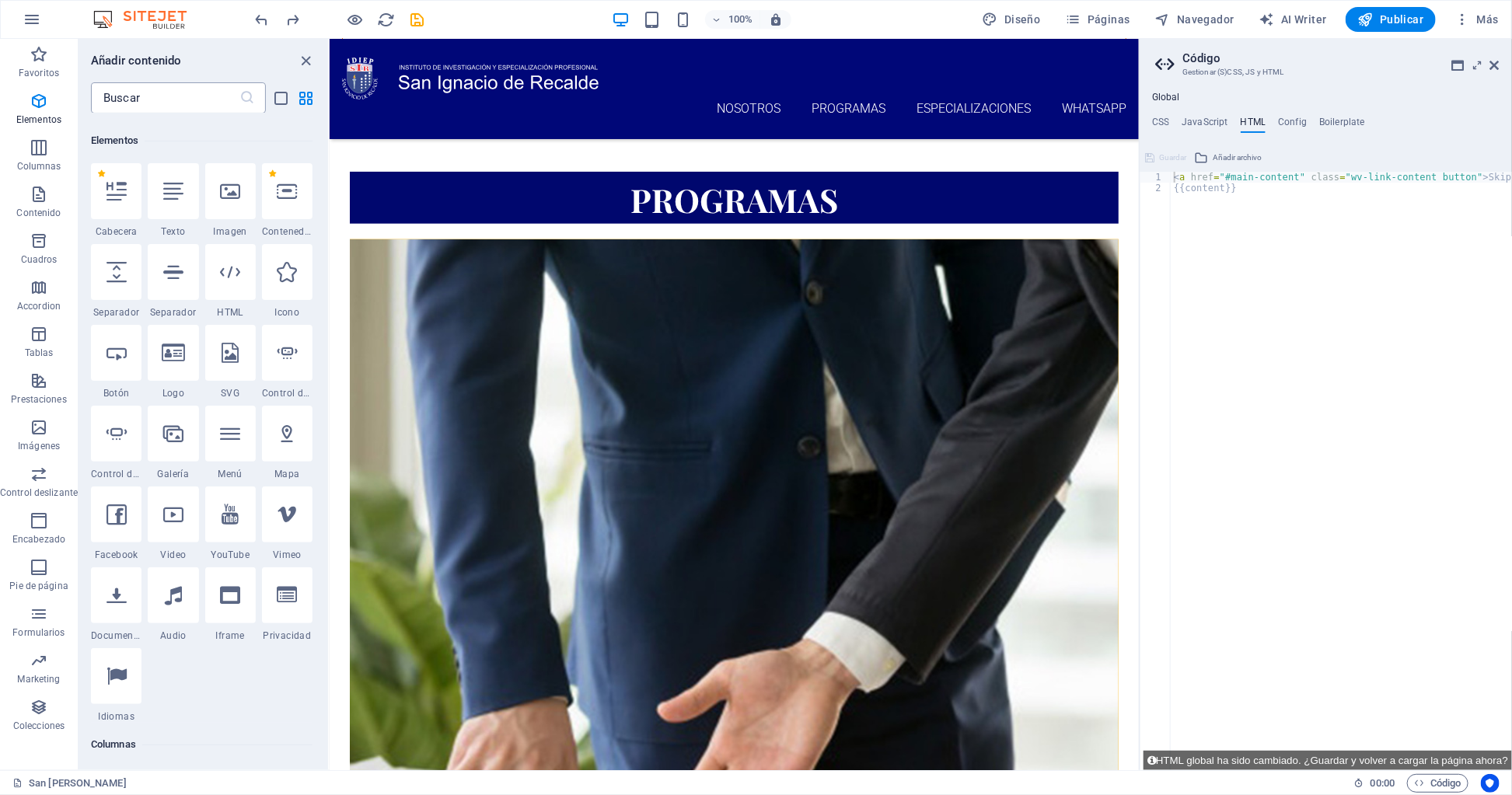
scroll to position [293, 0]
click at [167, 102] on input "text" at bounding box center [165, 97] width 149 height 31
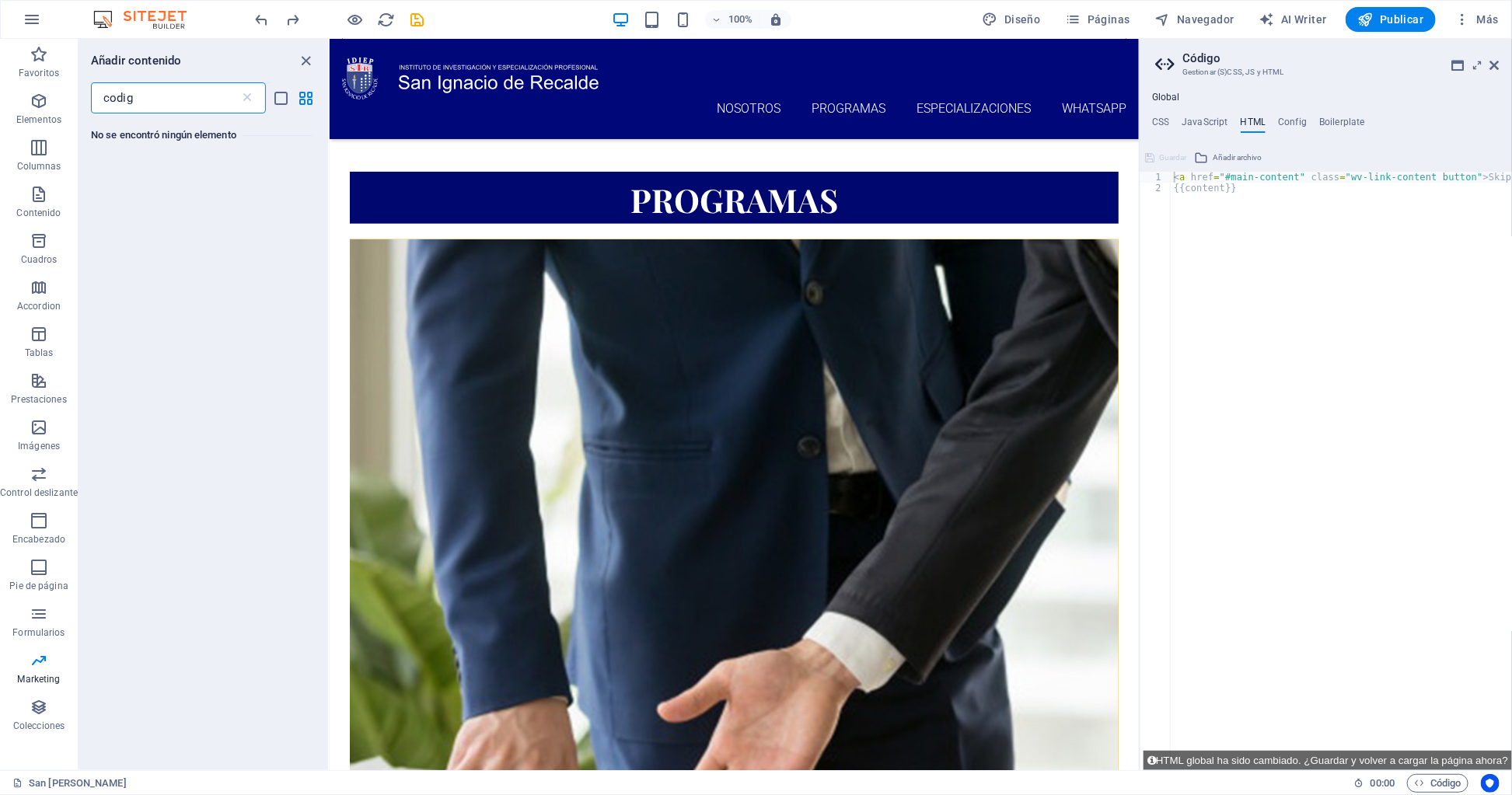
scroll to position [0, 0]
type input "codigo"
drag, startPoint x: 167, startPoint y: 101, endPoint x: -42, endPoint y: 111, distance: 209.2
click at [0, 111] on html "sir.org.pe San Ignacio de Ricalde Favoritos Elementos Columnas Contenido Cuadro…" at bounding box center [756, 398] width 1512 height 795
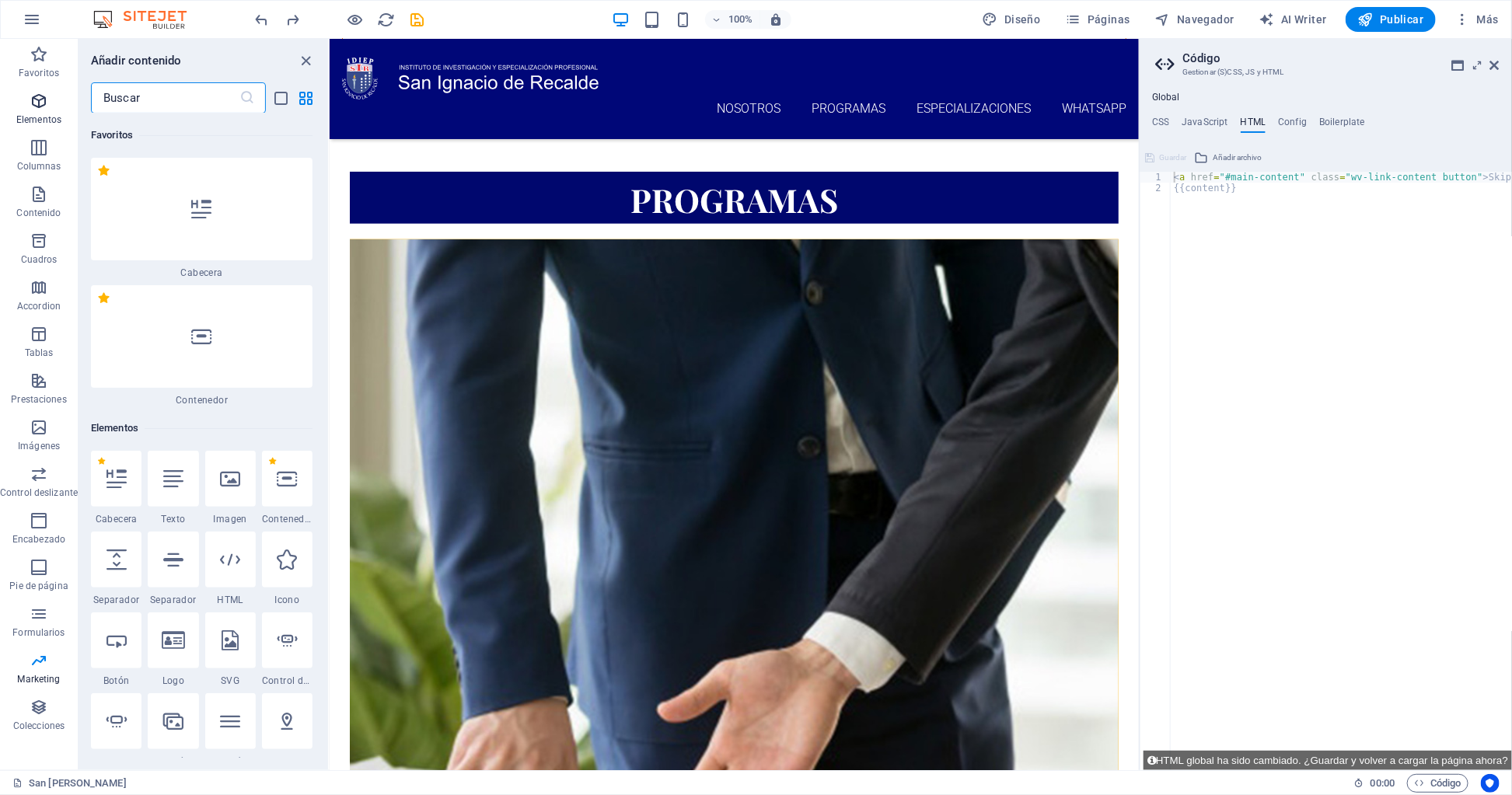
click at [30, 103] on icon "button" at bounding box center [39, 101] width 19 height 19
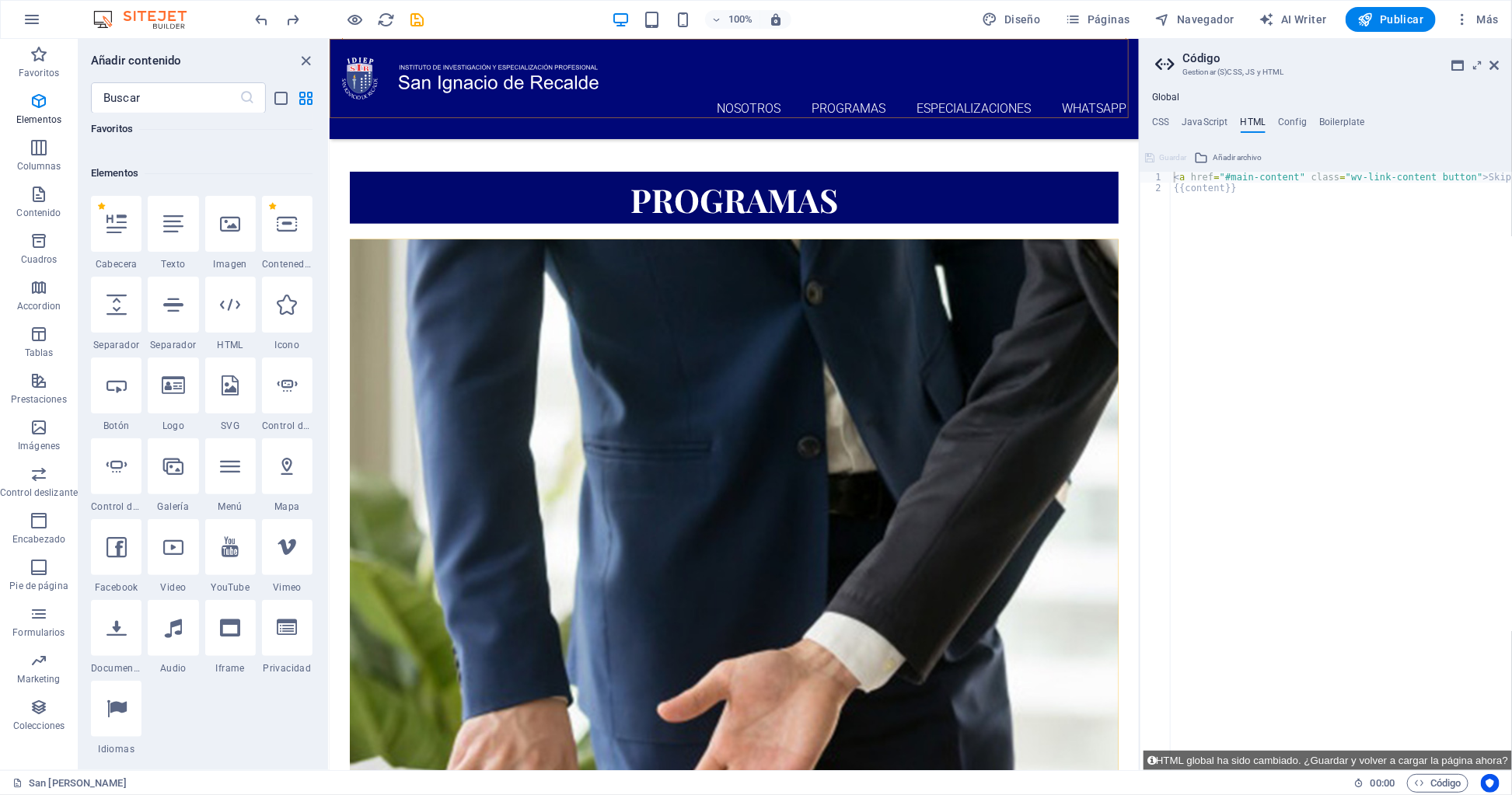
scroll to position [293, 0]
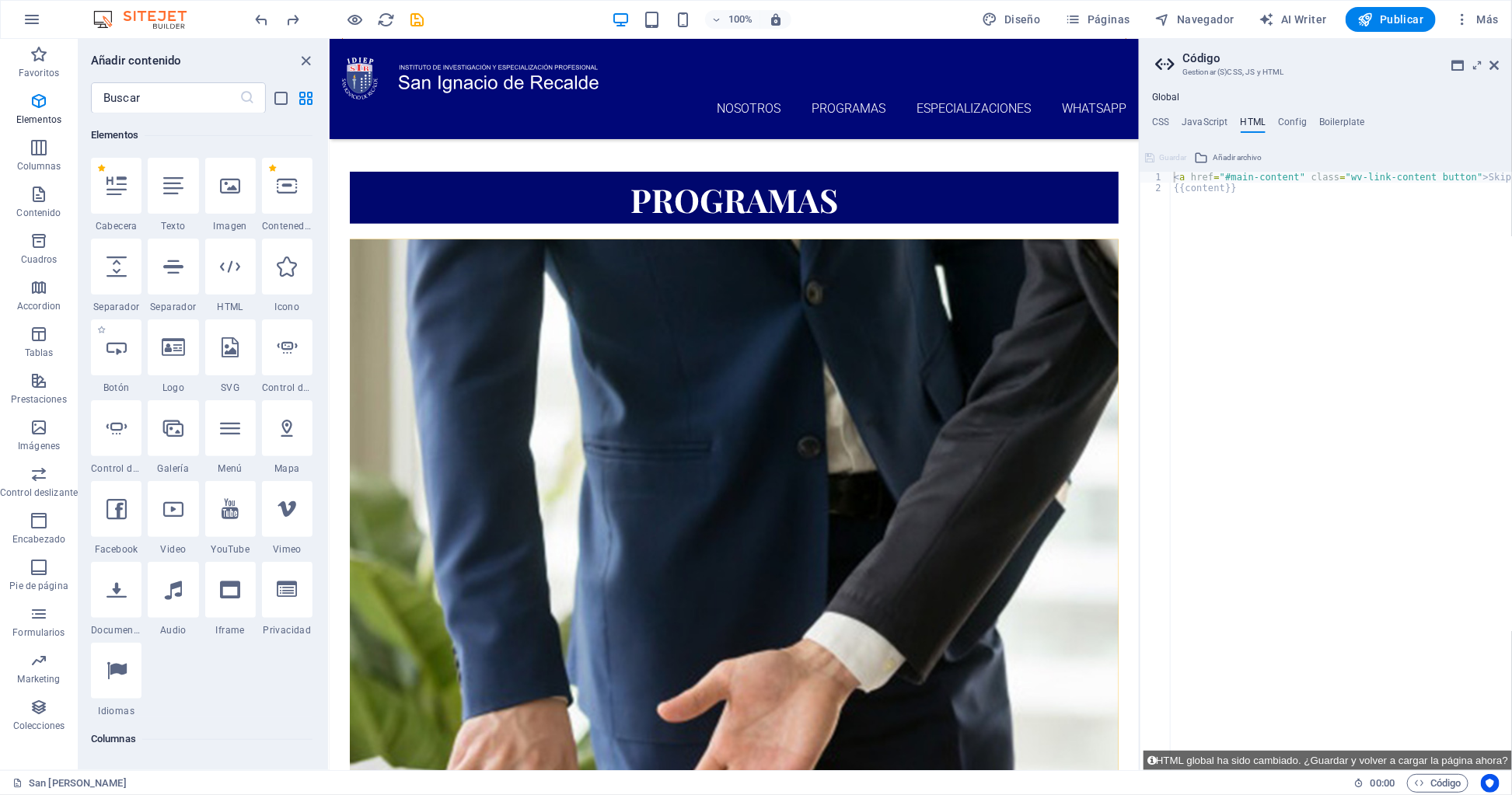
click at [120, 377] on div "1 Star Botón" at bounding box center [115, 357] width 51 height 74
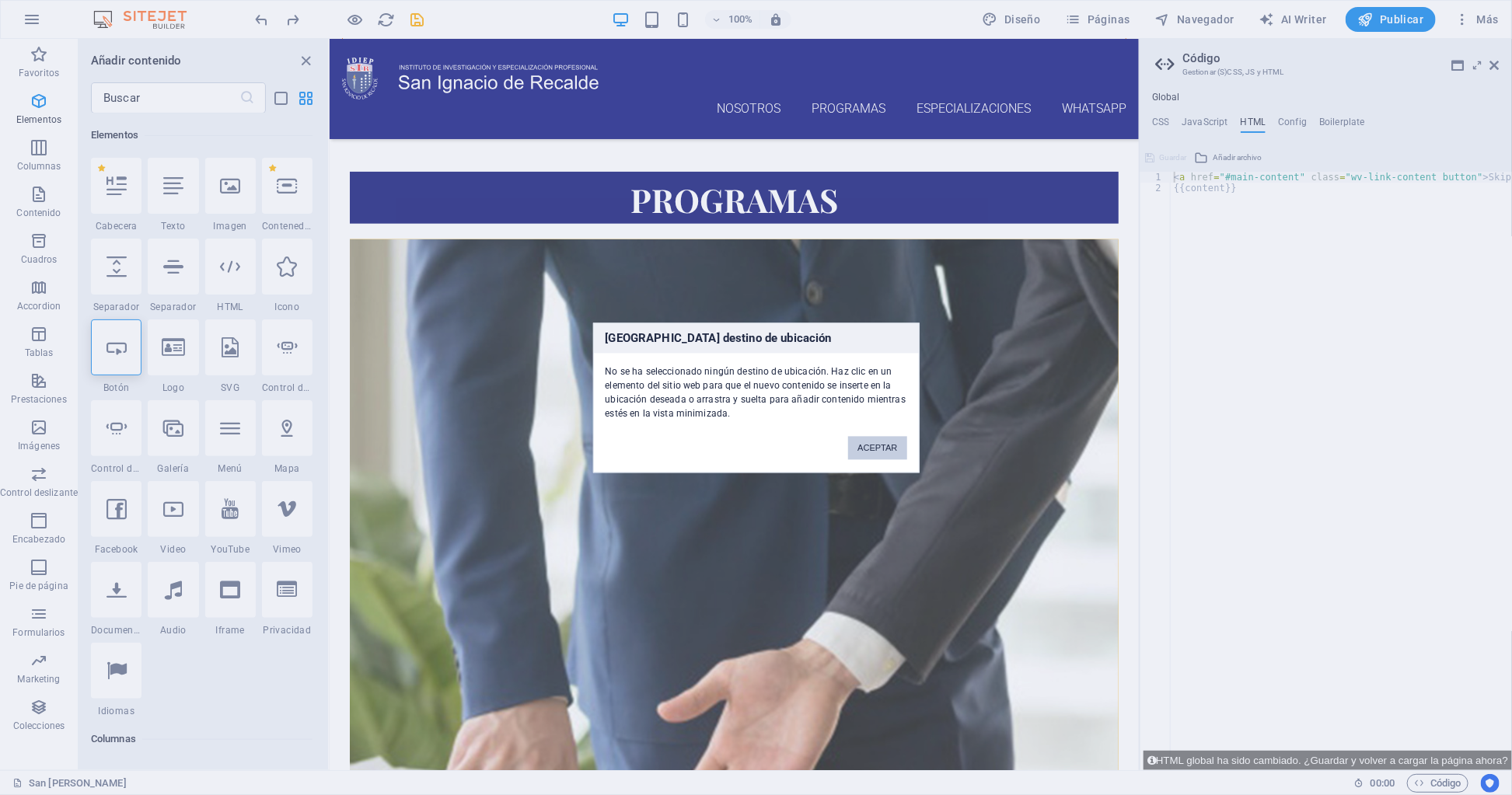
click at [852, 439] on button "ACEPTAR" at bounding box center [876, 447] width 58 height 23
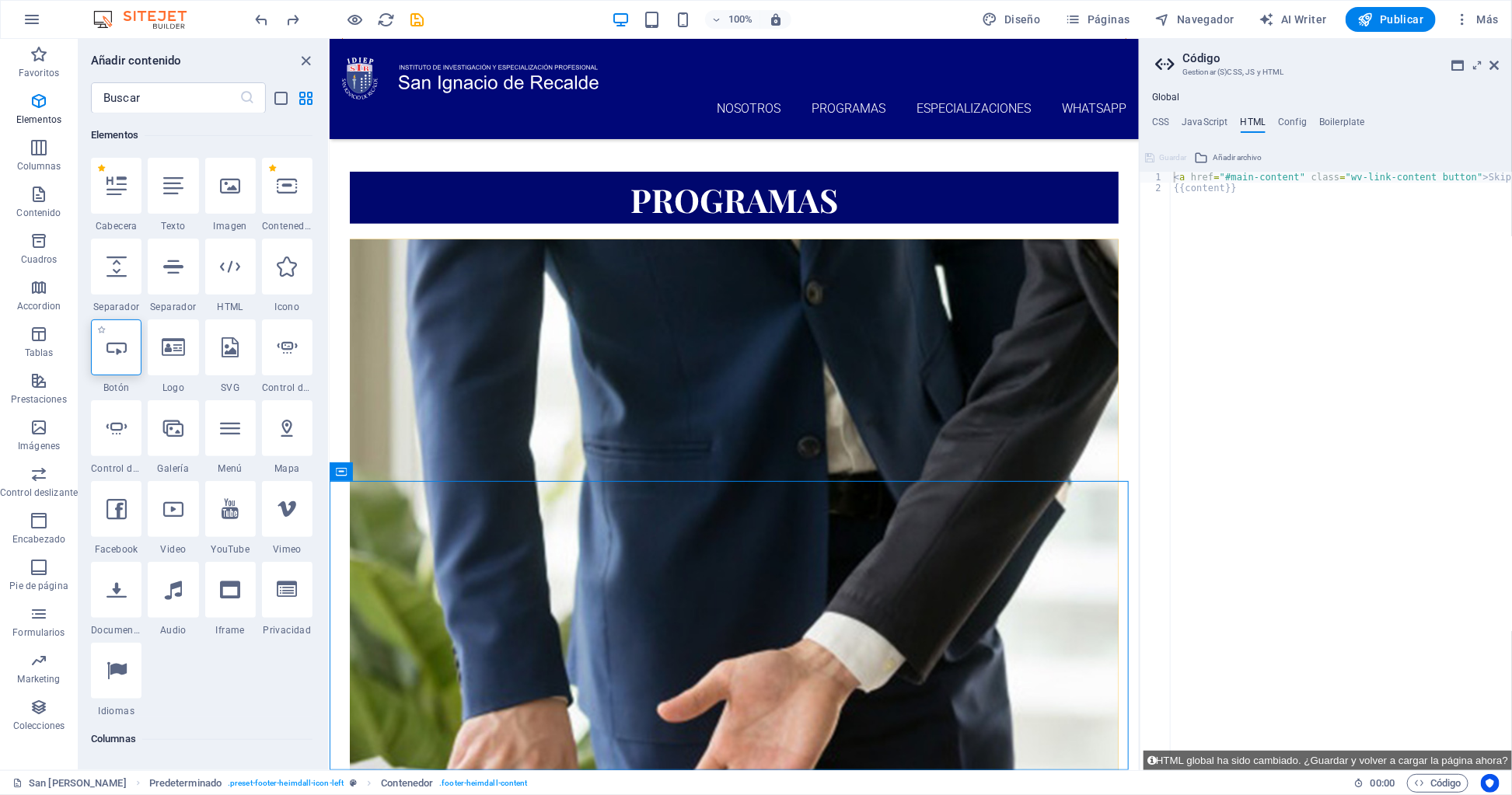
click at [130, 366] on div at bounding box center [115, 347] width 51 height 56
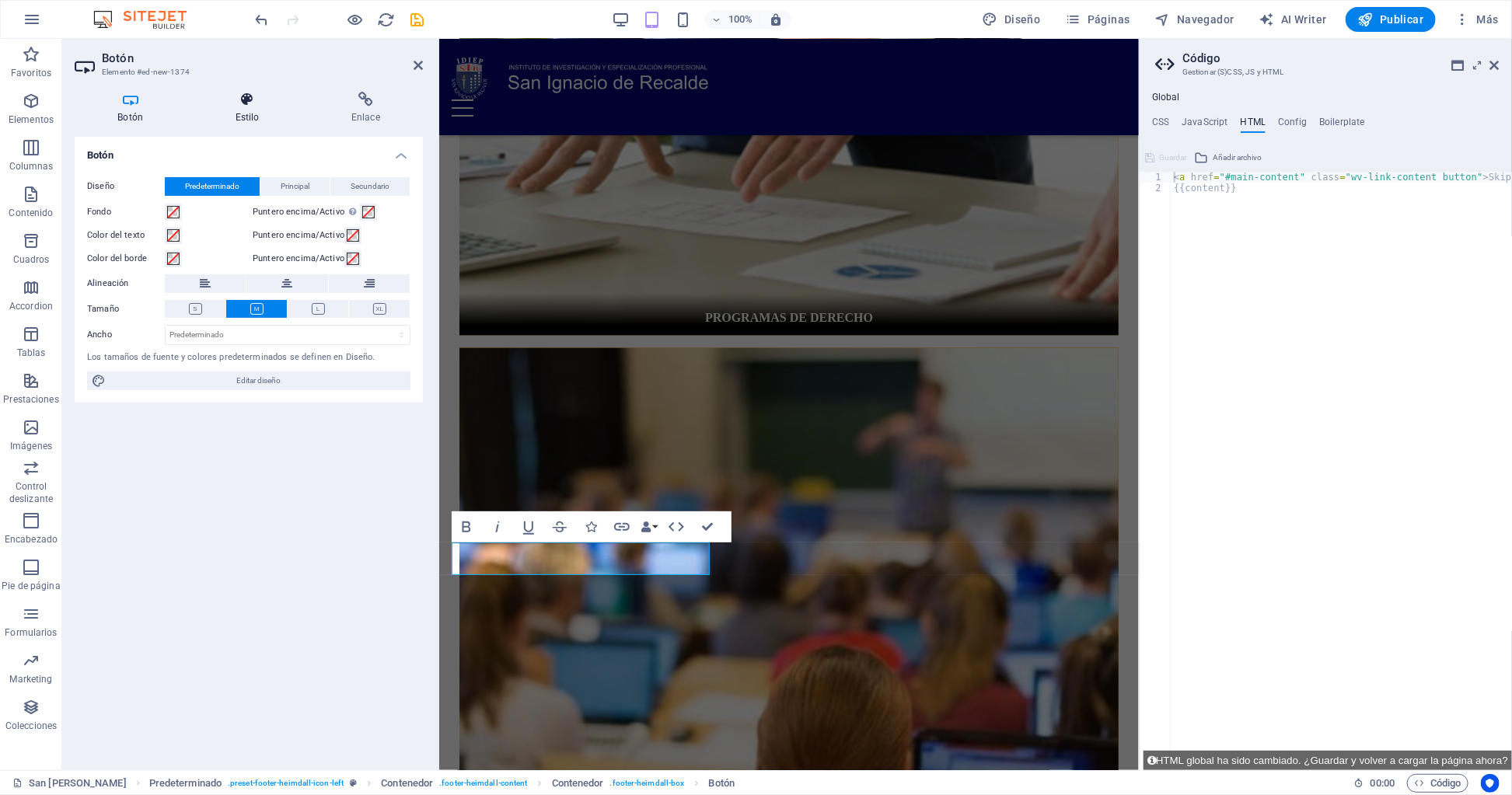
scroll to position [1042, 0]
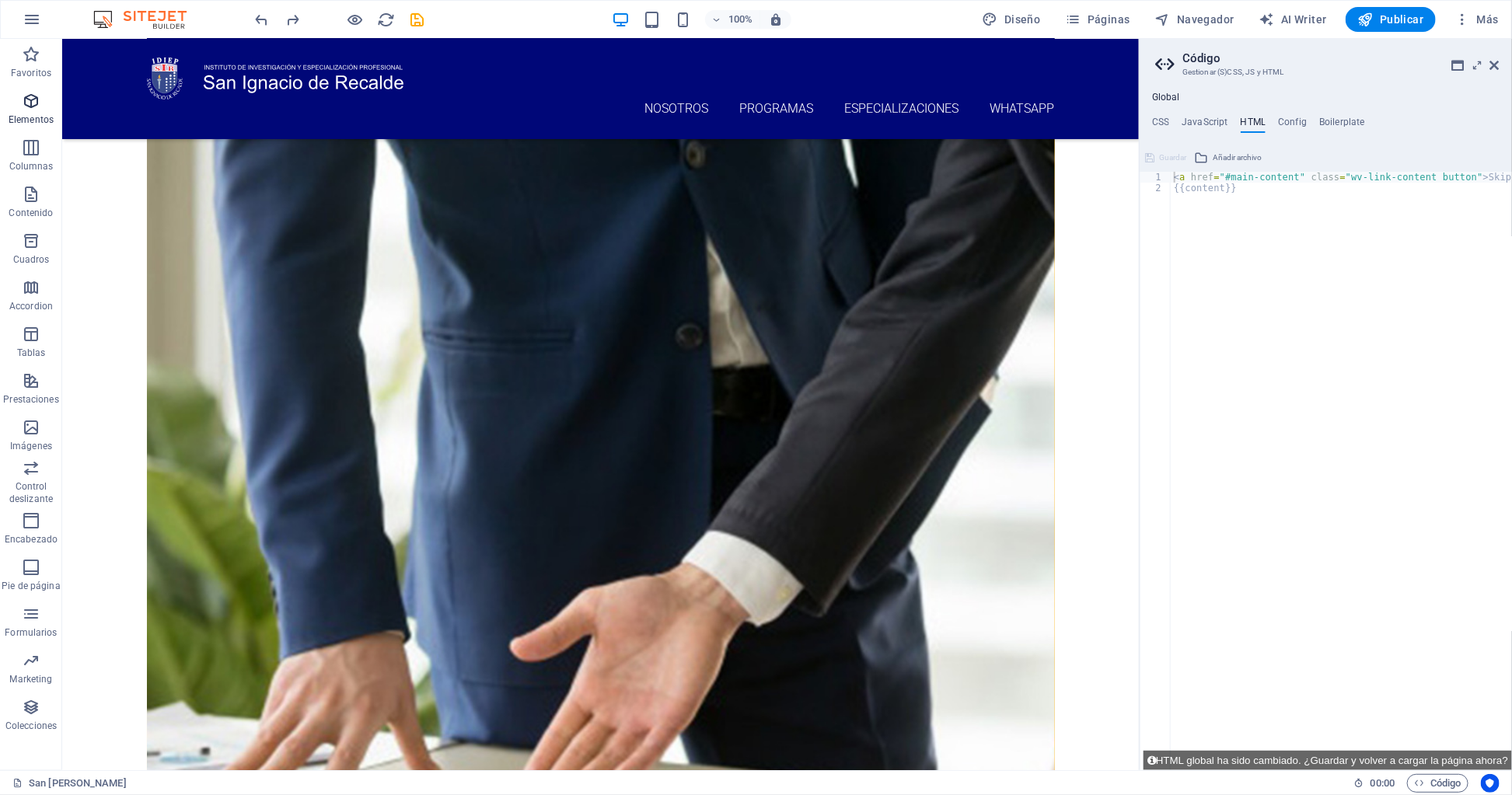
click at [31, 99] on icon "button" at bounding box center [31, 101] width 19 height 19
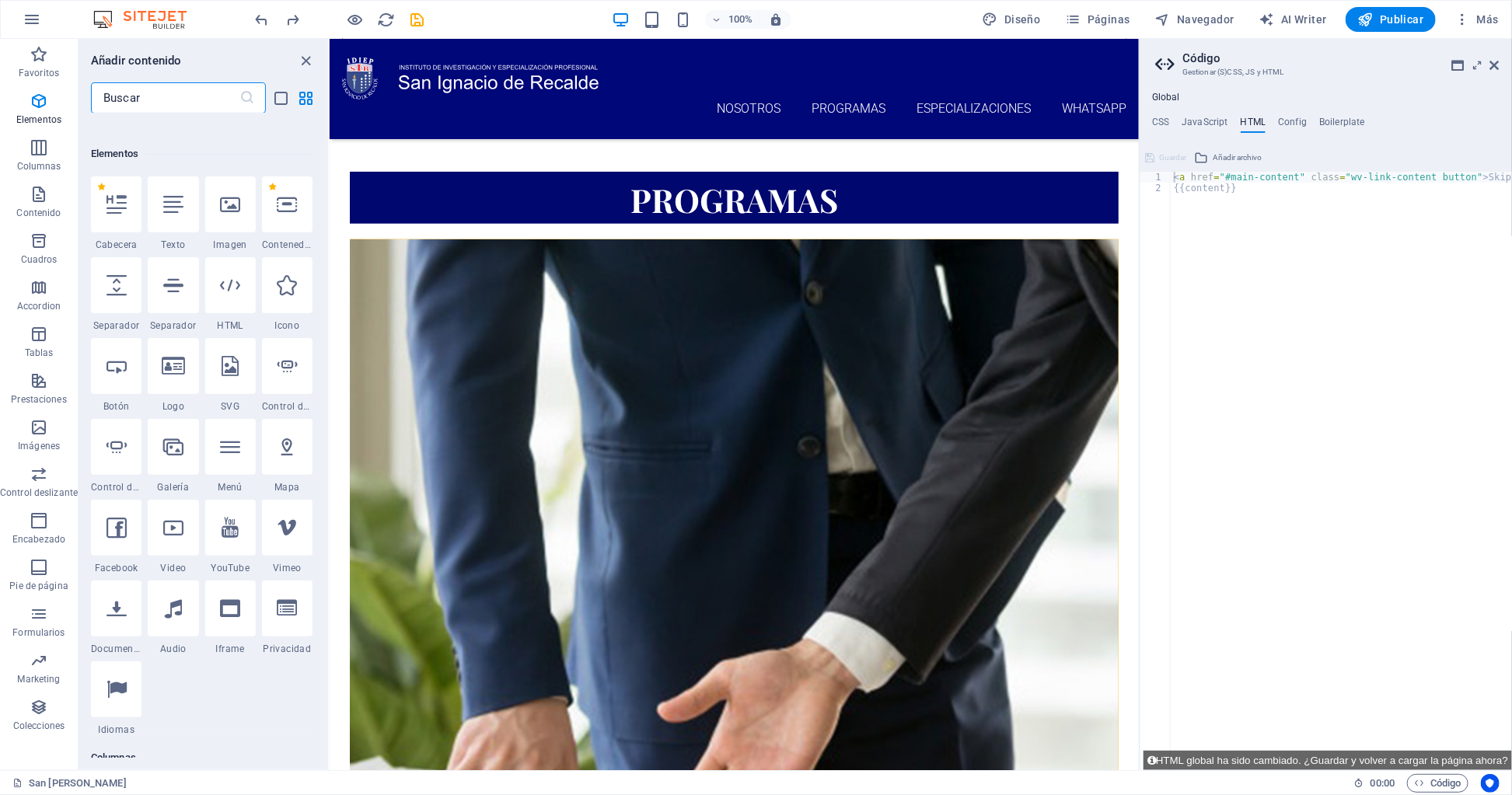
scroll to position [286, 0]
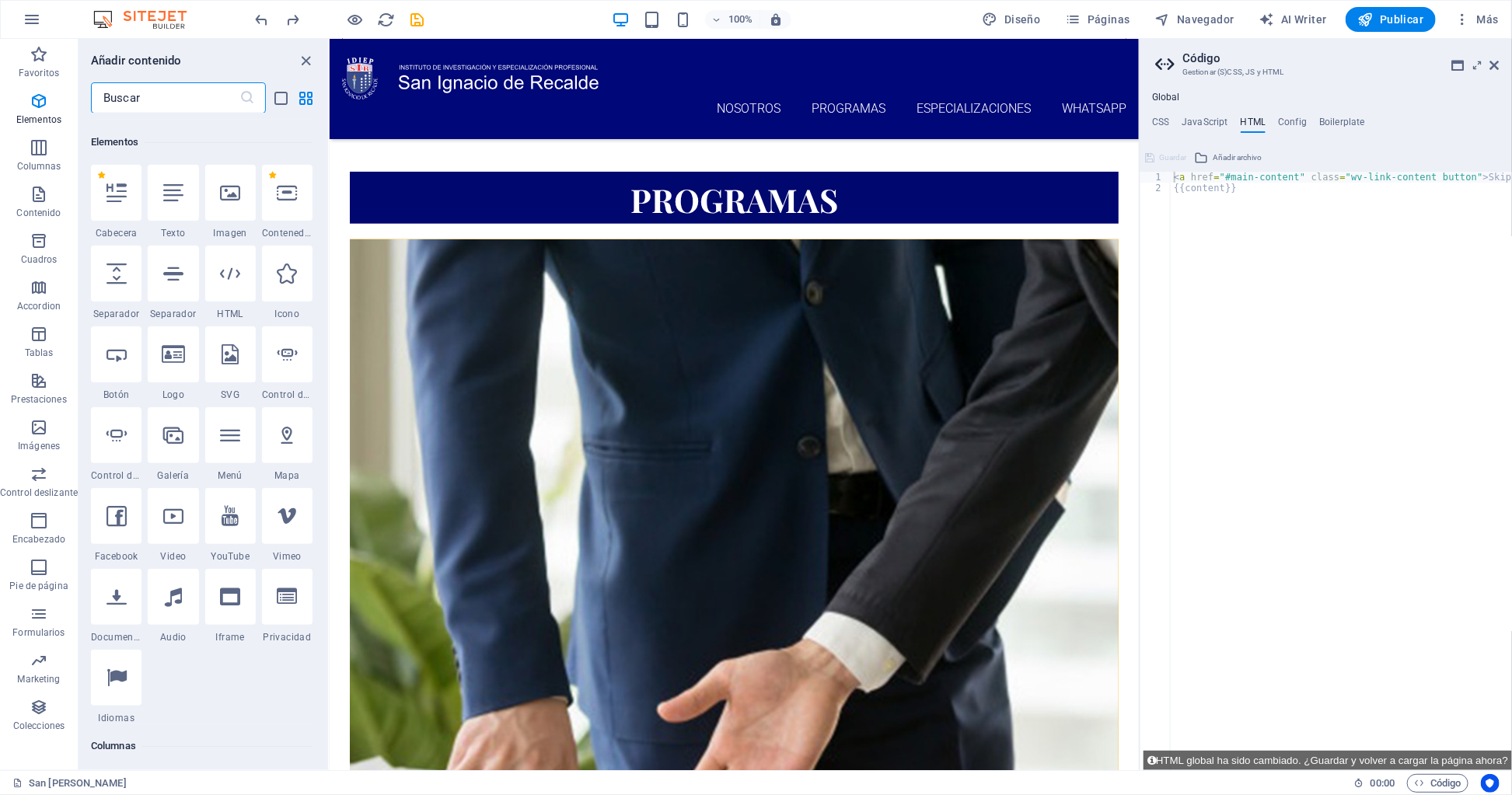
click at [186, 94] on input "text" at bounding box center [165, 97] width 149 height 31
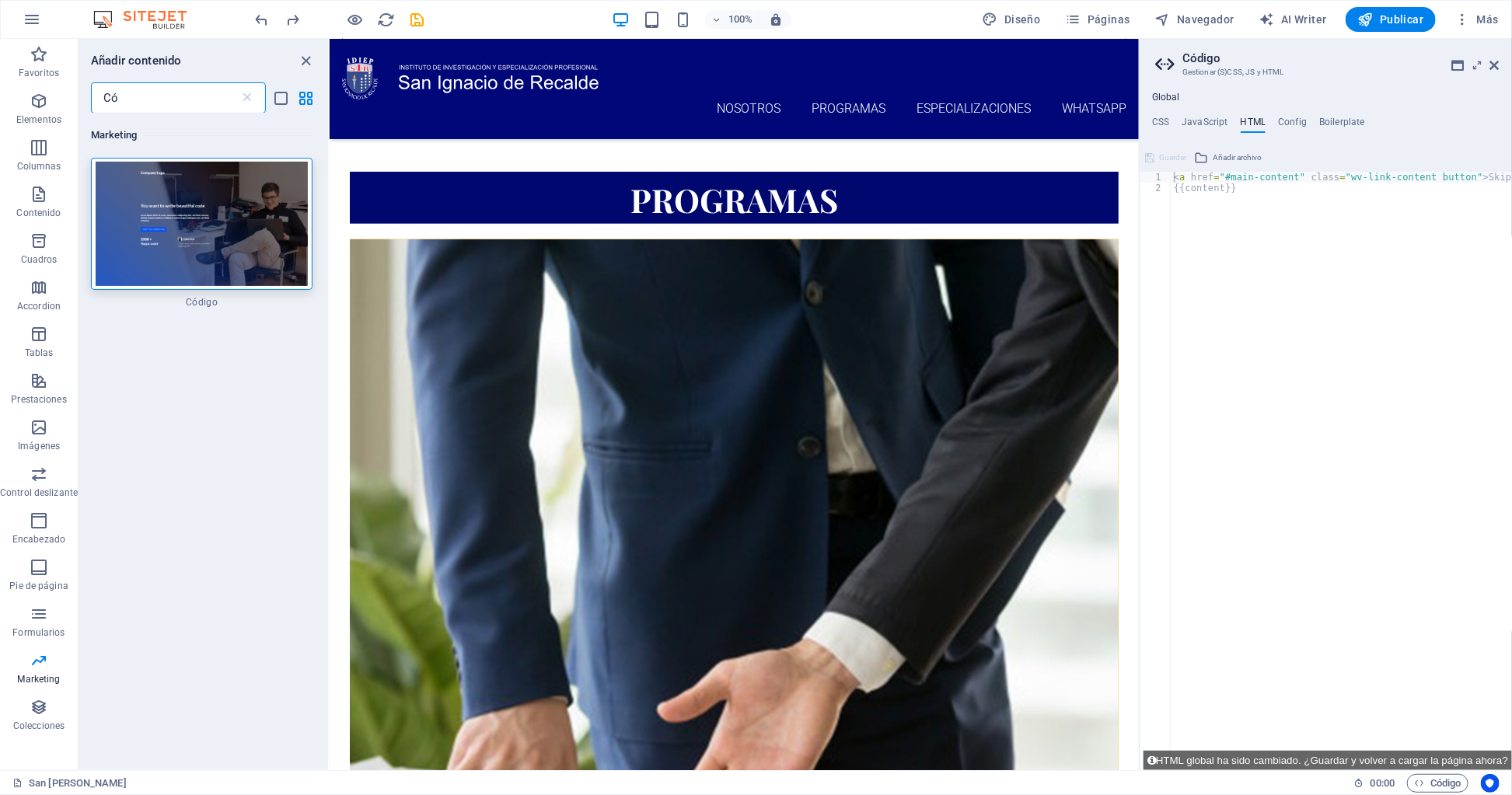
scroll to position [0, 0]
type input "Có"
click at [276, 241] on img at bounding box center [201, 224] width 214 height 124
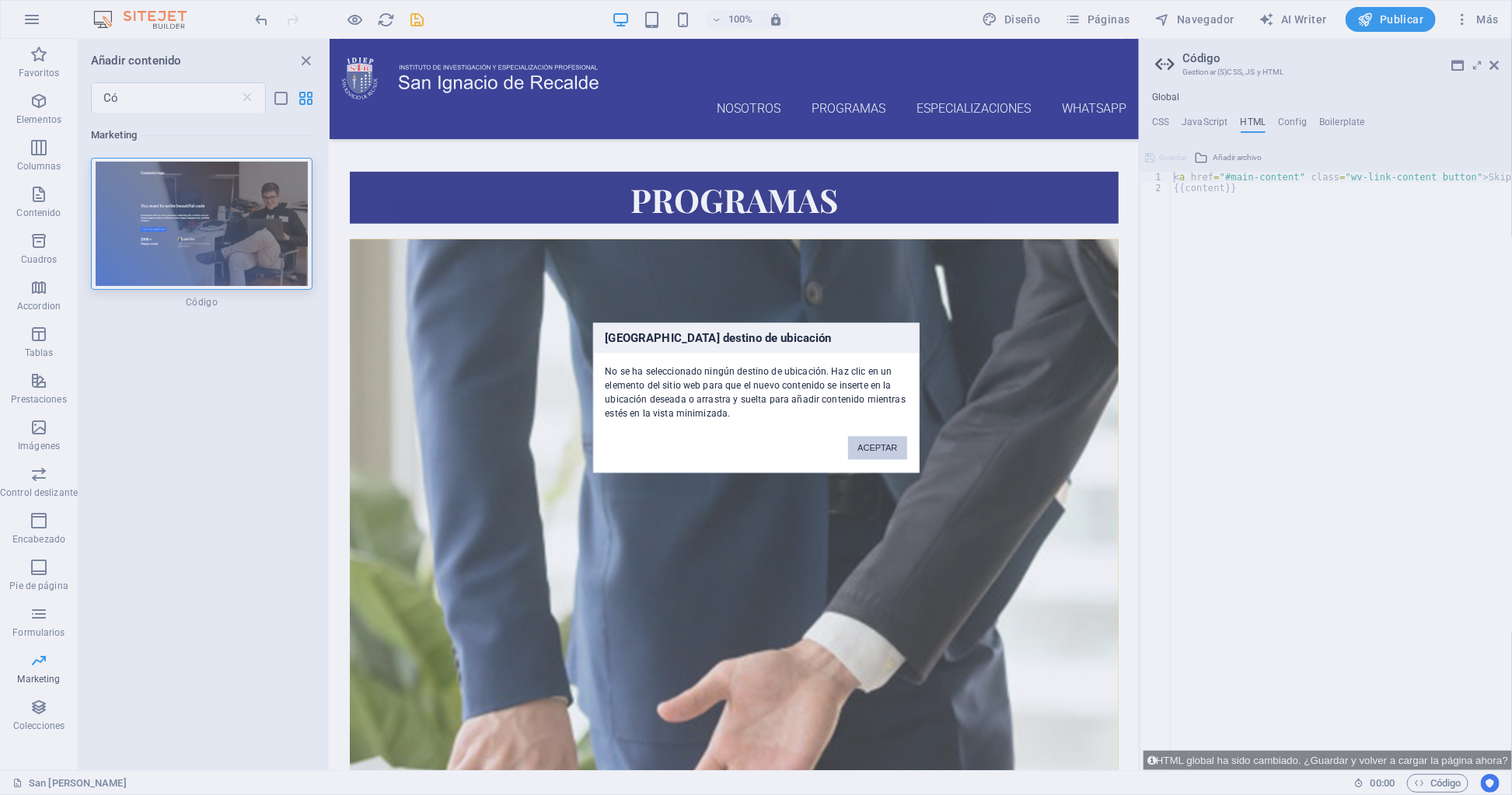
click at [848, 439] on button "ACEPTAR" at bounding box center [876, 447] width 58 height 23
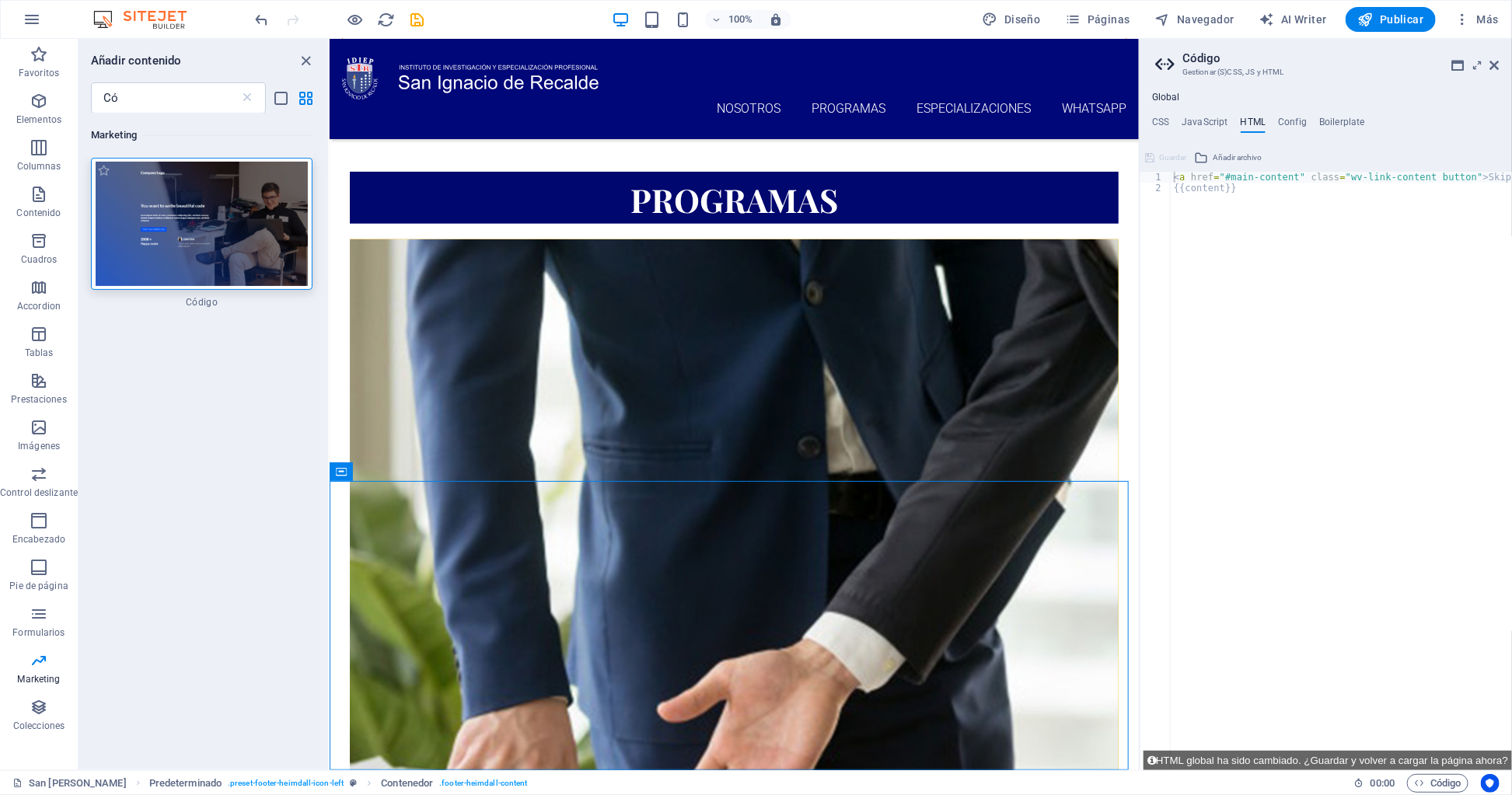
click at [225, 225] on img at bounding box center [201, 224] width 214 height 124
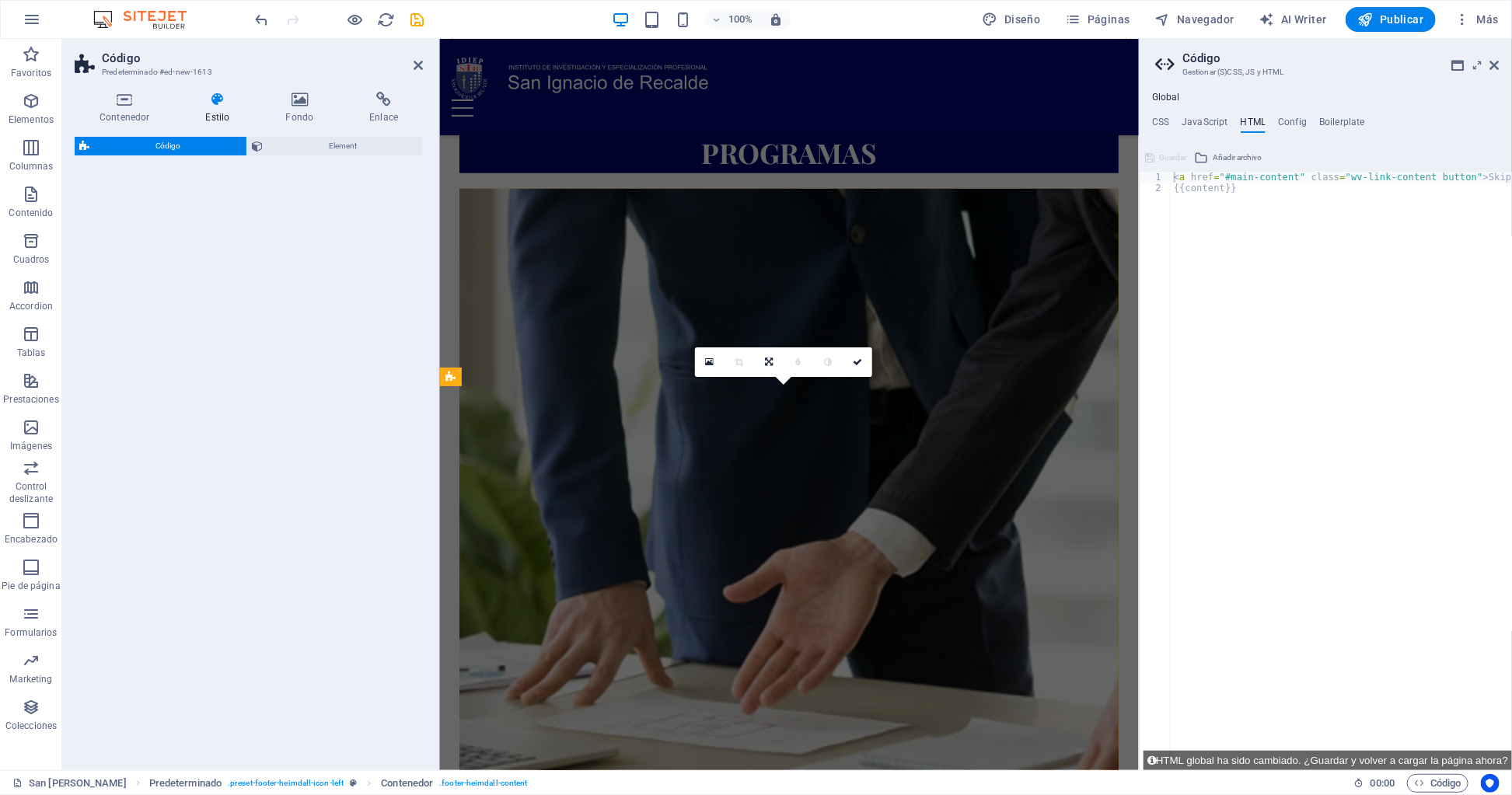
select select "%"
select select "rem"
select select "px"
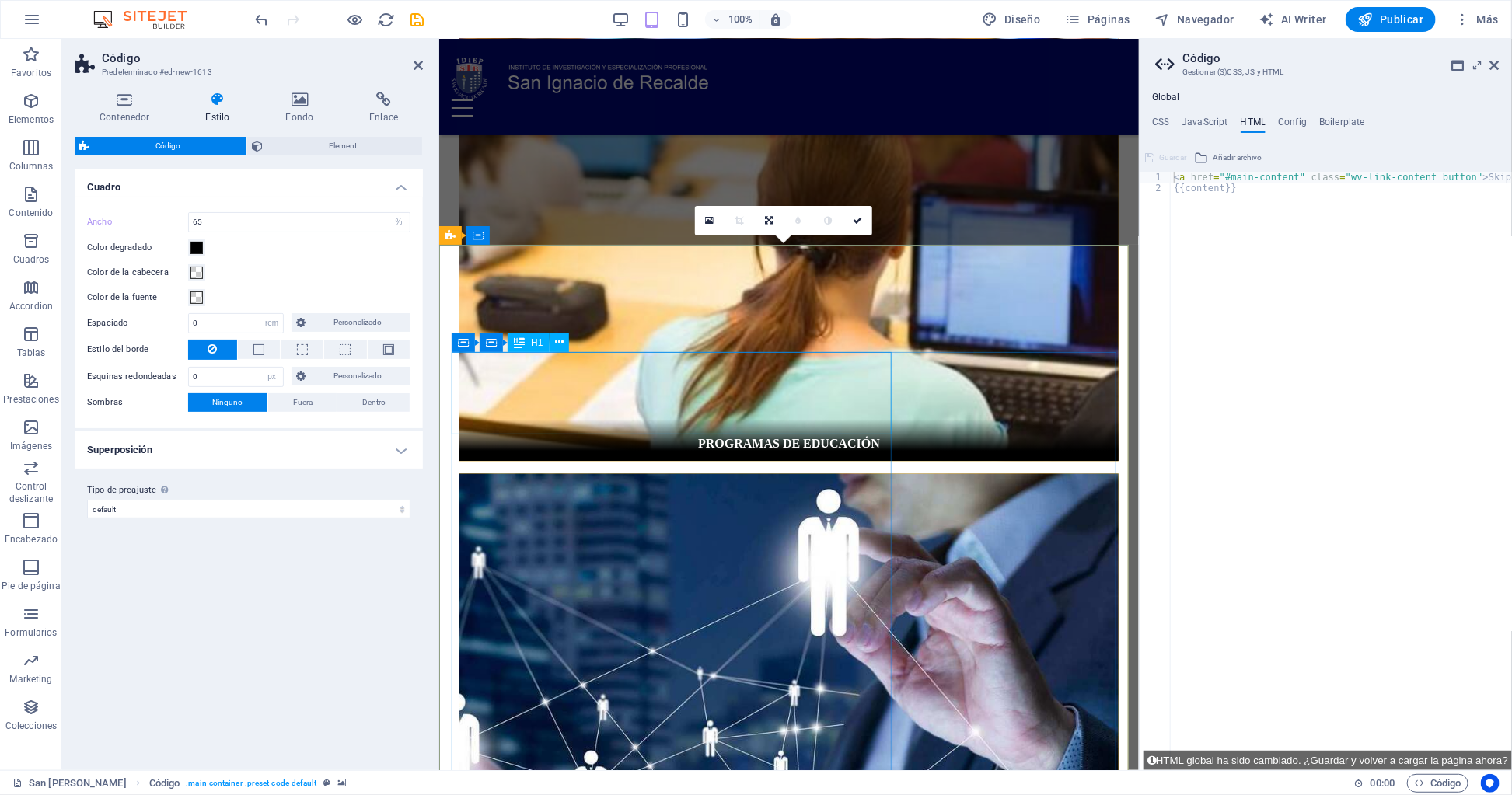
scroll to position [2093, 0]
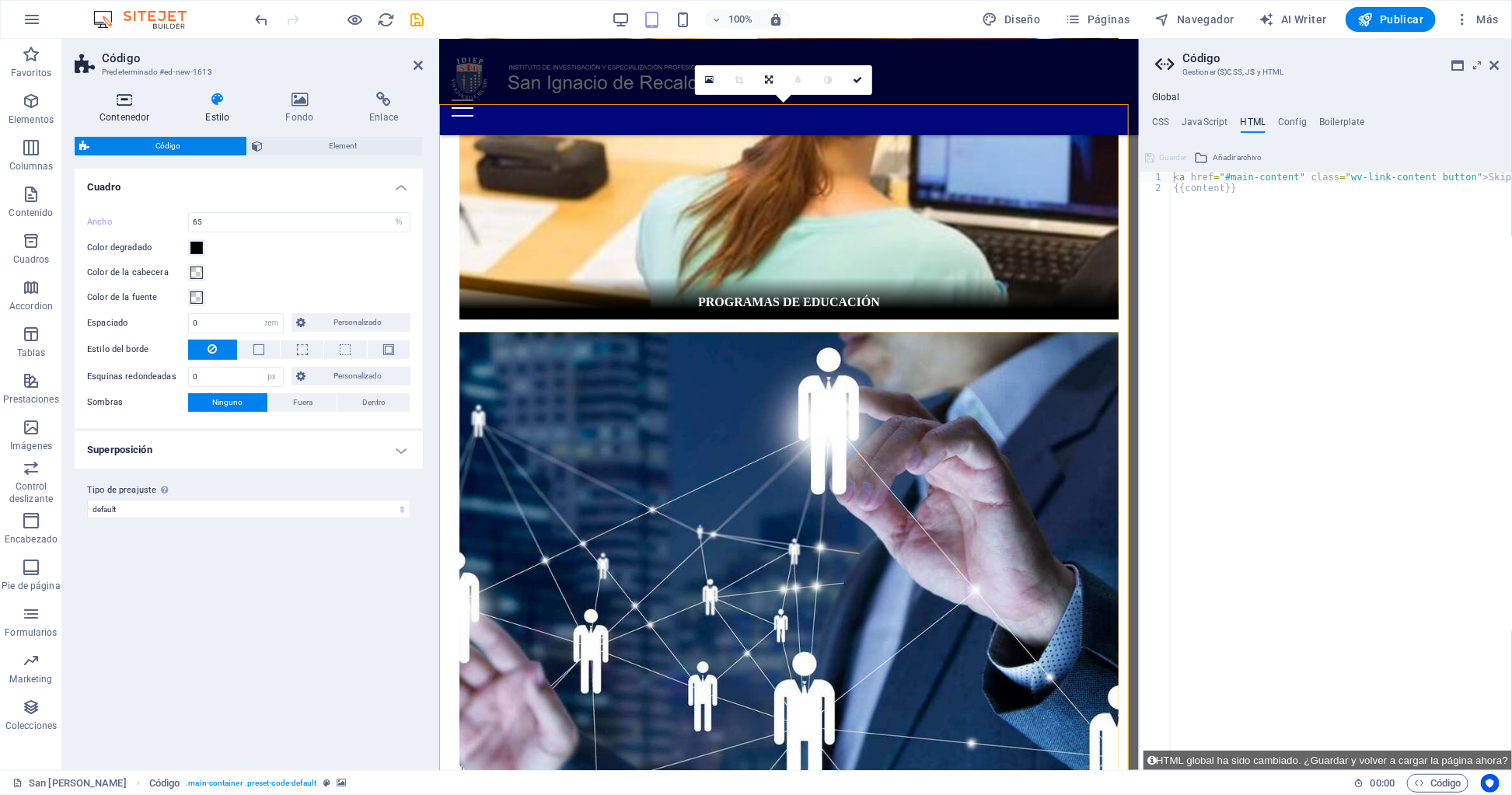
click at [133, 102] on icon at bounding box center [124, 99] width 100 height 15
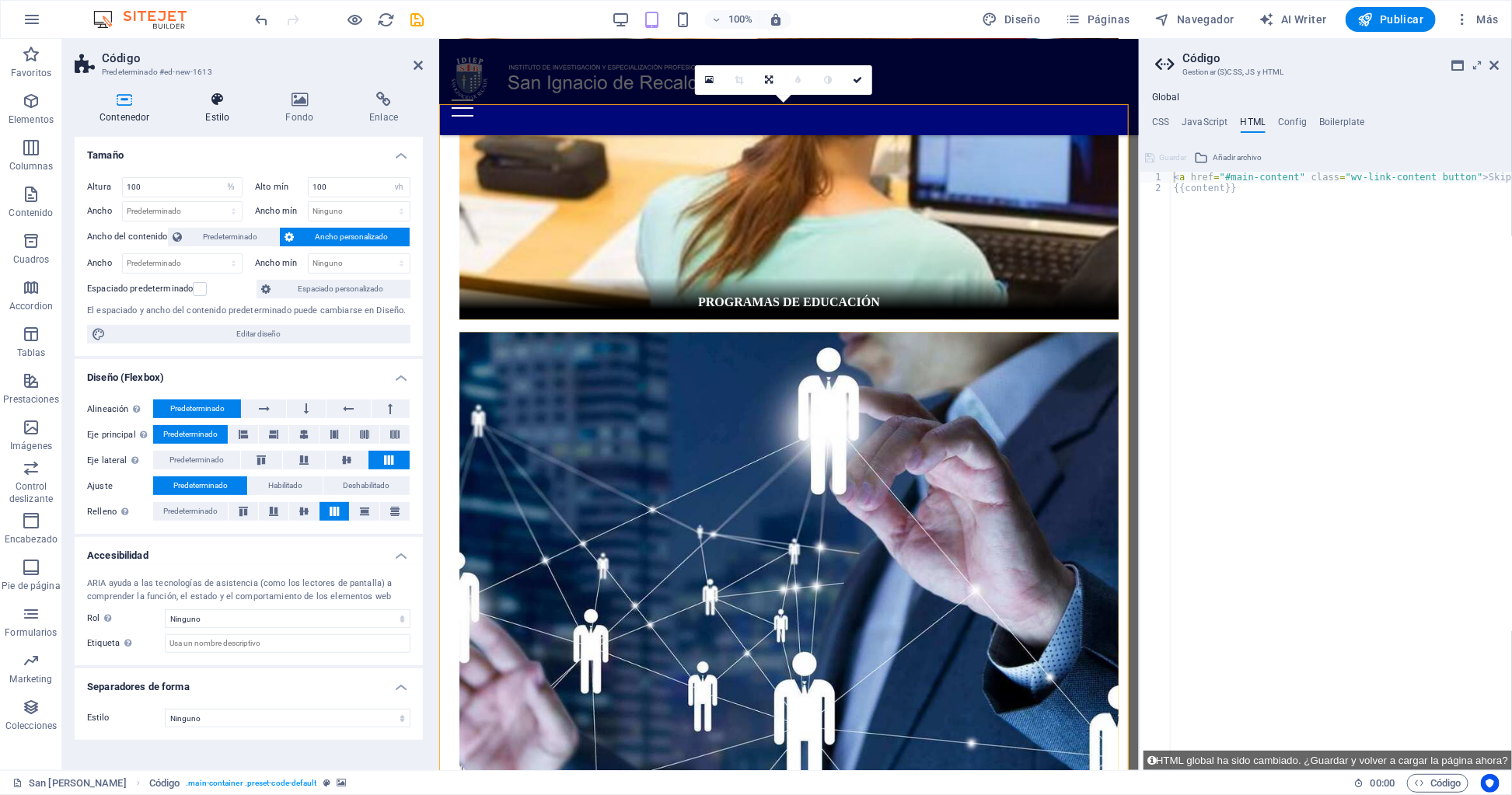
click at [224, 112] on h4 "Estilo" at bounding box center [221, 108] width 80 height 32
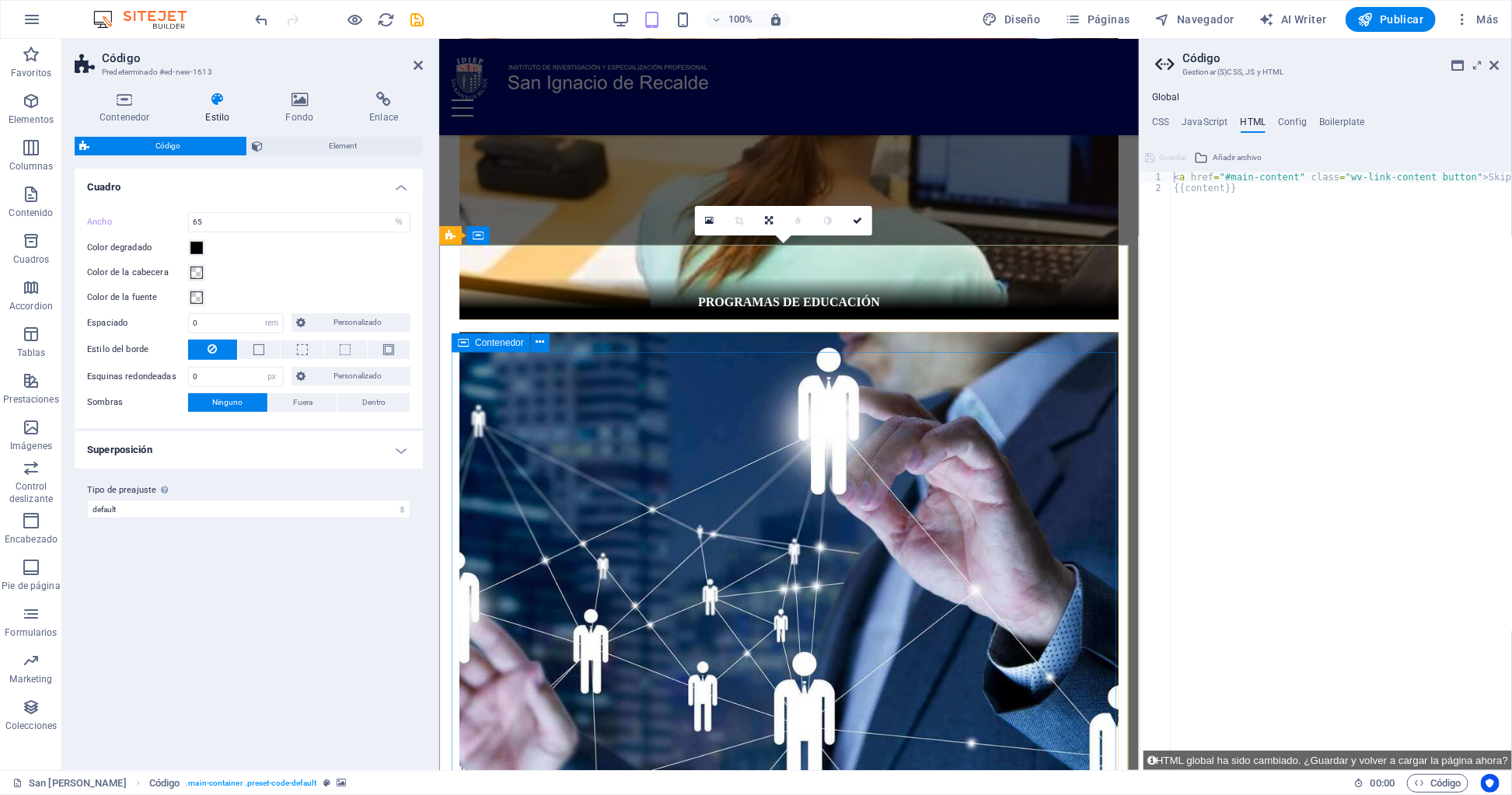
scroll to position [1882, 0]
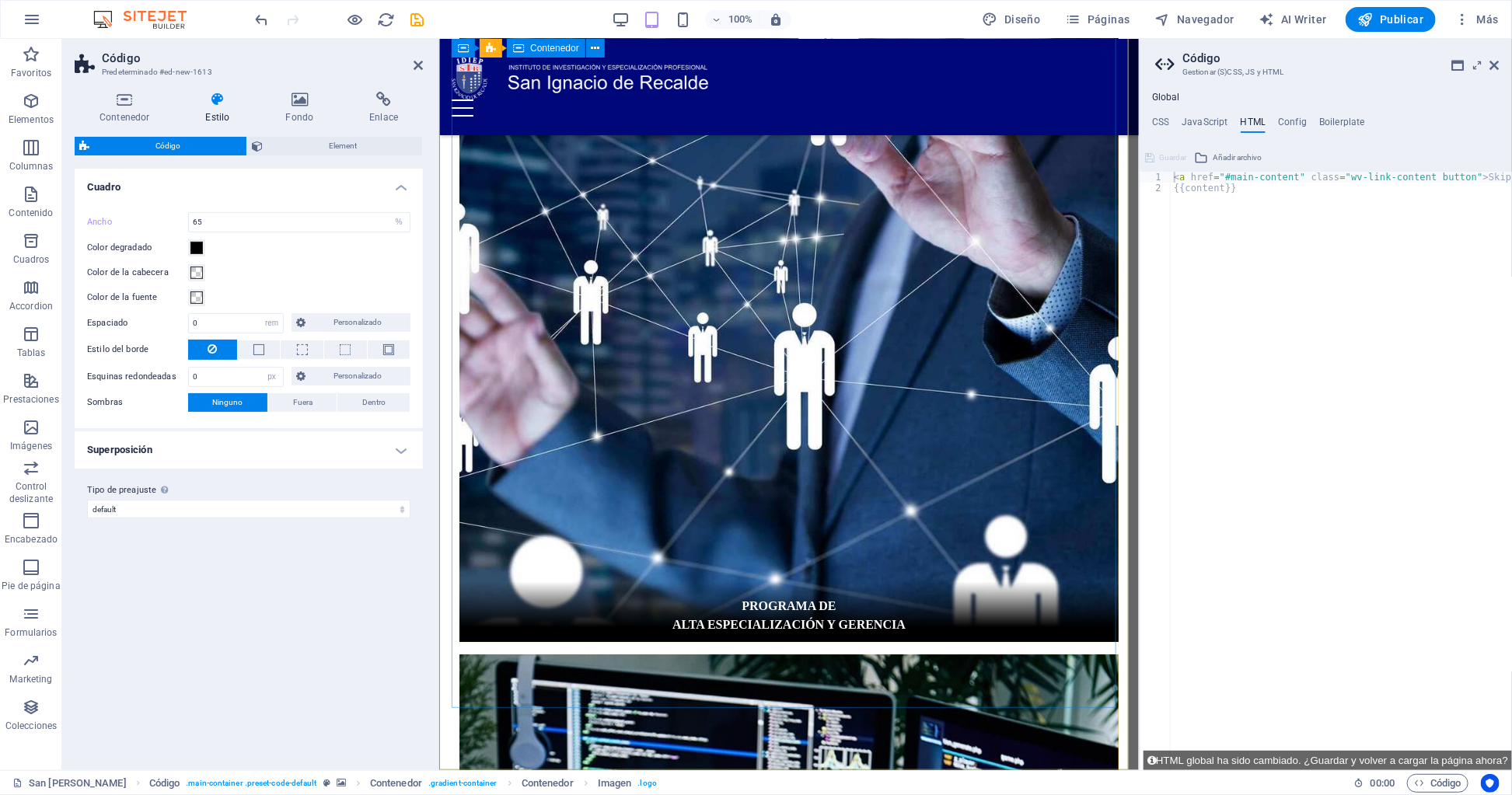
scroll to position [2301, 0]
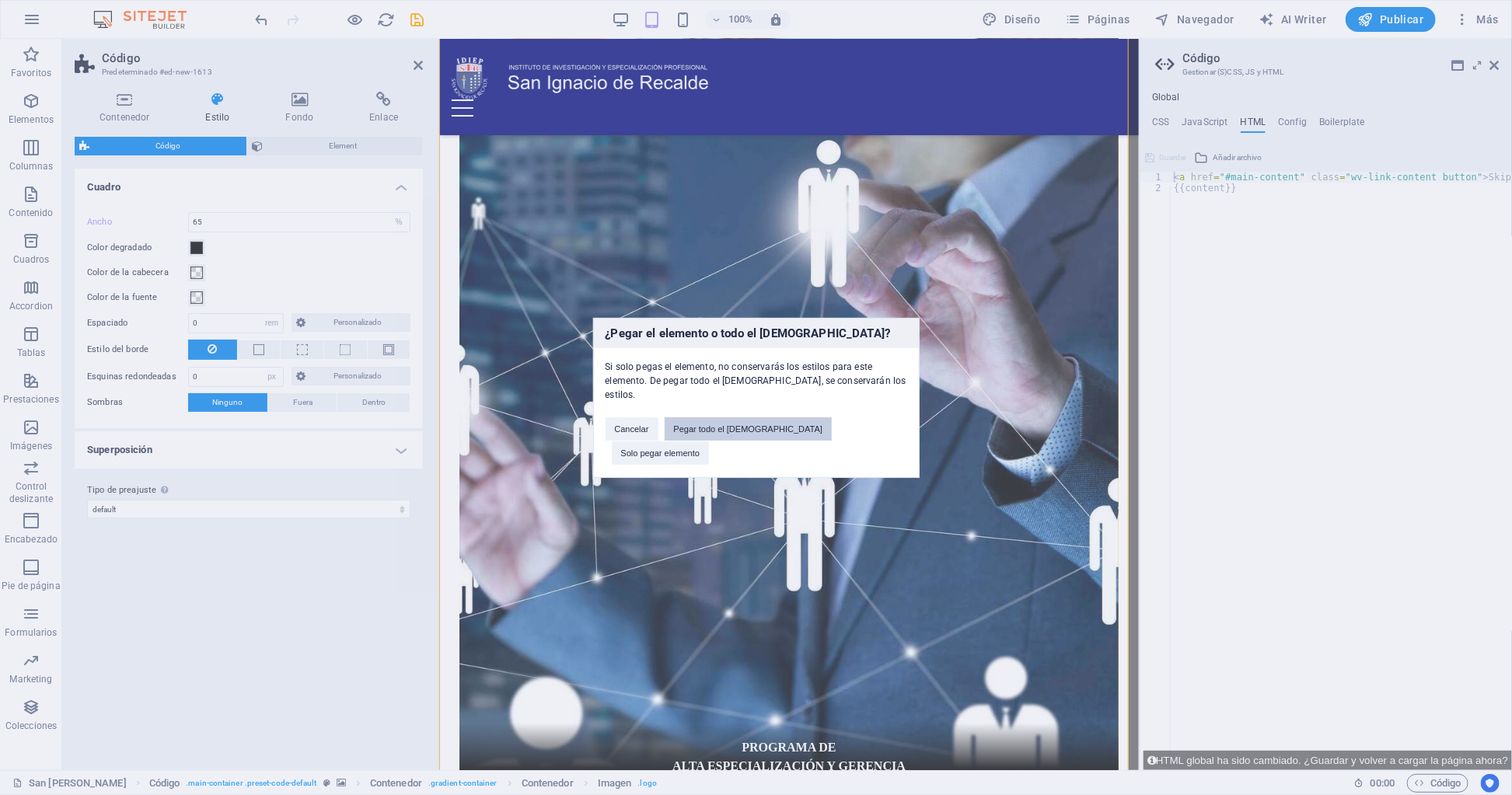
click at [776, 423] on button "Pegar todo el preajuste" at bounding box center [748, 429] width 168 height 23
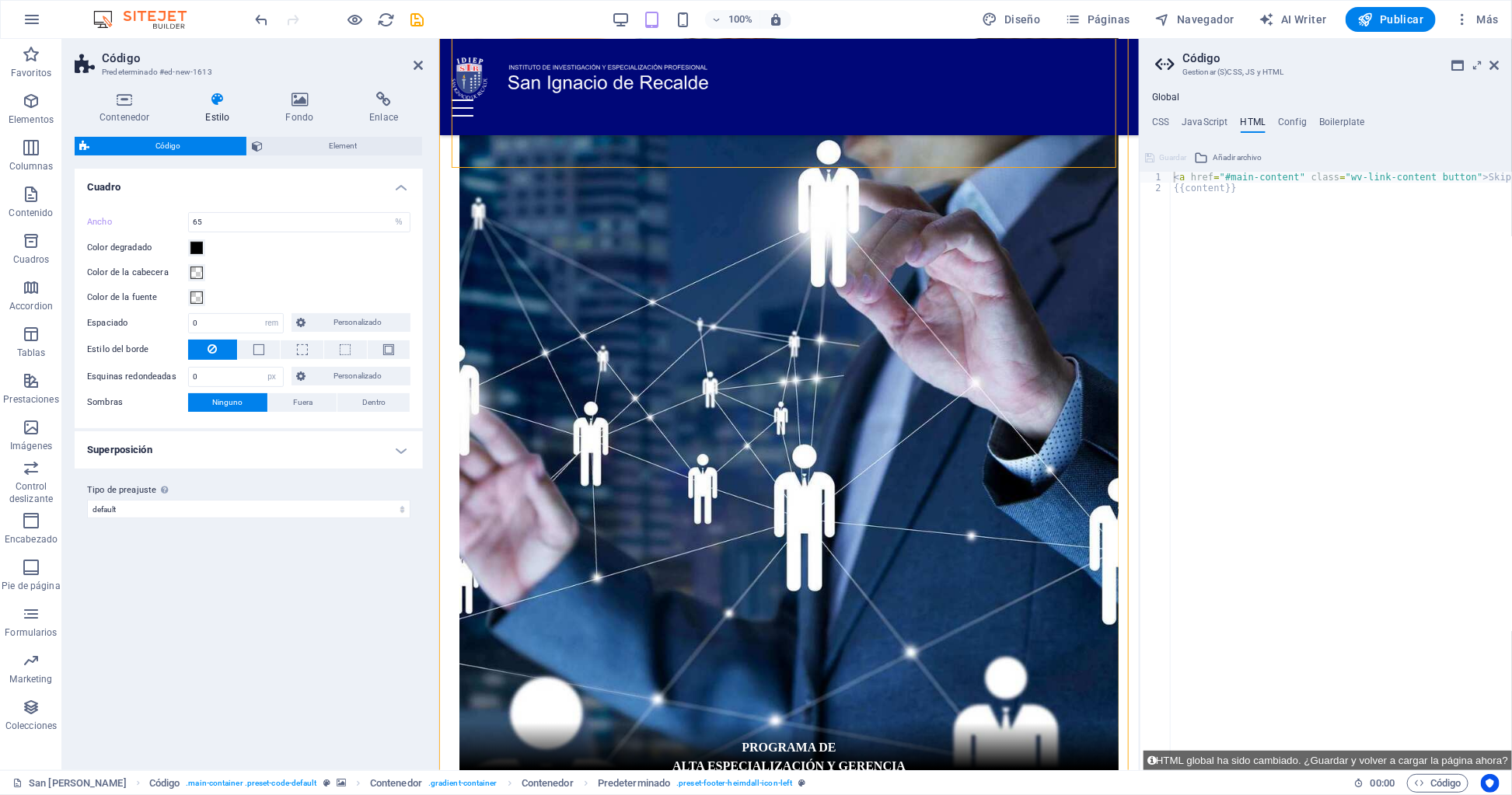
click at [1175, 179] on div "< a href = "#main-content" class = "wv-link-content button" > Skip to main cont…" at bounding box center [1380, 476] width 419 height 609
paste textarea "<div class="commonninja_component pid-7d4f37ab-c56f-4123-8c2a-bcbcf56ccaa8"></d…"
type textarea "<a href="#main-content" class="wv-link-content button">Skip to main content</a>"
click at [1245, 779] on span "Código" at bounding box center [1438, 784] width 48 height 19
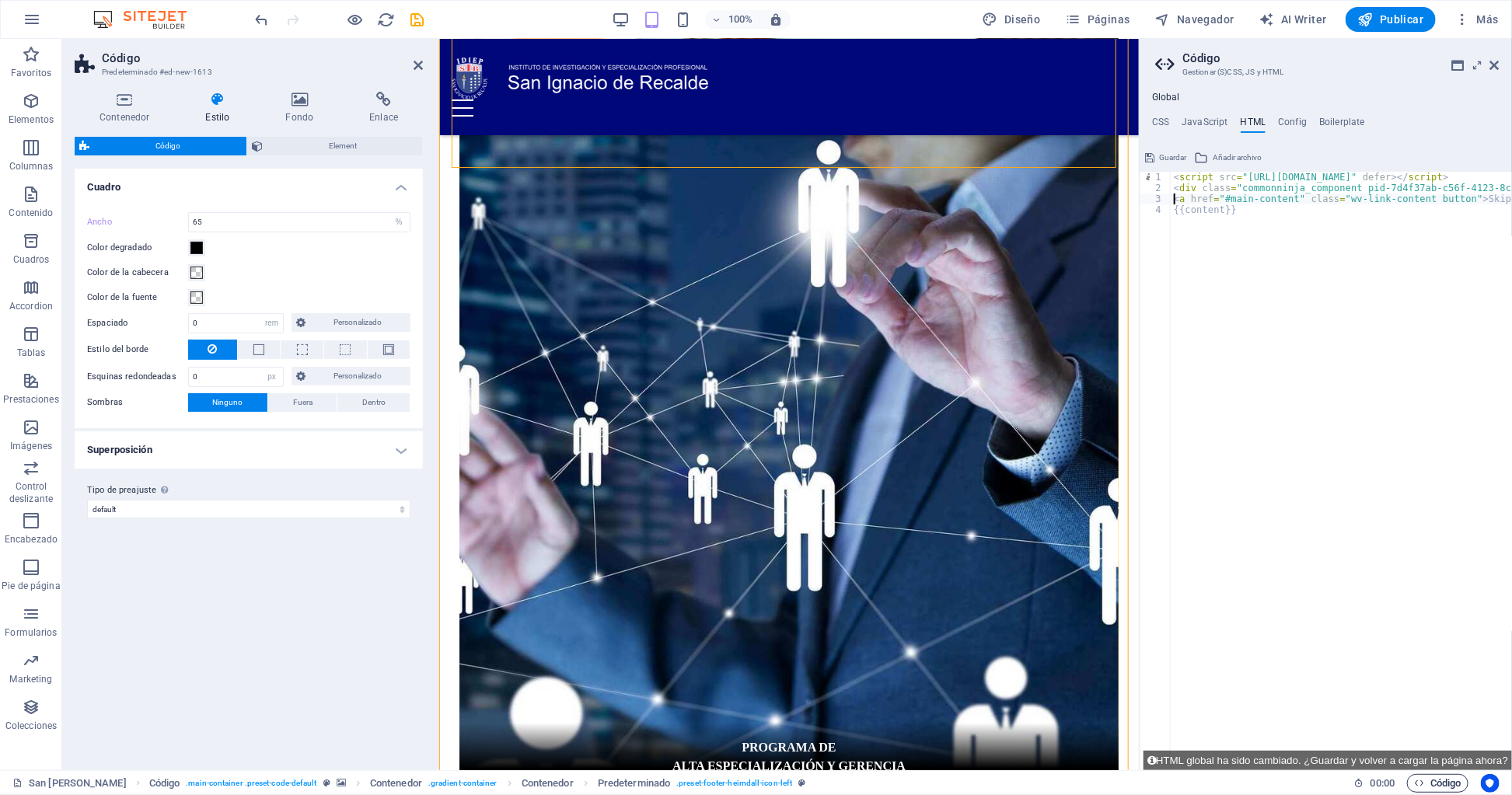
type textarea "/*------------------------------------*\"
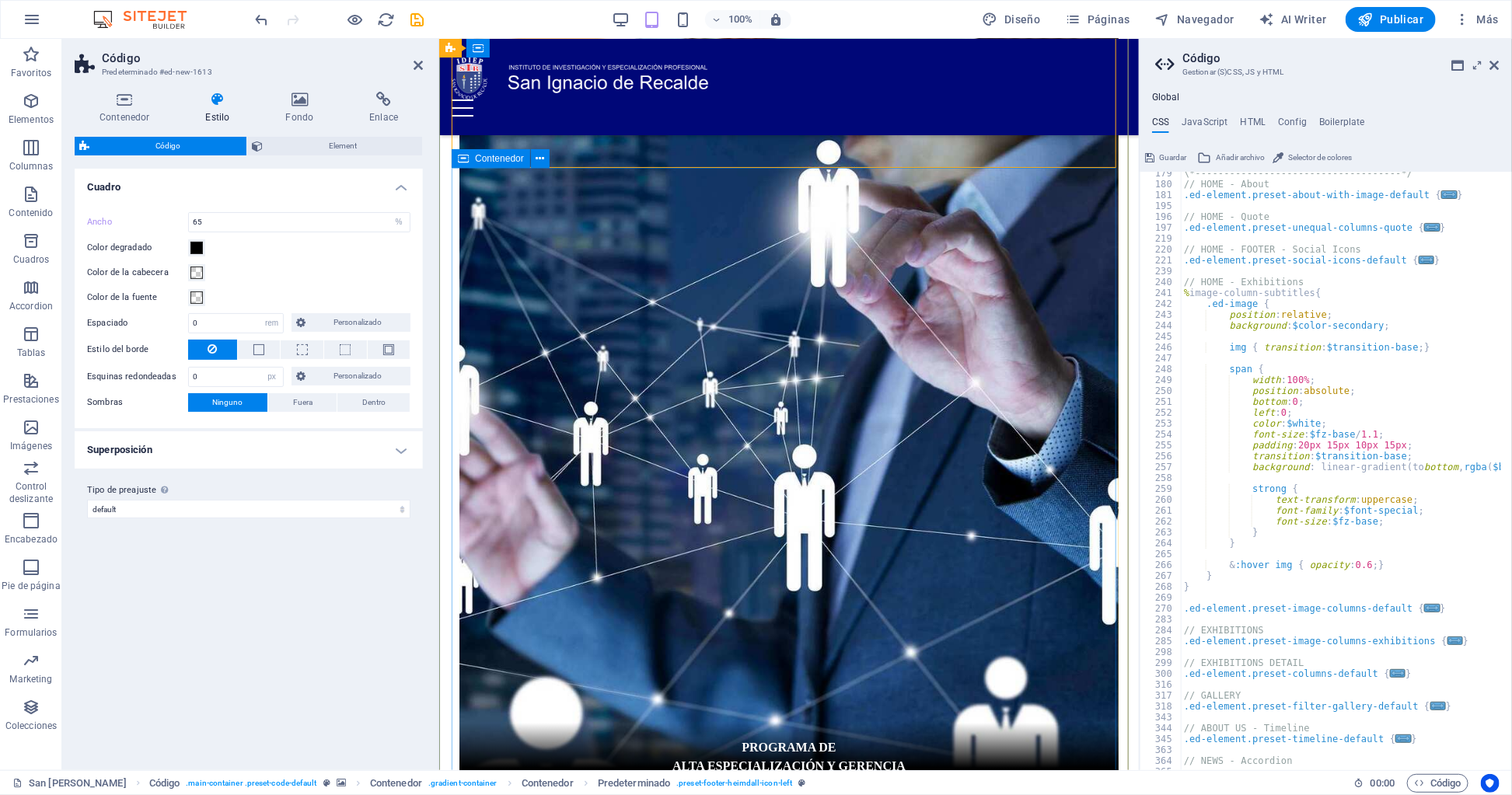
scroll to position [2608, 0]
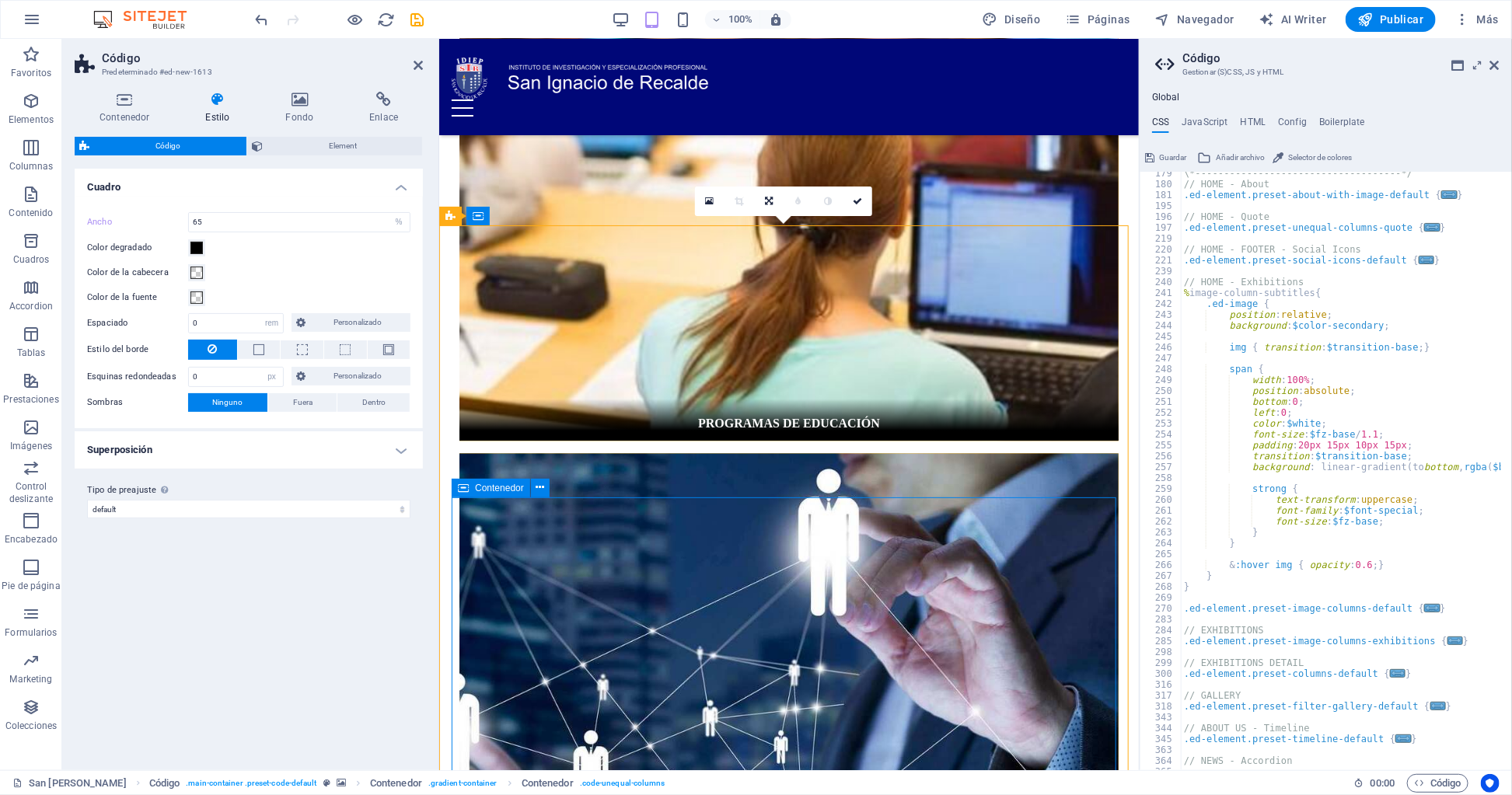
scroll to position [1760, 0]
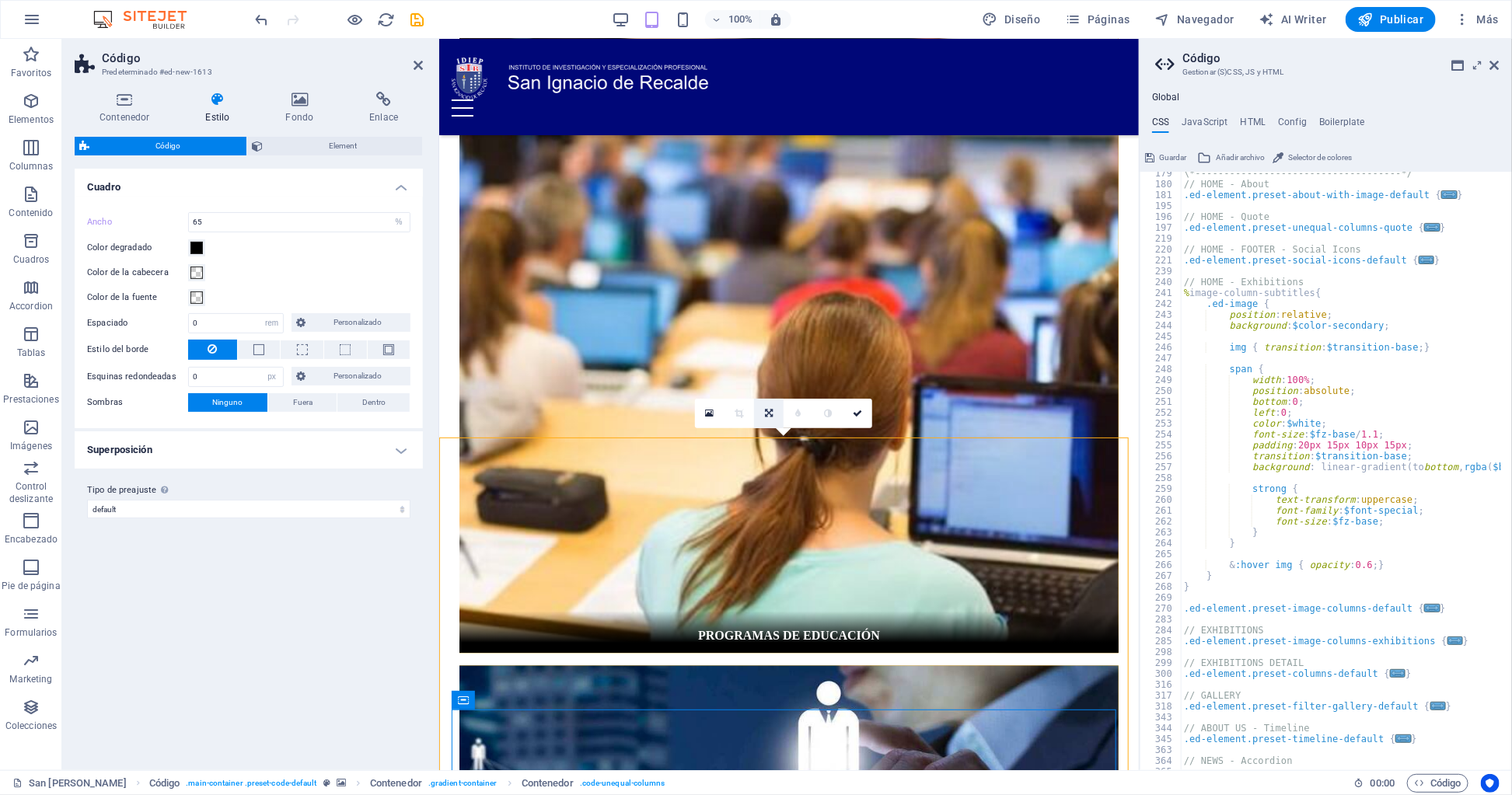
click at [766, 401] on link at bounding box center [768, 413] width 30 height 30
click at [767, 410] on icon at bounding box center [768, 414] width 8 height 10
click at [857, 416] on icon at bounding box center [857, 414] width 10 height 10
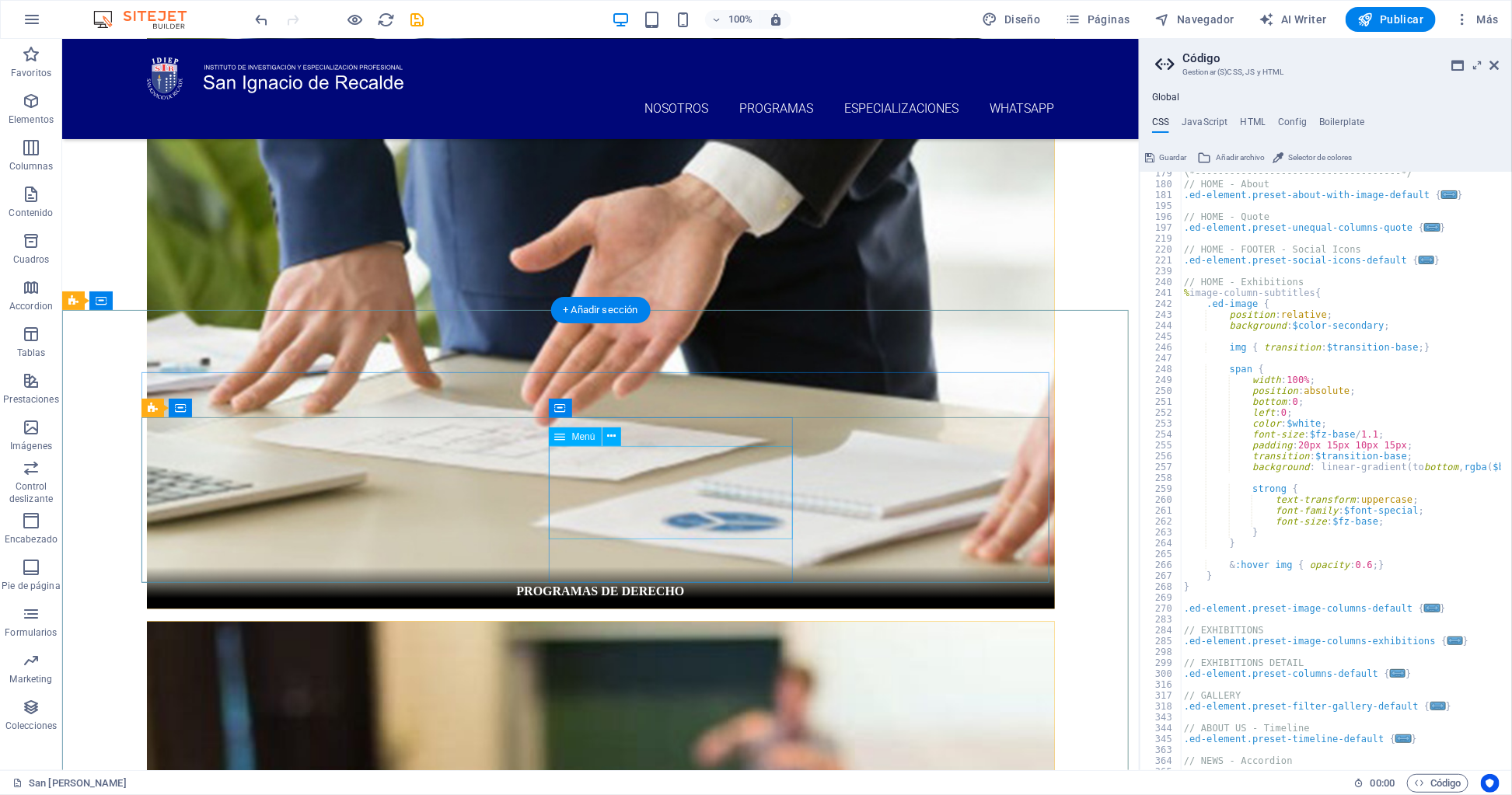
scroll to position [1360, 0]
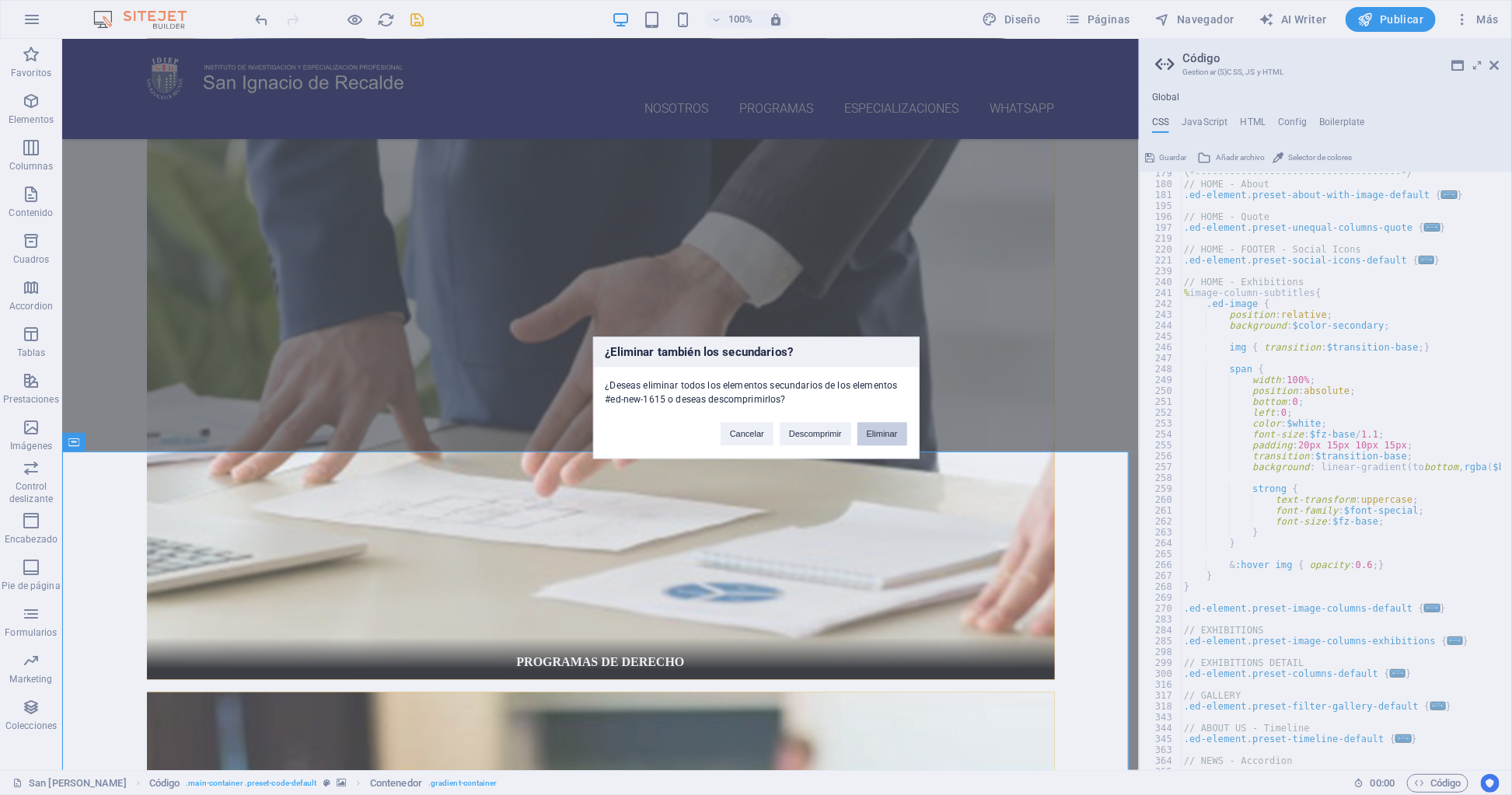
click at [872, 422] on button "Eliminar" at bounding box center [882, 434] width 50 height 23
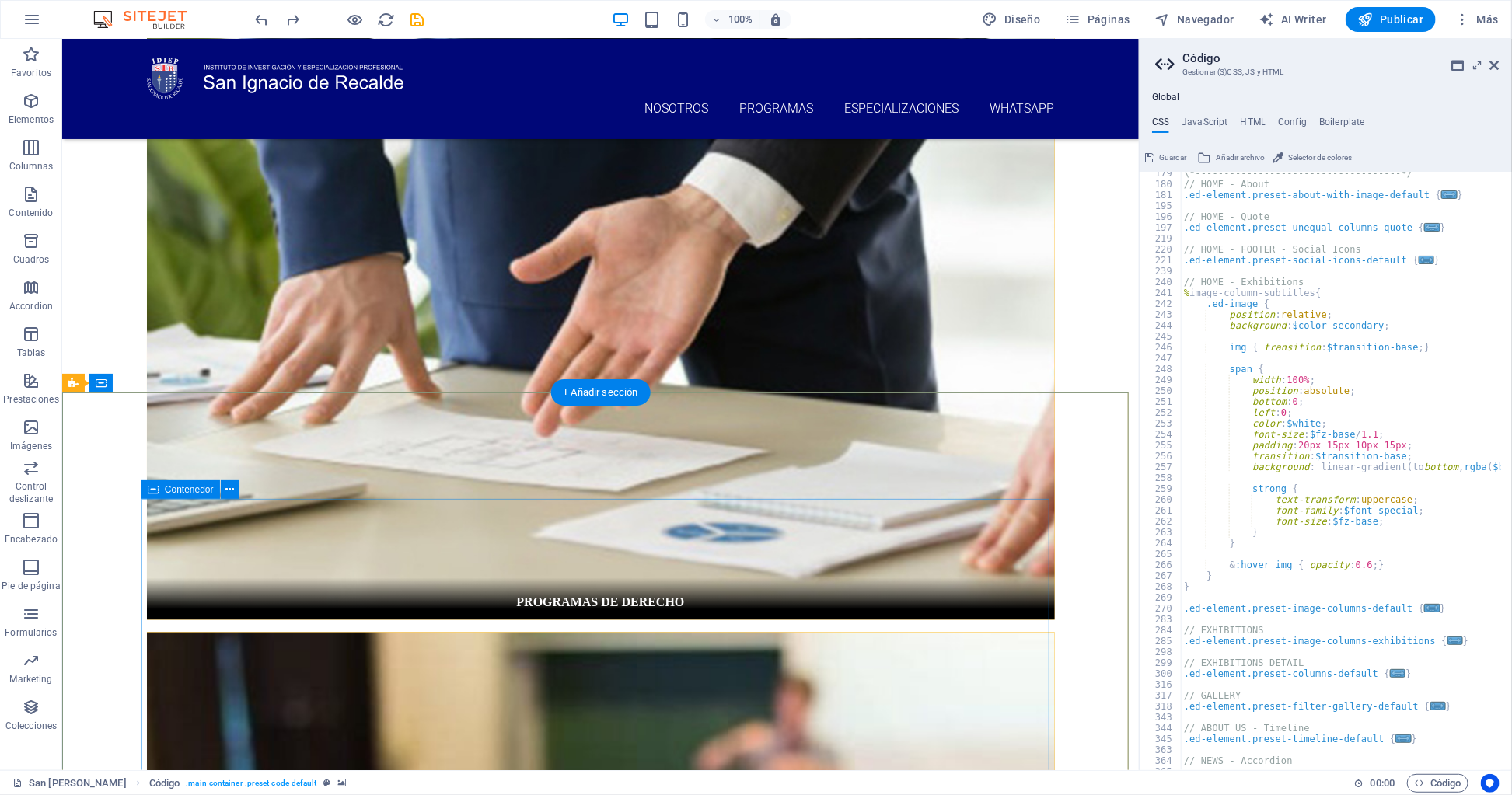
scroll to position [1042, 0]
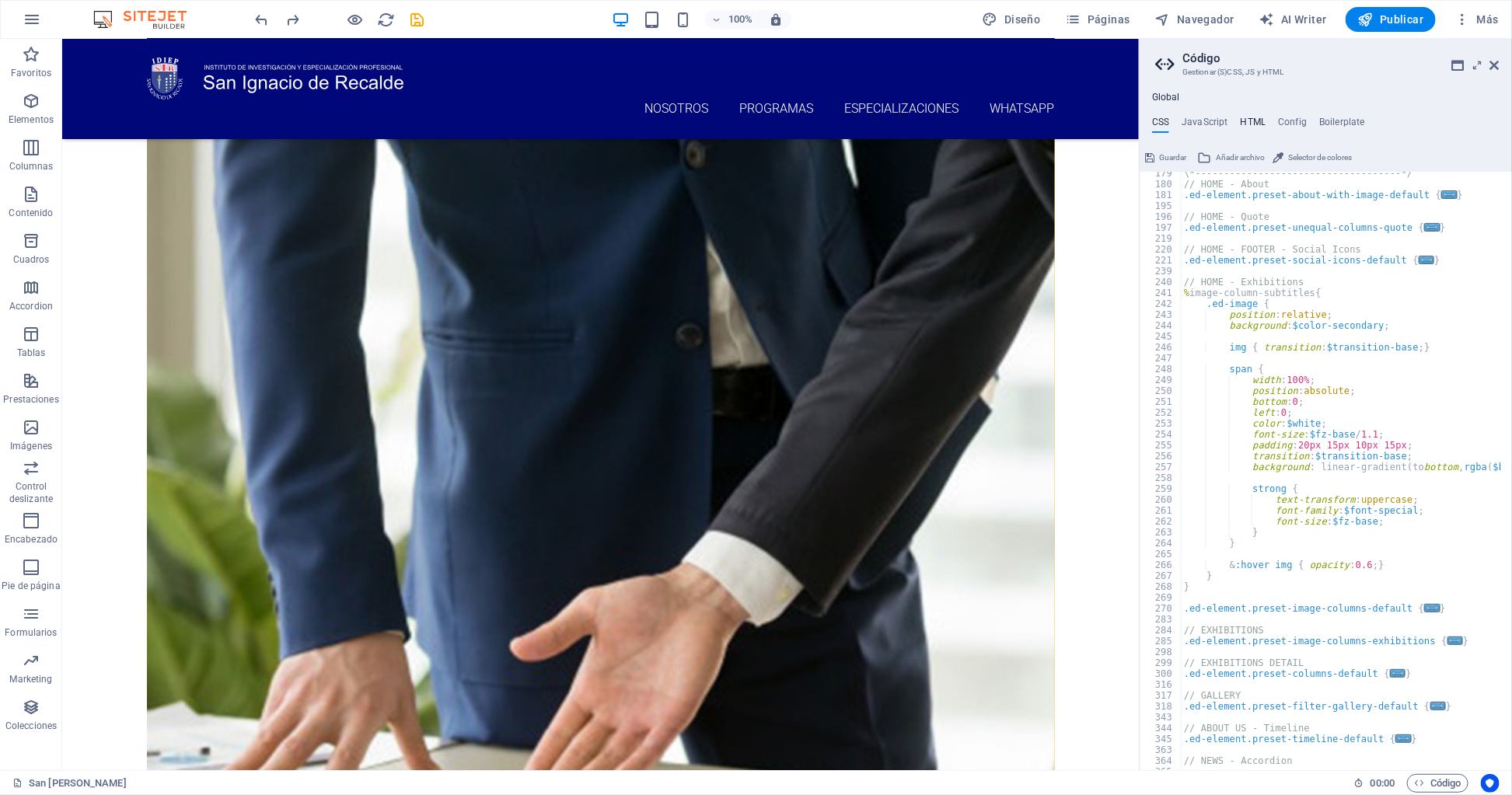
click at [1245, 123] on h4 "HTML" at bounding box center [1253, 125] width 26 height 17
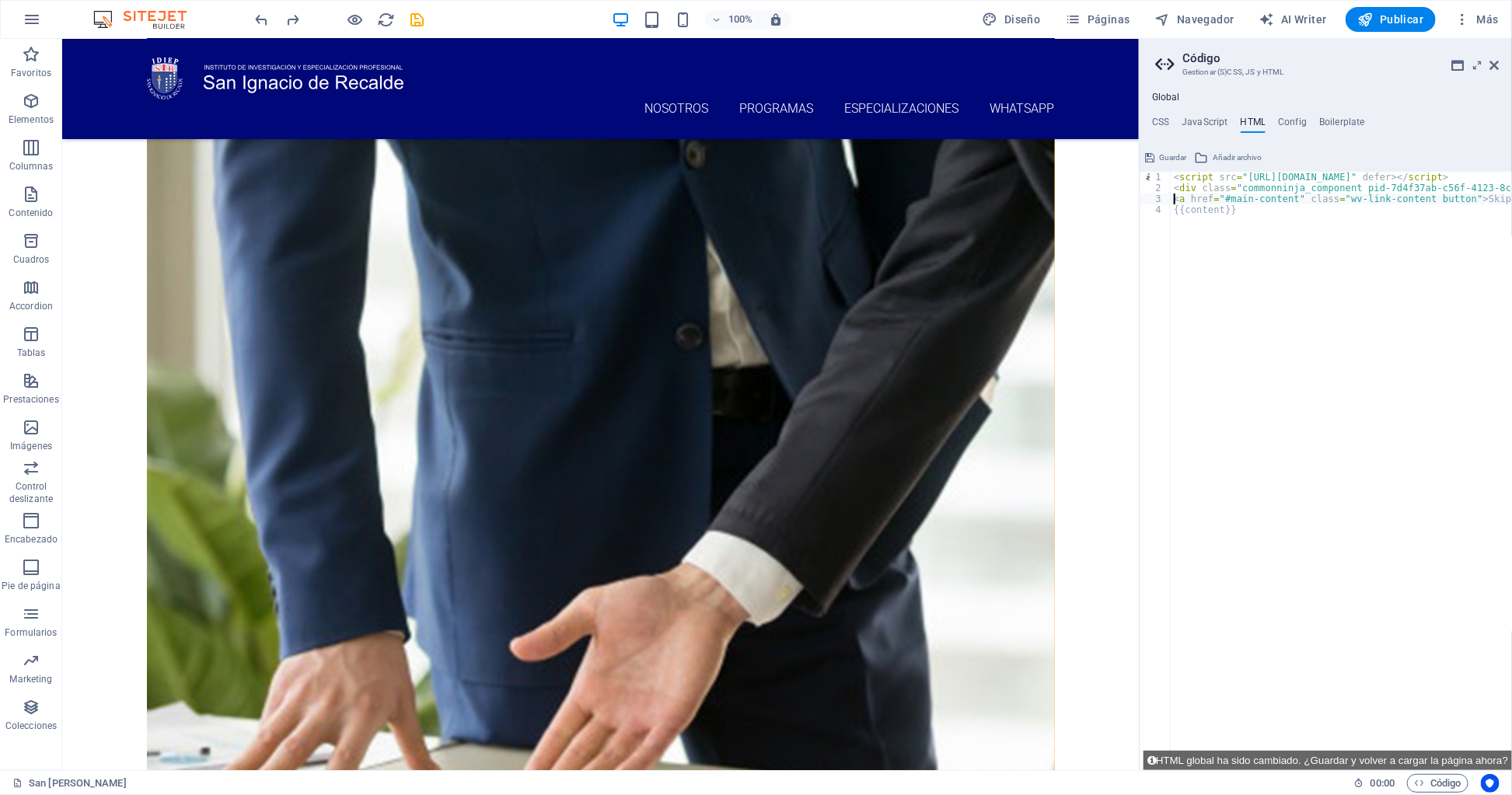
click at [1245, 288] on div "< script src = "https://cdn.commoninja.com/sdk/latest/commonninja.js" defer > <…" at bounding box center [1388, 476] width 436 height 609
type textarea "{{content}}"
click at [1166, 157] on span "Guardar" at bounding box center [1172, 158] width 28 height 19
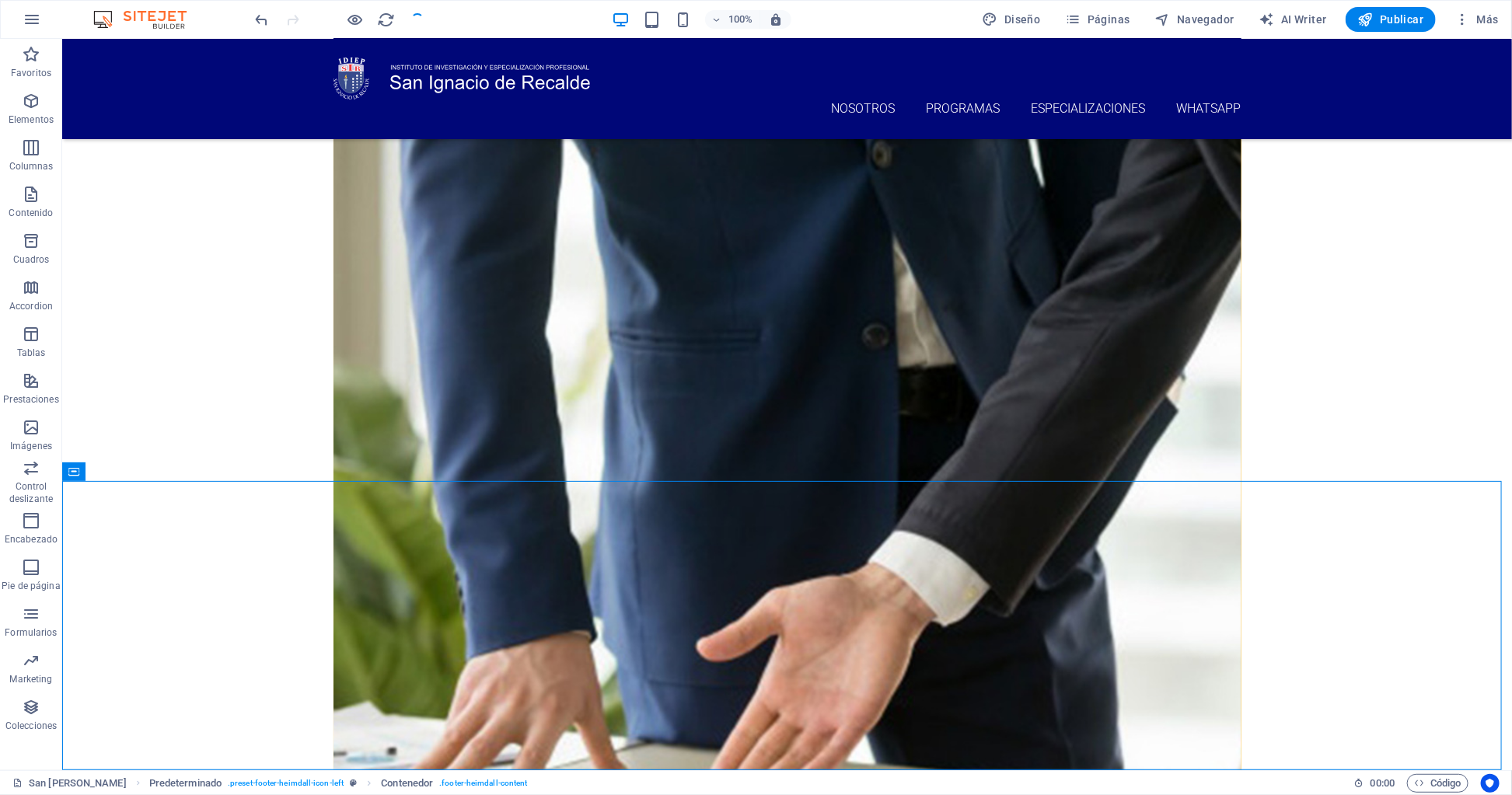
click at [1245, 780] on span "00 : 00" at bounding box center [1381, 784] width 24 height 19
click at [1245, 780] on span "Código" at bounding box center [1438, 784] width 48 height 19
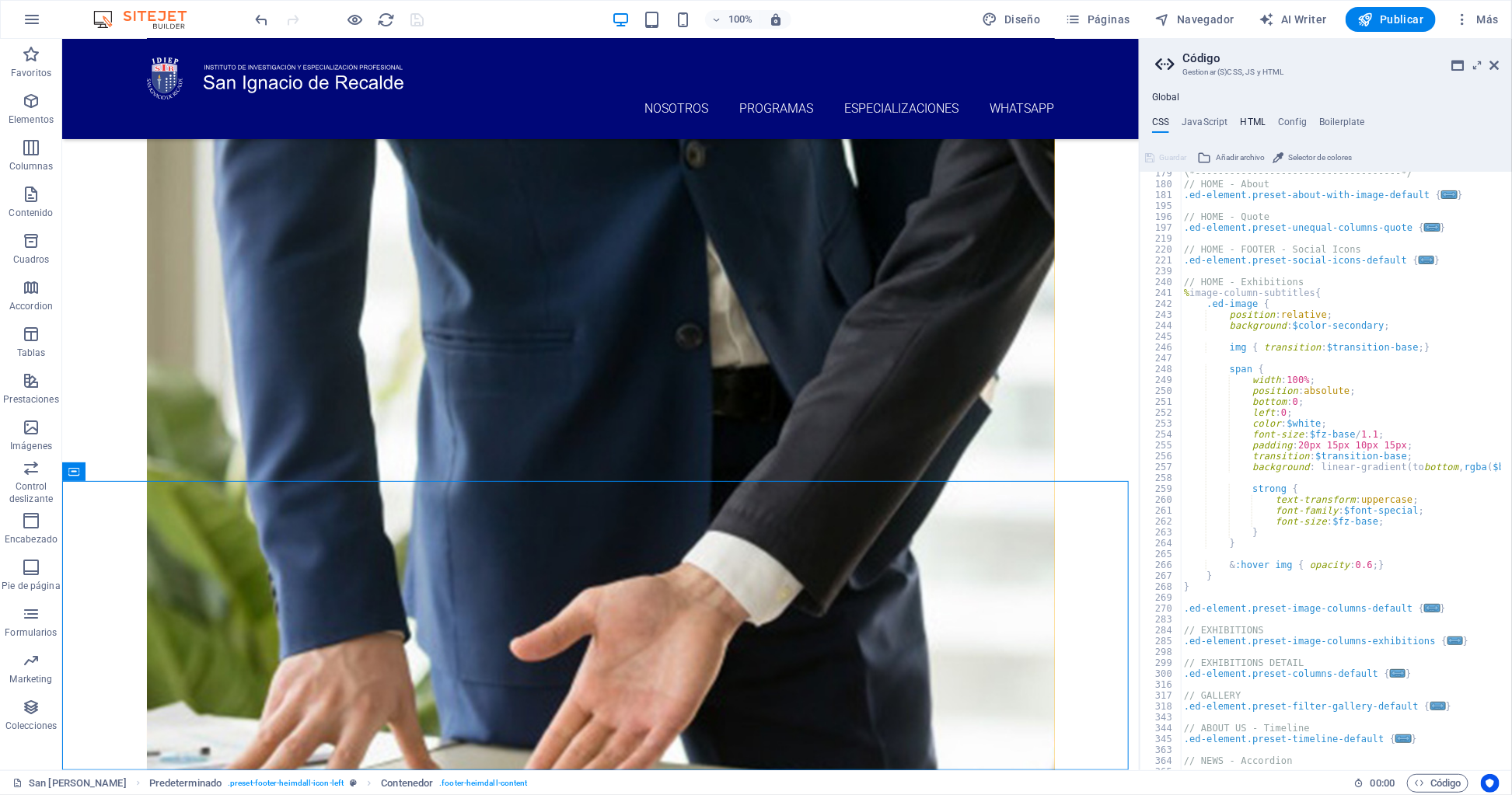
click at [1245, 120] on h4 "HTML" at bounding box center [1253, 125] width 26 height 17
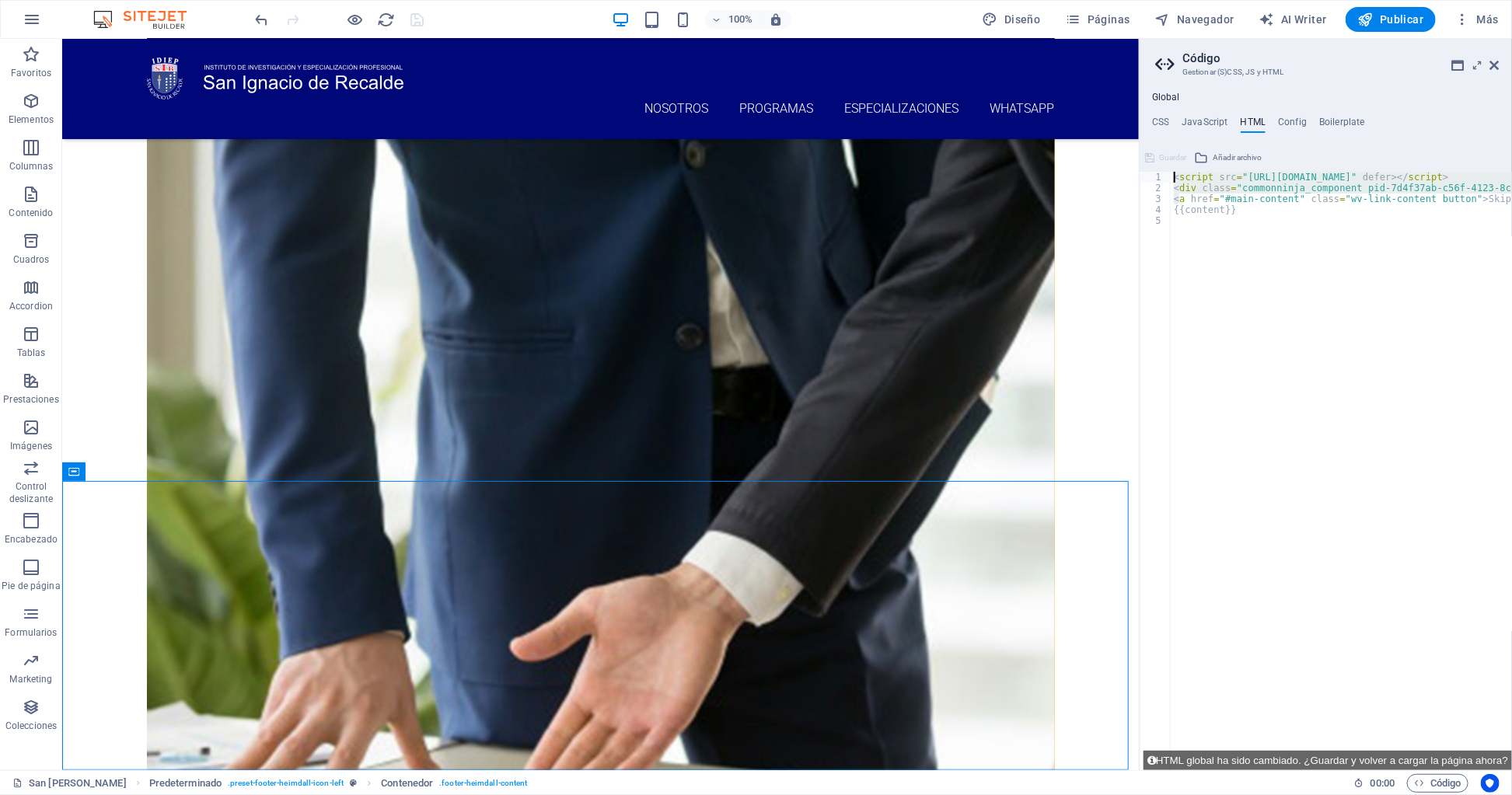
drag, startPoint x: 1176, startPoint y: 194, endPoint x: 1158, endPoint y: 163, distance: 35.8
click at [1158, 163] on div "1 2 3 4 5 < script src = "https://cdn.commoninja.com/sdk/latest/commonninja.js"…" at bounding box center [1325, 457] width 372 height 624
drag, startPoint x: 1355, startPoint y: 296, endPoint x: 1205, endPoint y: 206, distance: 174.9
type textarea "a href="#main-content" class="wv-link-content button">Skip to main content</a> …"
type textarea "a href="#main-content" class="wv-link-content button">Skip to main content</a>"
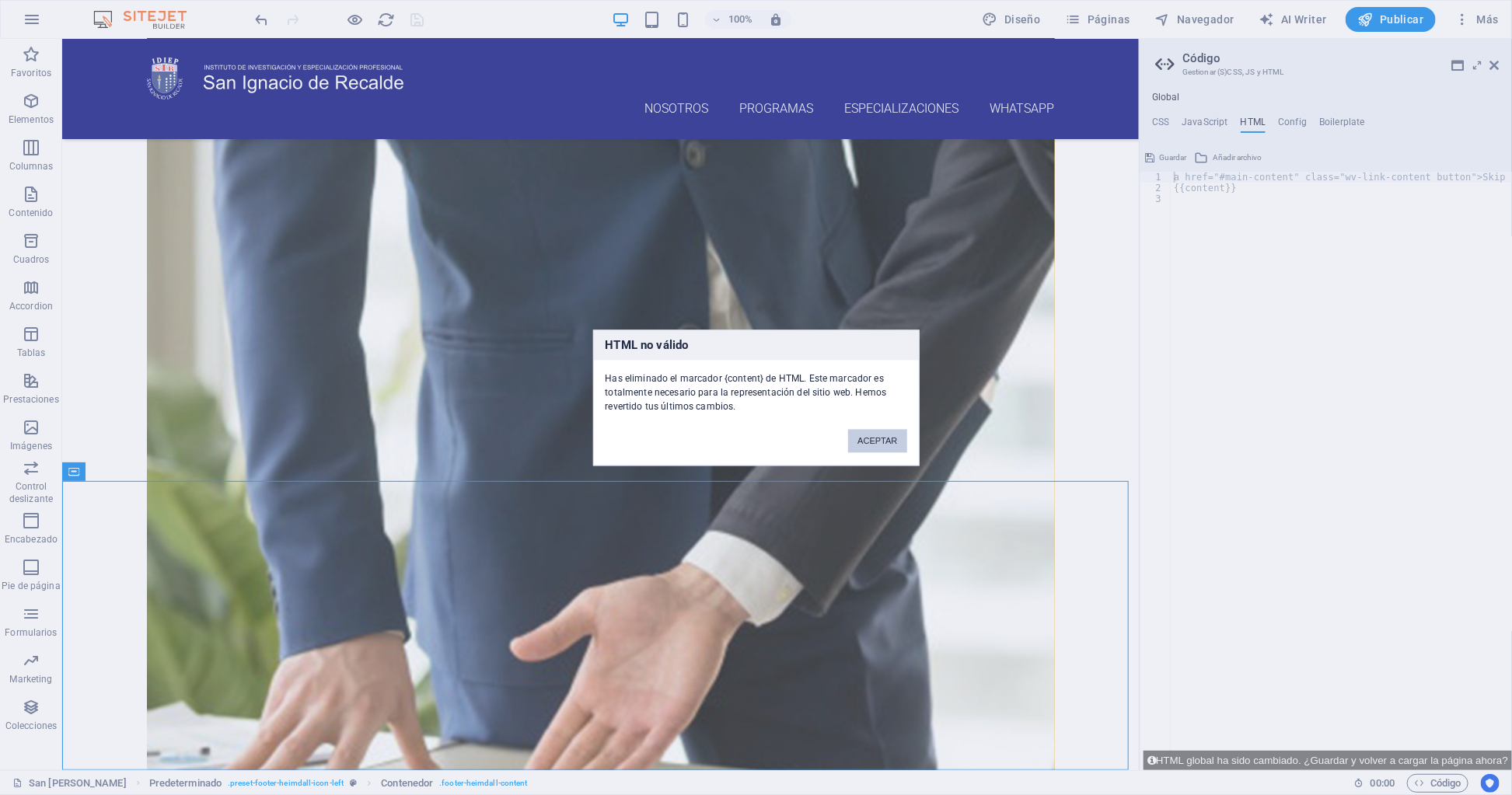
click at [903, 431] on button "ACEPTAR" at bounding box center [876, 440] width 58 height 23
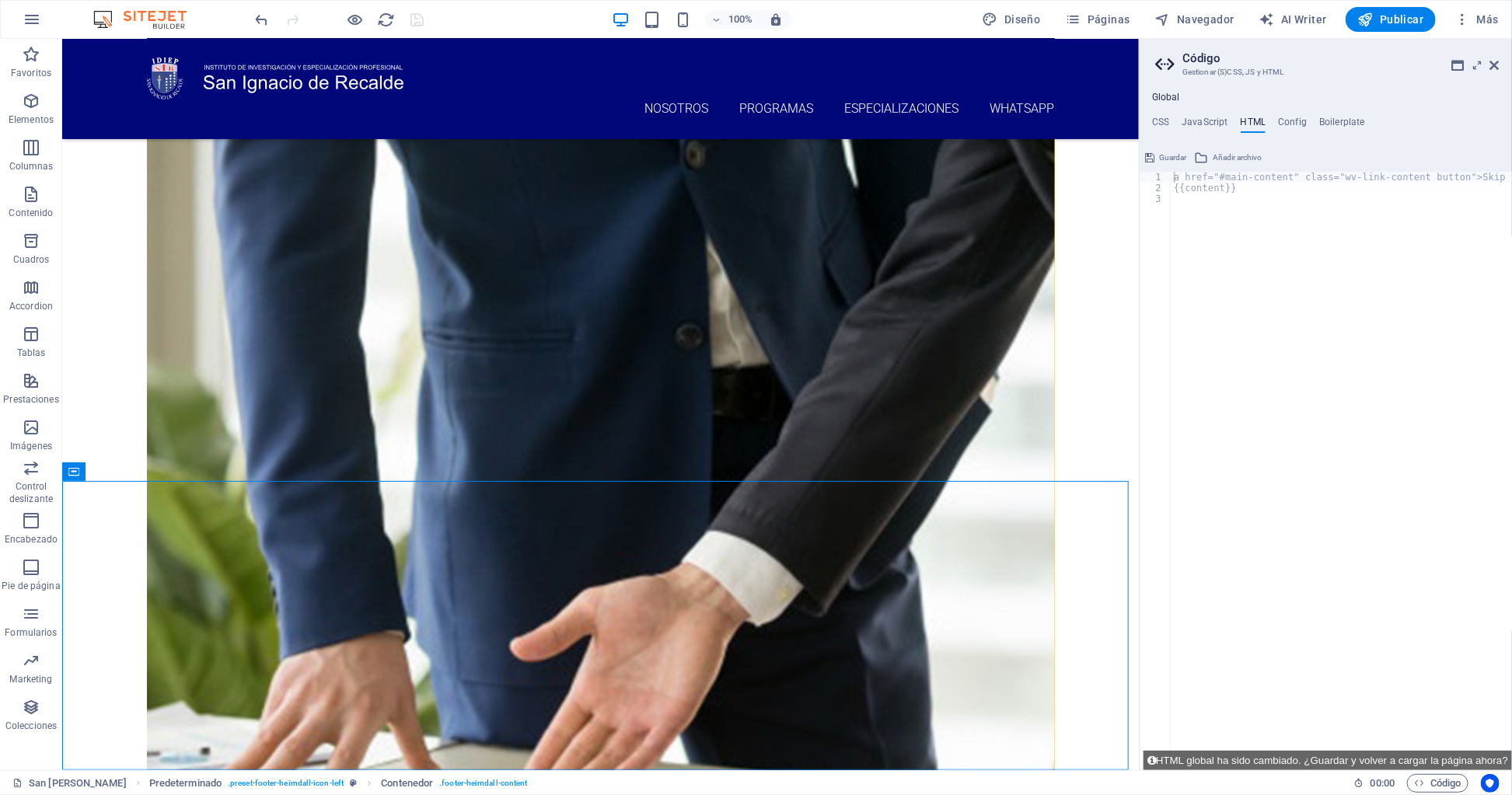
click at [1226, 292] on div "a href="#main-content" class="wv-link-content button">Skip to main content </ a…" at bounding box center [1378, 481] width 415 height 621
click at [1240, 209] on div "a href="#main-content" class="wv-link-content button">Skip to main content </ a…" at bounding box center [1378, 481] width 415 height 621
click at [1175, 179] on div "a href="#main-content" class="wv-link-content button">Skip to main content </ a…" at bounding box center [1378, 481] width 415 height 621
drag, startPoint x: 1248, startPoint y: 194, endPoint x: 1321, endPoint y: 211, distance: 75.0
click at [1152, 173] on div "a href="#main-content" class="wv-link-content button">Skip to main content</a> …" at bounding box center [1325, 471] width 372 height 599
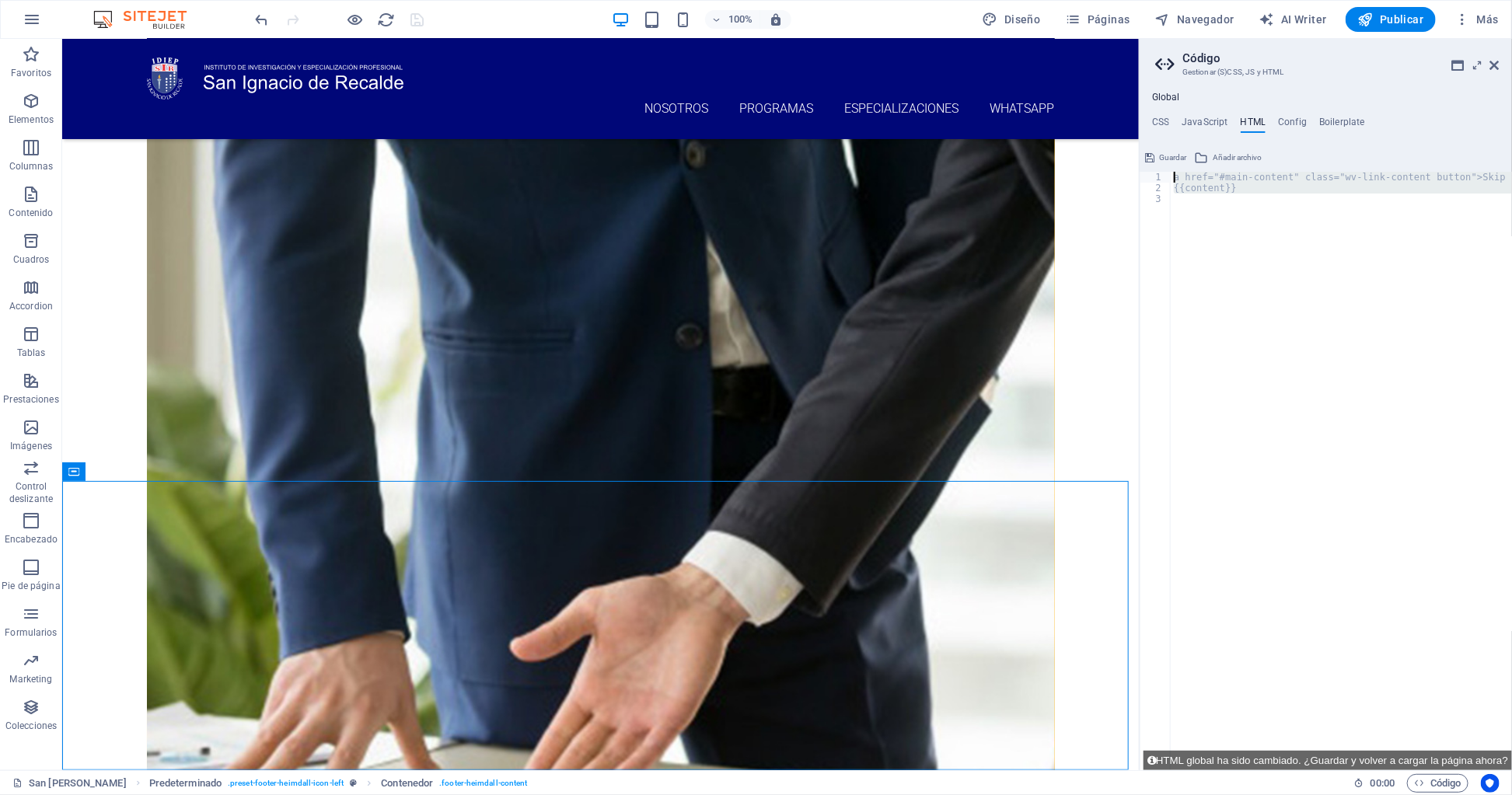
type textarea "a href="#main-content" class="wv-link-content button">Skip to main content</a> …"
type textarea "a href="#main-content" class="wv-link-content button">Skip to main content</a>"
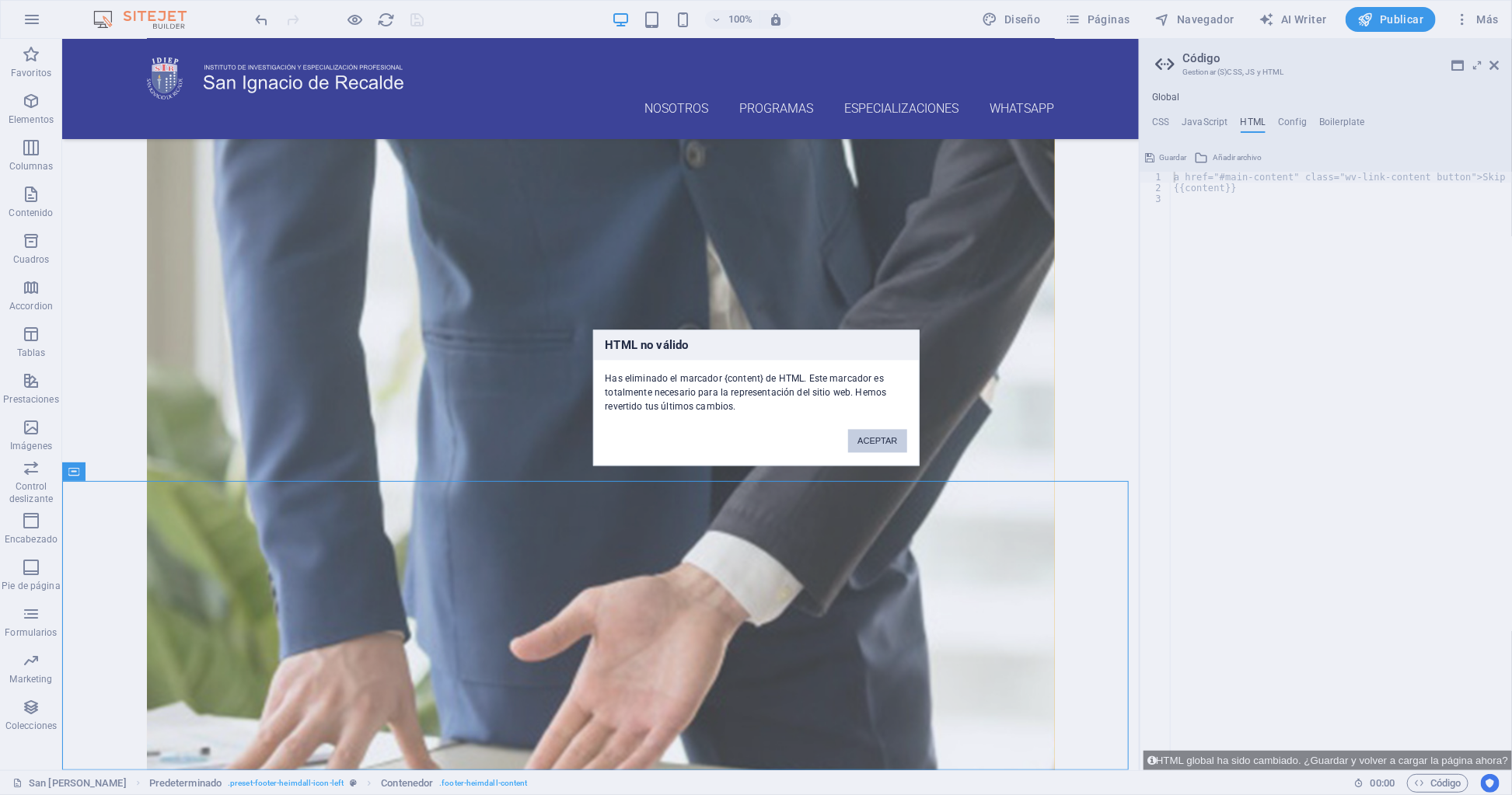
click at [883, 432] on button "ACEPTAR" at bounding box center [876, 440] width 58 height 23
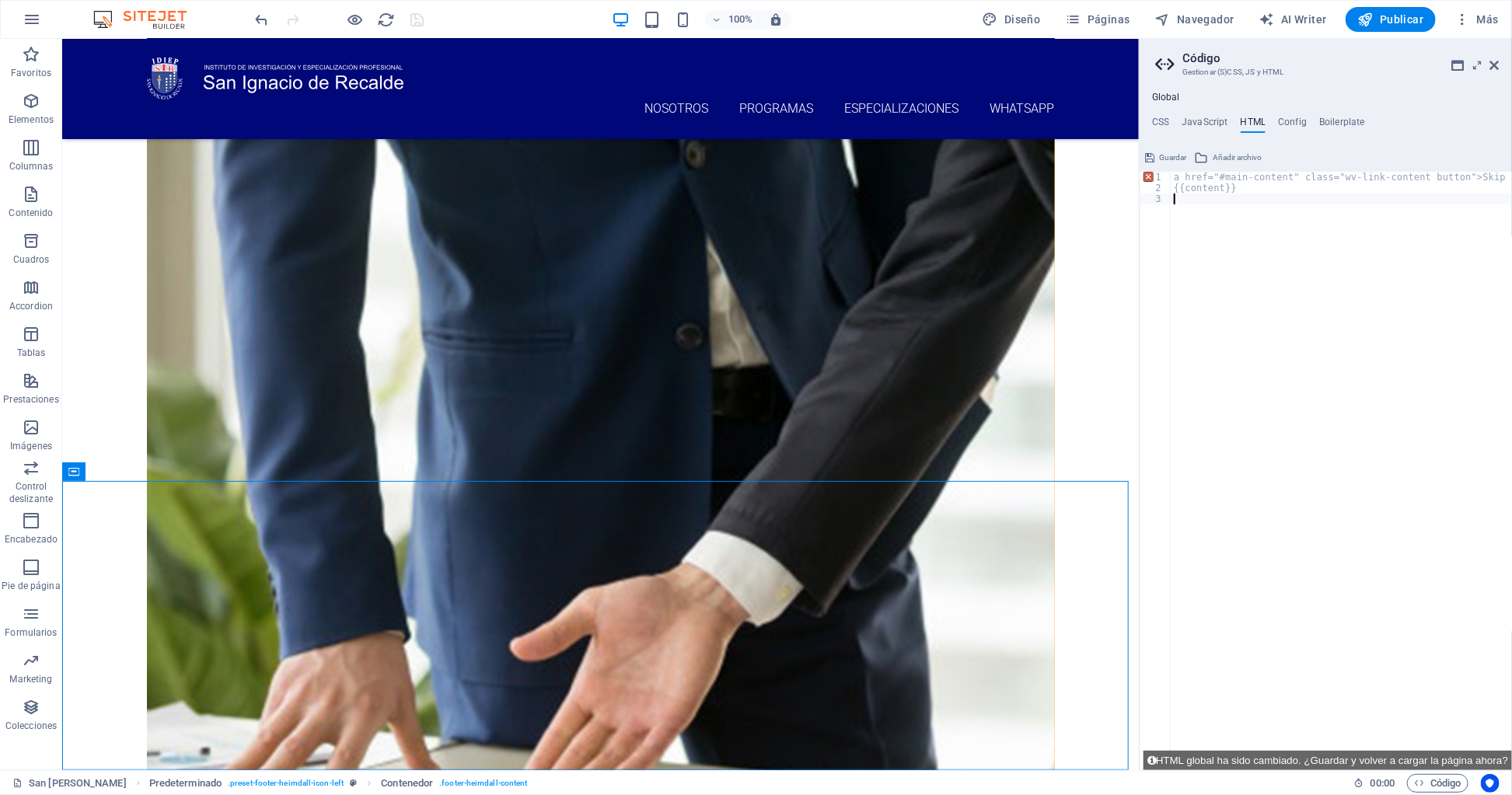
click at [1245, 255] on div "a href="#main-content" class="wv-link-content button">Skip to main content </ a…" at bounding box center [1378, 481] width 415 height 621
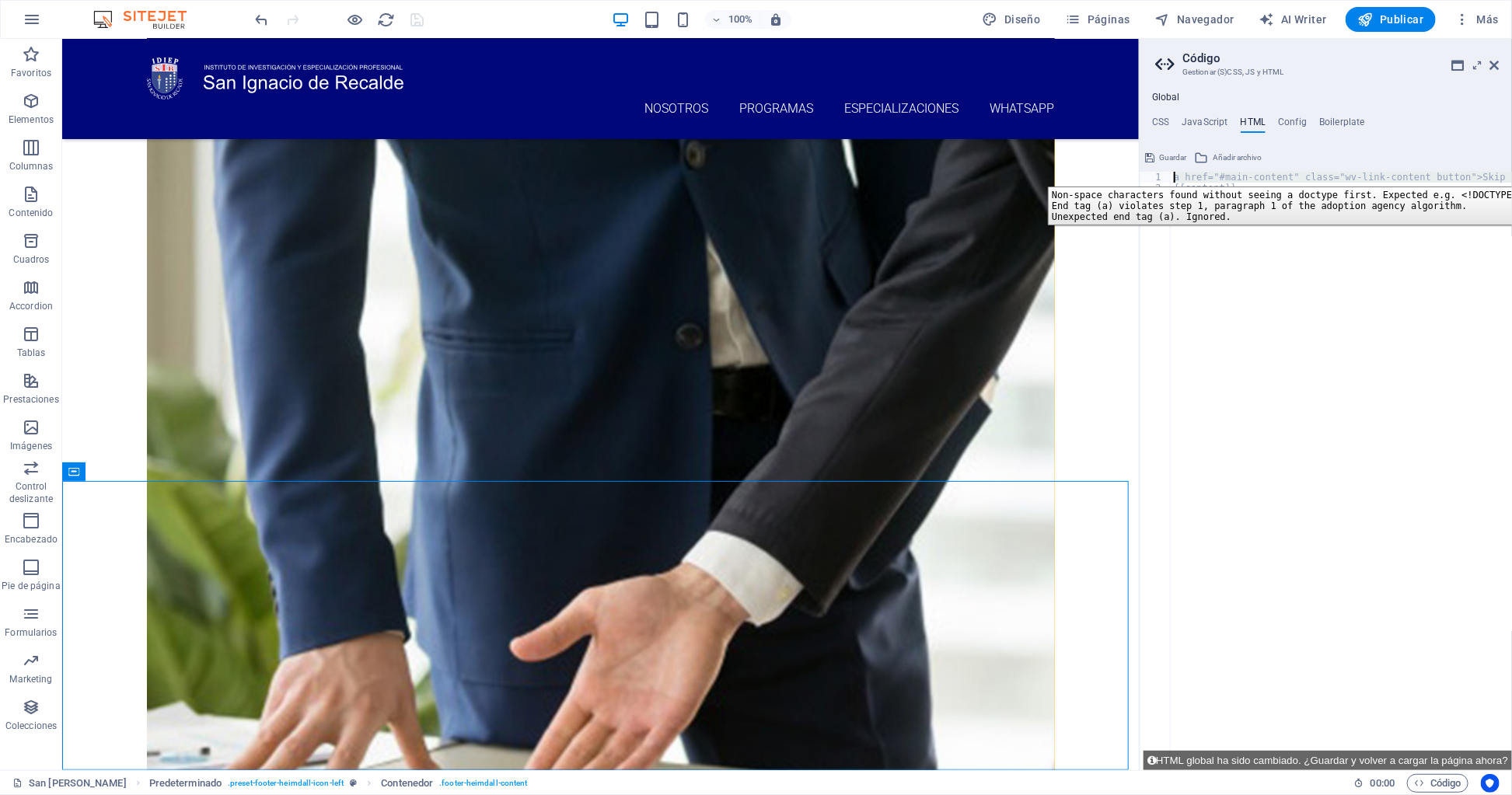
click at [1151, 174] on div "1" at bounding box center [1155, 176] width 31 height 10
type textarea "a href="#main-content" class="wv-link-content button">Skip to main content</a> …"
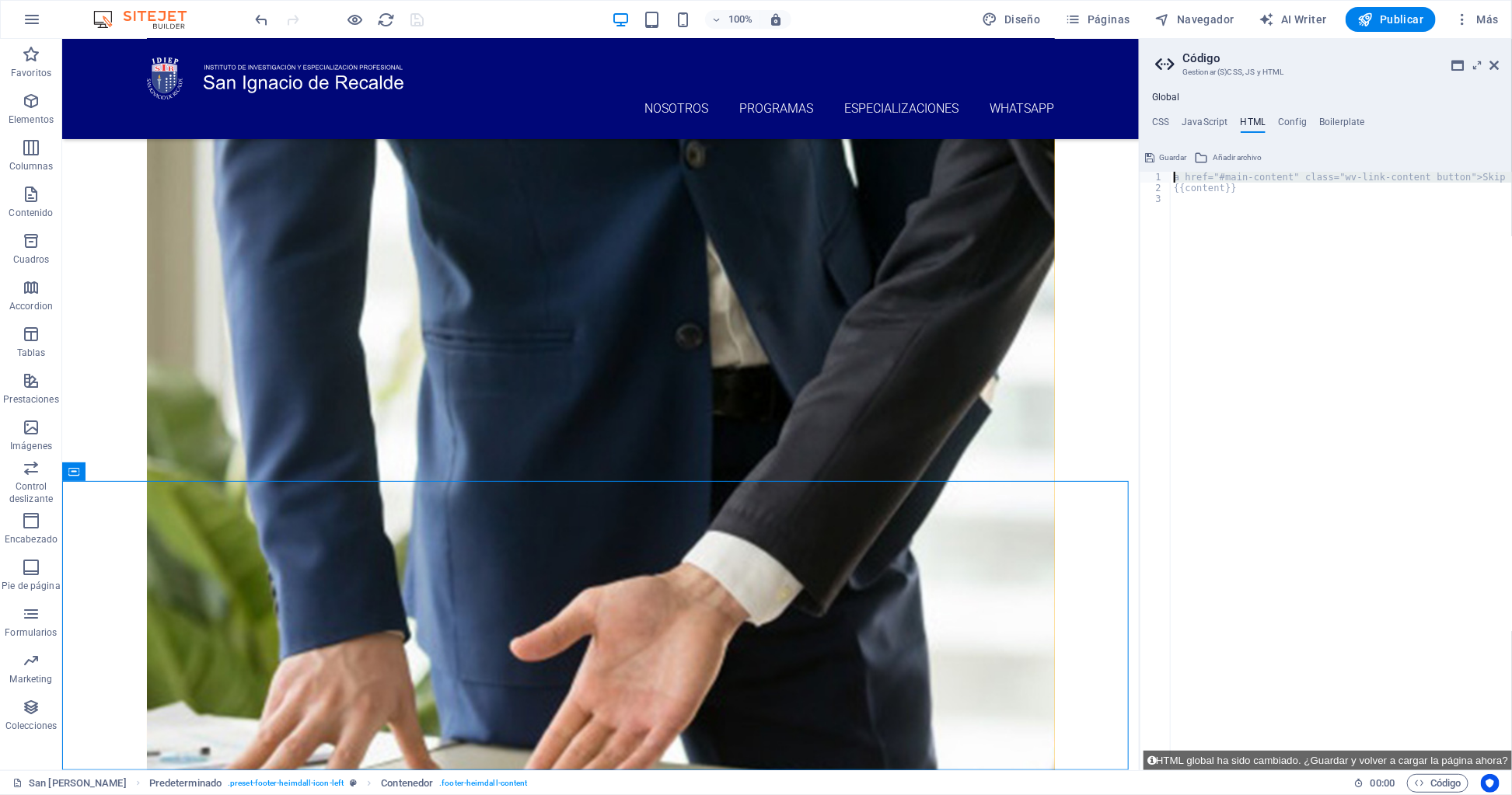
click at [1245, 266] on div "a href="#main-content" class="wv-link-content button">Skip to main content </ a…" at bounding box center [1378, 481] width 415 height 621
click at [1245, 234] on div "a href="#main-content" class="wv-link-content button">Skip to main content </ a…" at bounding box center [1378, 481] width 415 height 621
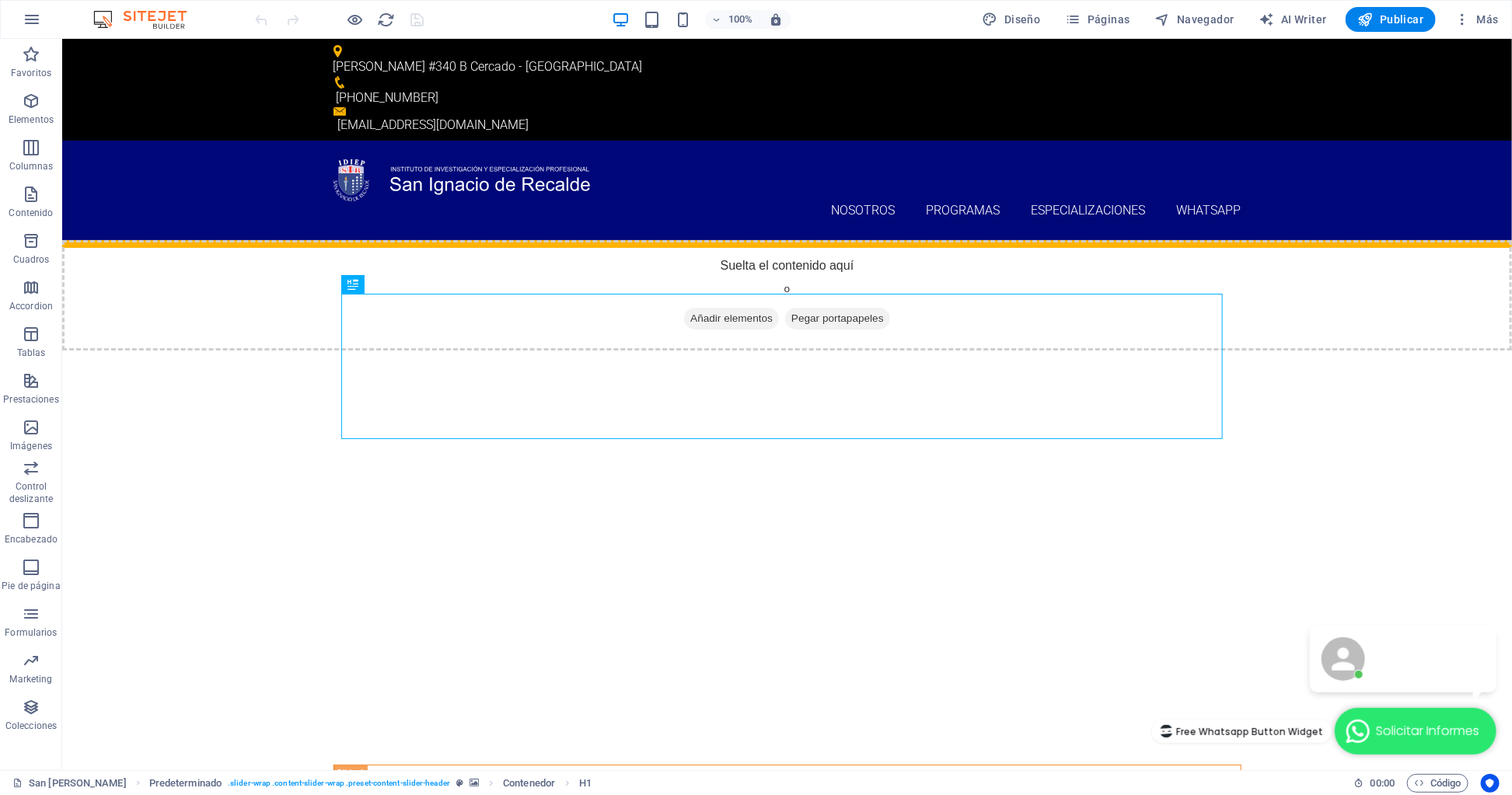
click at [1375, 729] on span "Solicitar Informes" at bounding box center [1429, 730] width 109 height 16
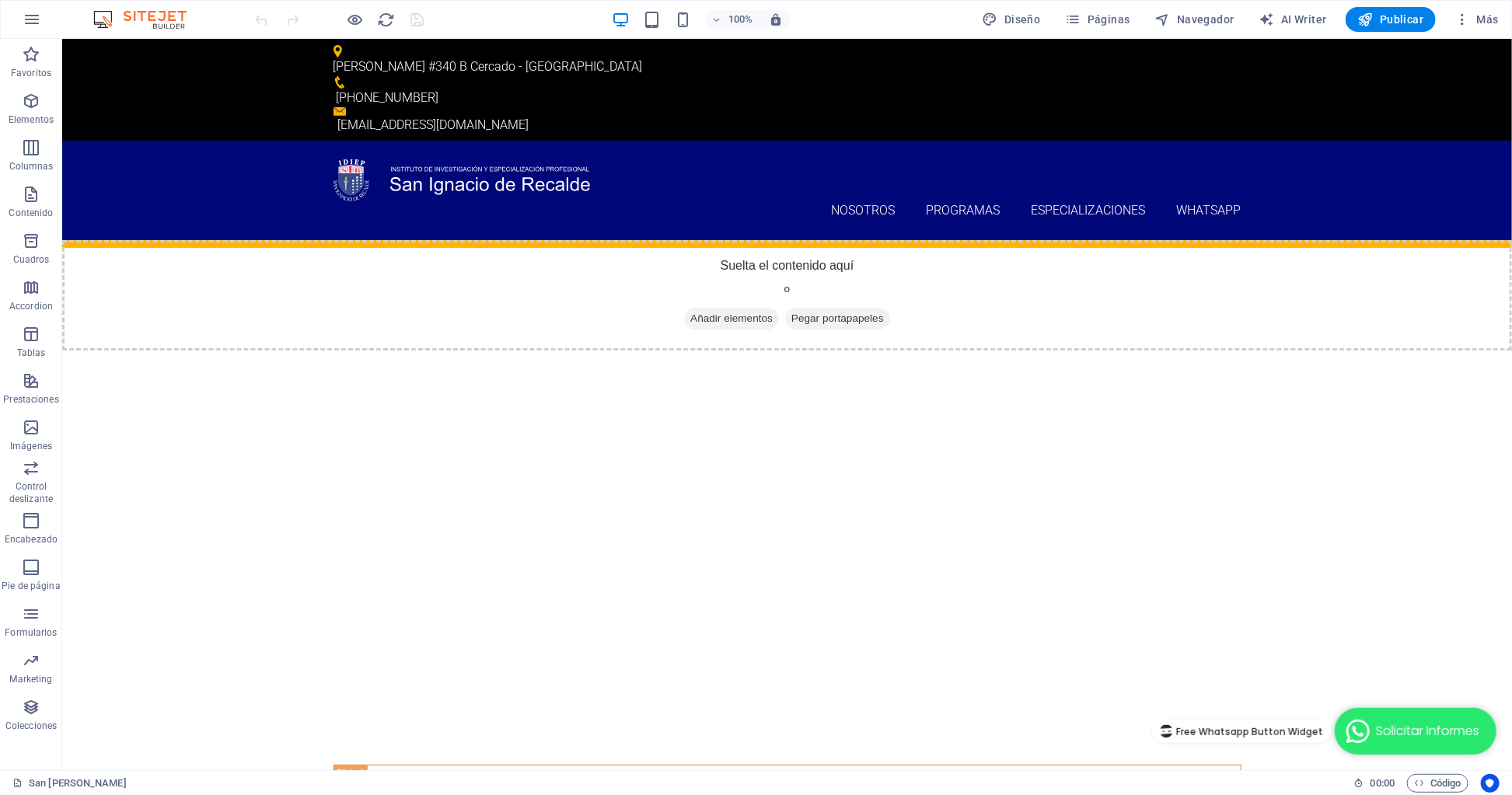
click at [1436, 728] on span "Solicitar Informes" at bounding box center [1429, 730] width 109 height 16
click at [1415, 649] on span "Código" at bounding box center [1297, 634] width 234 height 30
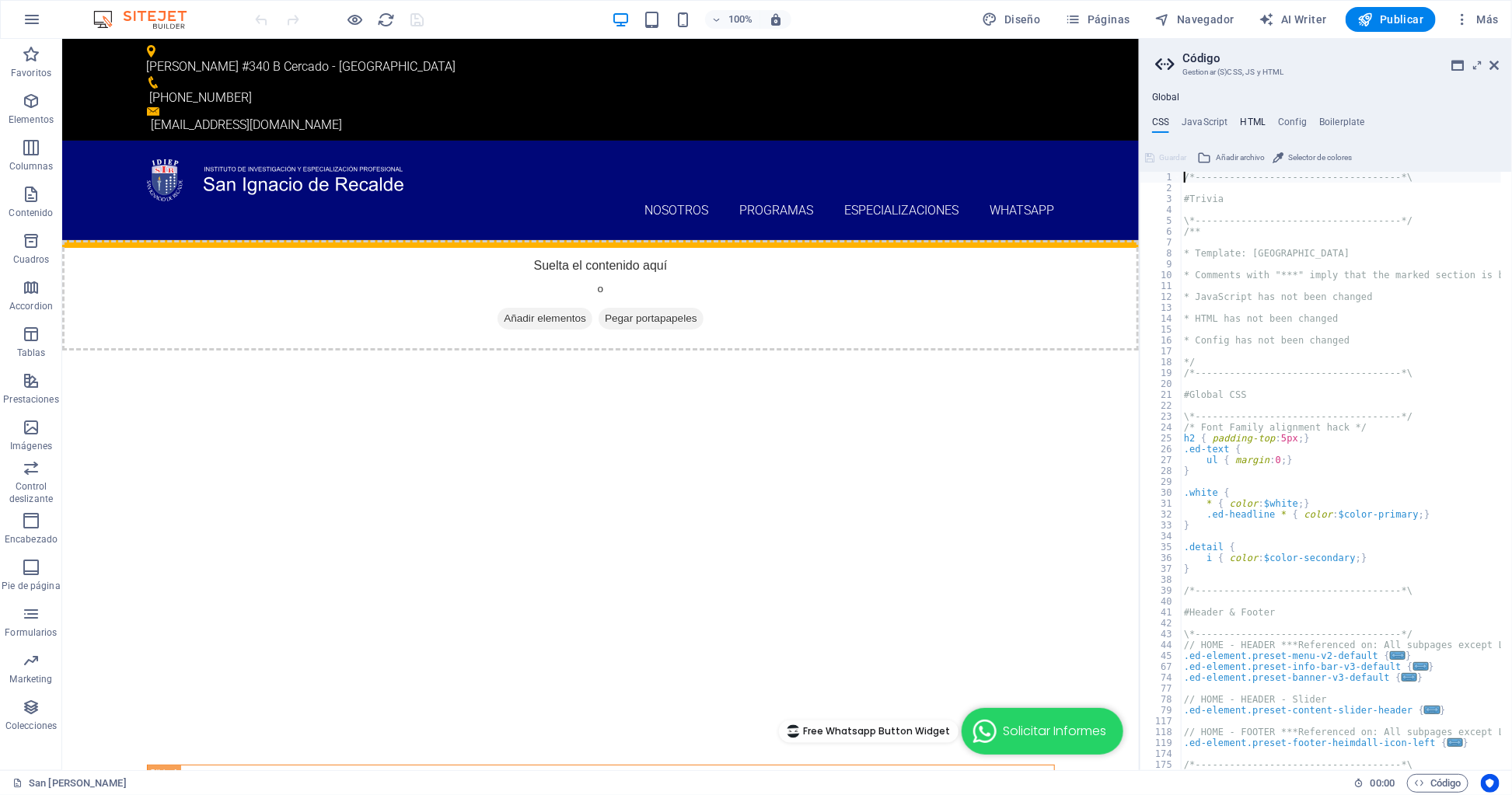
click at [1246, 124] on h4 "HTML" at bounding box center [1253, 125] width 26 height 17
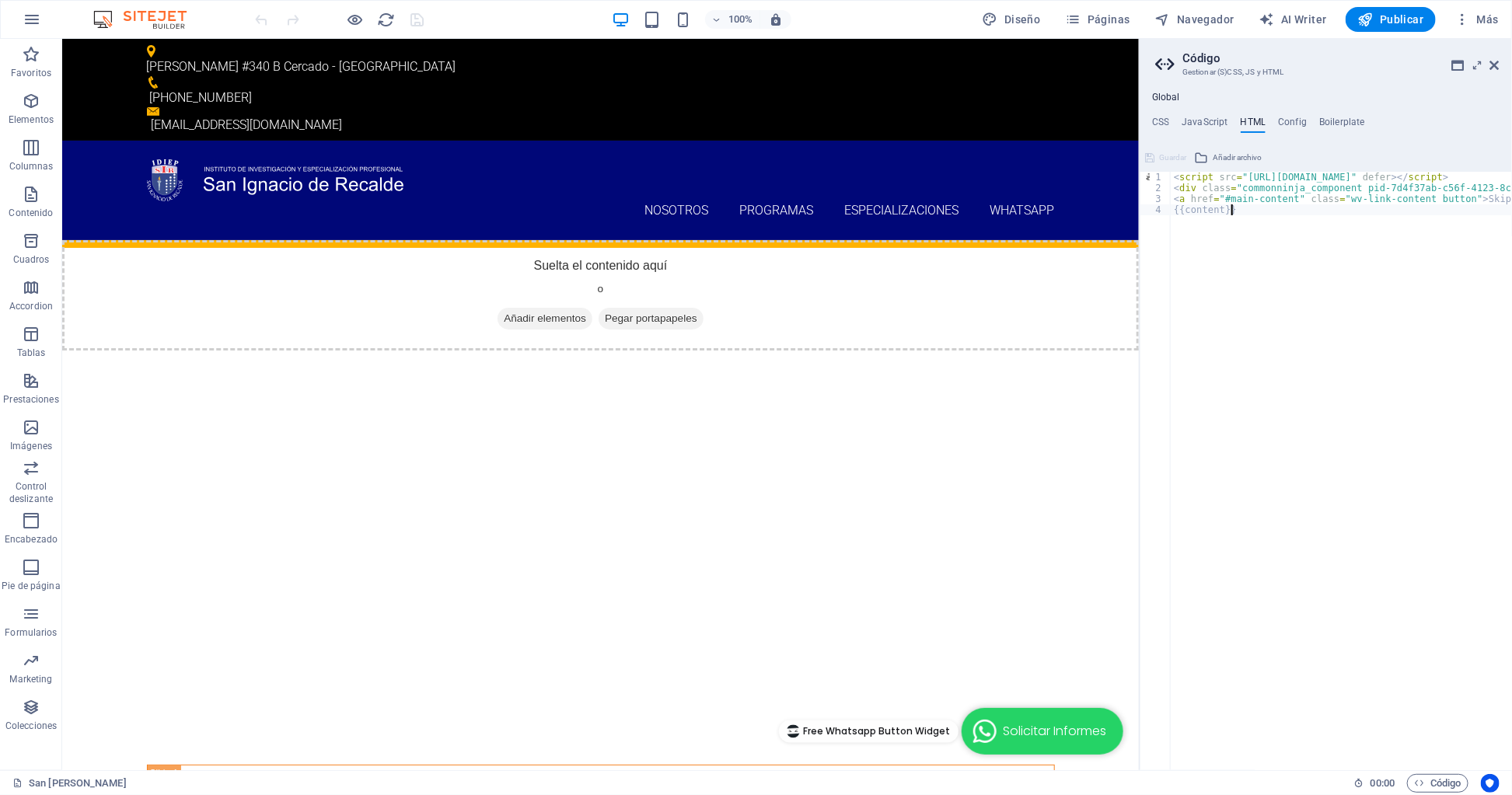
click at [1313, 249] on div "< script src = "https://cdn.commoninja.com/sdk/latest/commonninja.js" defer > <…" at bounding box center [1388, 476] width 436 height 609
type textarea "{{content}}"
click at [1058, 734] on span "Solicitar Informes" at bounding box center [1056, 730] width 109 height 16
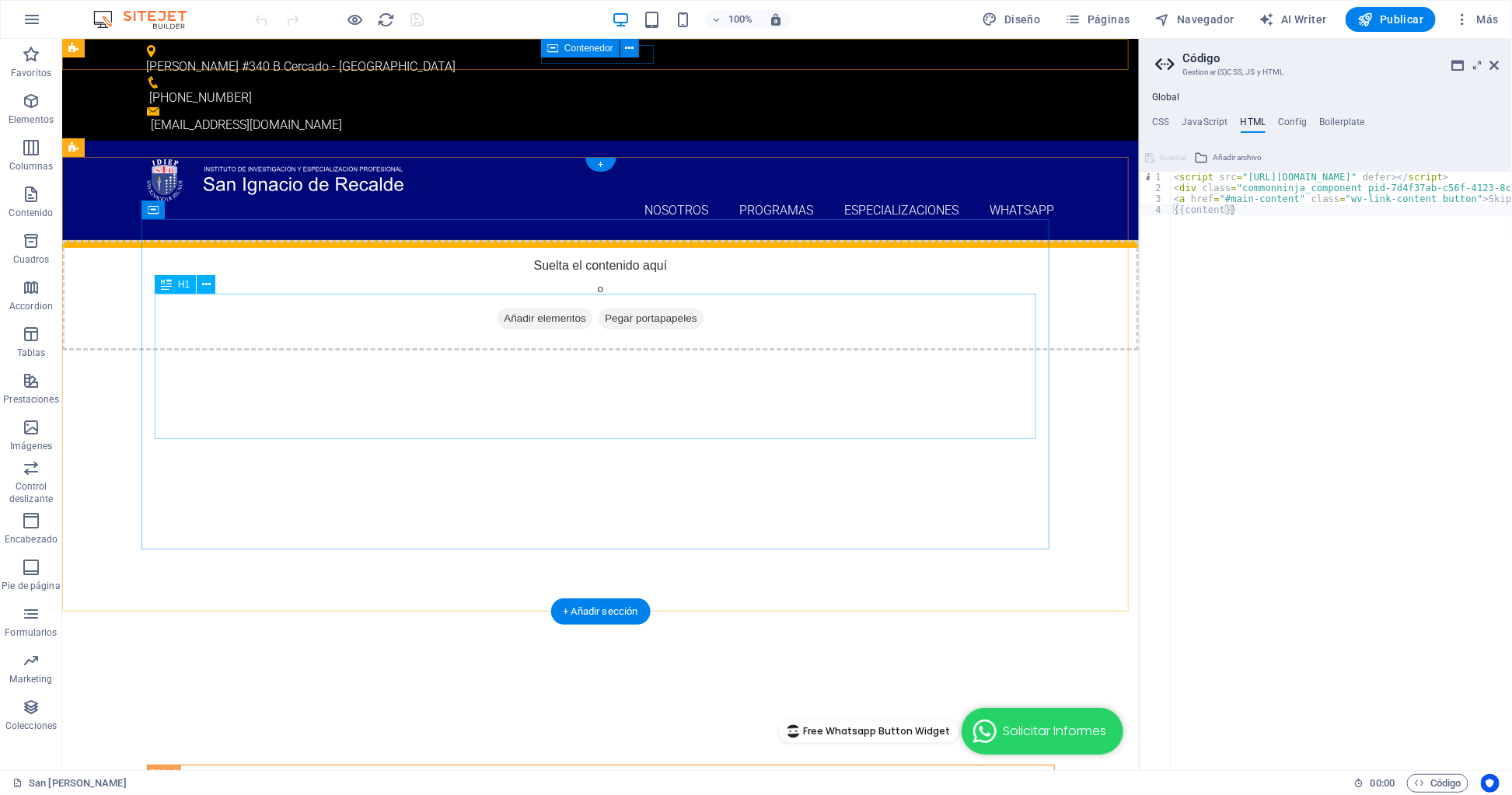
scroll to position [353, 0]
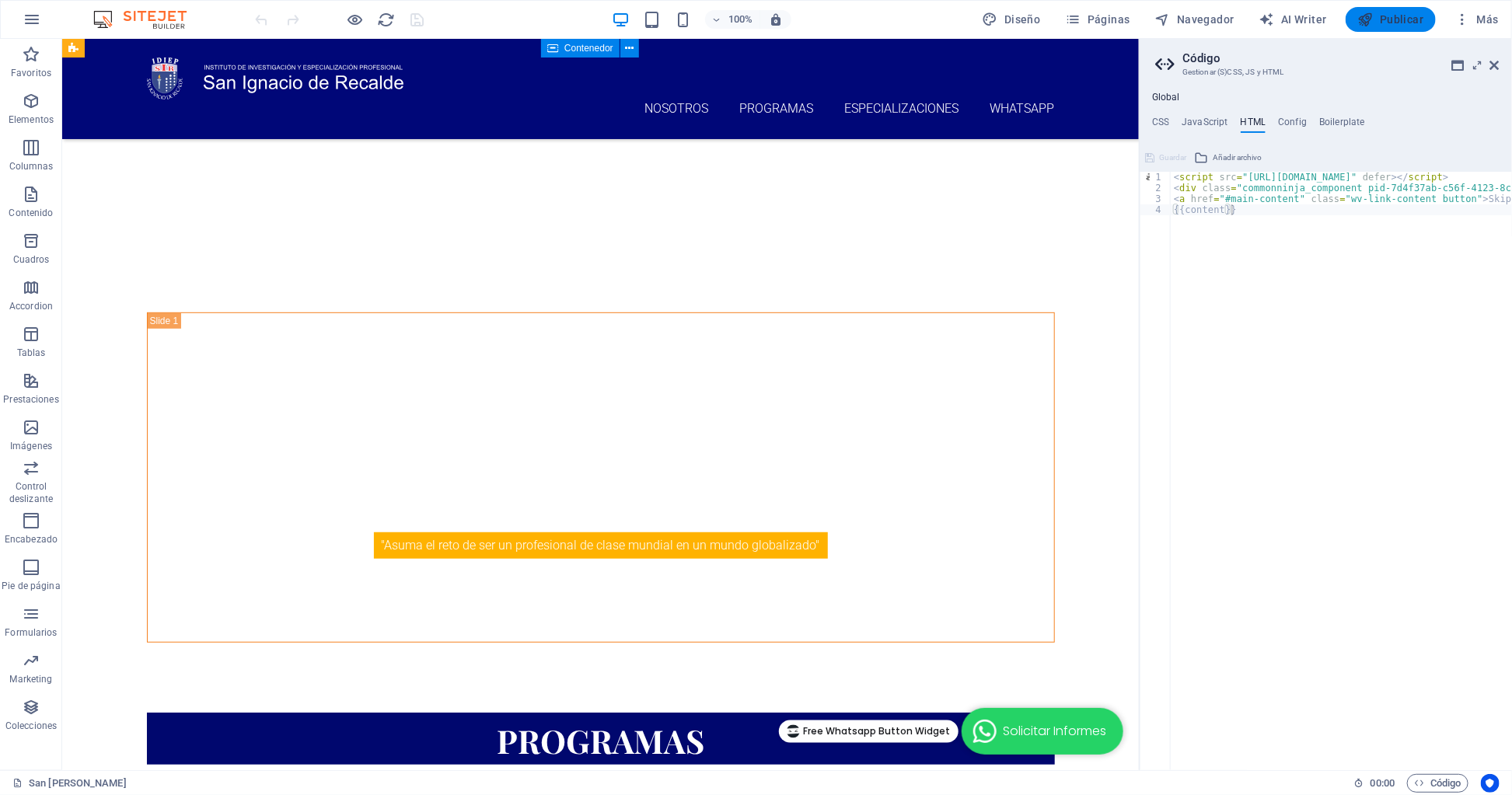
click at [0, 0] on button "Publicar" at bounding box center [0, 0] width 0 height 0
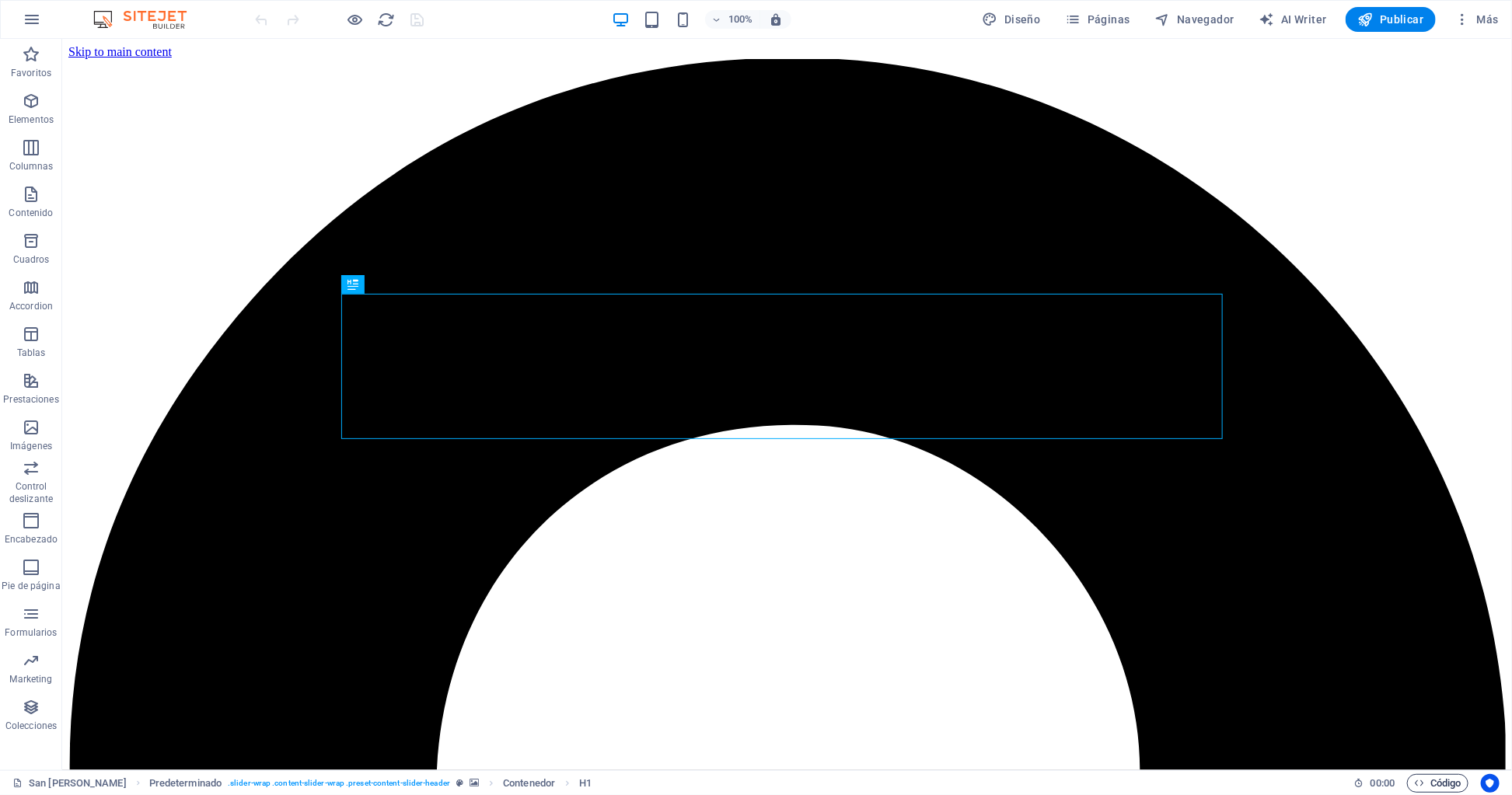
click at [1437, 779] on span "Código" at bounding box center [1438, 784] width 48 height 19
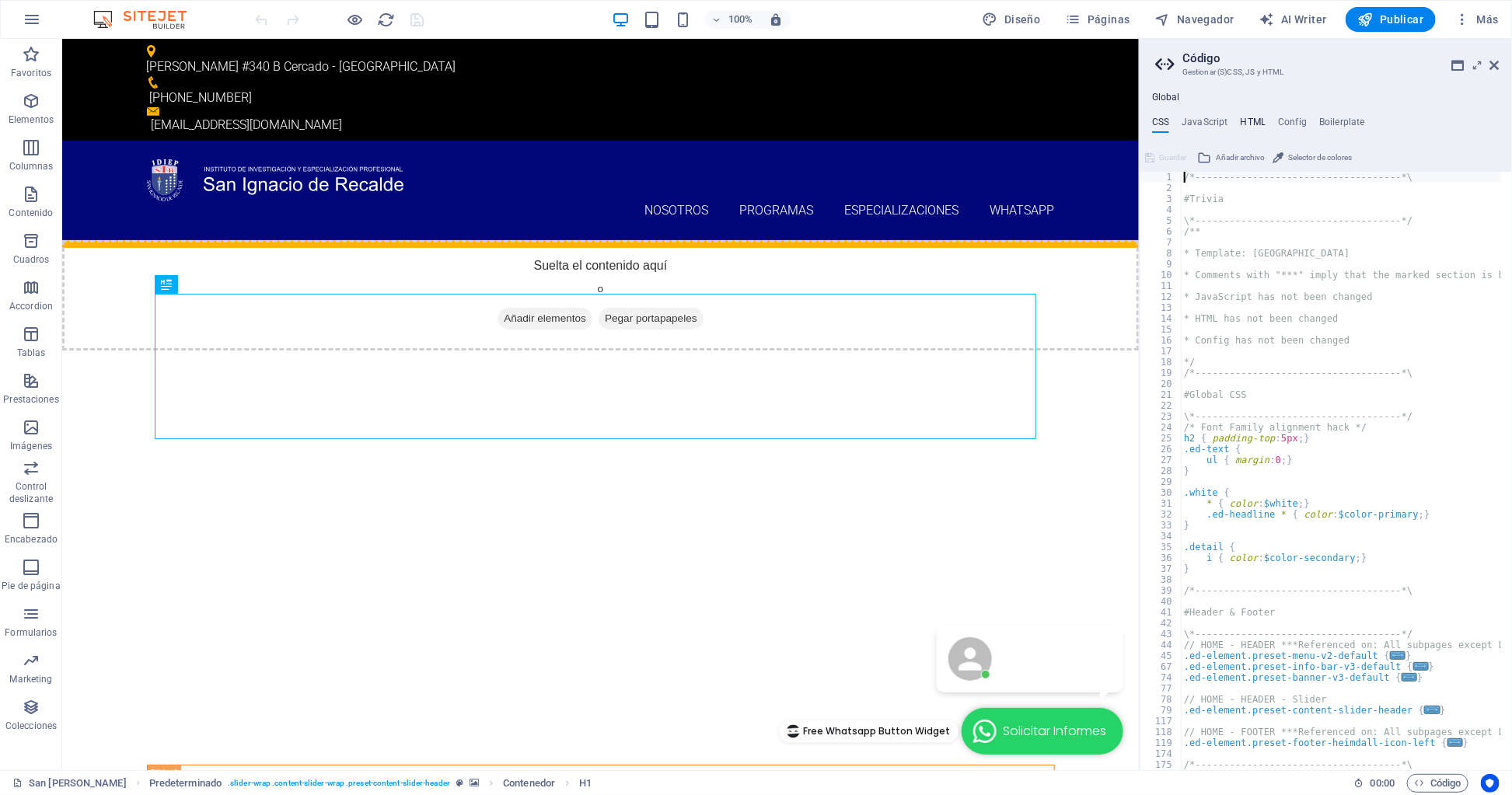
click at [1247, 125] on h4 "HTML" at bounding box center [1253, 125] width 26 height 17
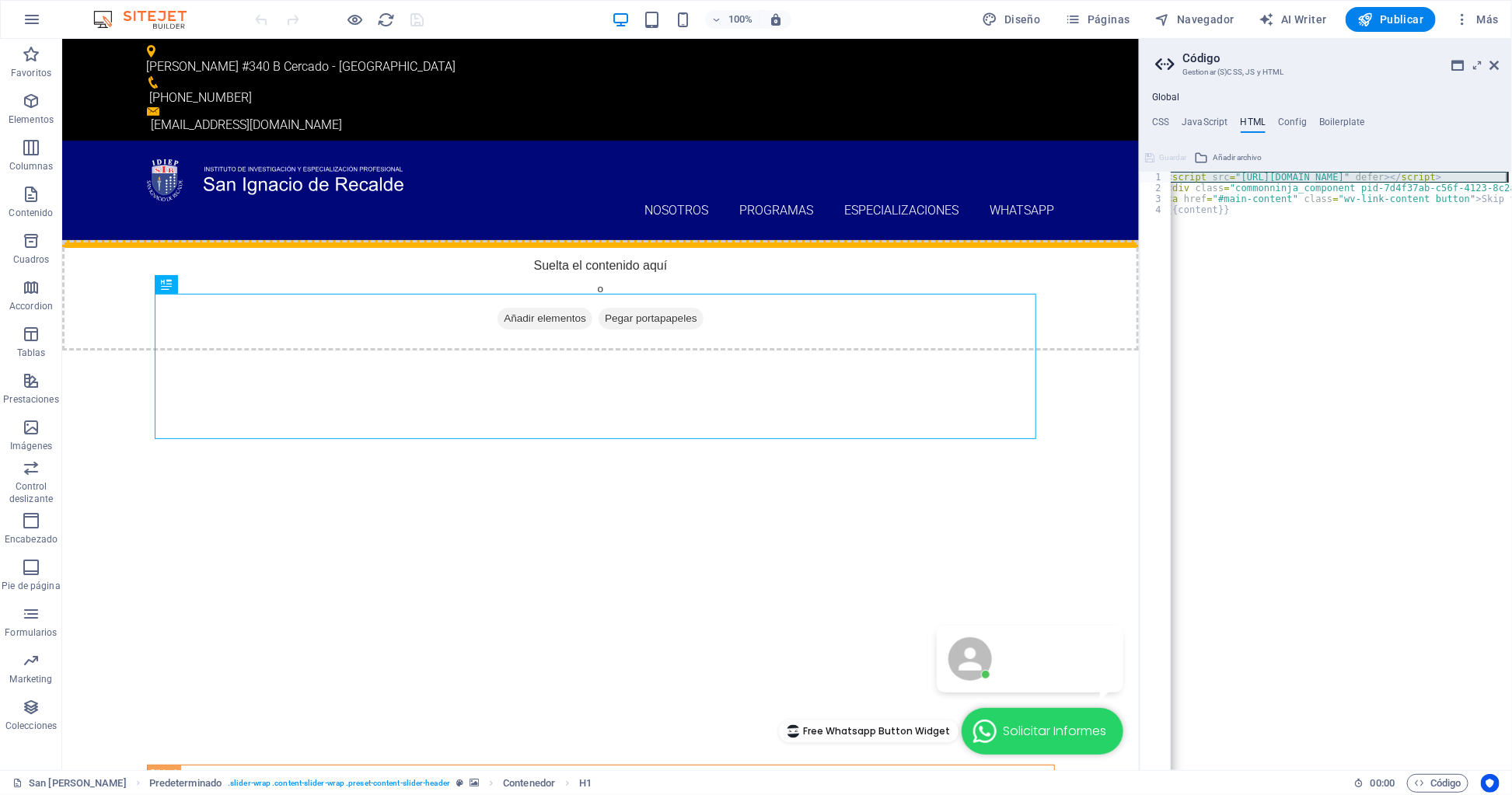
scroll to position [0, 94]
drag, startPoint x: 1175, startPoint y: 179, endPoint x: 1527, endPoint y: 186, distance: 352.1
click at [1511, 186] on html "sir.org.pe San Ignacio de Ricalde Favoritos Elementos Columnas Contenido Cuadro…" at bounding box center [756, 398] width 1512 height 795
paste textarea
type textarea "<div class="commonninja_component pid-7d4f37ab-c56f-4123-8c2a-bcbcf56ccaa8"></d…"
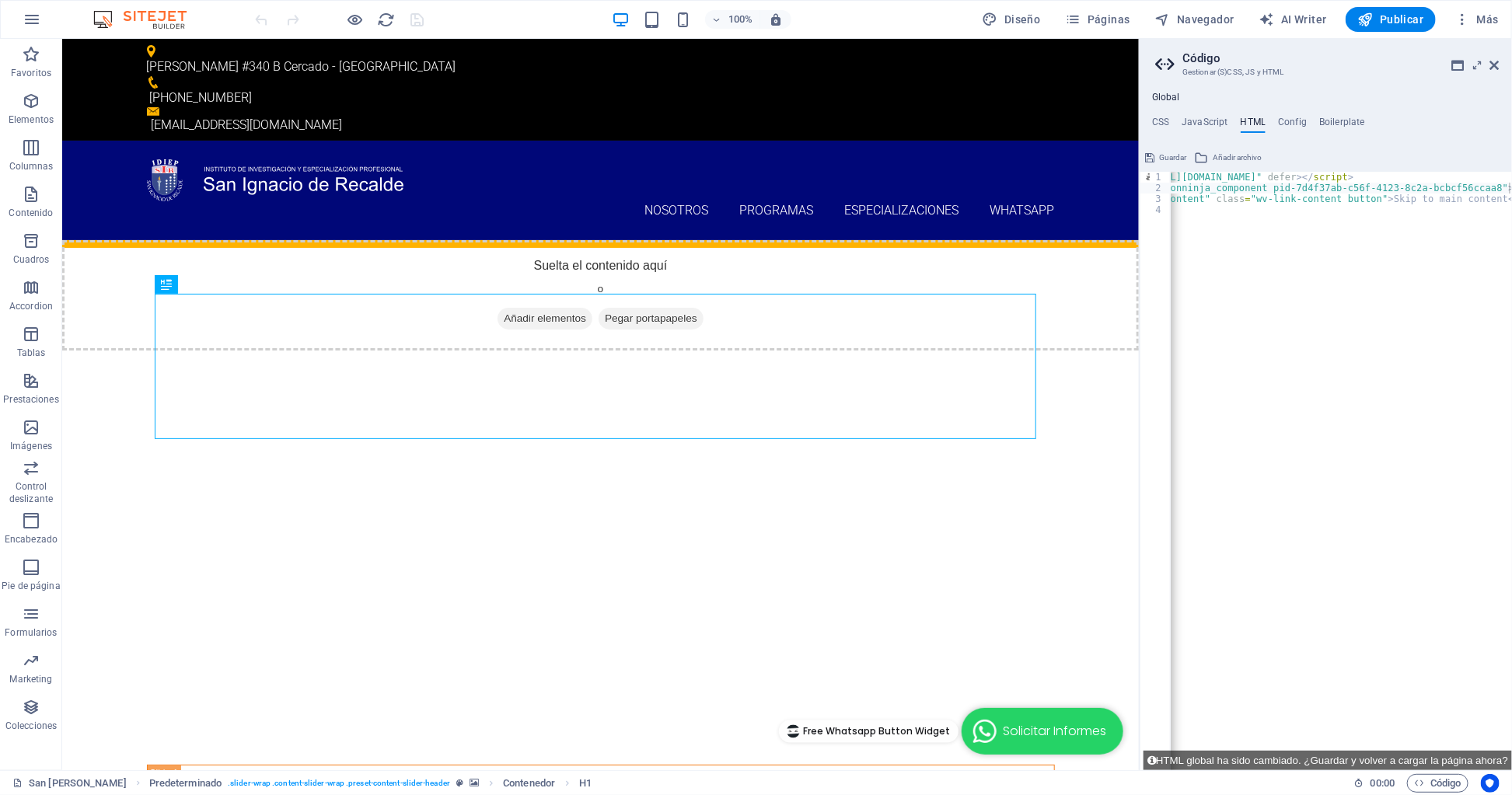
click at [1174, 155] on span "Guardar" at bounding box center [1172, 158] width 28 height 19
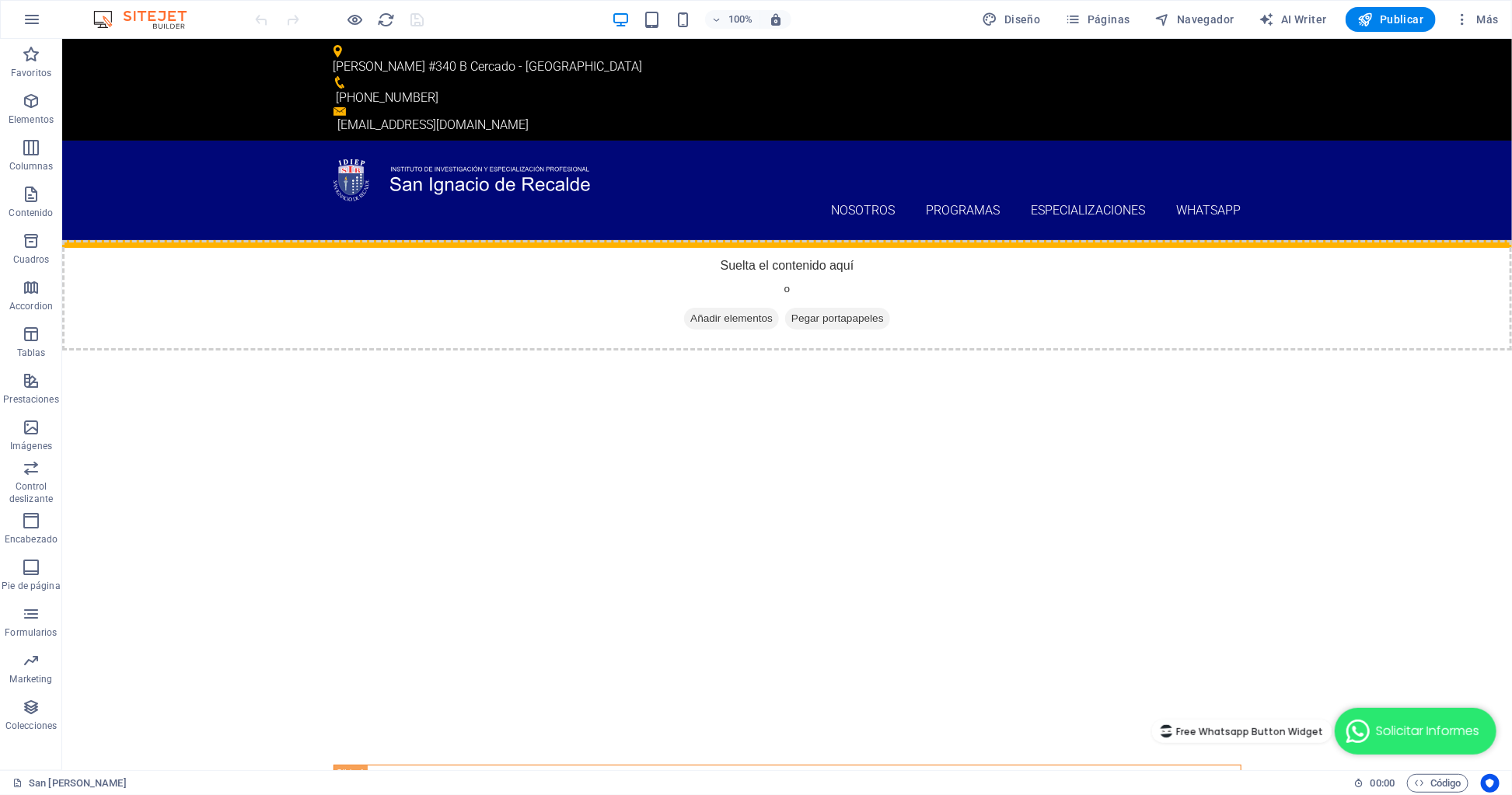
click at [1258, 729] on span "Free Whatsapp Button Widget" at bounding box center [1249, 730] width 147 height 14
click at [1433, 780] on span "Código" at bounding box center [1438, 784] width 48 height 19
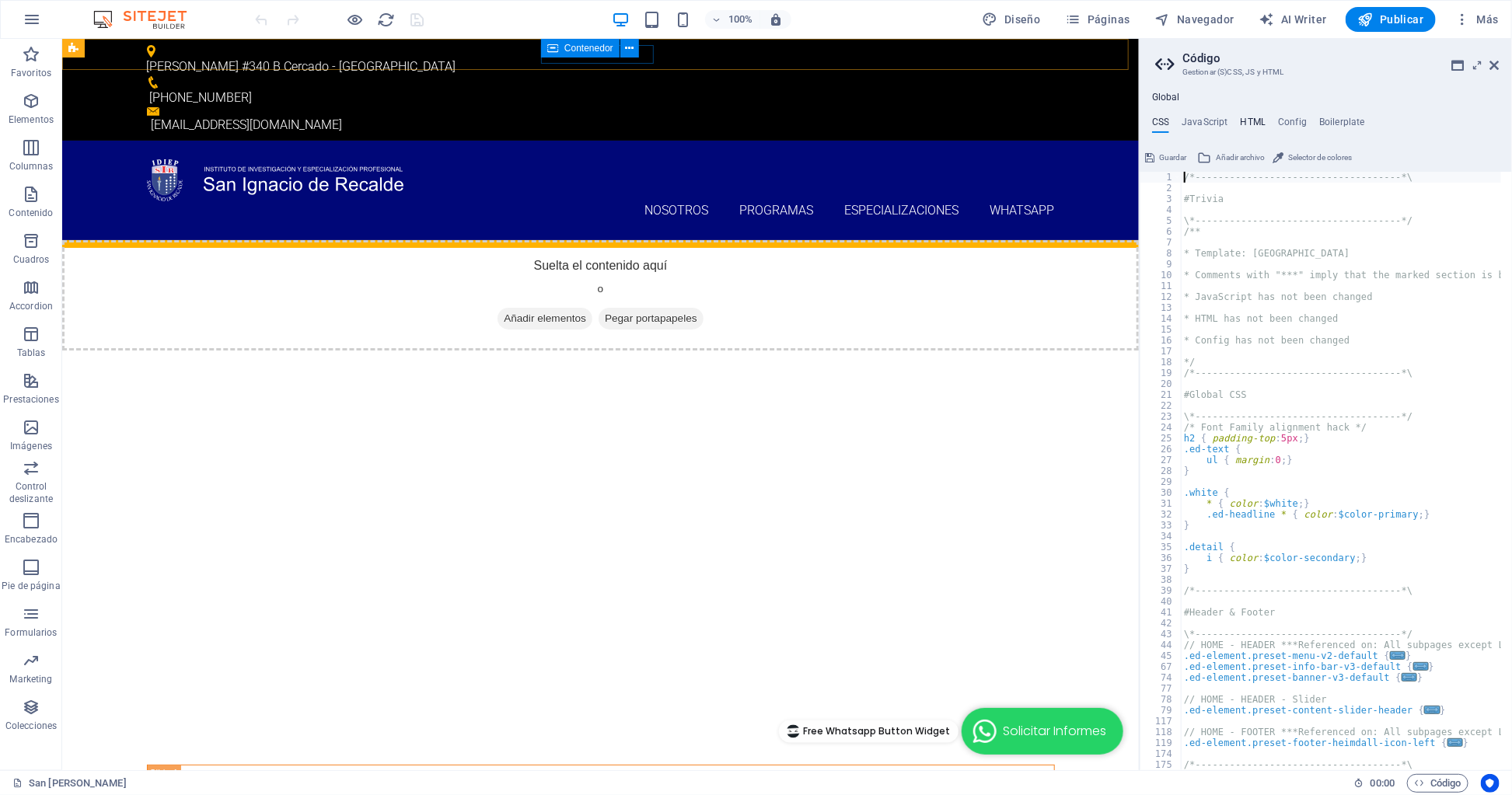
click at [1251, 121] on h4 "HTML" at bounding box center [1253, 125] width 26 height 17
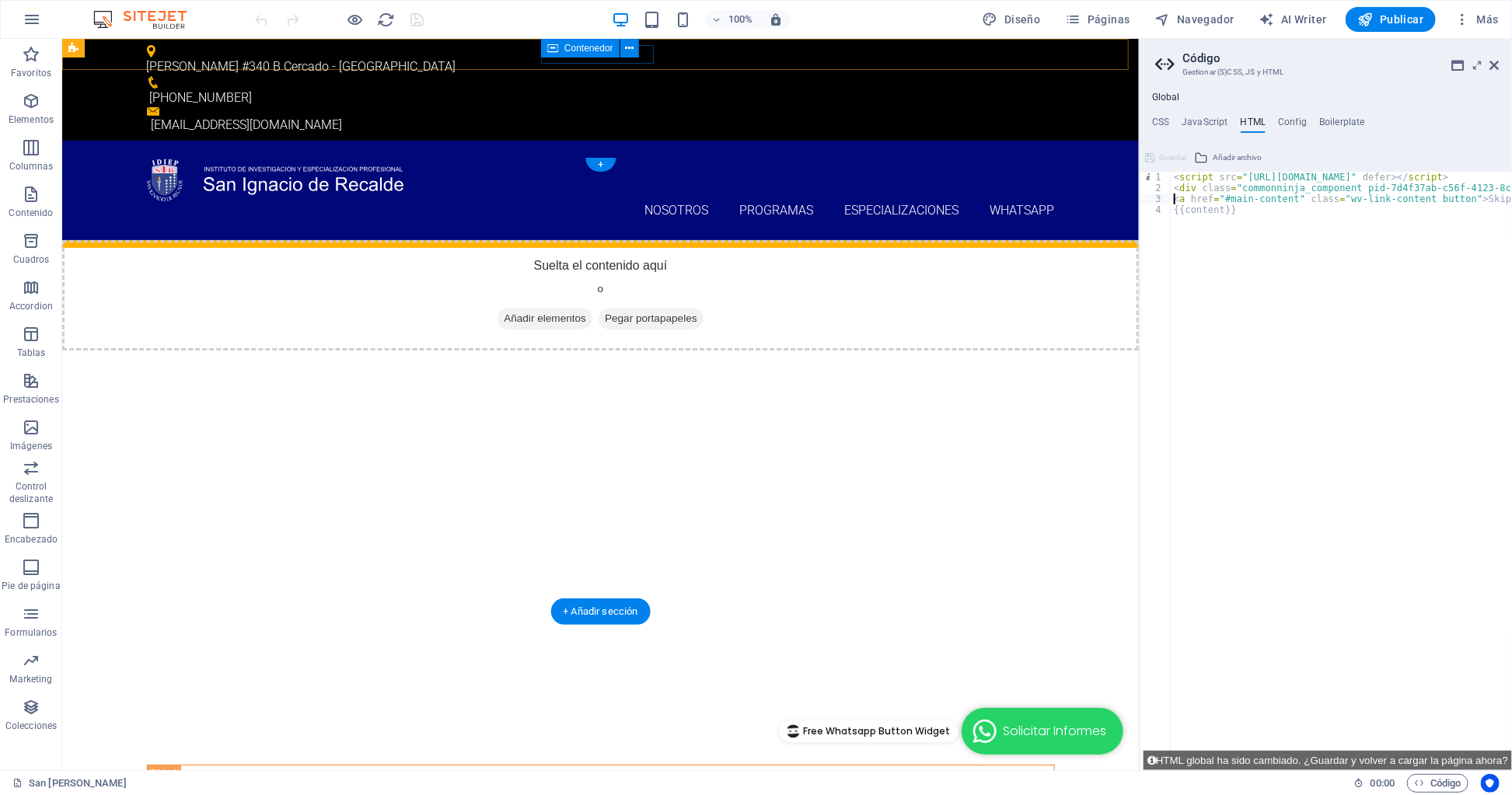
scroll to position [0, 0]
drag, startPoint x: 1502, startPoint y: 186, endPoint x: 1166, endPoint y: 186, distance: 336.0
click at [1166, 186] on div "<div class="commonninja_component pid-7d4f37ab-c56f-4123-8c2a-bcbcf56ccaa8"></d…" at bounding box center [1325, 471] width 372 height 599
type textarea ">"
type textarea "<a href="#main-content" class="wv-link-content button">Skip to main content</a>"
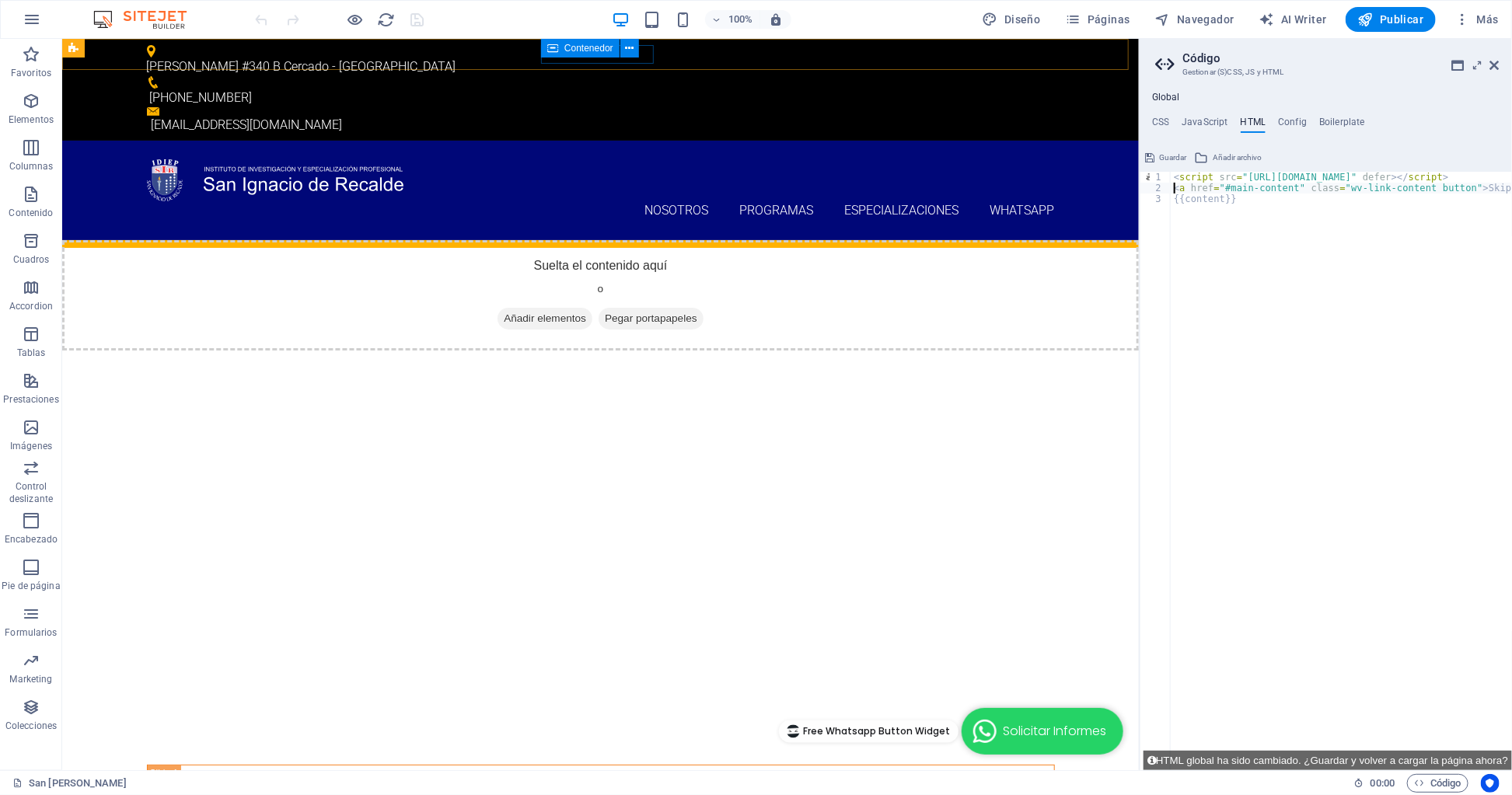
click at [1180, 150] on span "Guardar" at bounding box center [1172, 158] width 28 height 19
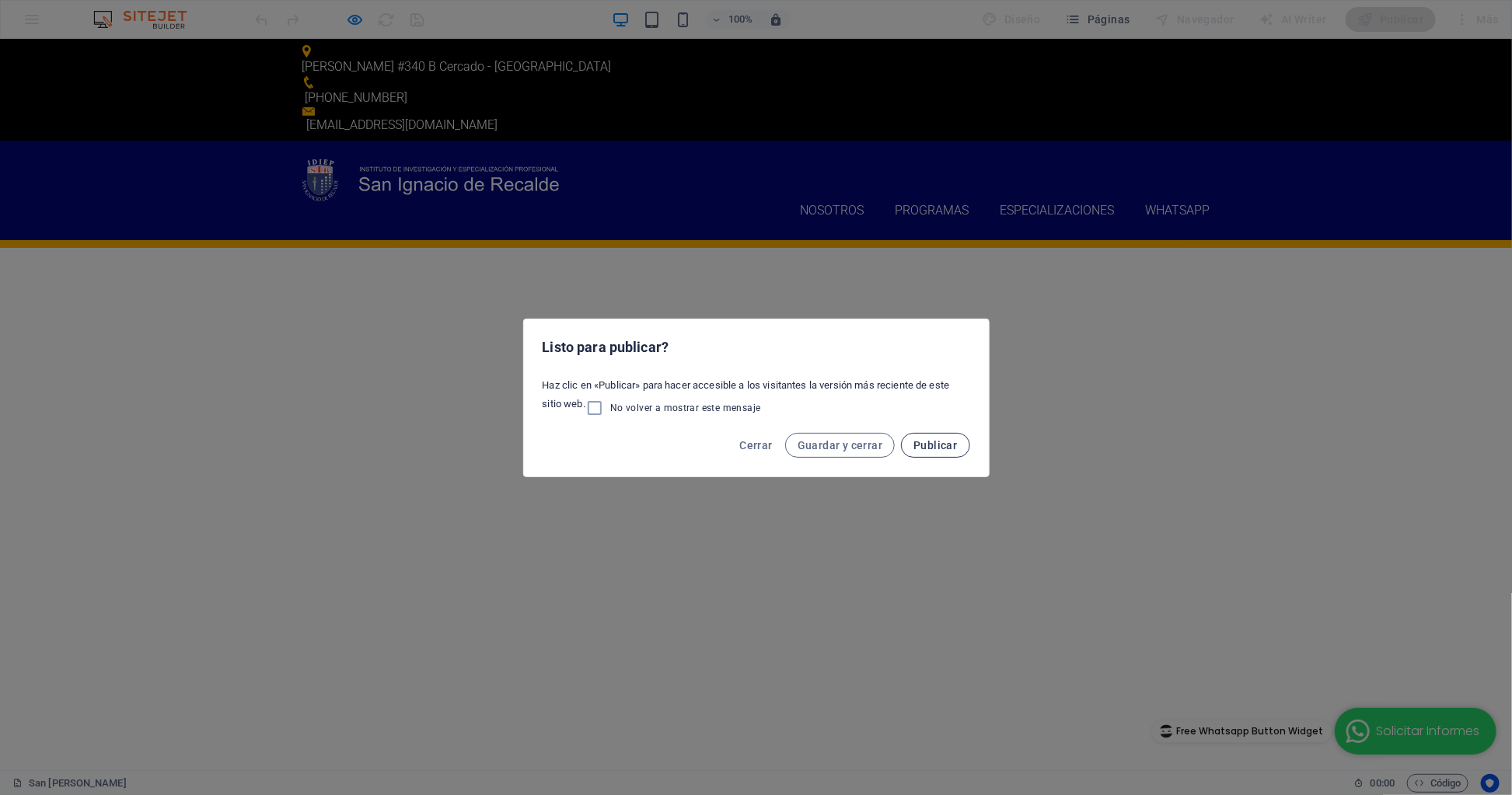
click at [956, 447] on span "Publicar" at bounding box center [935, 445] width 44 height 12
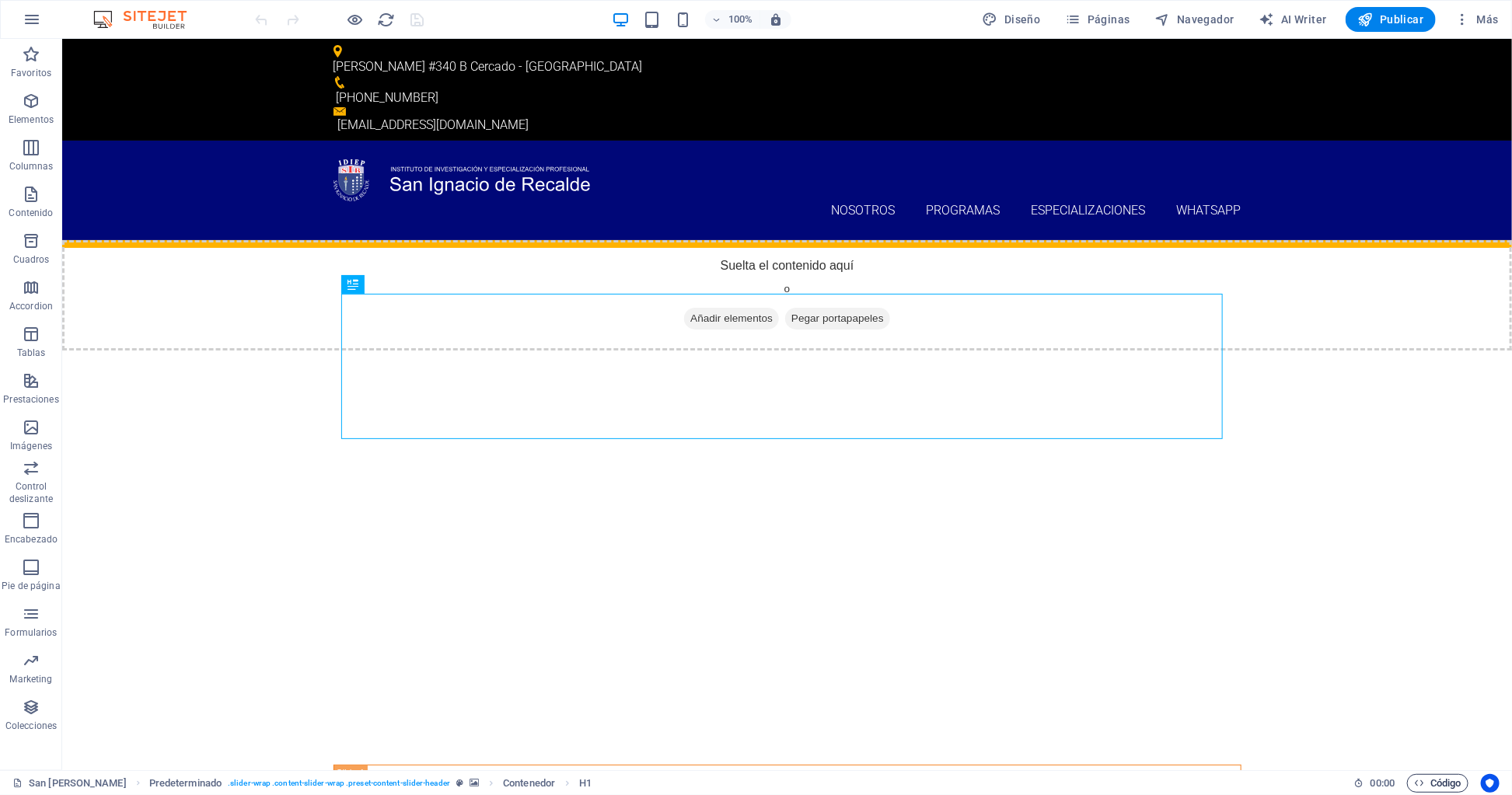
click at [1435, 786] on span "Código" at bounding box center [1438, 784] width 48 height 19
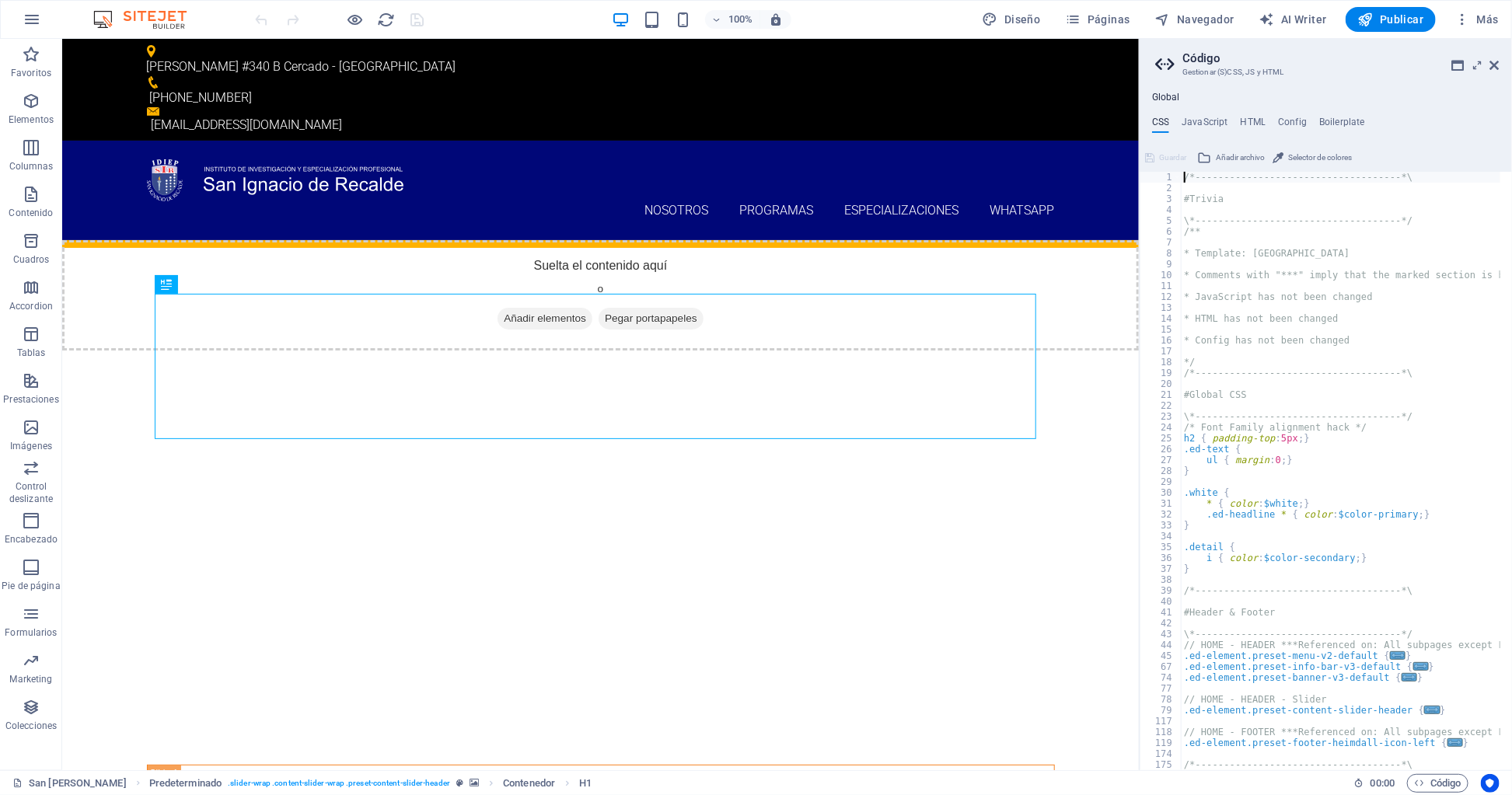
click at [1252, 109] on div "Global CSS JavaScript HTML Config Boilerplate /*-------------------------------…" at bounding box center [1325, 431] width 372 height 679
click at [1248, 122] on h4 "HTML" at bounding box center [1253, 125] width 26 height 17
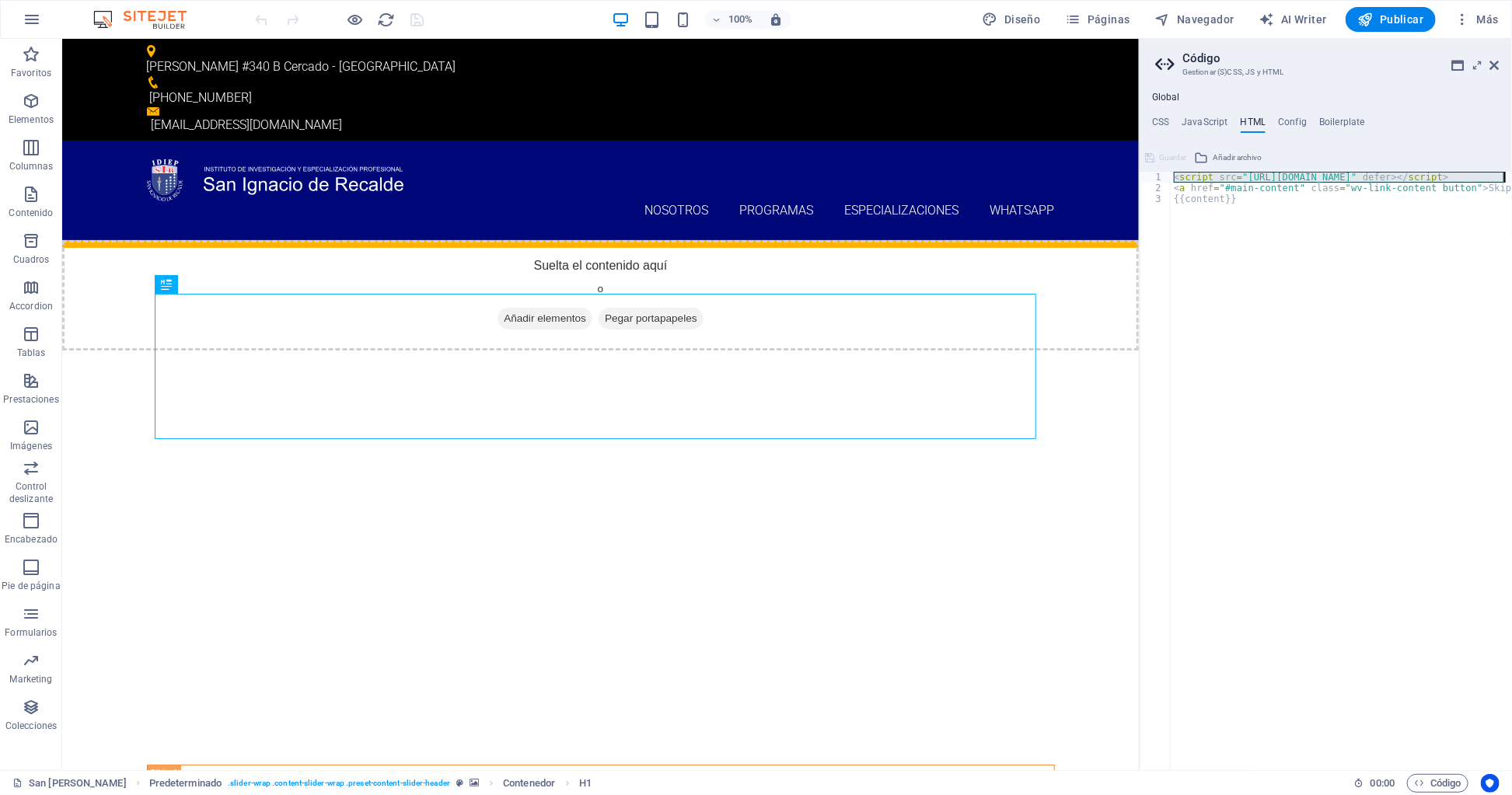
drag, startPoint x: 1174, startPoint y: 177, endPoint x: 1507, endPoint y: 171, distance: 333.1
click at [1507, 171] on div "<script src="[URL][DOMAIN_NAME]" defer></script> 1 2 3 < script src = "[URL][DO…" at bounding box center [1325, 457] width 372 height 624
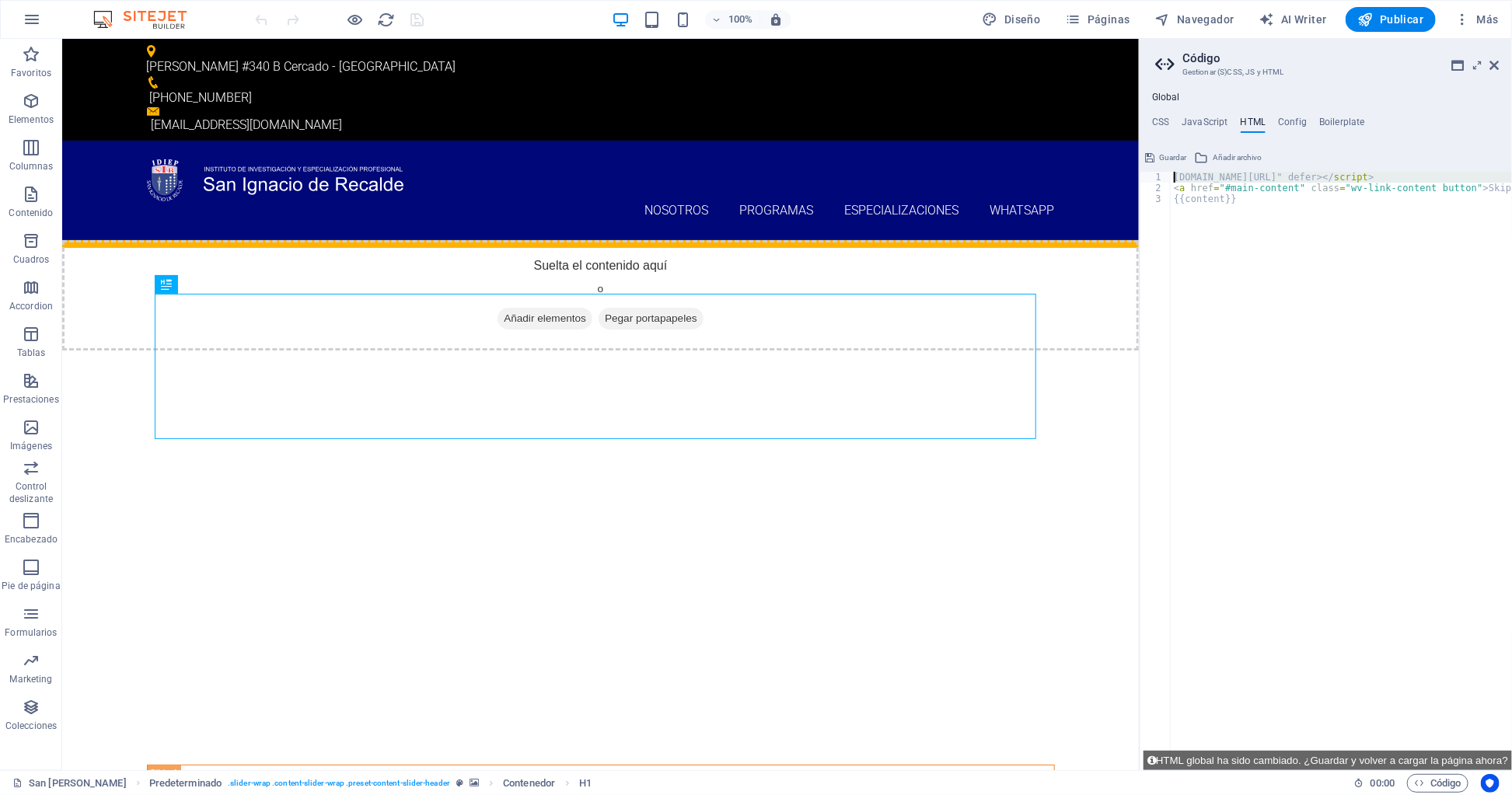
drag, startPoint x: 1174, startPoint y: 183, endPoint x: 1161, endPoint y: 163, distance: 23.9
click at [1161, 163] on div "[DOMAIN_NAME][URL]" defer></script> 1 2 3 [DOMAIN_NAME][URL]" defer> </ script …" at bounding box center [1325, 457] width 372 height 624
drag, startPoint x: 1272, startPoint y: 234, endPoint x: 1232, endPoint y: 172, distance: 73.8
click at [1275, 233] on div "< a href = "#main-content" class = "wv-link-content button" > Skip to main cont…" at bounding box center [1380, 476] width 419 height 608
type textarea "{{content}}"
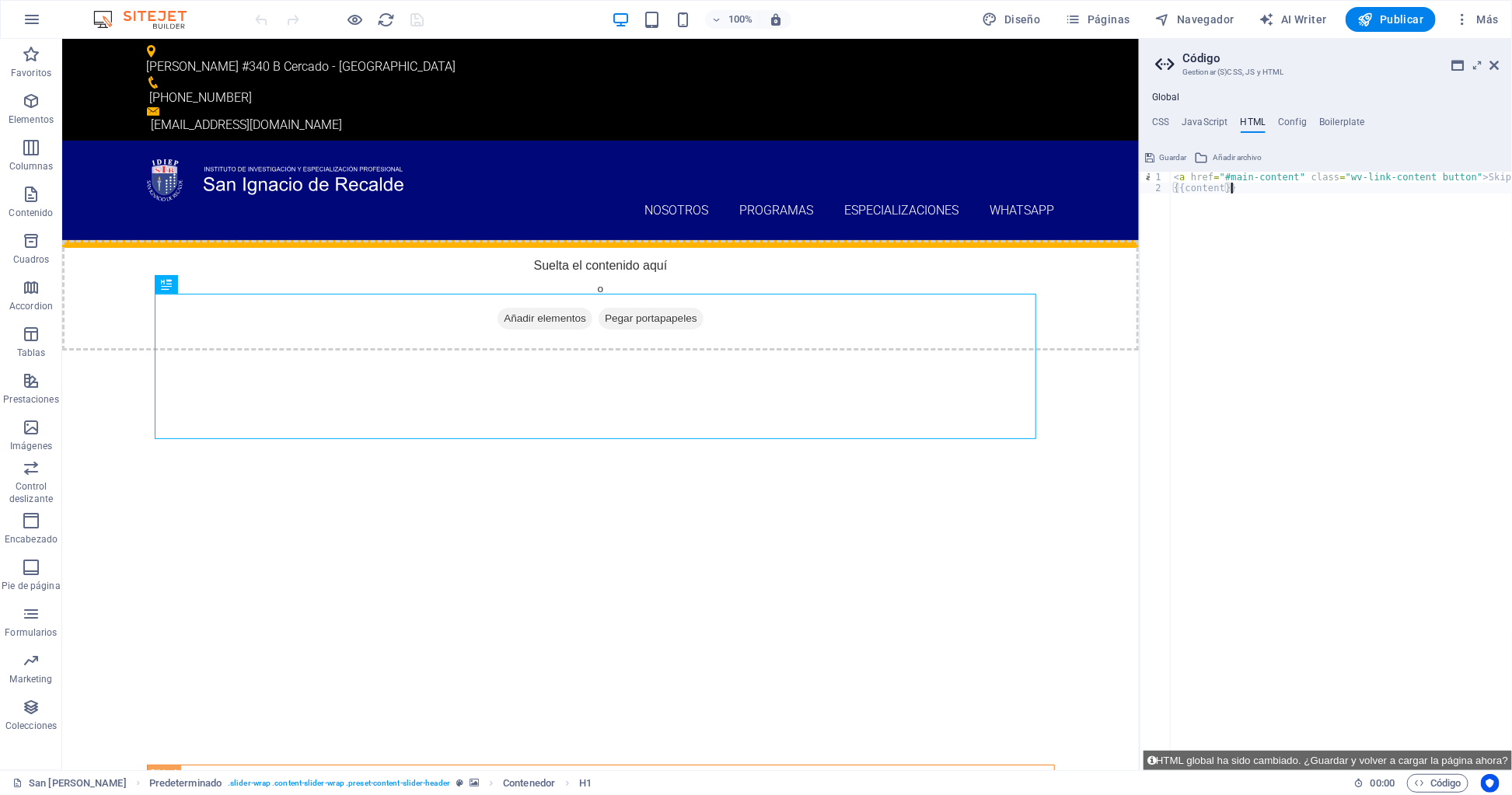
click at [1175, 153] on span "Guardar" at bounding box center [1172, 158] width 28 height 19
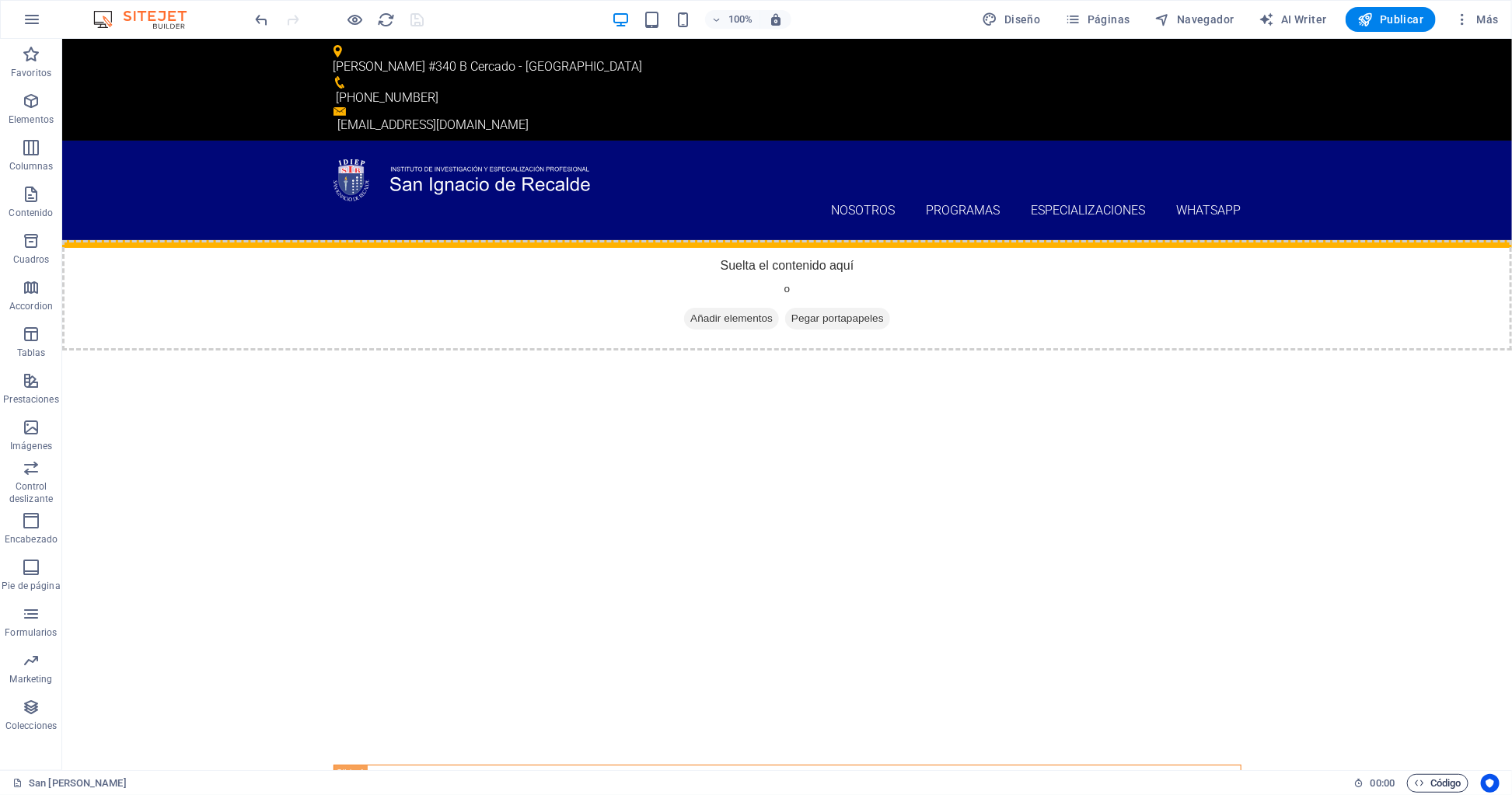
click at [1444, 782] on span "Código" at bounding box center [1438, 784] width 48 height 19
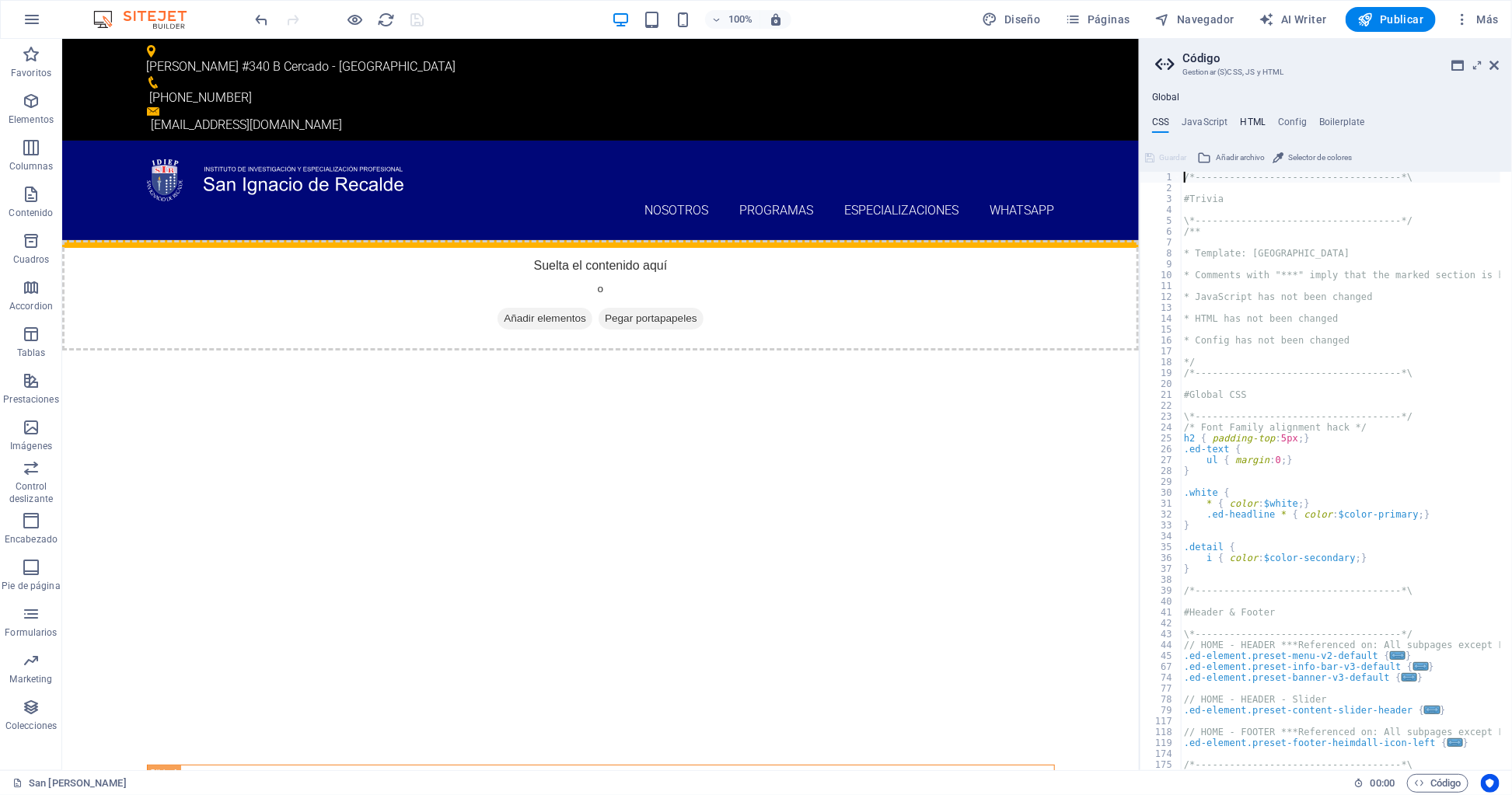
click at [1257, 124] on h4 "HTML" at bounding box center [1253, 125] width 26 height 17
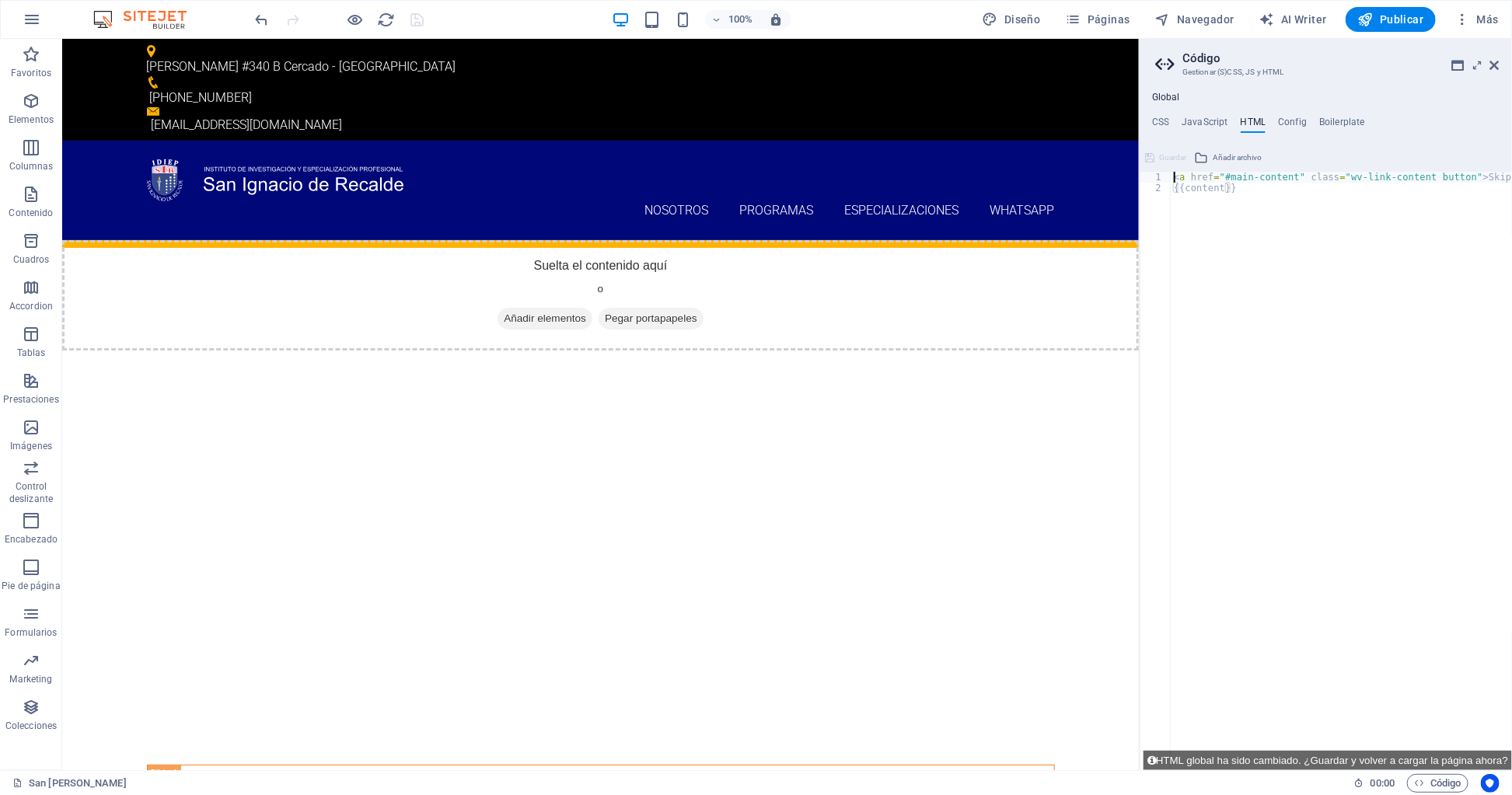
click at [1174, 174] on div "< a href = "#main-content" class = "wv-link-content button" > Skip to main cont…" at bounding box center [1380, 476] width 419 height 608
type textarea "<a href="#main-content" class="wv-link-content button">Skip to main content</a>"
paste textarea
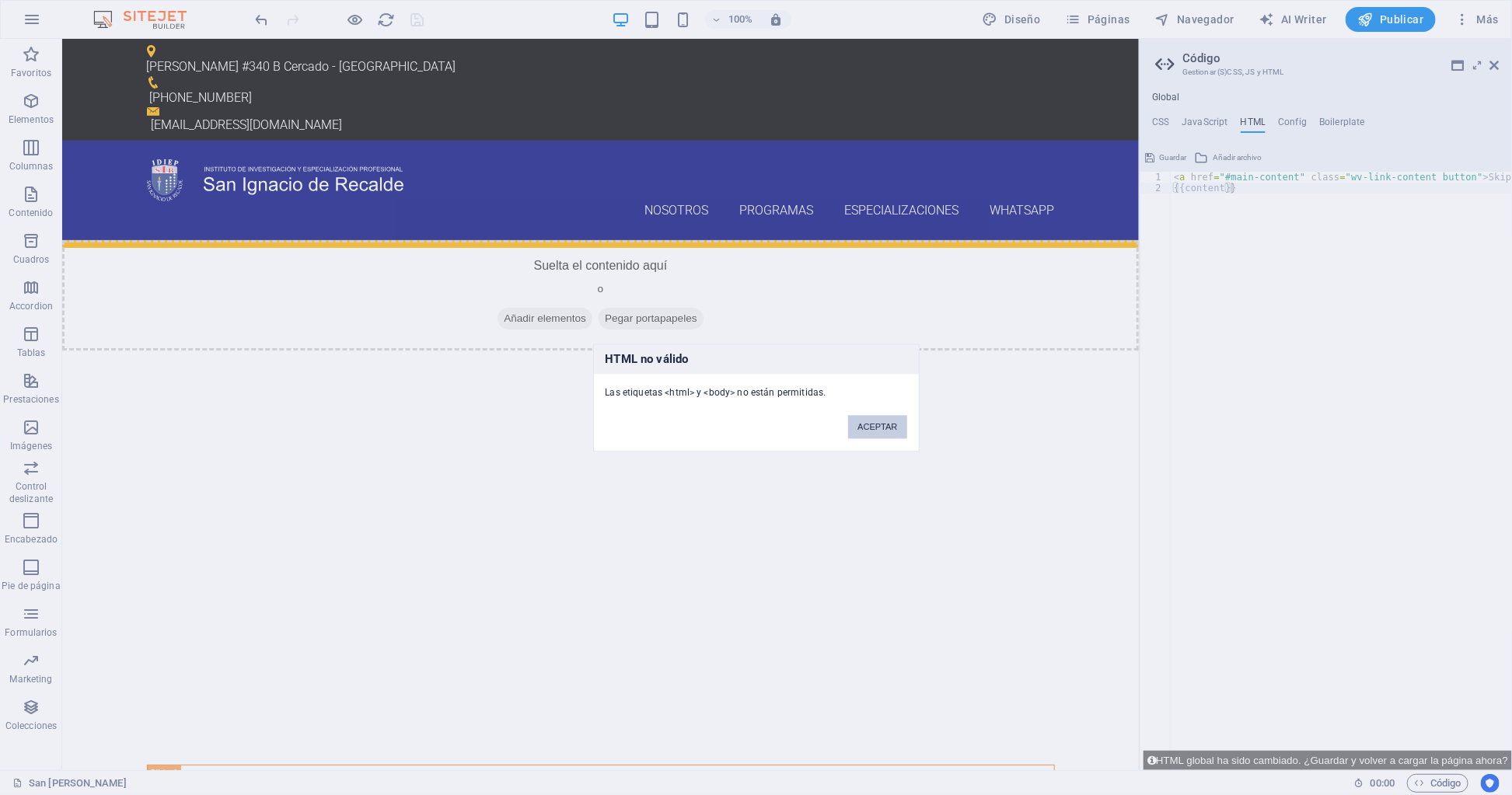
click at [877, 422] on button "ACEPTAR" at bounding box center [876, 426] width 58 height 23
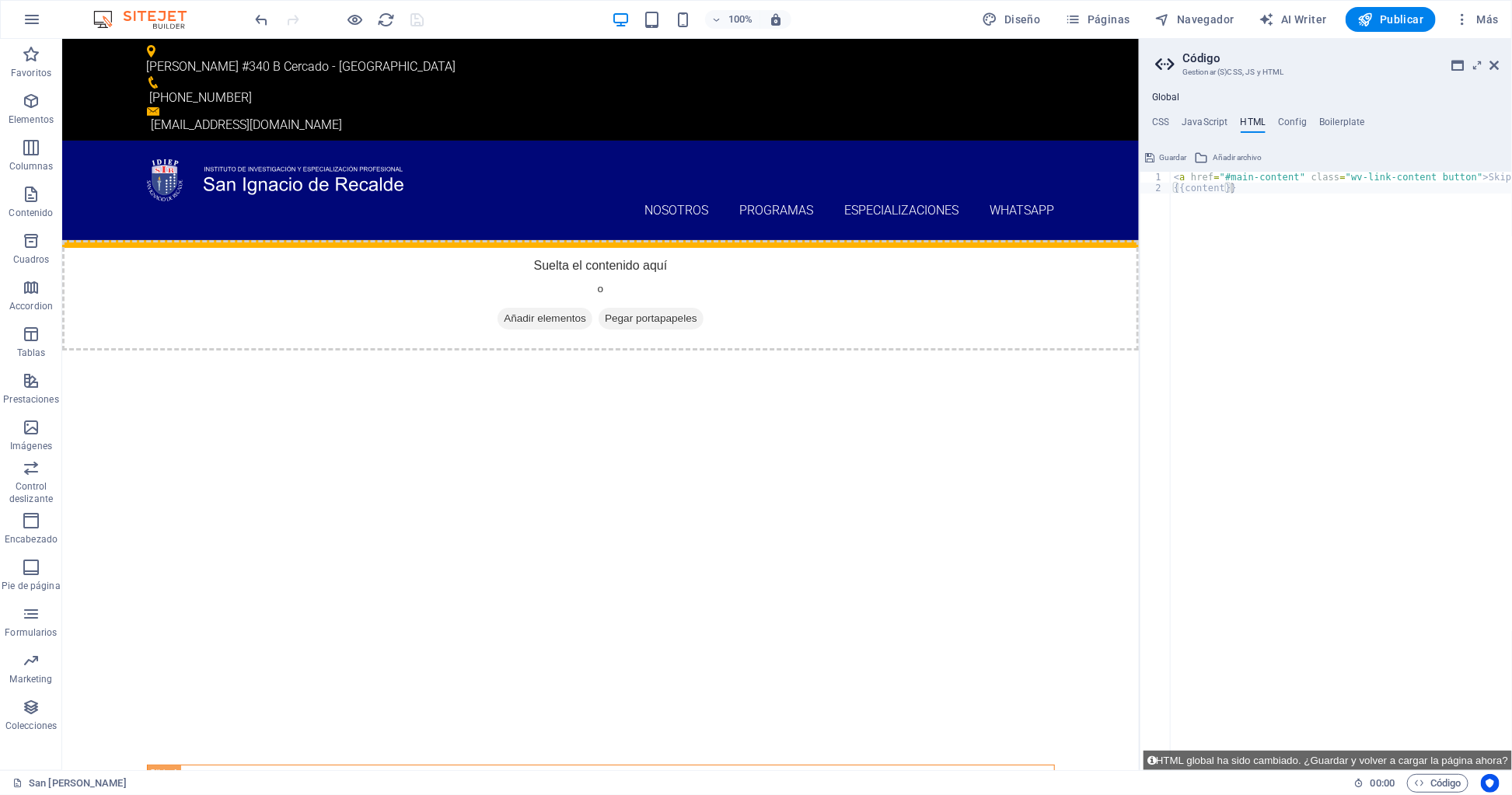
type textarea "<a href="#main-content" class="wv-link-content button">Skip to main content</a>"
click at [1175, 173] on div "< a href = "#main-content" class = "wv-link-content button" > Skip to main cont…" at bounding box center [1380, 476] width 419 height 608
paste textarea
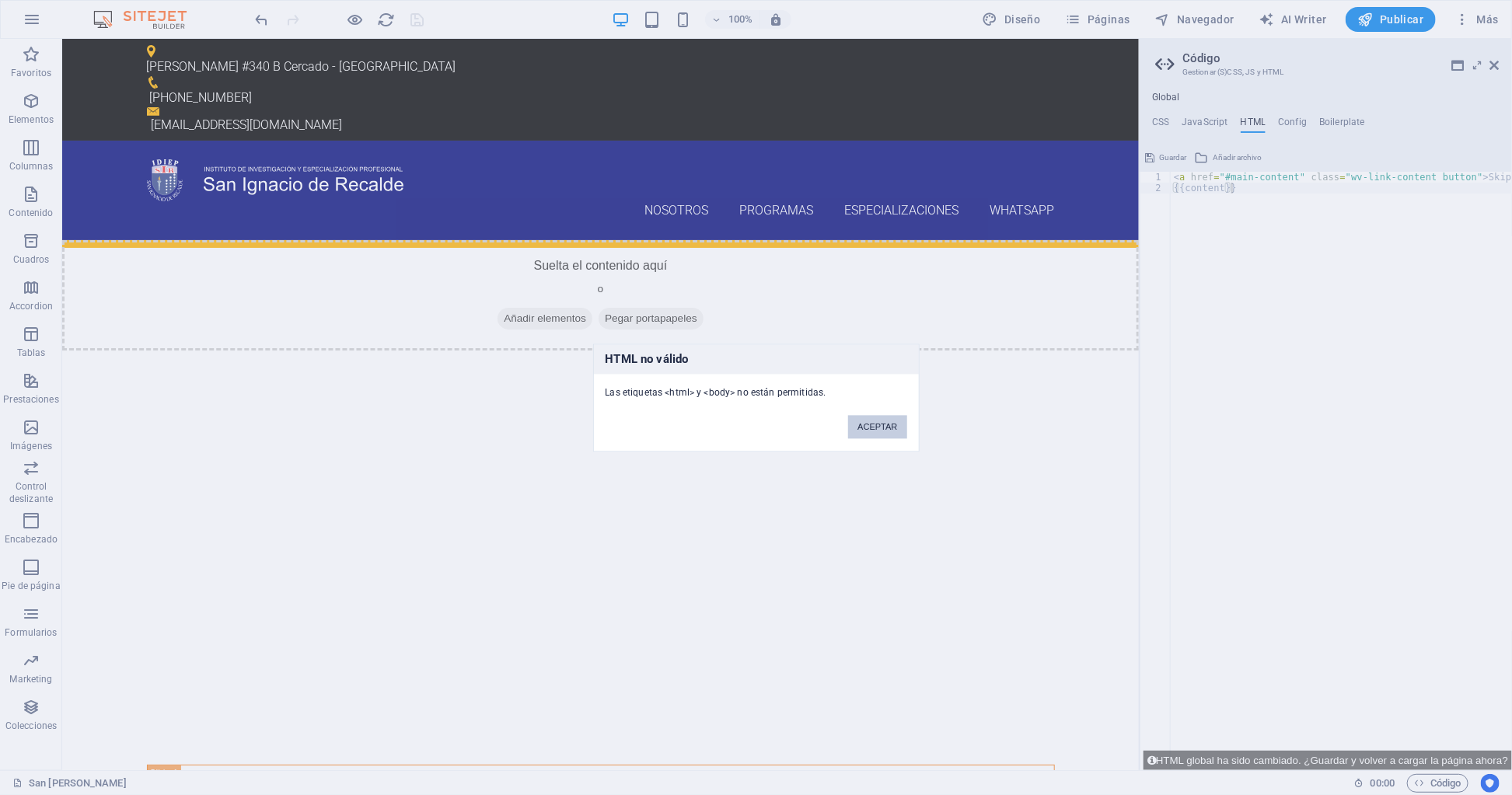
click at [893, 432] on button "ACEPTAR" at bounding box center [876, 426] width 58 height 23
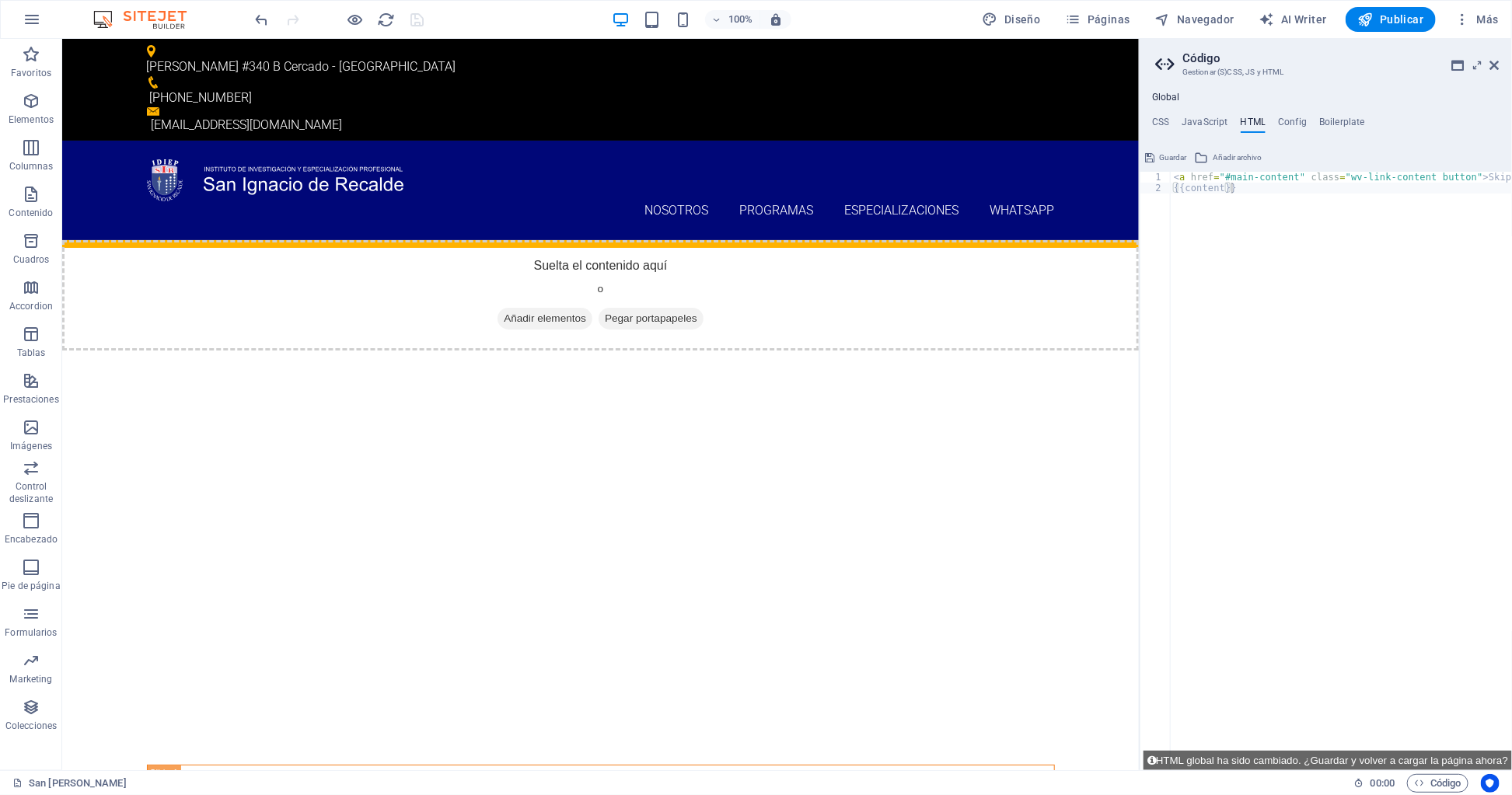
click at [1256, 129] on h4 "HTML" at bounding box center [1253, 125] width 26 height 17
click at [1175, 178] on div "< a href = "#main-content" class = "wv-link-content button" > Skip to main cont…" at bounding box center [1380, 476] width 419 height 608
paste textarea "<div class="elfsight-app-abf7b1b1-31a1-464b-862f-d17f1e25b30e" data-elfsight-ap…"
type textarea "<div class="elfsight-app-abf7b1b1-31a1-464b-862f-d17f1e25b30e" data-elfsight-ap…"
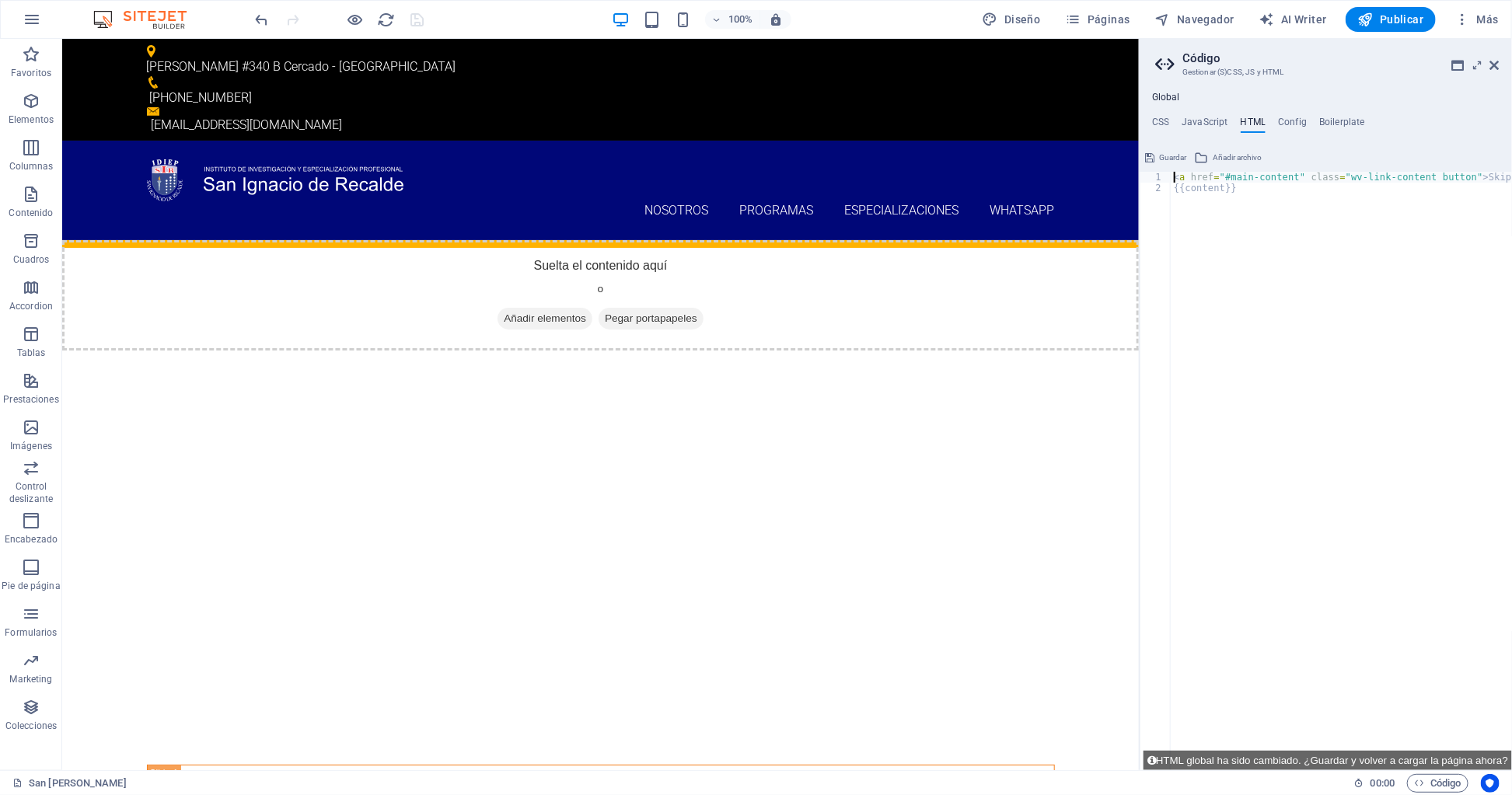
scroll to position [0, 148]
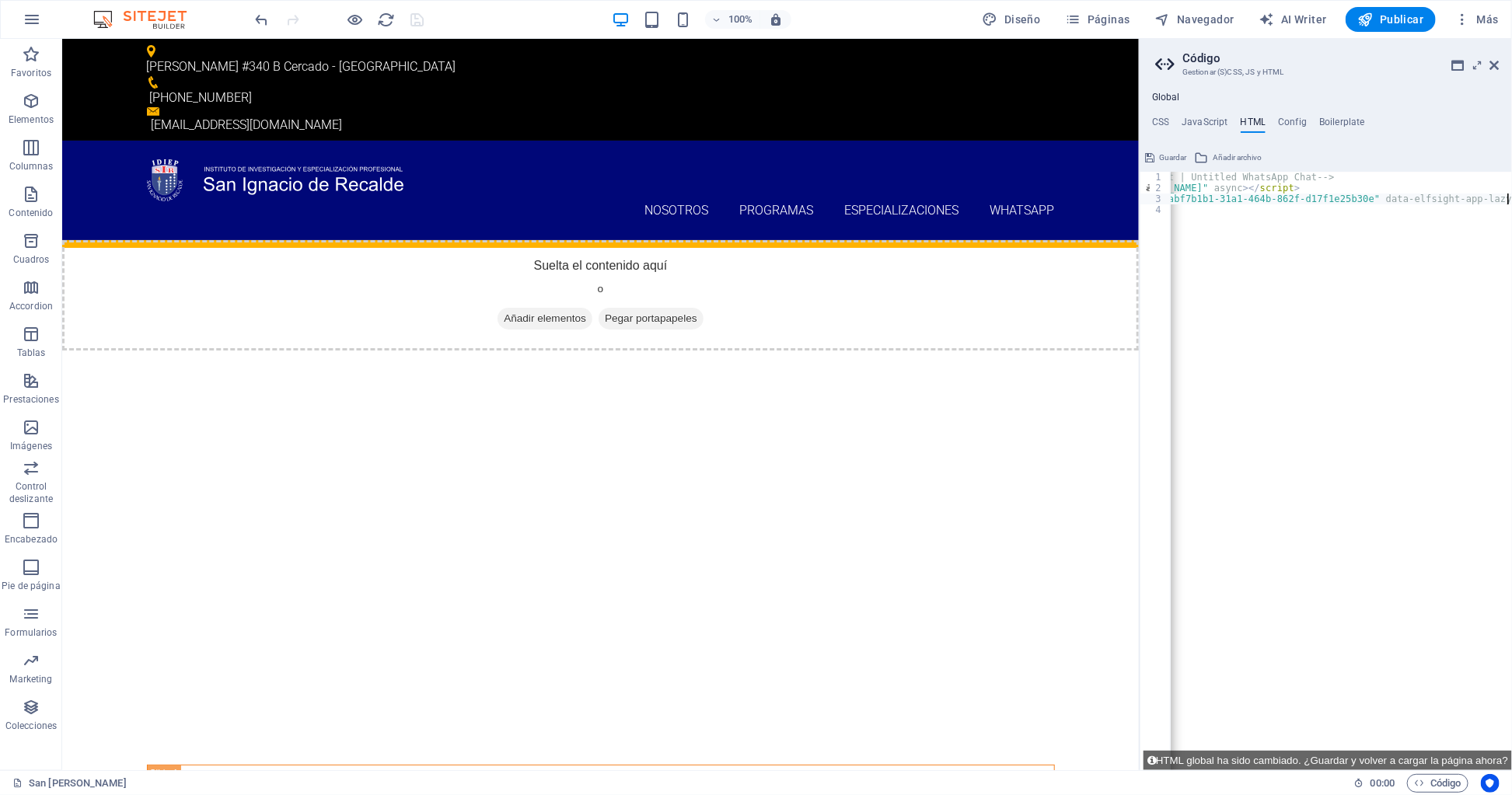
click at [1168, 153] on span "Guardar" at bounding box center [1172, 158] width 28 height 19
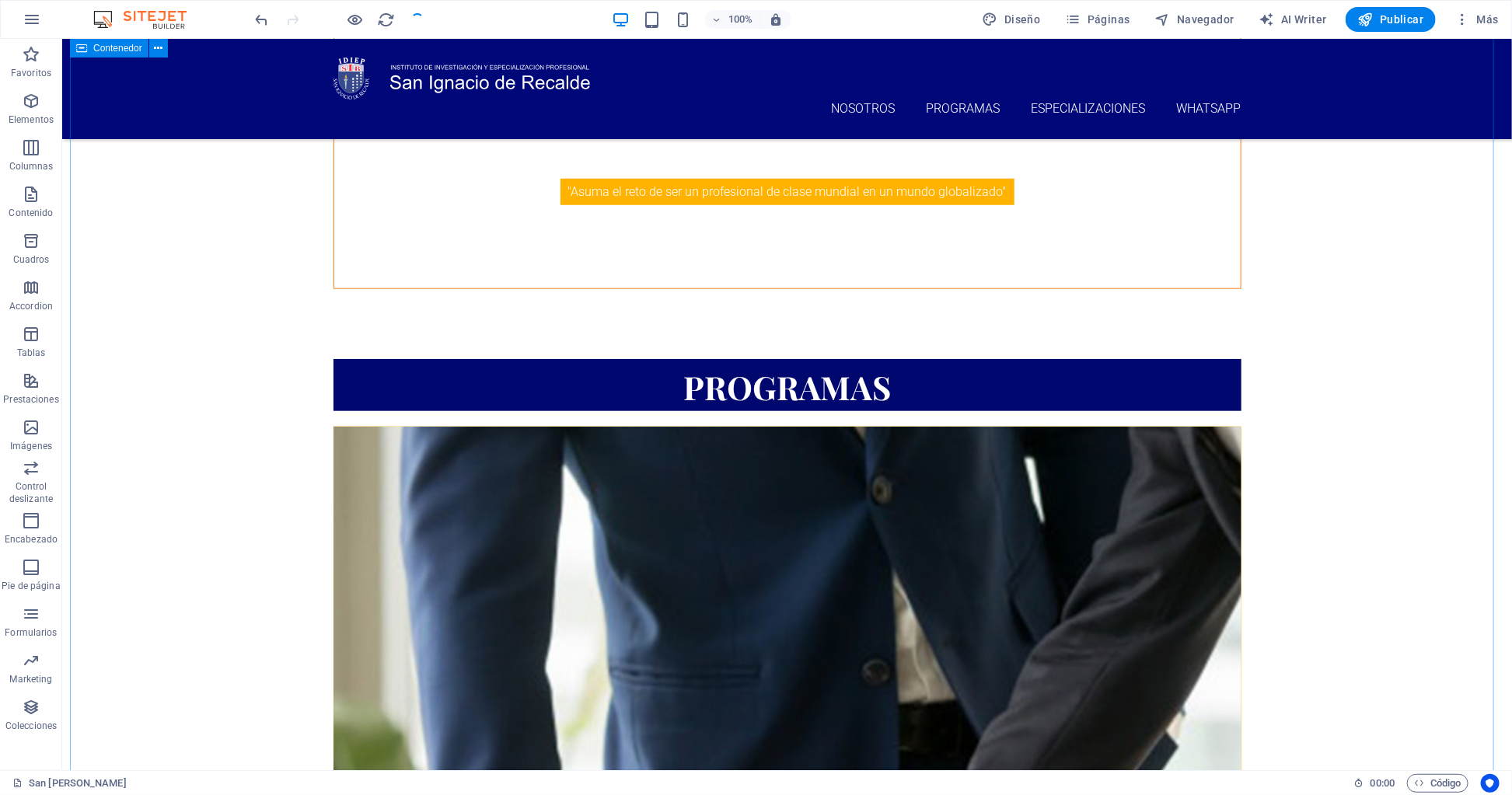
scroll to position [1042, 0]
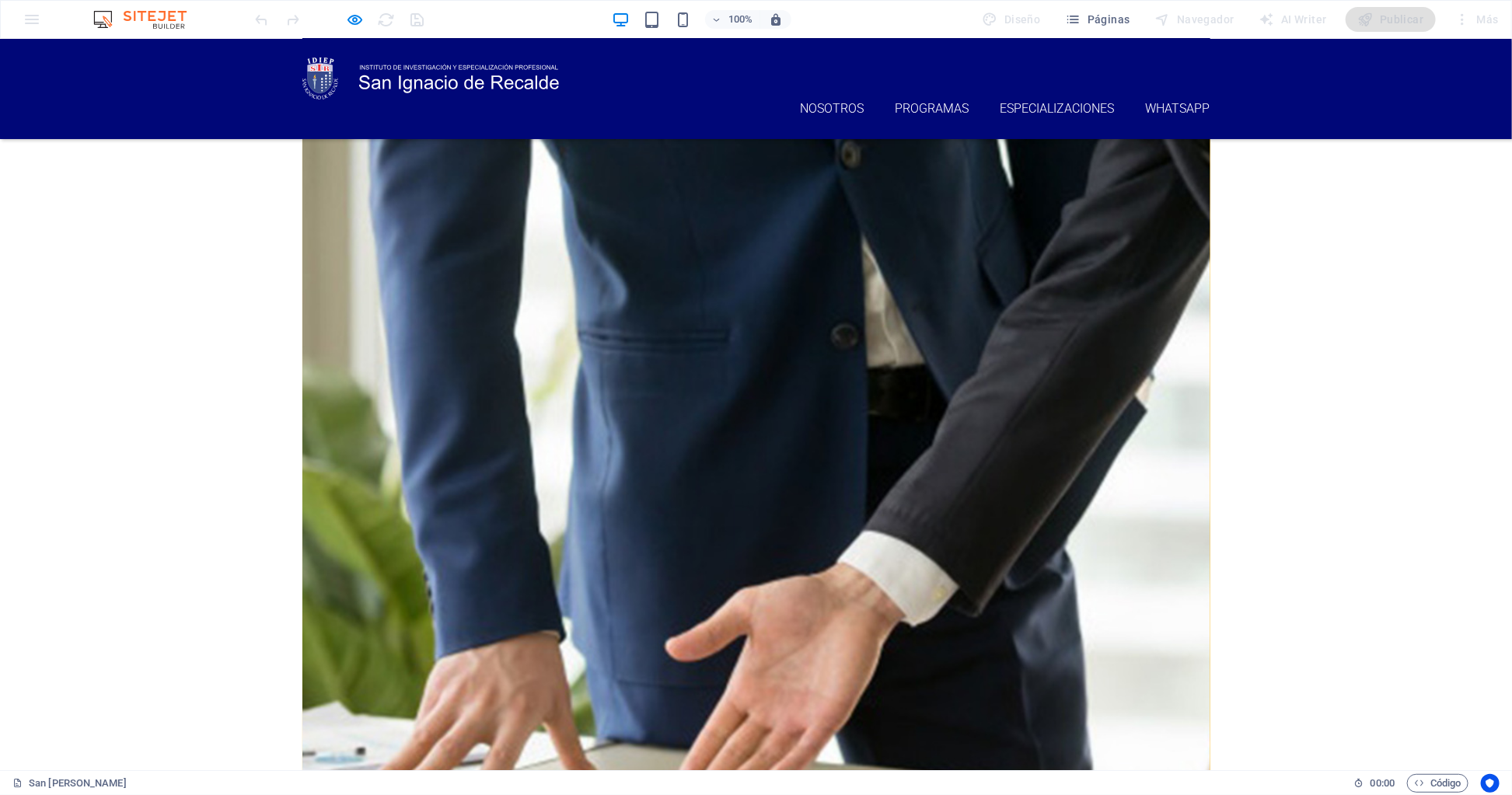
scroll to position [1041, 0]
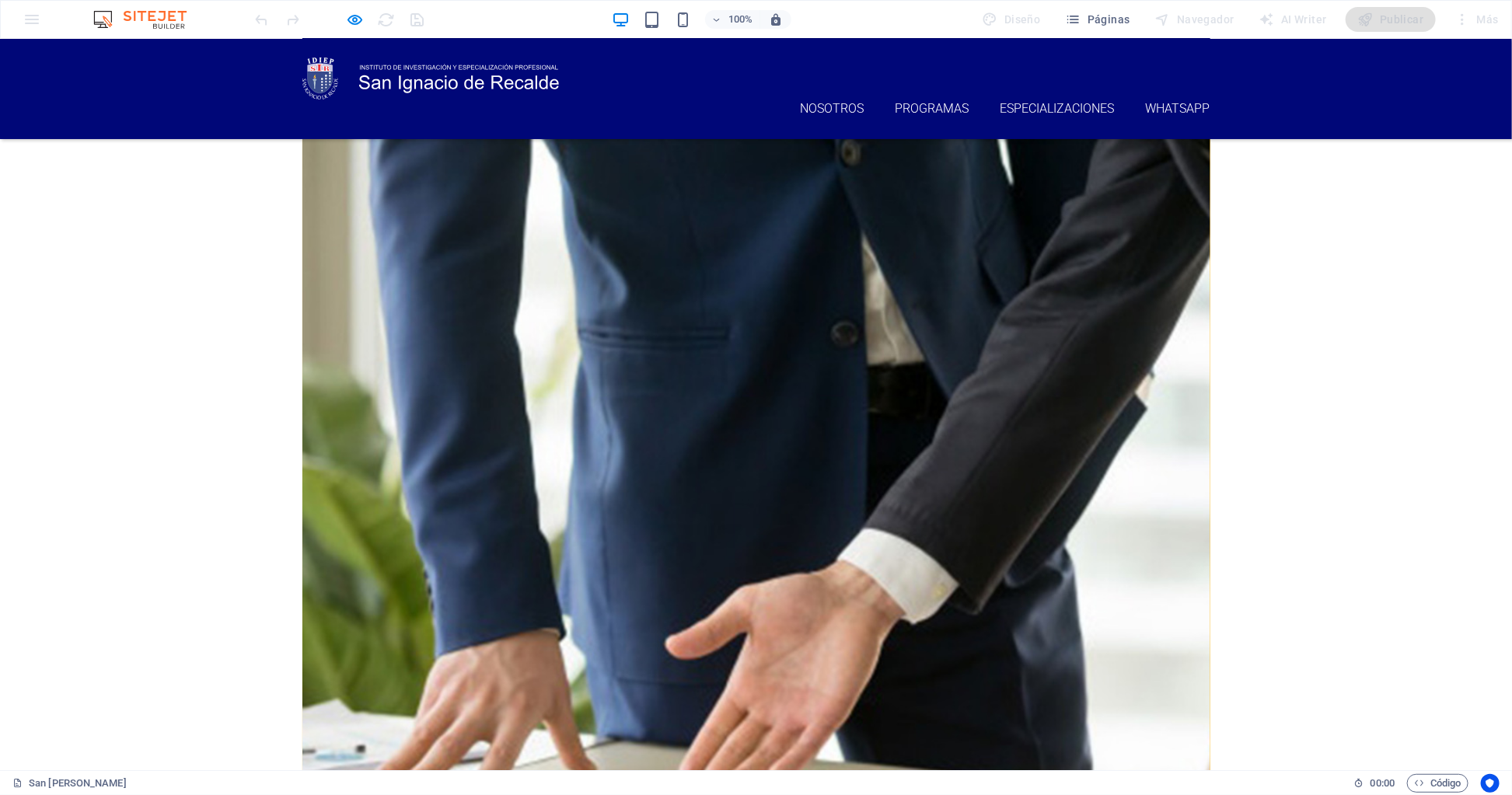
click at [1448, 787] on span "Código" at bounding box center [1438, 784] width 48 height 19
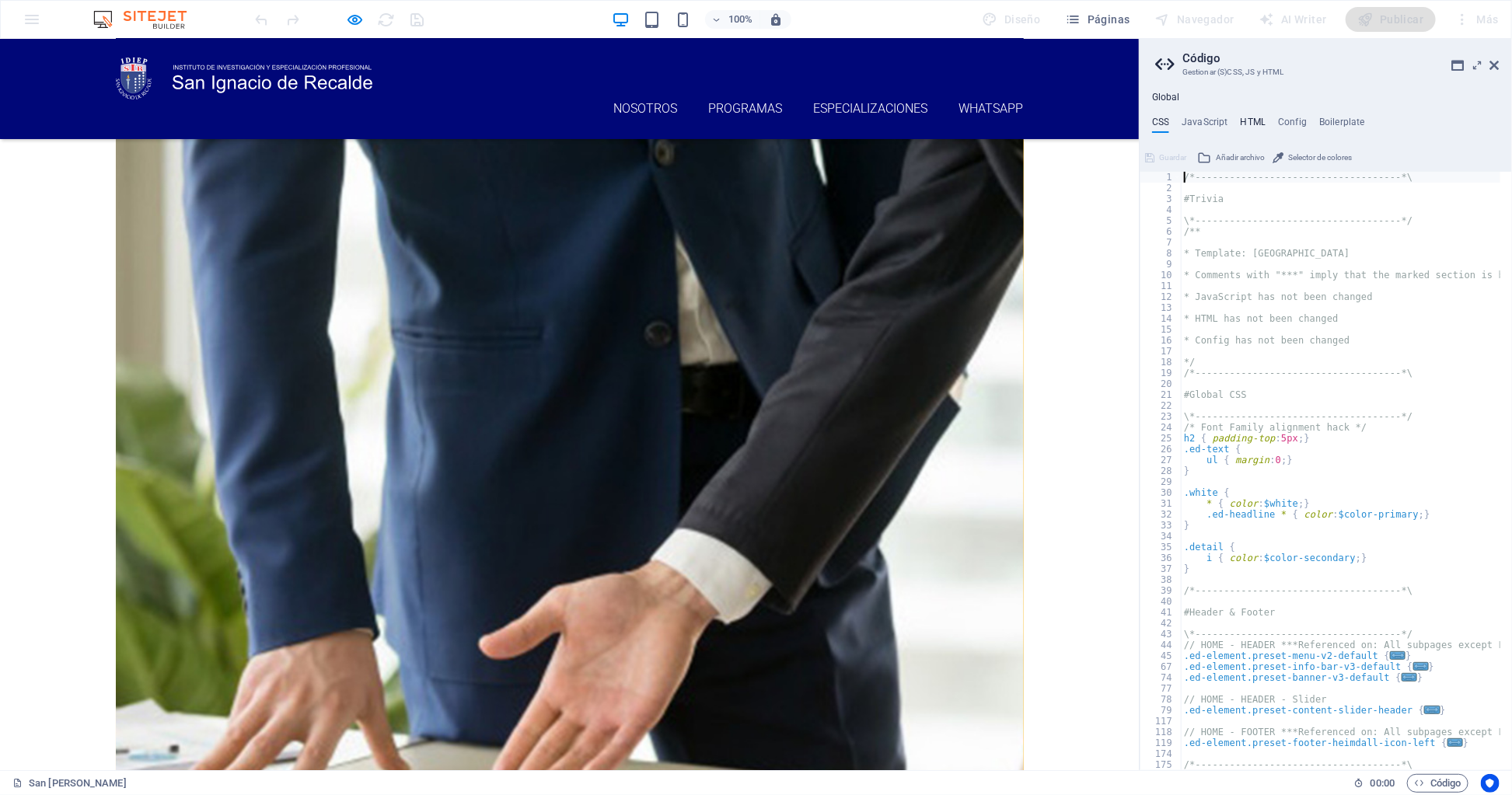
click at [1252, 120] on h4 "HTML" at bounding box center [1253, 125] width 26 height 17
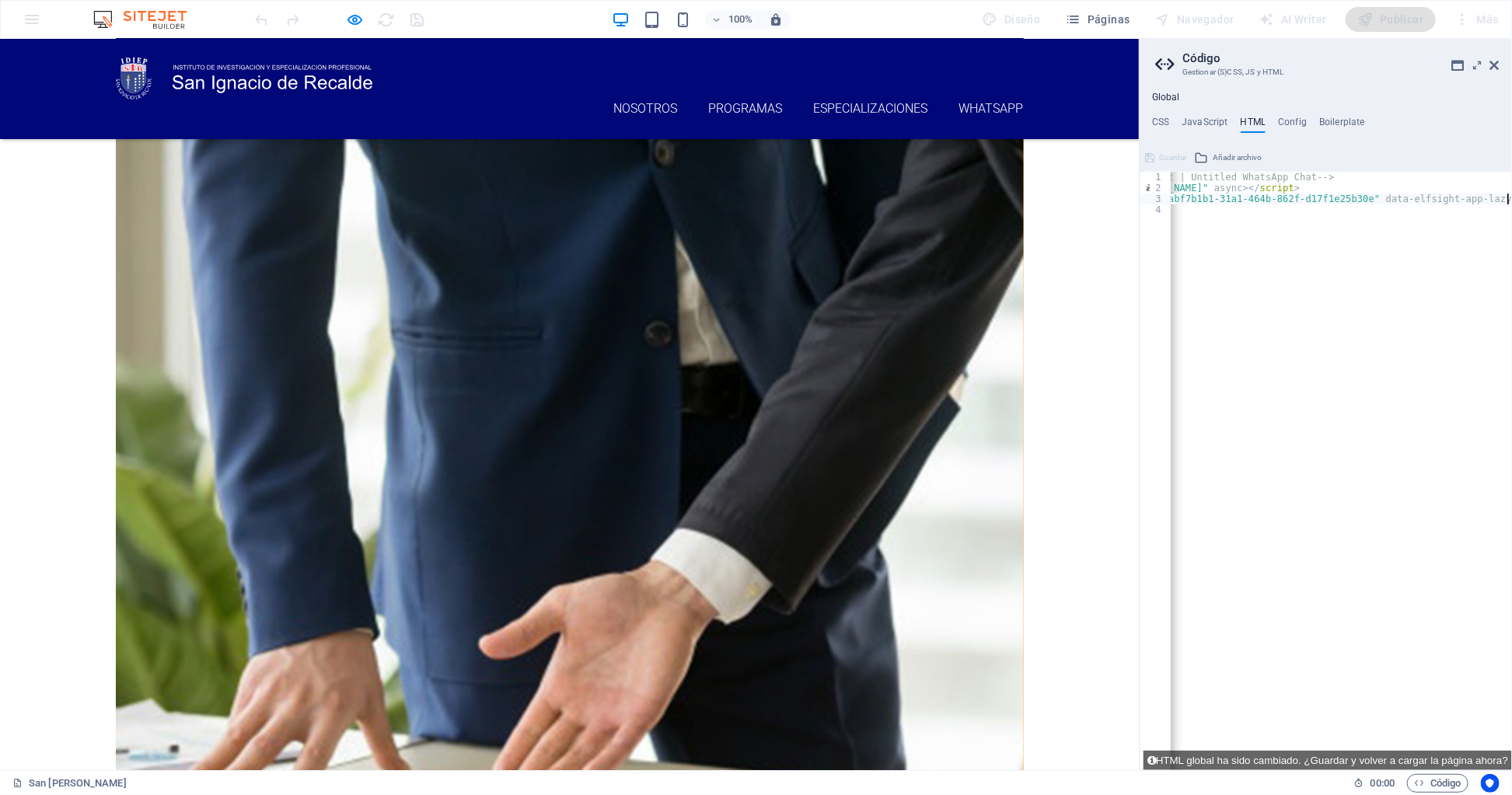
scroll to position [0, 61]
click at [1272, 255] on div "<!-- Elfsight WhatsApp Chat | Untitled WhatsApp Chat --> < script src = "[URL][…" at bounding box center [1473, 476] width 902 height 608
click at [1440, 780] on span "Código" at bounding box center [1438, 784] width 48 height 19
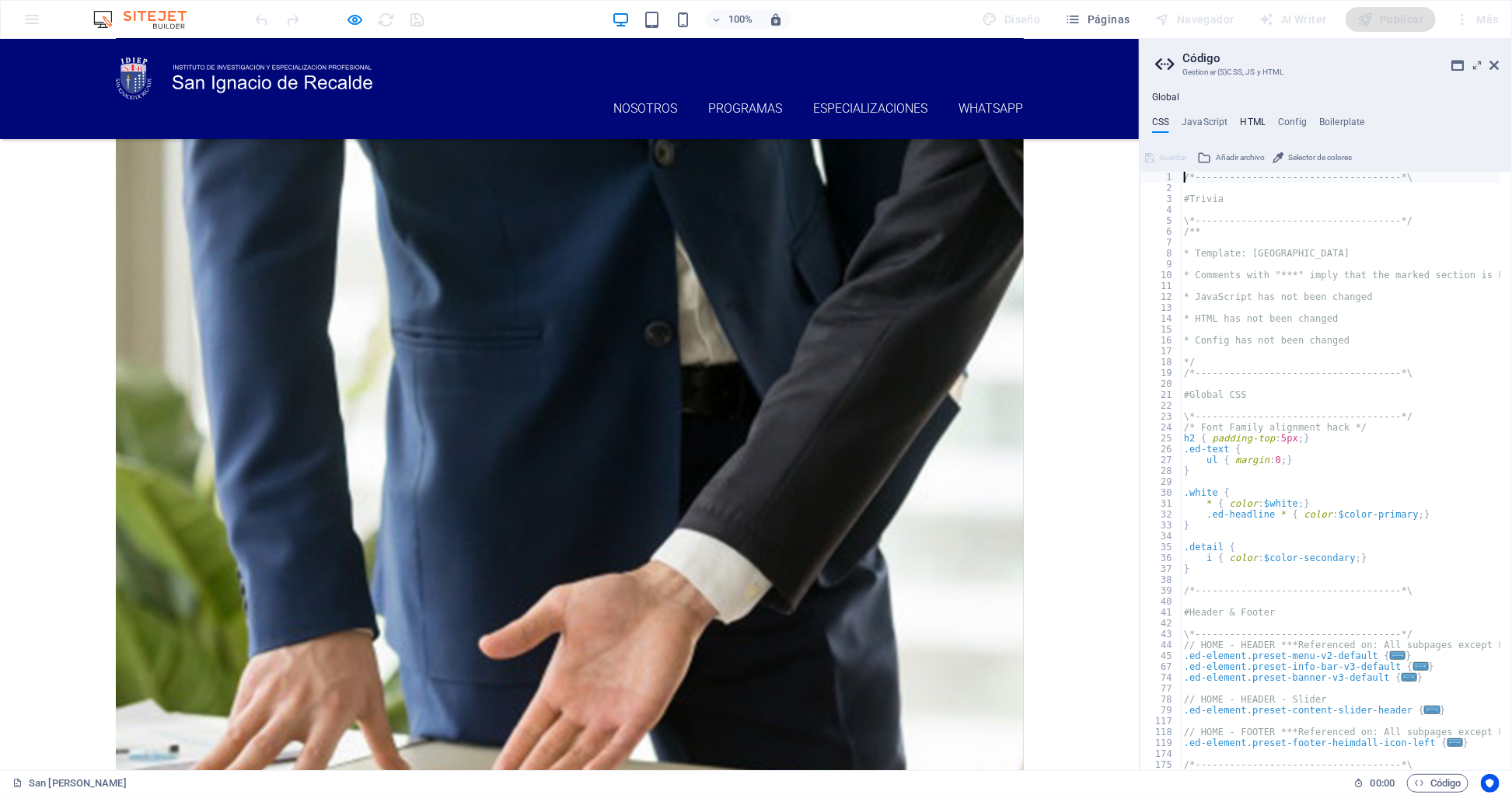
click at [1249, 116] on h4 "HTML" at bounding box center [1253, 125] width 26 height 17
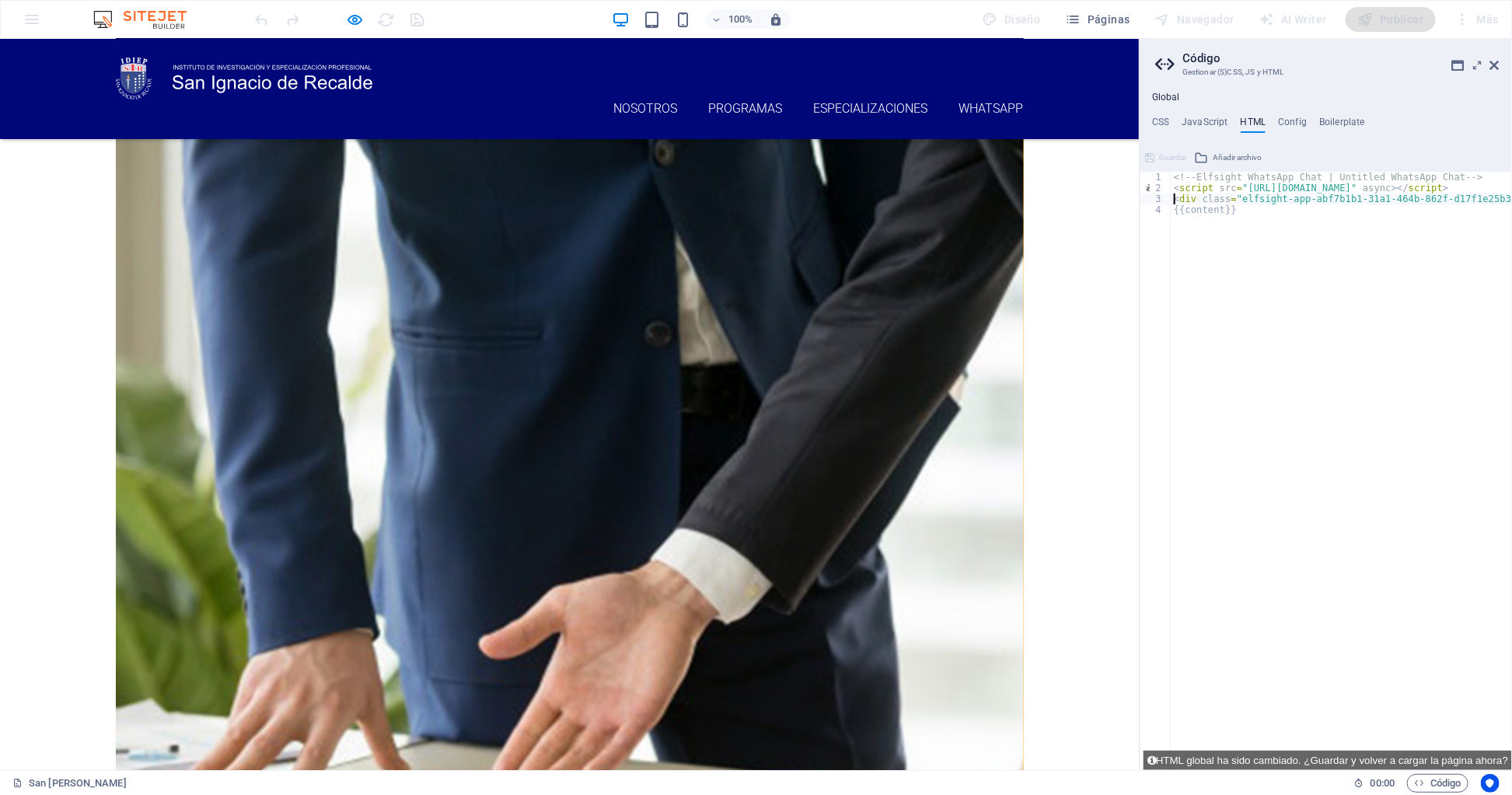
click at [1391, 194] on div "<!-- Elfsight WhatsApp Chat | Untitled WhatsApp Chat --> < script src = "[URL][…" at bounding box center [1358, 476] width 902 height 608
click at [1395, 194] on div "<!-- Elfsight WhatsApp Chat | Untitled WhatsApp Chat --> < script src = "[URL][…" at bounding box center [1341, 471] width 341 height 599
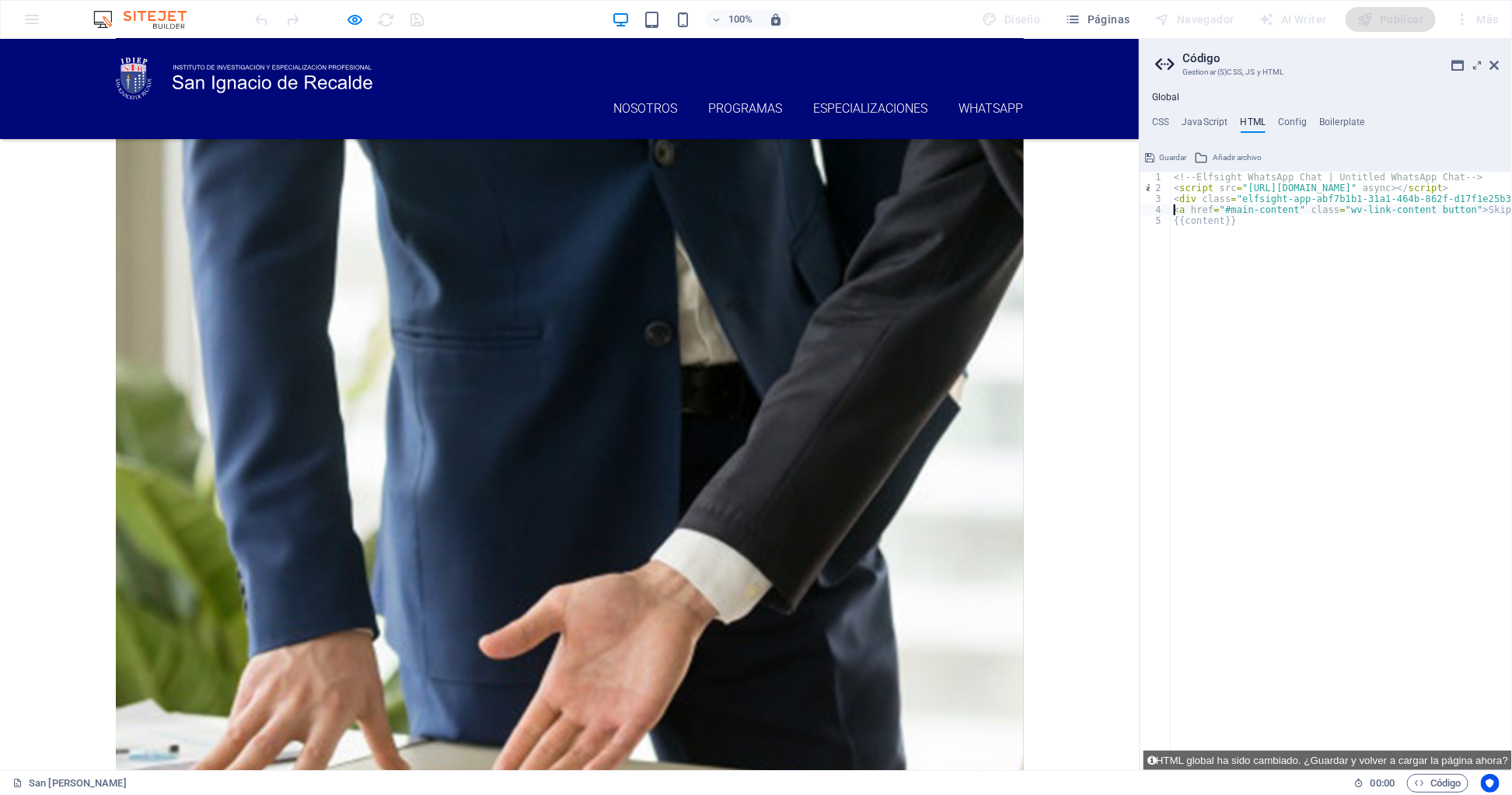
type textarea "<a href="#main-content" class="wv-link-content button">Skip to main content</a>"
click at [1174, 153] on span "Guardar" at bounding box center [1172, 158] width 28 height 19
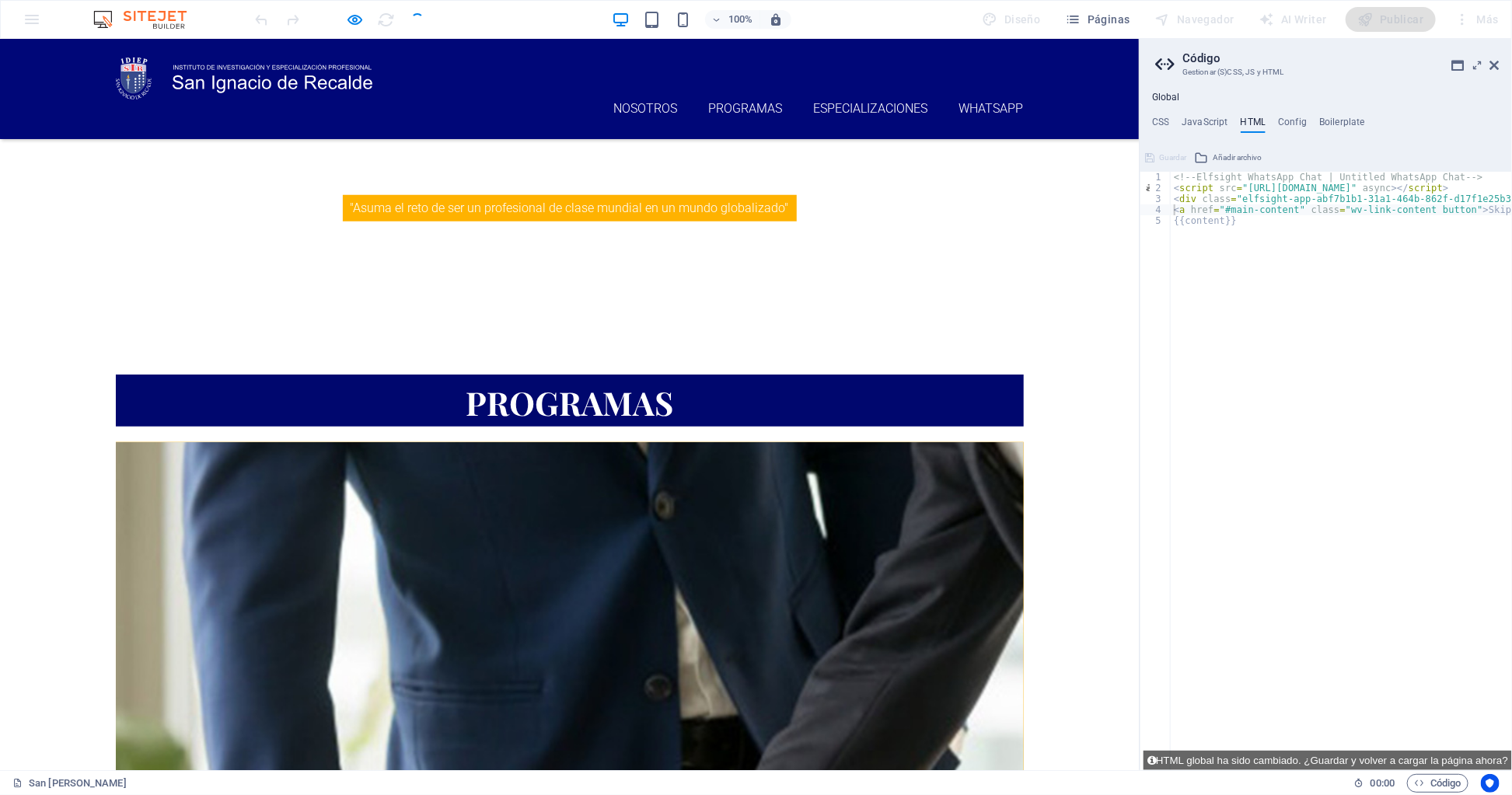
scroll to position [1041, 0]
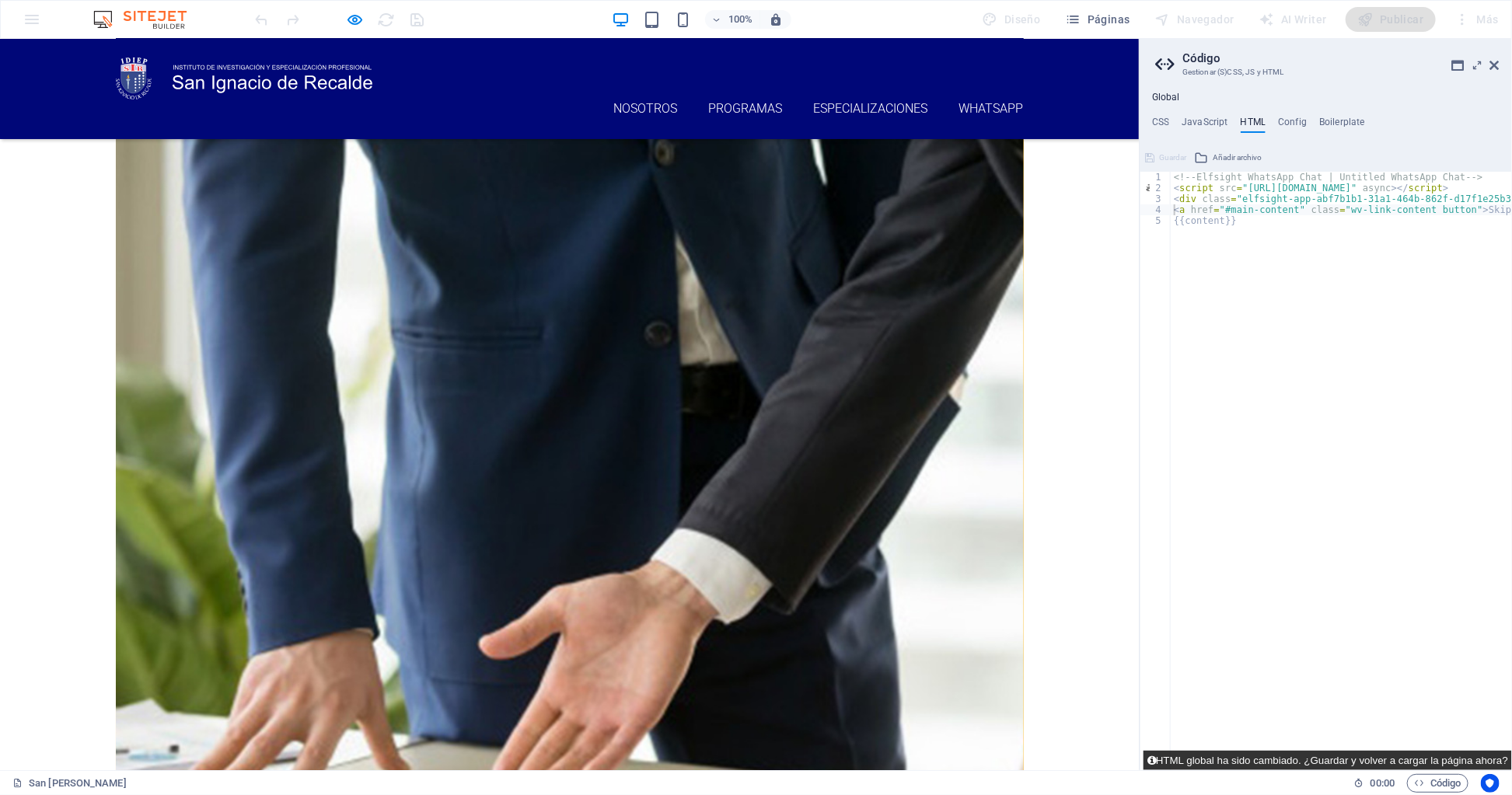
click at [1294, 759] on button "HTML global ha sido cambiado. ¿Guardar y volver a cargar la página ahora?" at bounding box center [1327, 761] width 368 height 19
click at [1292, 759] on button "HTML global ha sido cambiado. ¿Guardar y volver a cargar la página ahora?" at bounding box center [1327, 761] width 368 height 19
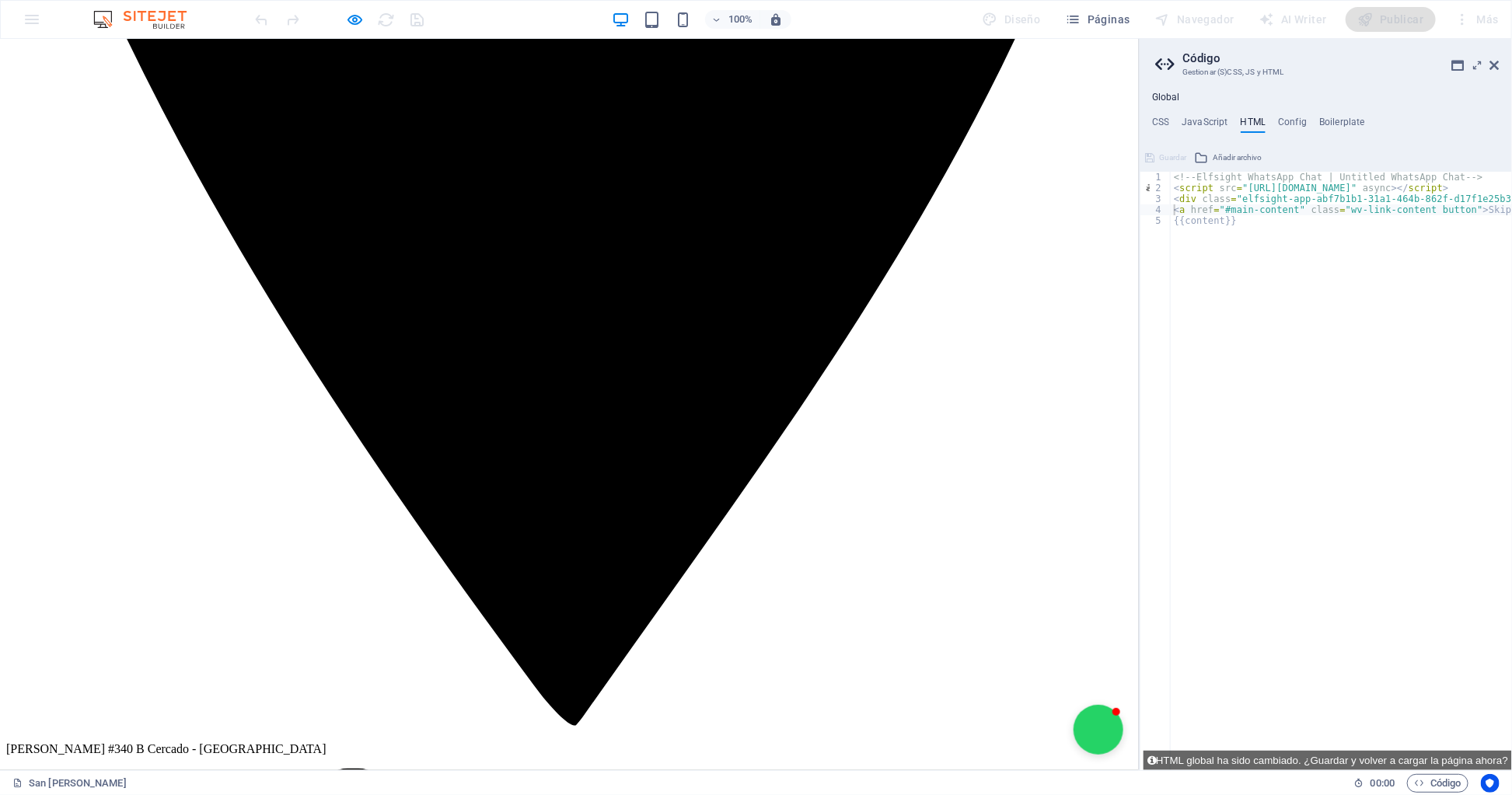
scroll to position [1042, 0]
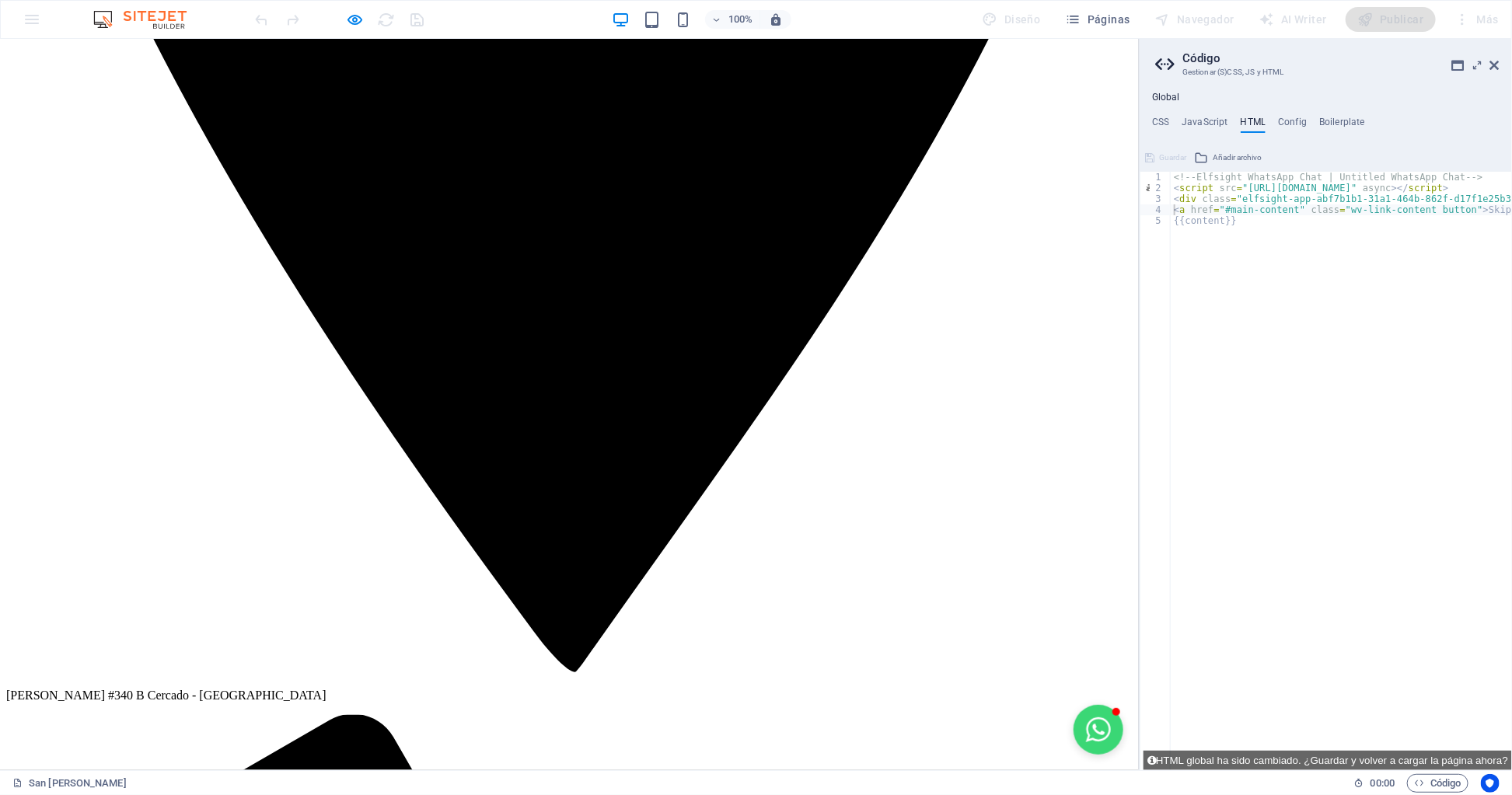
click at [1078, 729] on button "Open chat window" at bounding box center [1098, 729] width 50 height 50
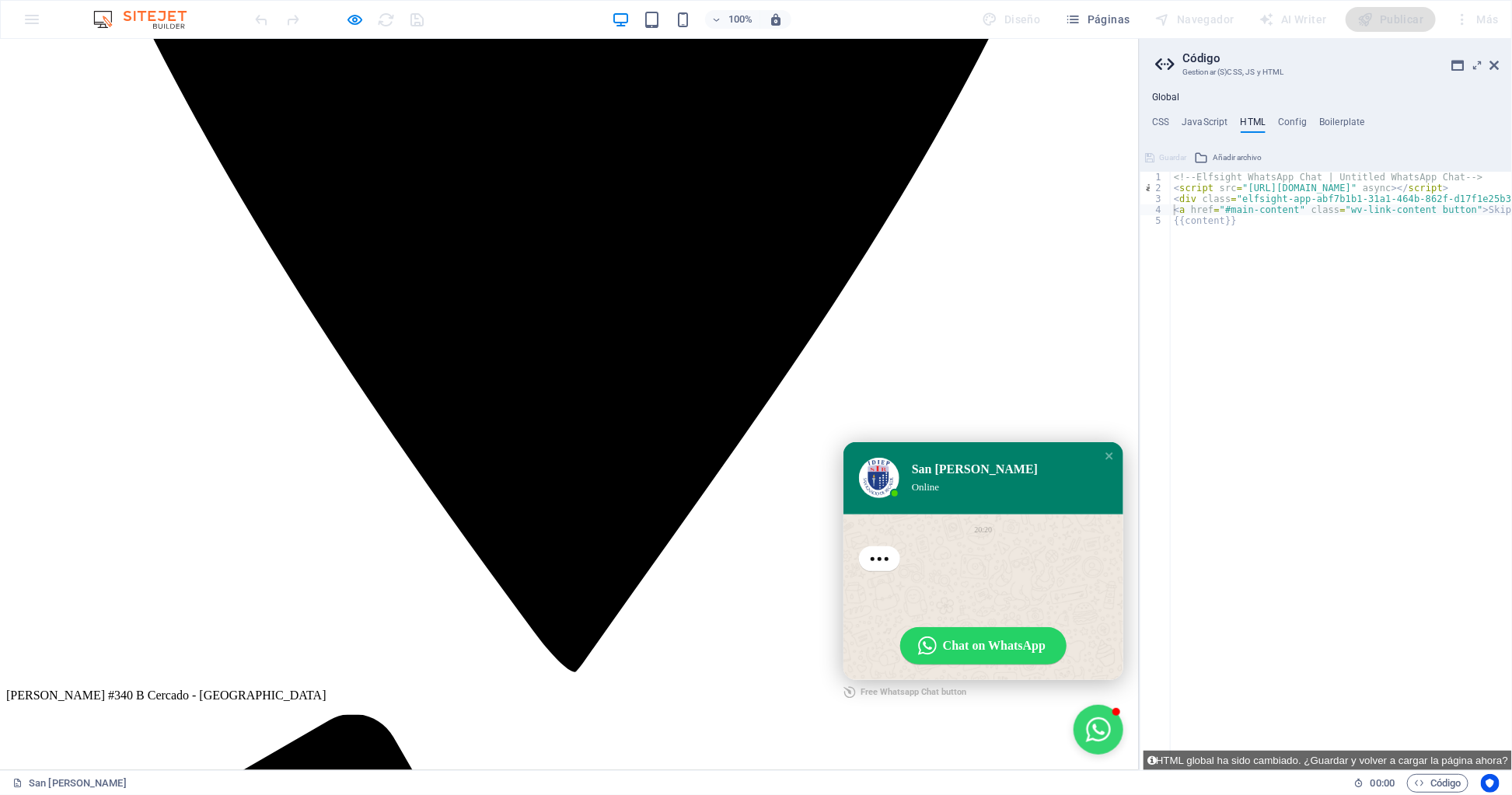
click at [1073, 722] on button "Close chat window" at bounding box center [1098, 729] width 50 height 50
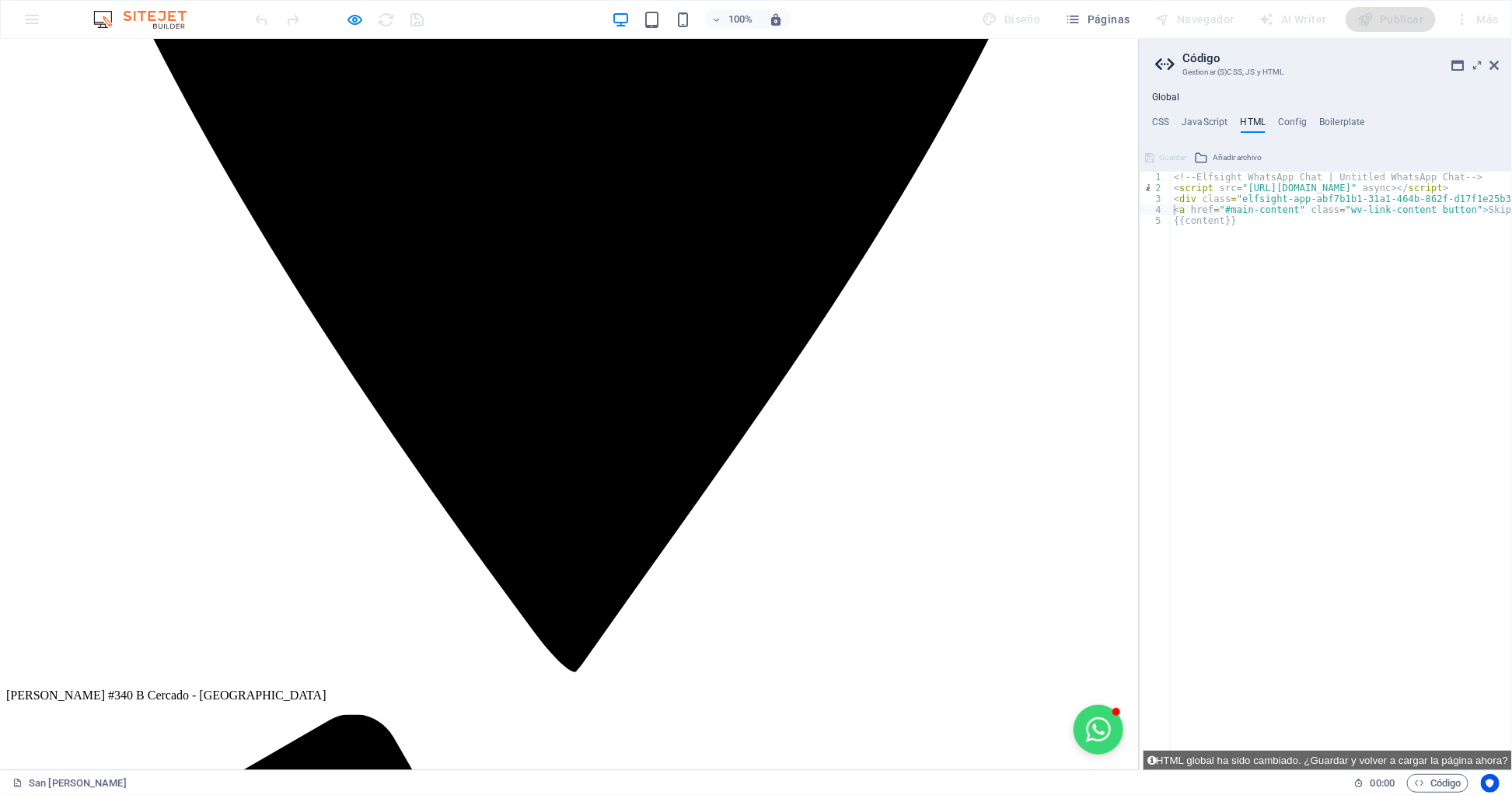
click at [1086, 725] on button "Open chat window" at bounding box center [1098, 729] width 50 height 50
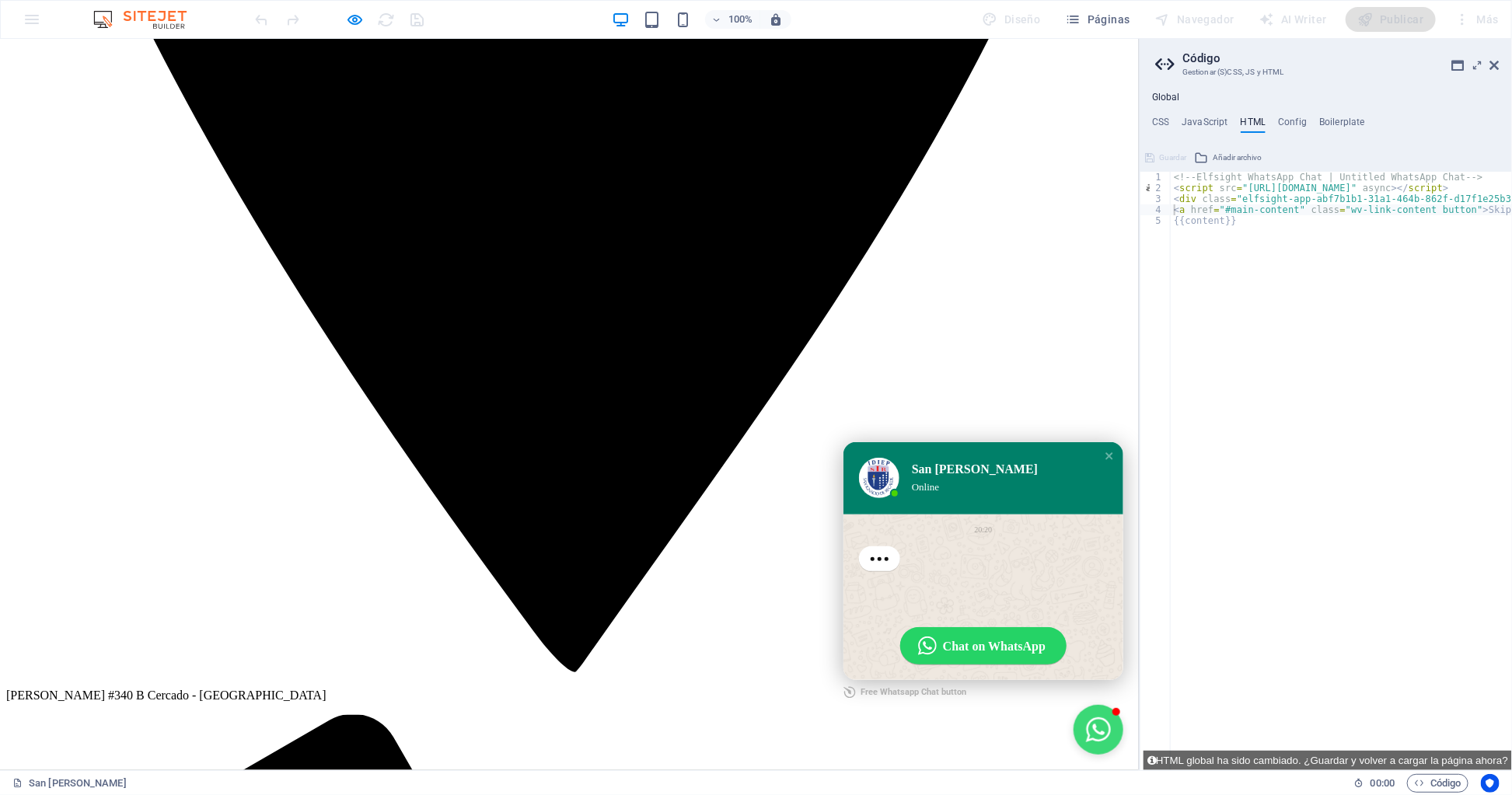
click at [1086, 725] on button "Close chat window" at bounding box center [1098, 729] width 50 height 50
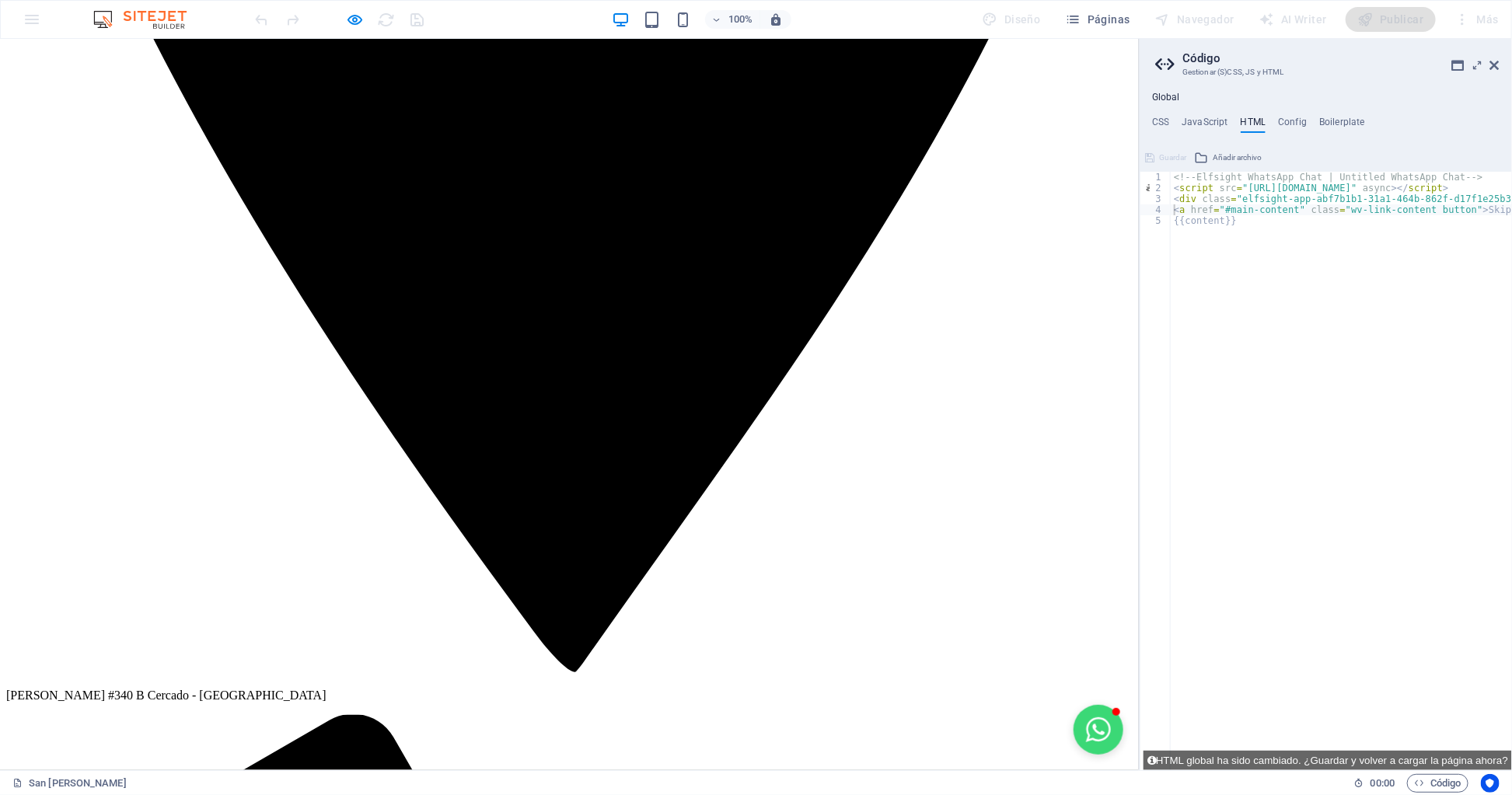
drag, startPoint x: 1088, startPoint y: 726, endPoint x: 1068, endPoint y: 722, distance: 20.4
click at [1073, 722] on button "Open chat window" at bounding box center [1098, 729] width 50 height 50
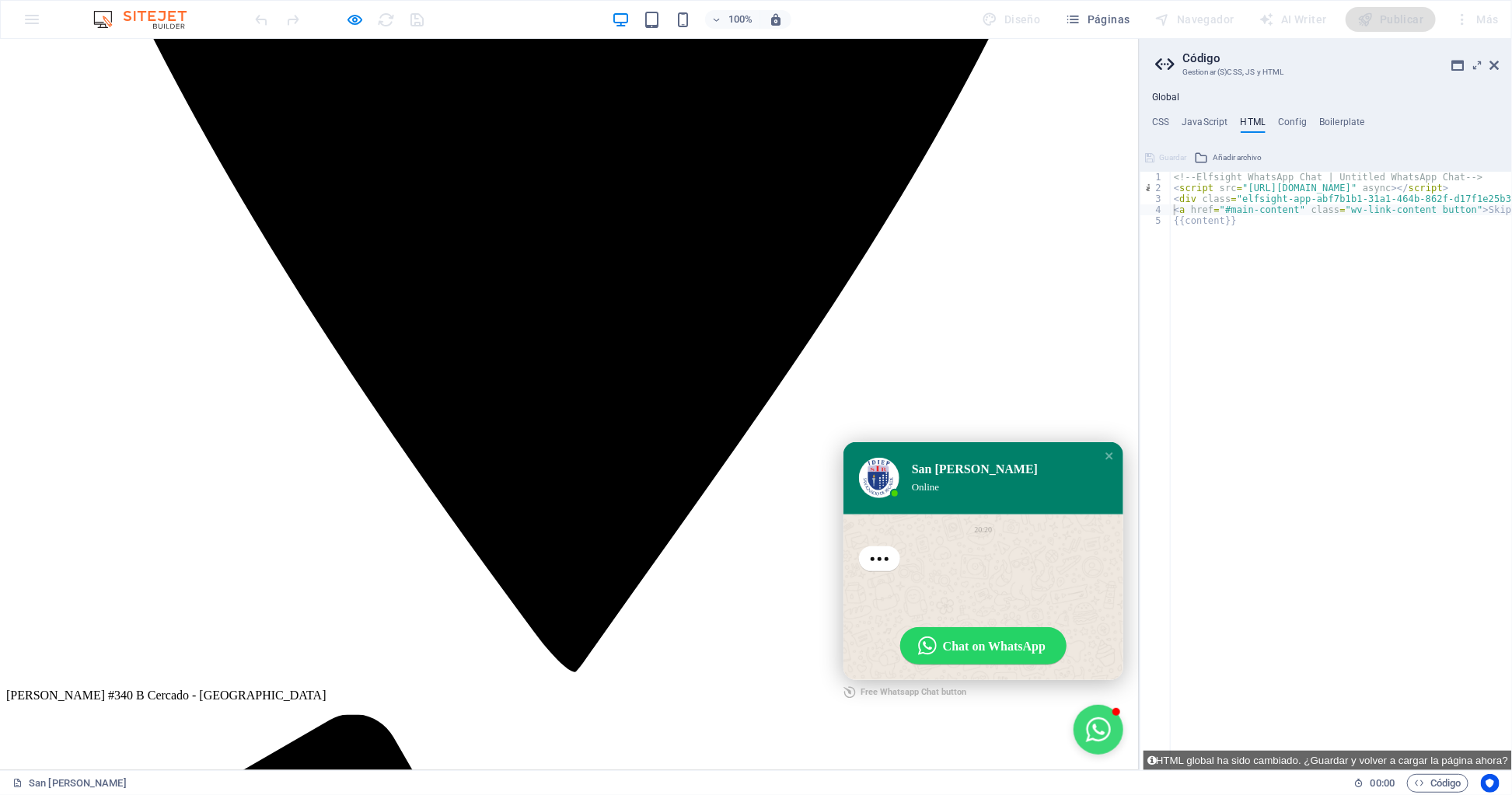
click at [1073, 722] on button "Close chat window" at bounding box center [1098, 729] width 50 height 50
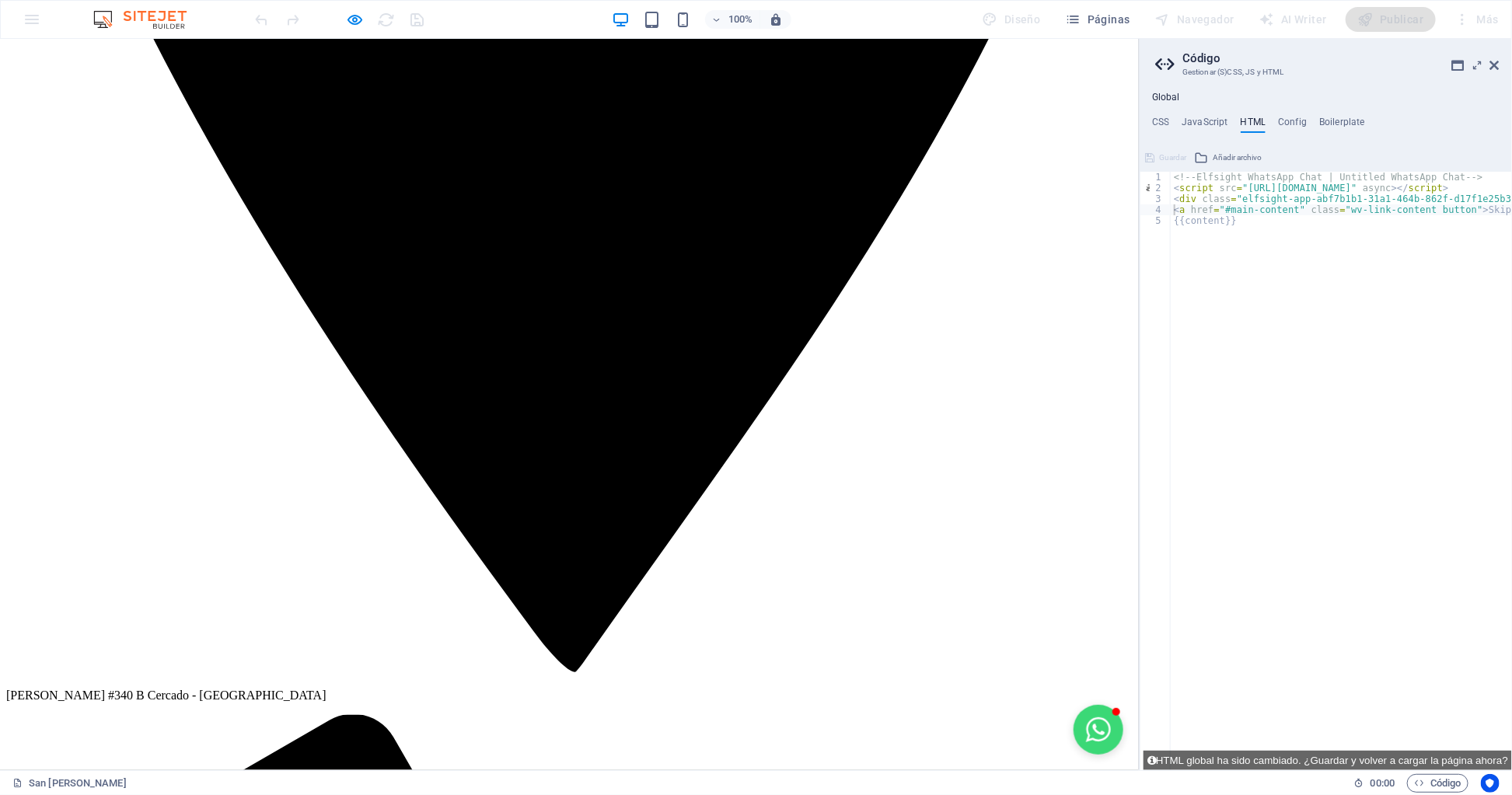
click at [1073, 722] on button "Open chat window" at bounding box center [1098, 729] width 50 height 50
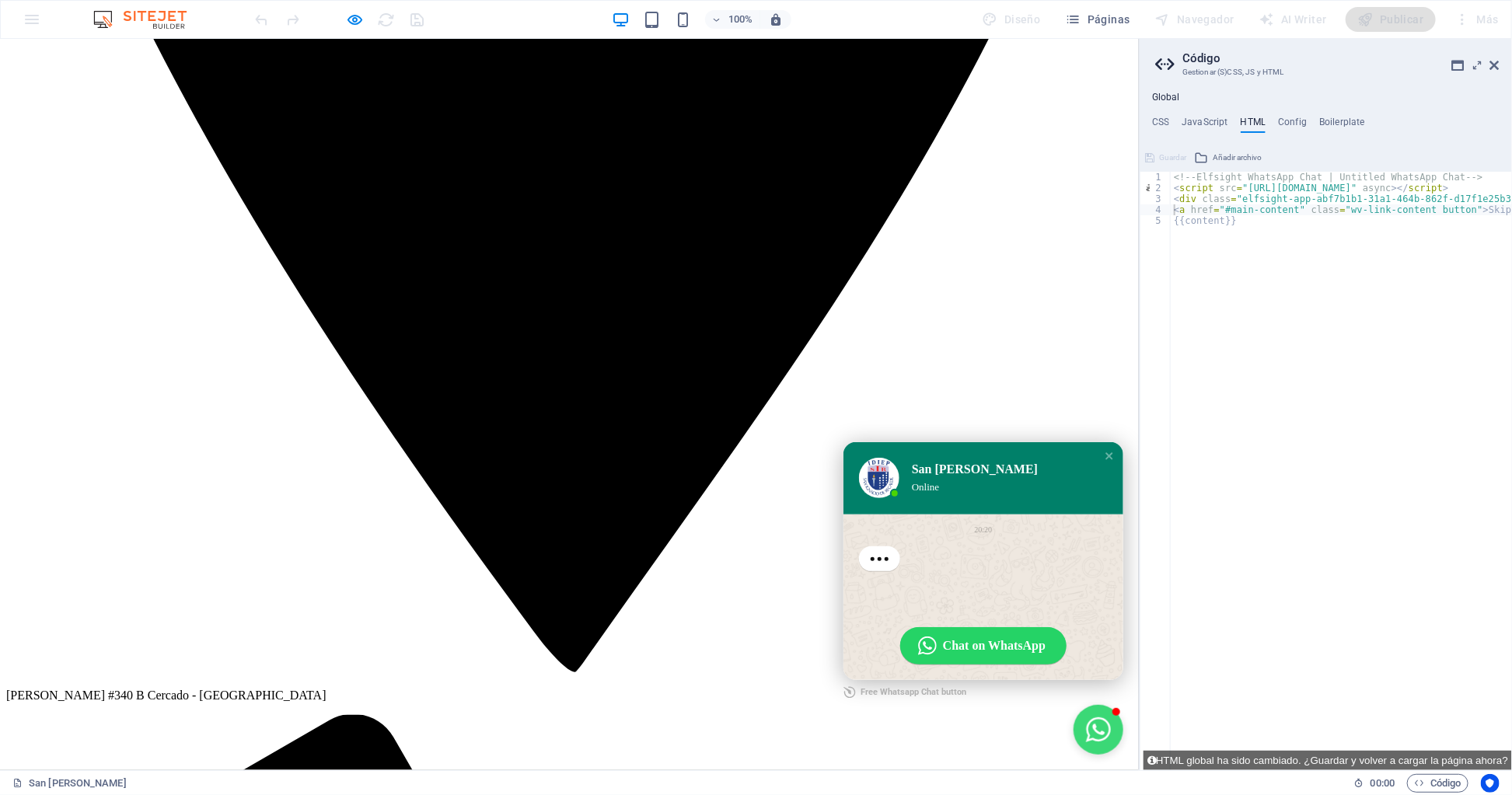
click at [1073, 722] on button "Close chat window" at bounding box center [1098, 729] width 50 height 50
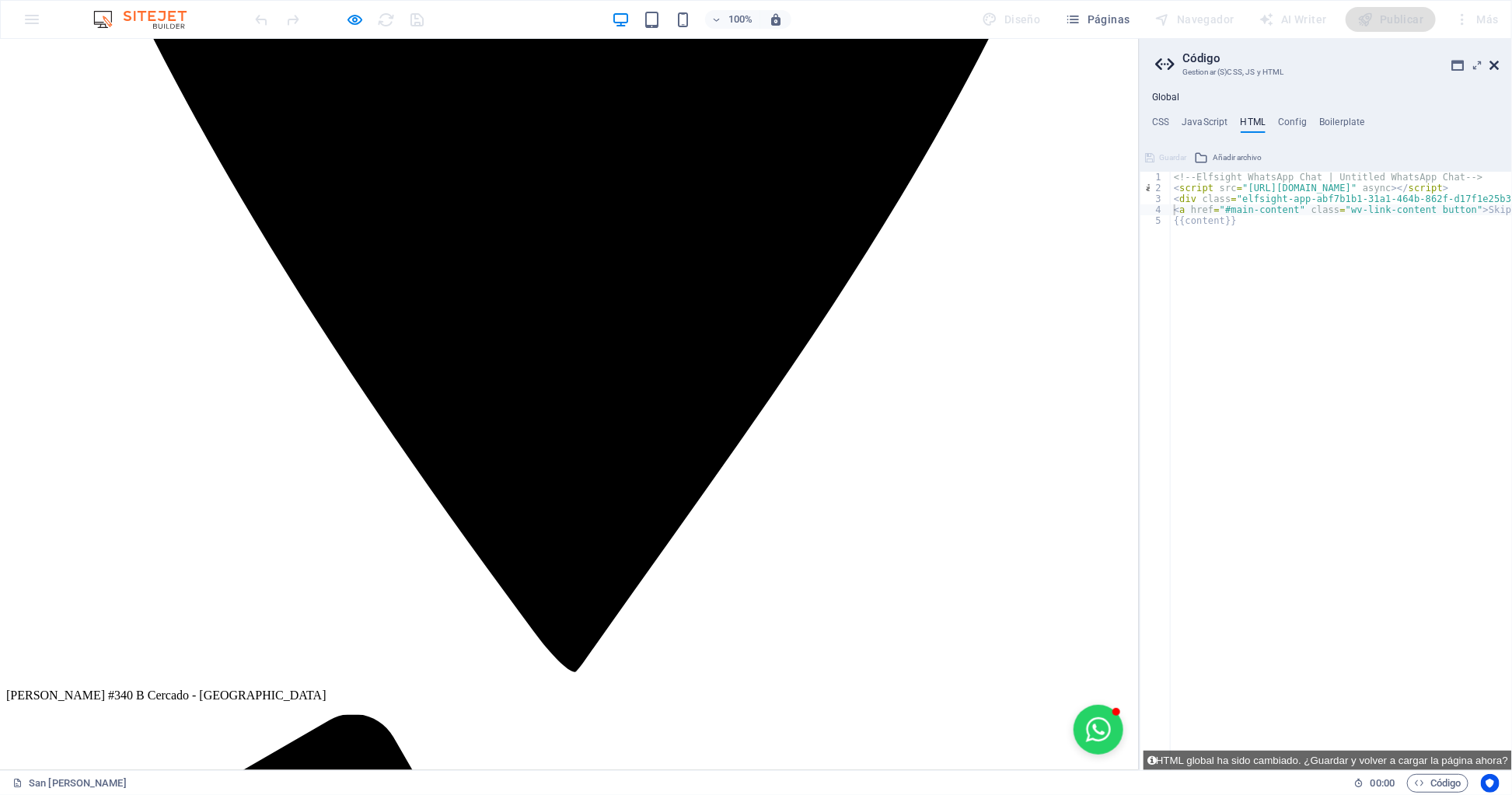
click at [1496, 62] on icon at bounding box center [1495, 65] width 10 height 12
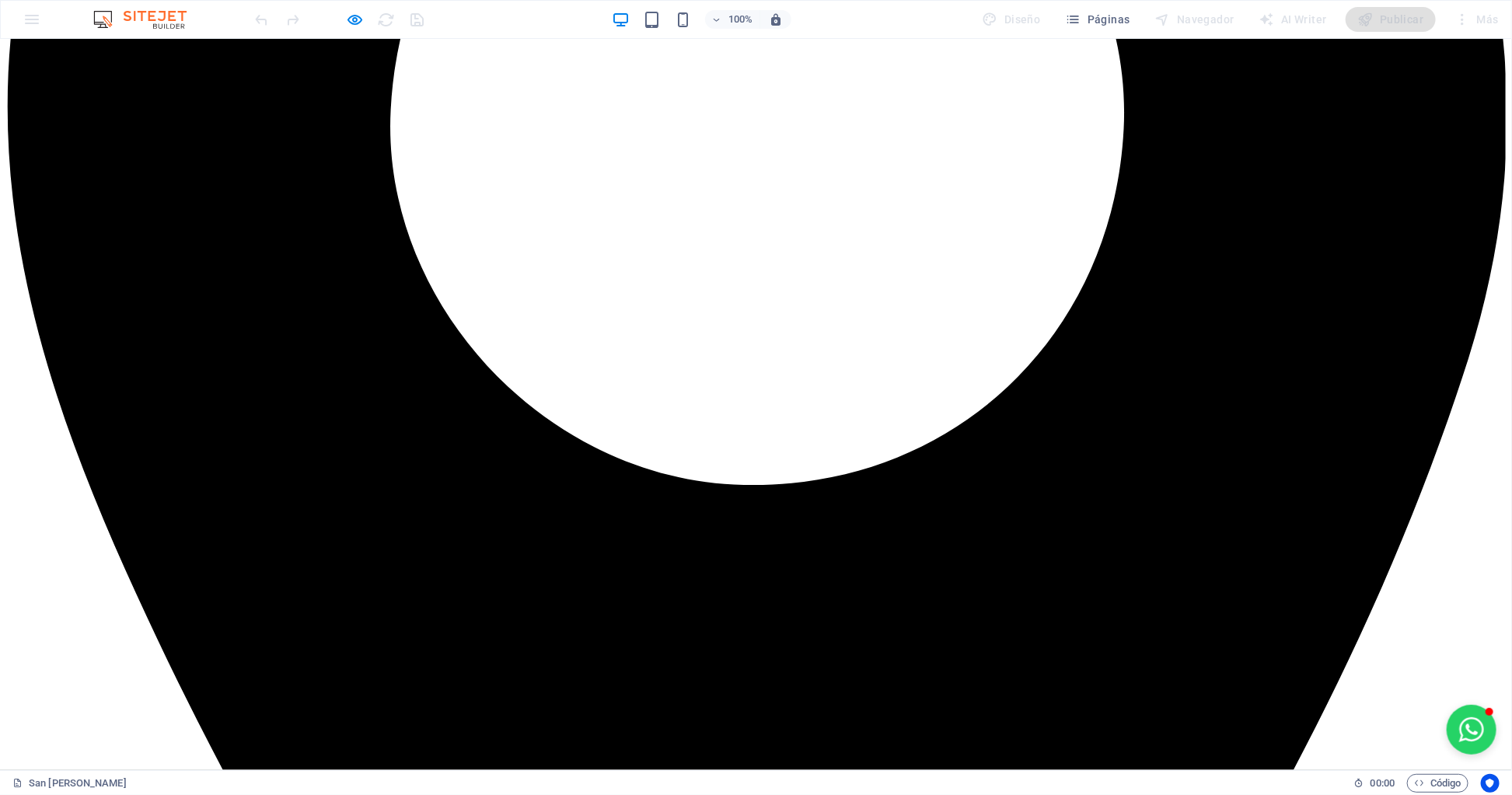
scroll to position [619, 0]
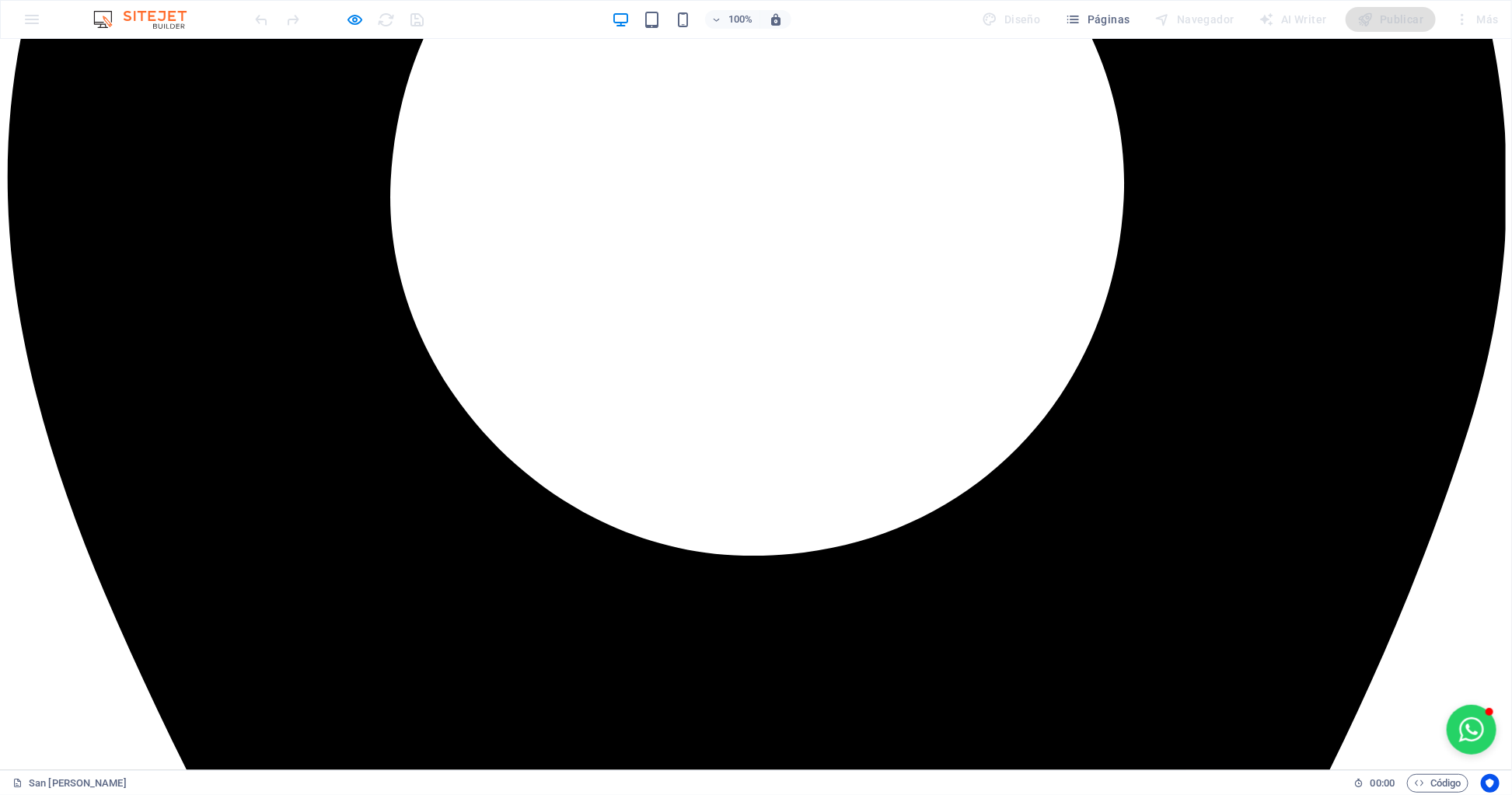
click at [1263, 534] on div "Publicar" at bounding box center [1253, 536] width 21 height 4
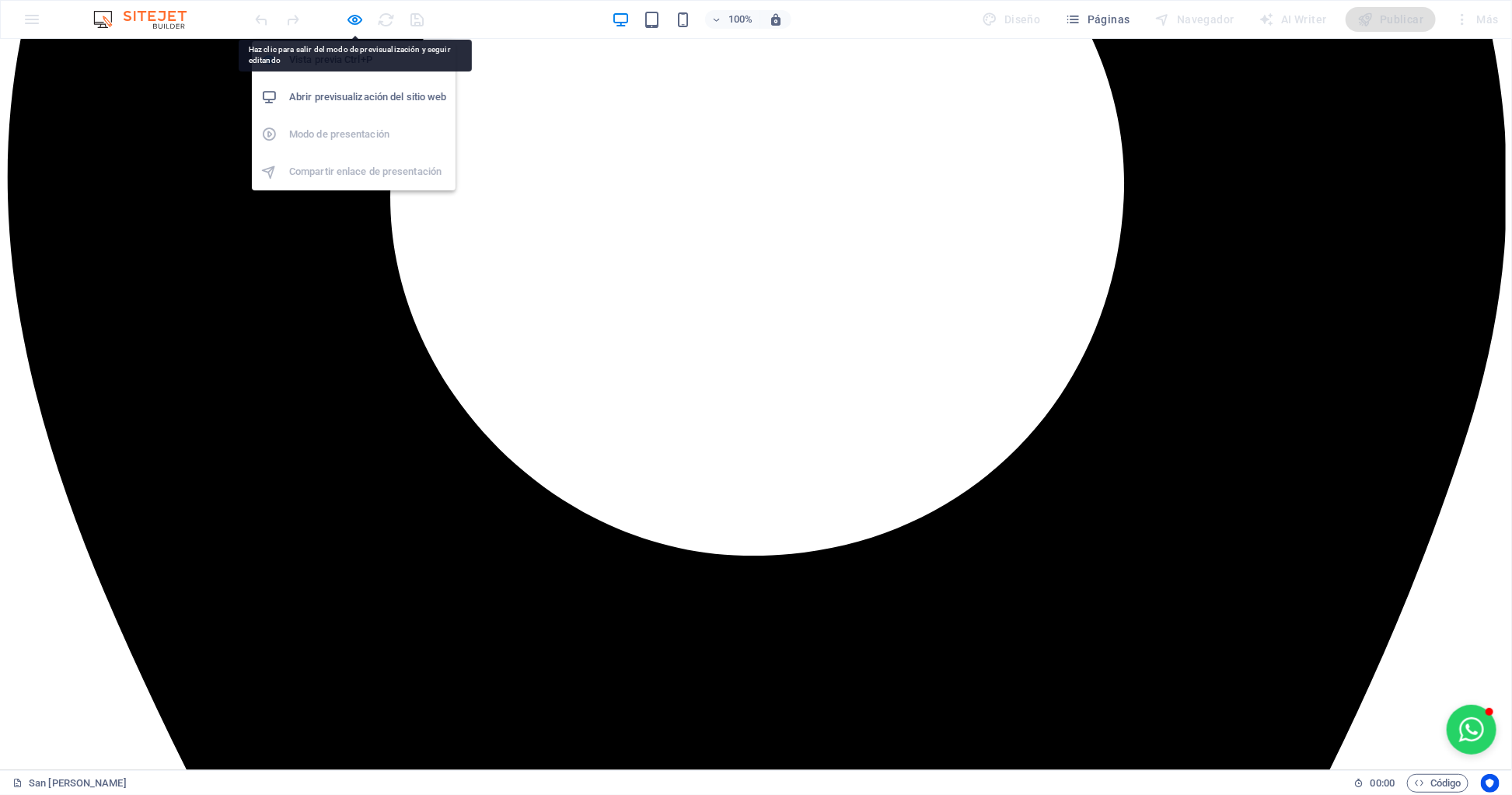
click at [359, 29] on div "Vista previa Ctrl+P Abrir previsualización del sitio web Modo de presentación C…" at bounding box center [354, 110] width 204 height 162
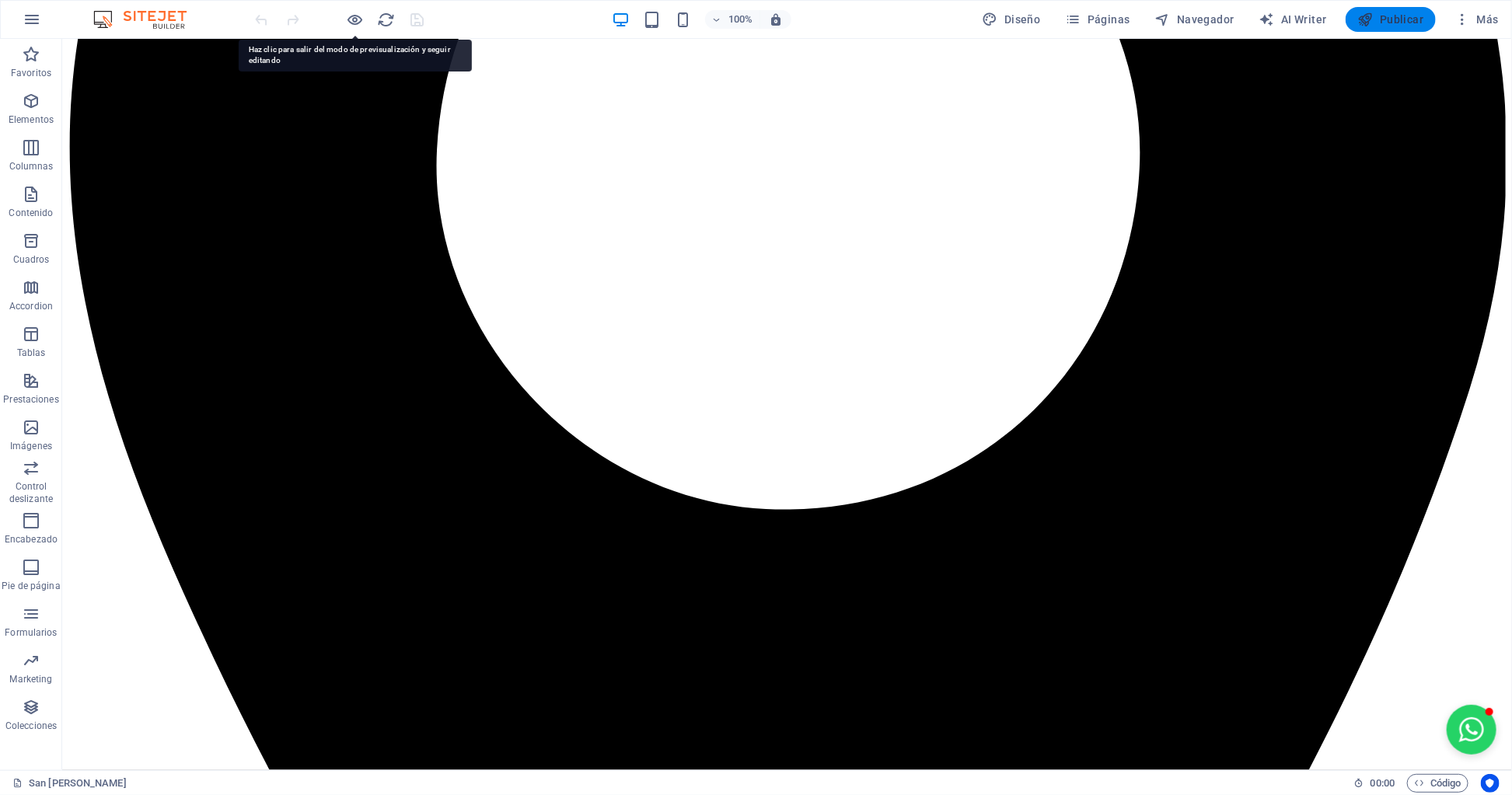
click at [1193, 534] on span "Publicar" at bounding box center [1190, 536] width 4 height 4
